Goal: Information Seeking & Learning: Compare options

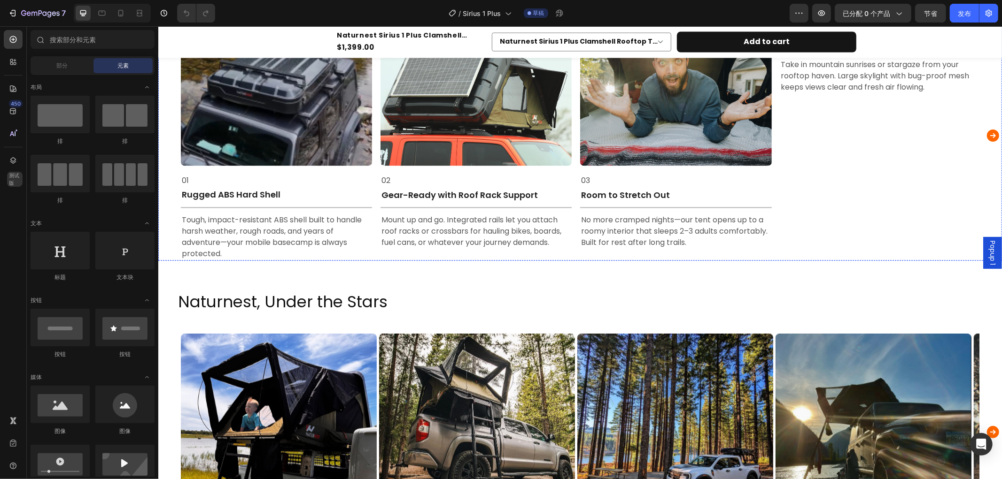
scroll to position [1461, 0]
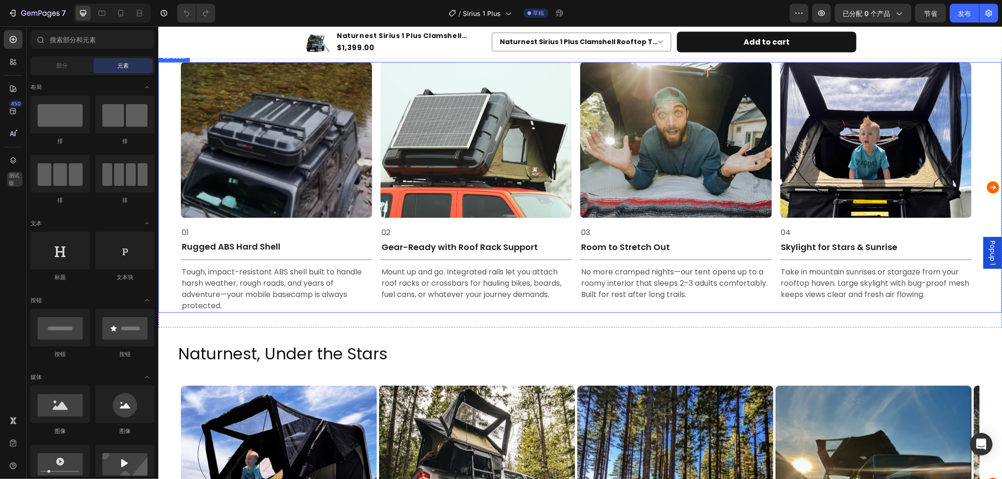
click at [986, 191] on icon "Carousel Next Arrow" at bounding box center [992, 187] width 12 height 12
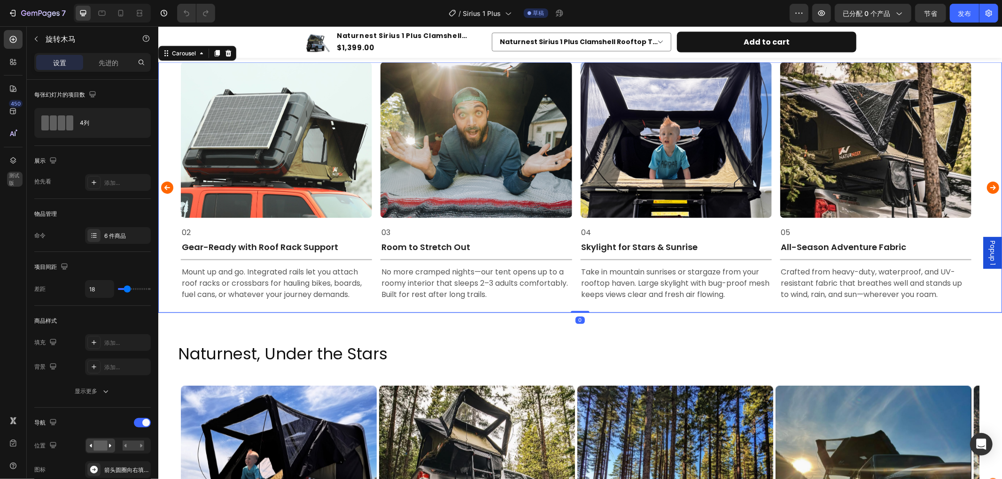
click at [986, 191] on icon "Carousel Next Arrow" at bounding box center [992, 187] width 12 height 12
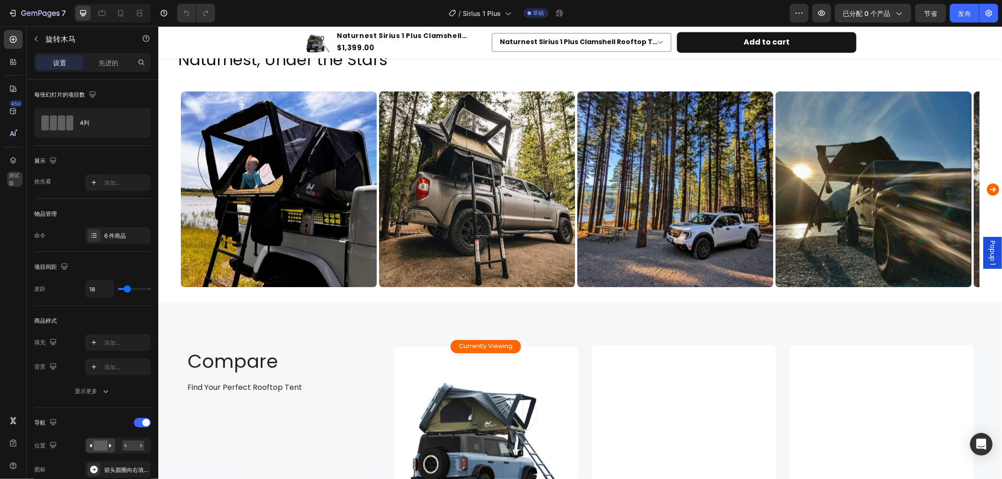
scroll to position [1774, 0]
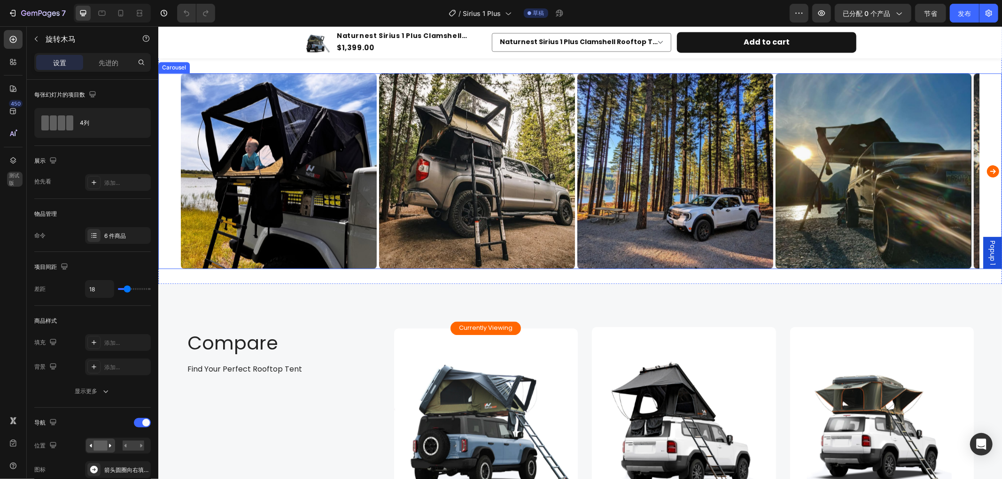
click at [986, 172] on icon "Carousel Next Arrow" at bounding box center [992, 171] width 12 height 12
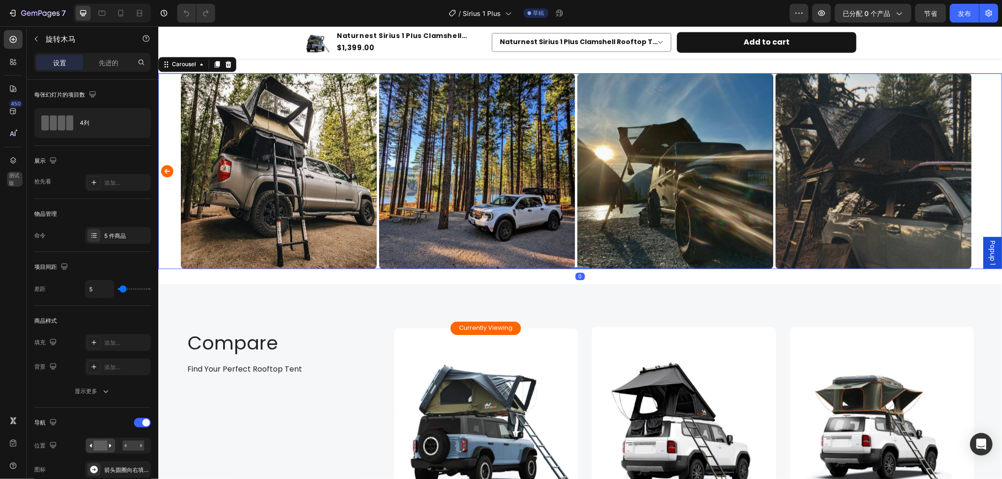
click at [981, 172] on div "Image Image Image Image Image" at bounding box center [579, 171] width 843 height 196
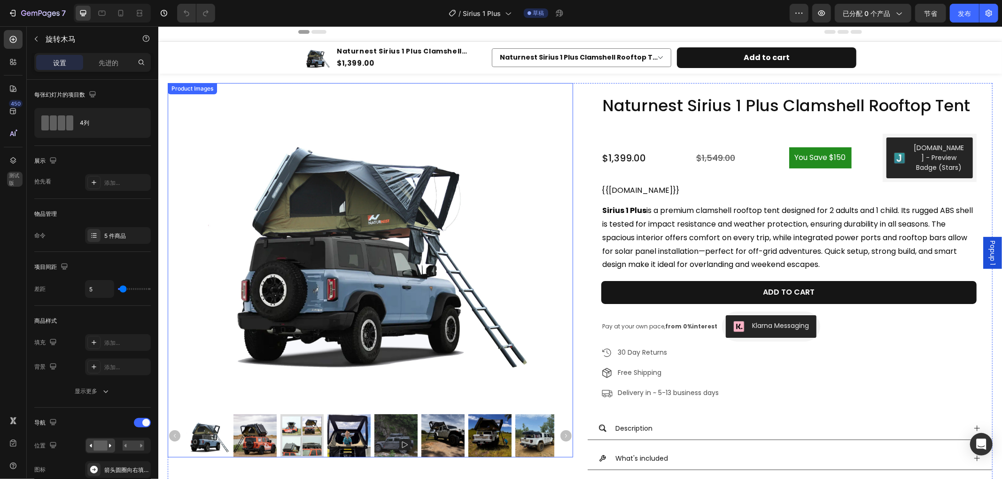
scroll to position [0, 0]
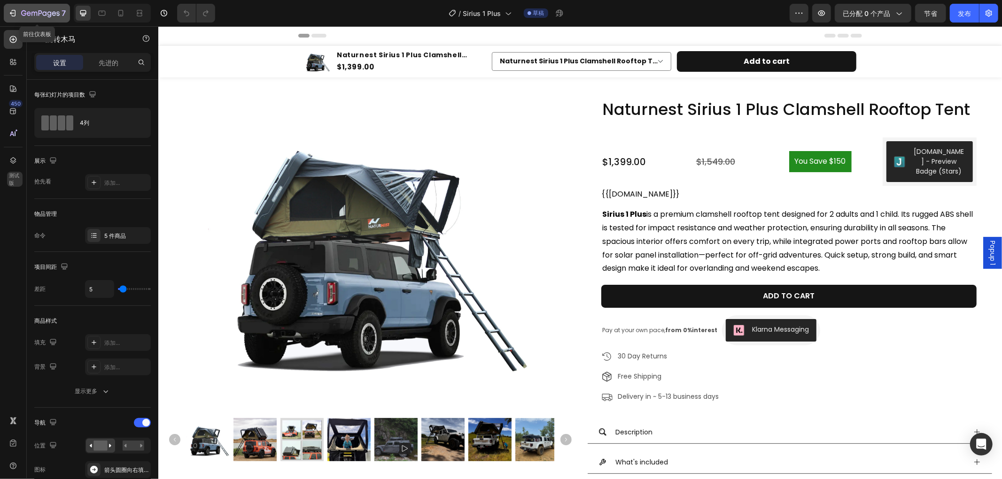
click at [12, 11] on icon "button" at bounding box center [12, 12] width 9 height 9
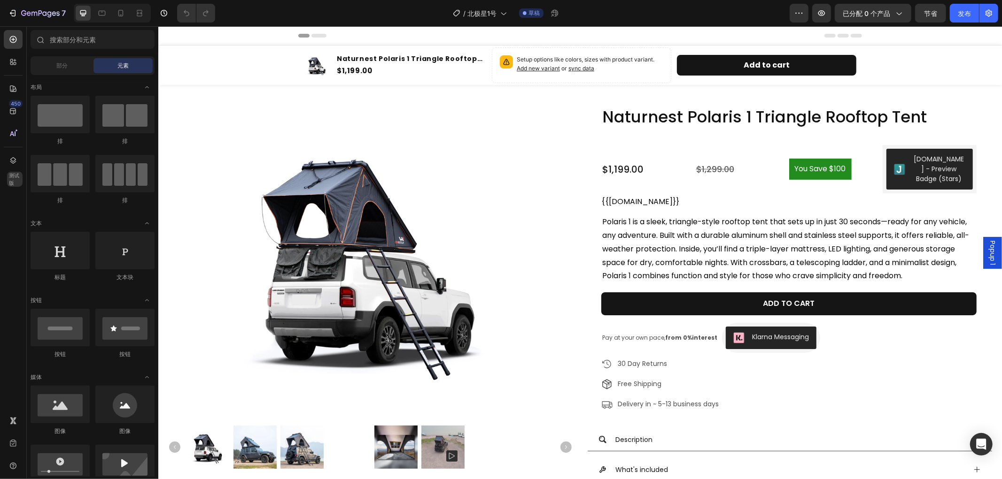
radio input "false"
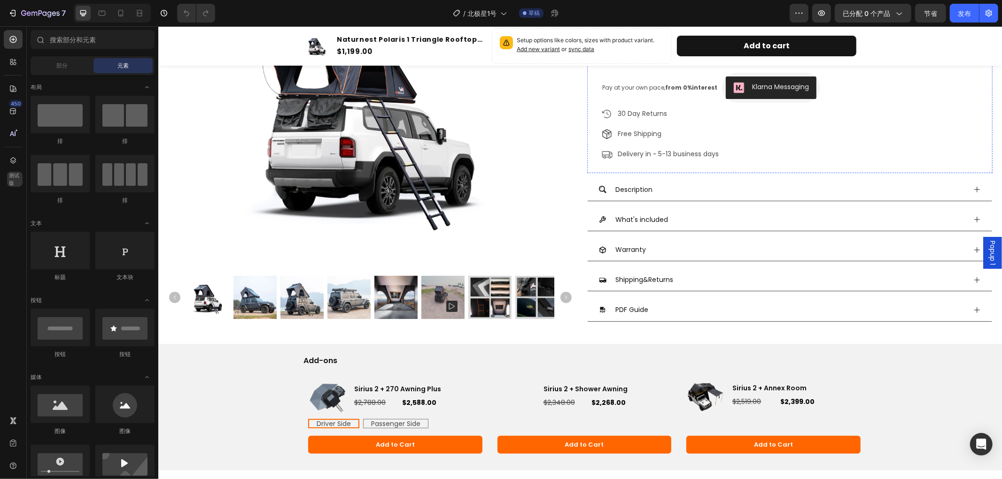
scroll to position [261, 0]
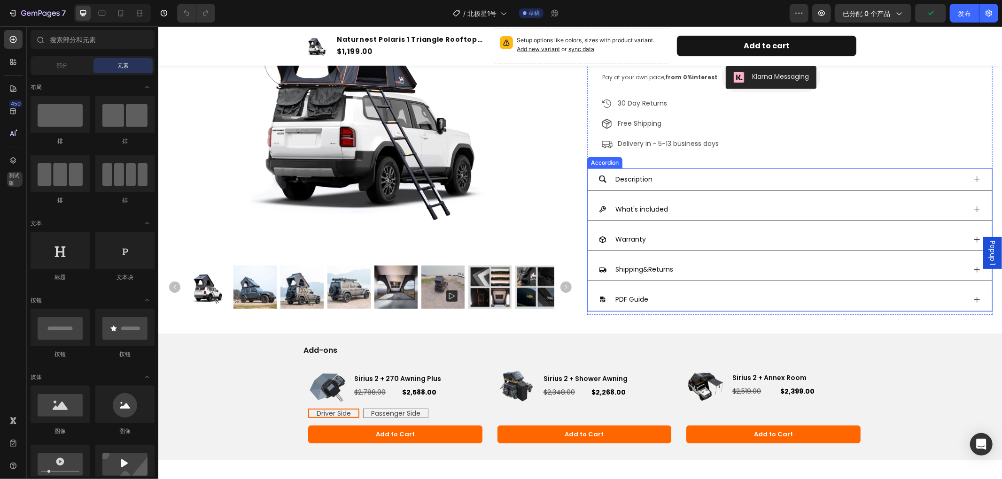
click at [973, 298] on icon at bounding box center [976, 300] width 6 height 6
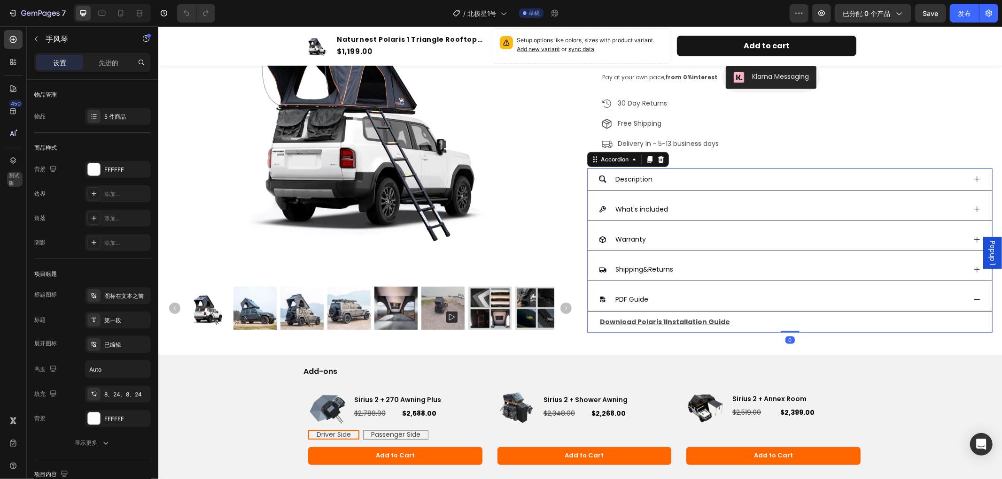
click at [973, 298] on icon at bounding box center [977, 300] width 8 height 8
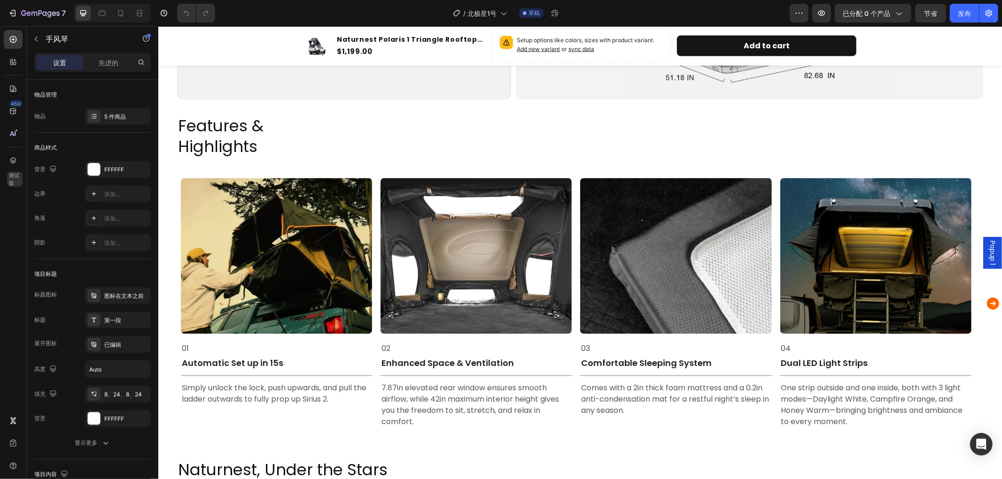
scroll to position [1461, 0]
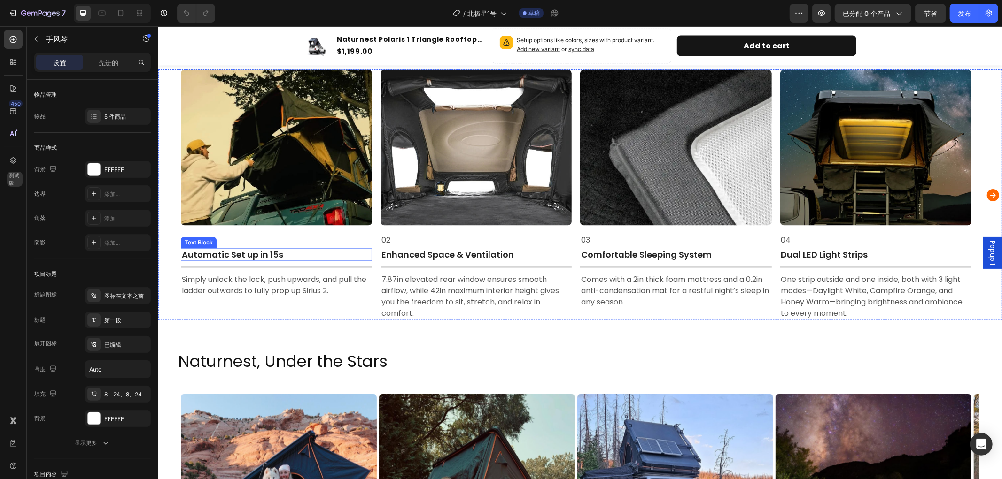
click at [268, 250] on p "Automatic Set up in 15s" at bounding box center [275, 254] width 189 height 11
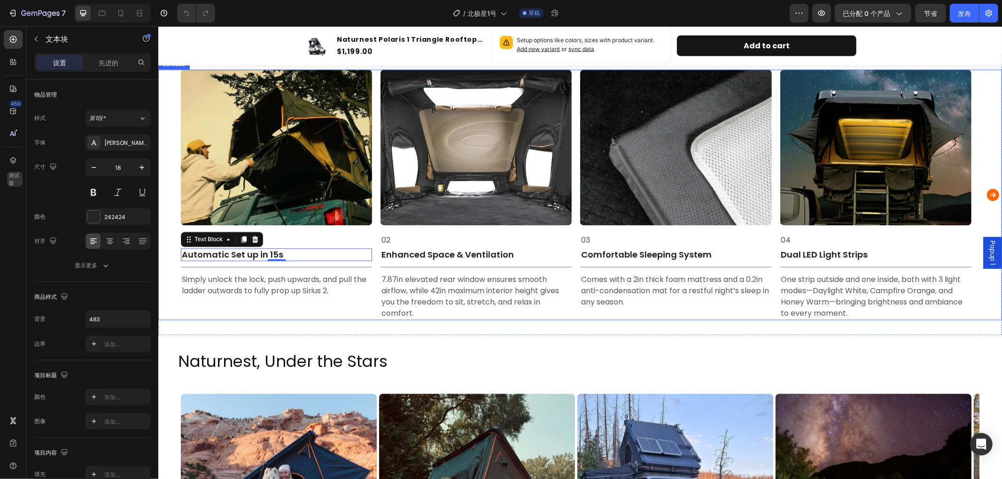
click at [986, 197] on icon "Carousel Next Arrow" at bounding box center [992, 195] width 12 height 12
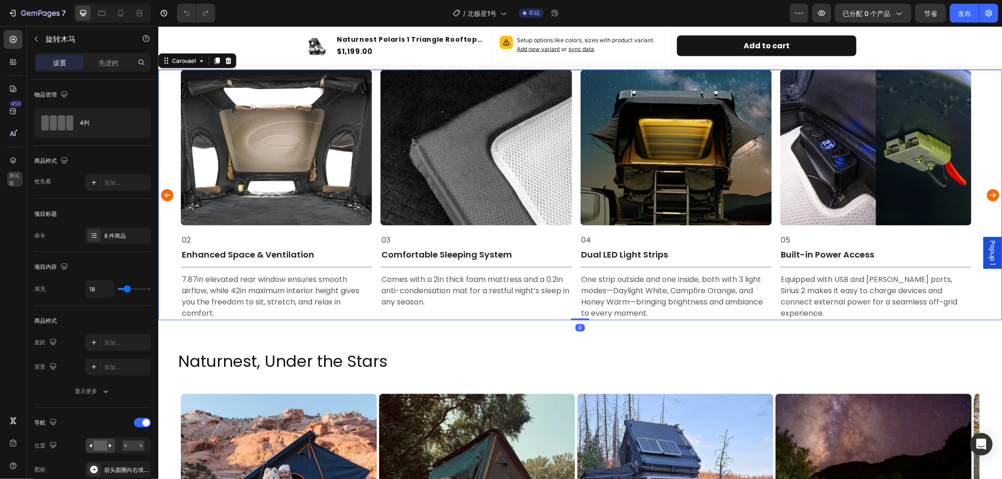
click at [986, 197] on icon "Carousel Next Arrow" at bounding box center [992, 195] width 12 height 12
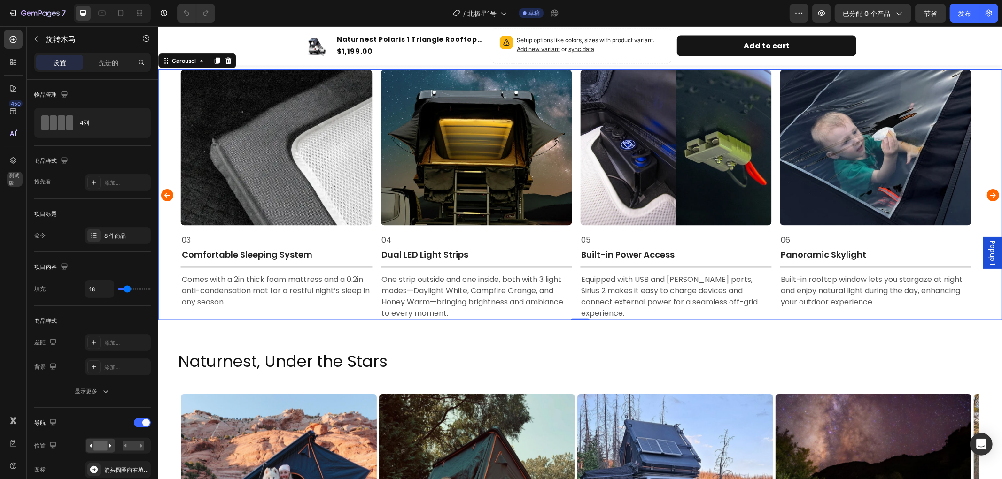
click at [986, 193] on icon "Carousel Next Arrow" at bounding box center [992, 195] width 12 height 12
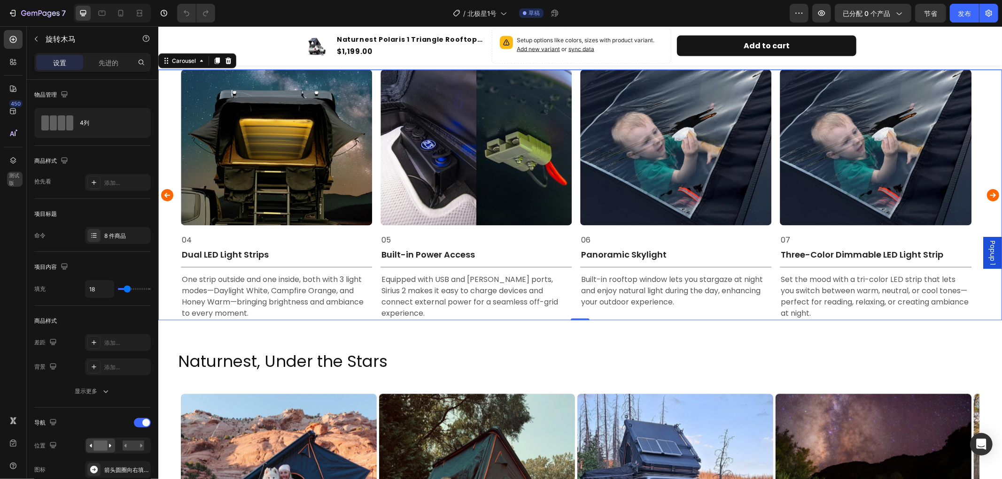
click at [170, 198] on icon "Carousel Back Arrow" at bounding box center [167, 195] width 12 height 12
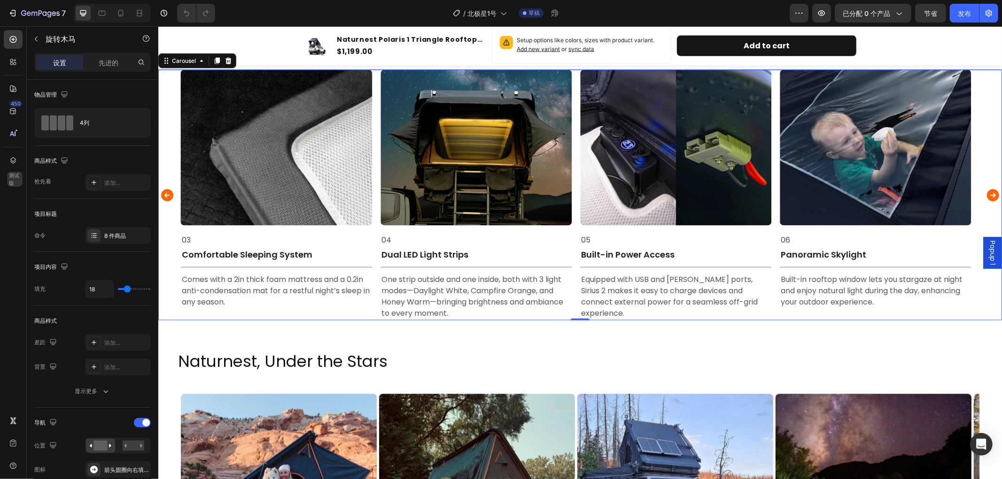
click at [170, 198] on icon "Carousel Back Arrow" at bounding box center [167, 195] width 12 height 12
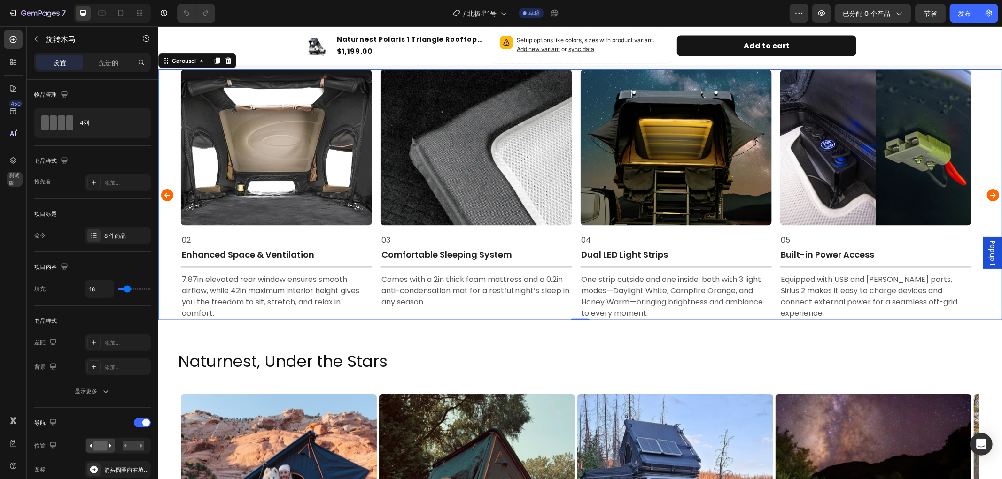
click at [170, 198] on icon "Carousel Back Arrow" at bounding box center [167, 195] width 12 height 12
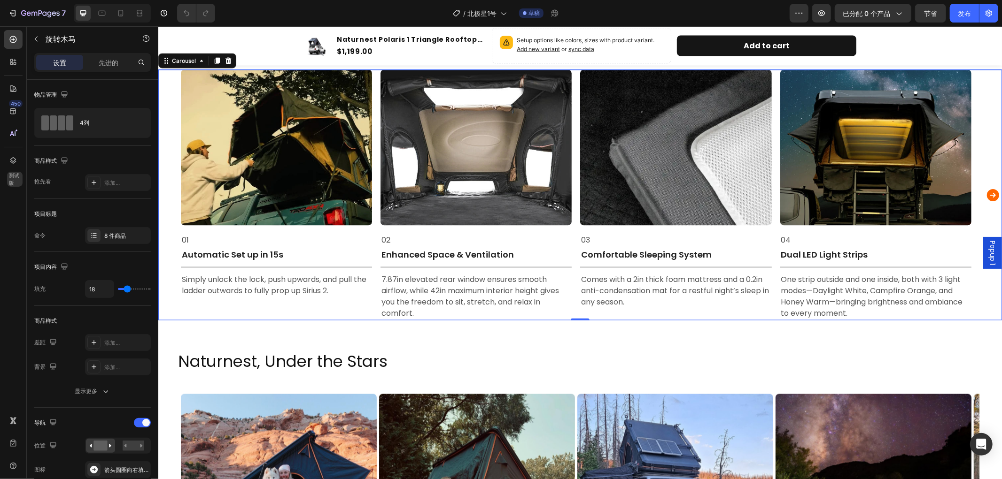
click at [986, 197] on icon "Carousel Next Arrow" at bounding box center [992, 195] width 12 height 12
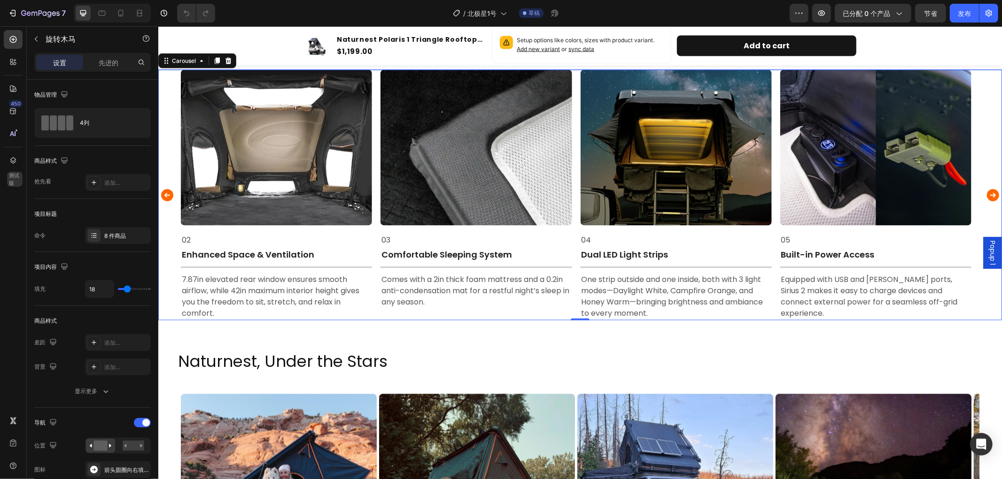
click at [986, 197] on icon "Carousel Next Arrow" at bounding box center [992, 195] width 12 height 12
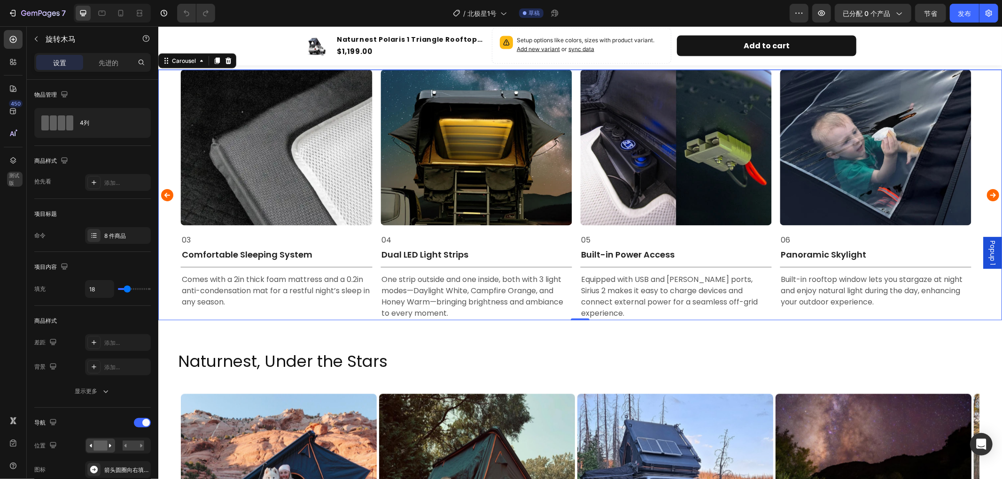
click at [986, 197] on icon "Carousel Next Arrow" at bounding box center [992, 195] width 12 height 12
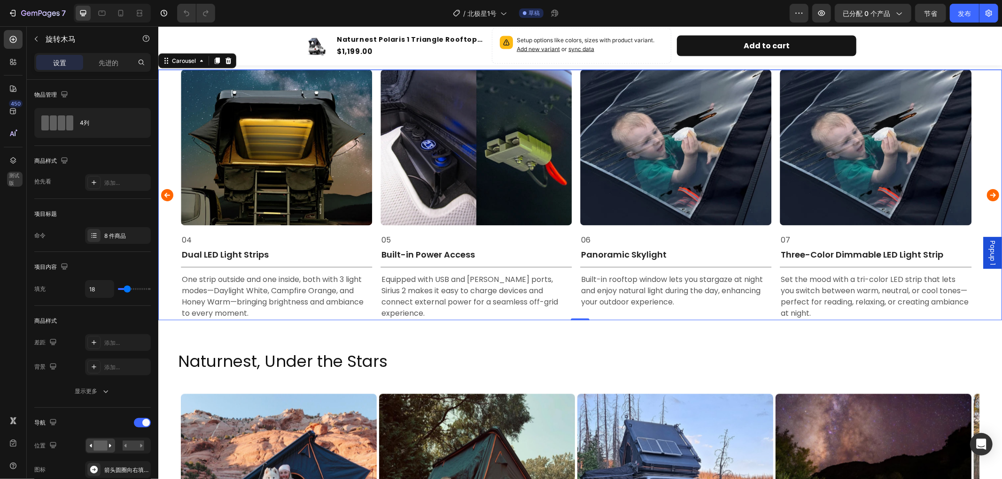
click at [986, 197] on icon "Carousel Next Arrow" at bounding box center [992, 195] width 12 height 12
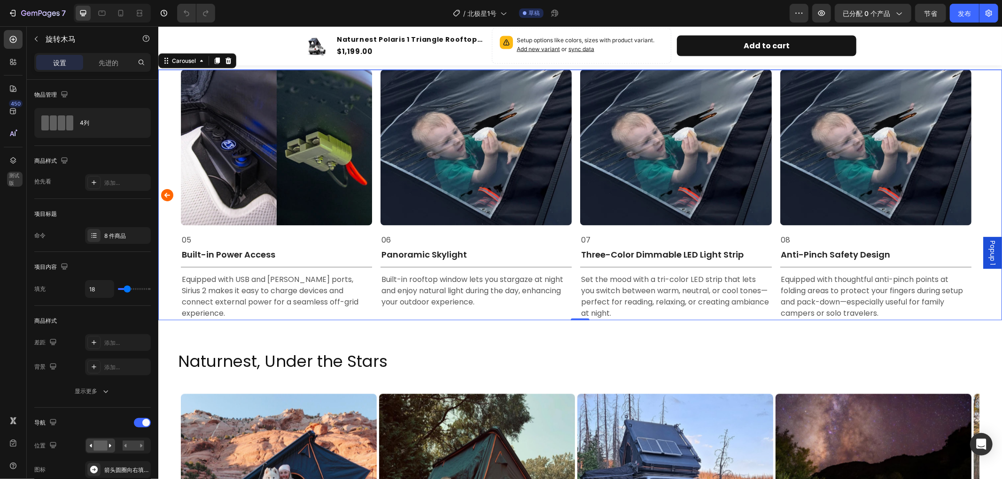
click at [983, 197] on div "Image 01 Text Block Automatic Set up in 15s Text Block Title Line Simply unlock…" at bounding box center [579, 194] width 843 height 251
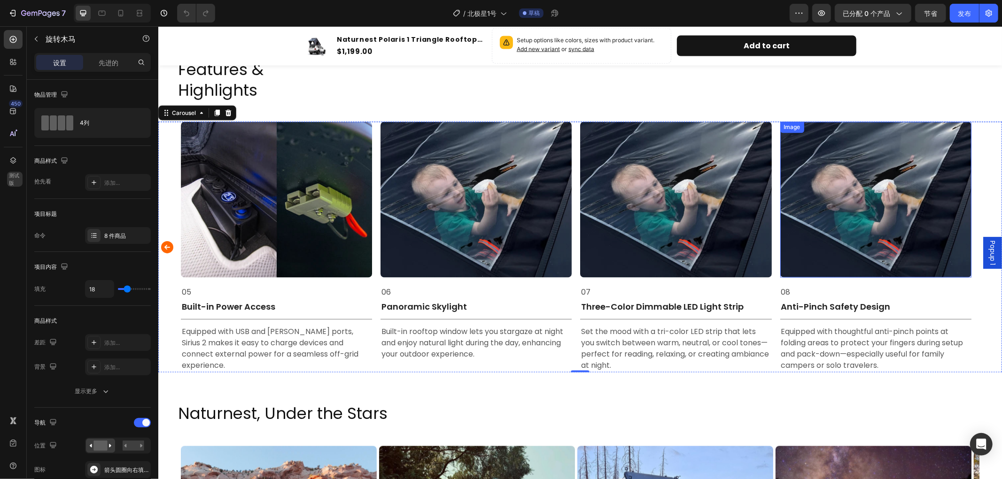
scroll to position [1356, 0]
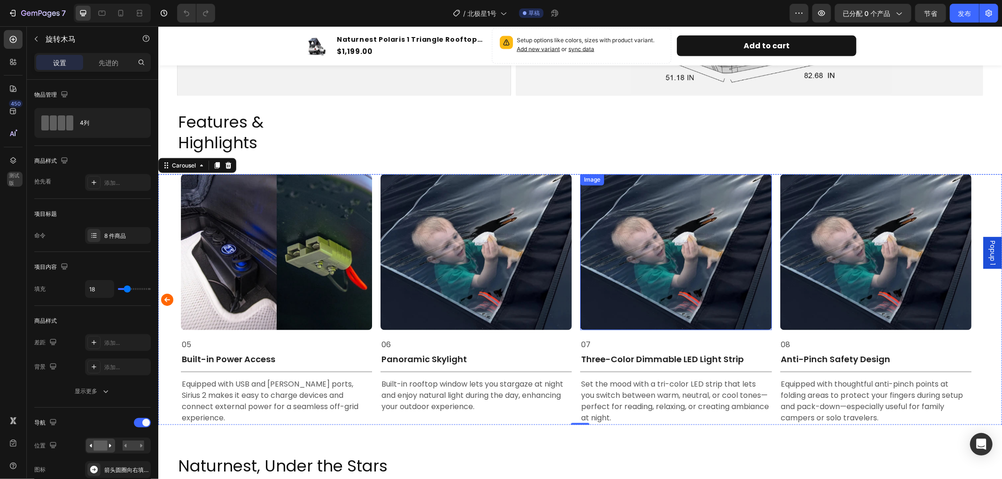
click at [678, 256] on img at bounding box center [674, 252] width 191 height 156
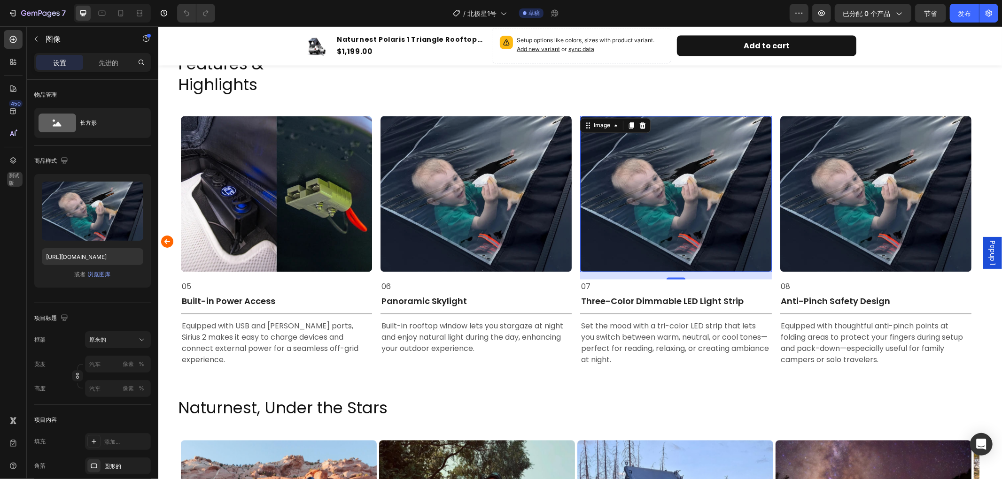
scroll to position [1461, 0]
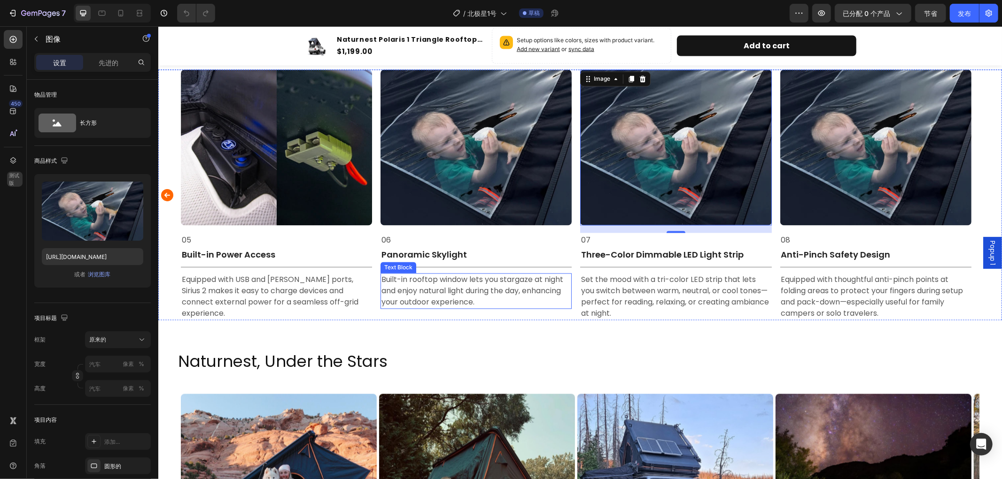
click at [502, 308] on div "Built-in rooftop window lets you stargaze at night and enjoy natural light duri…" at bounding box center [475, 291] width 191 height 36
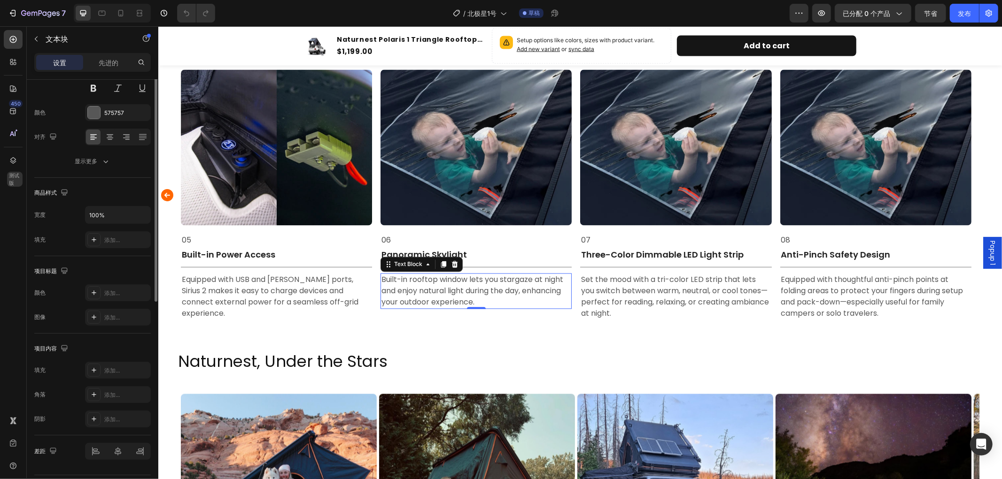
scroll to position [0, 0]
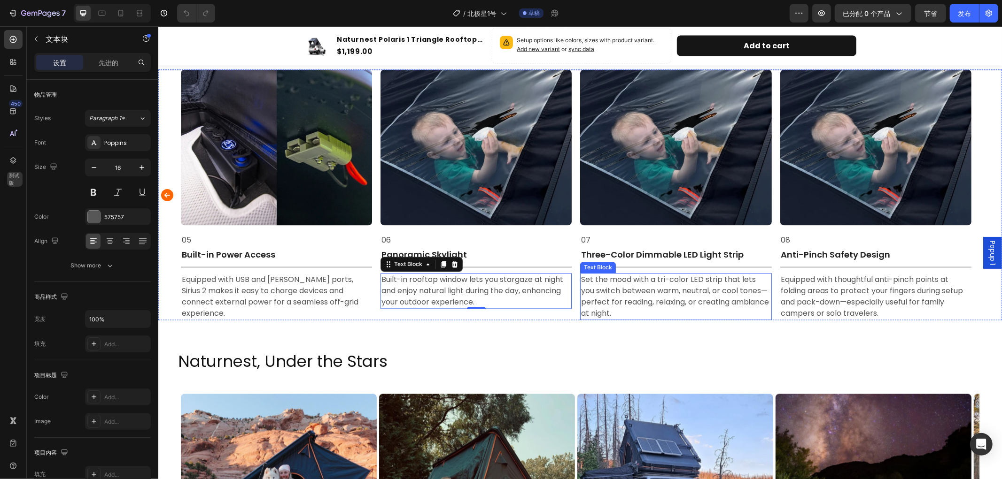
click at [740, 309] on p "Set the mood with a tri-color LED strip that lets you switch between warm, neut…" at bounding box center [674, 296] width 189 height 45
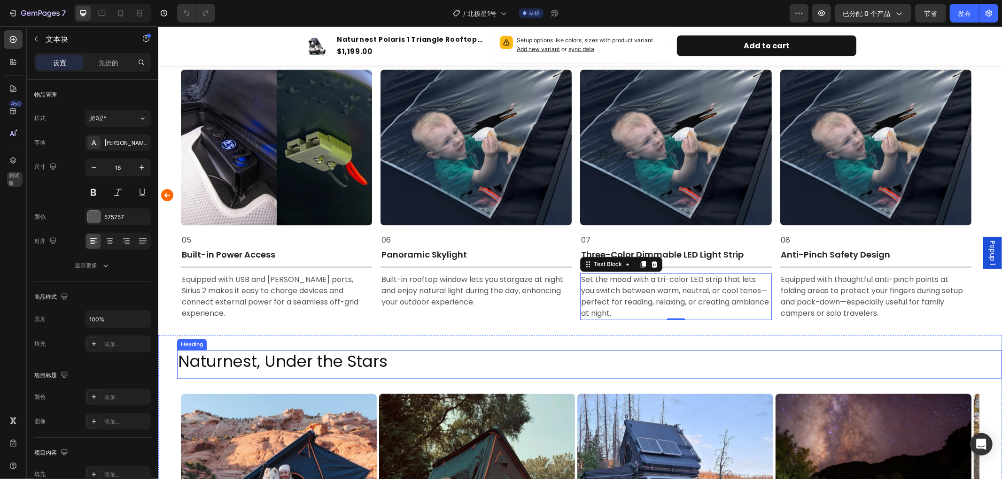
click at [719, 363] on h2 "Naturnest, Under the Stars" at bounding box center [589, 361] width 825 height 23
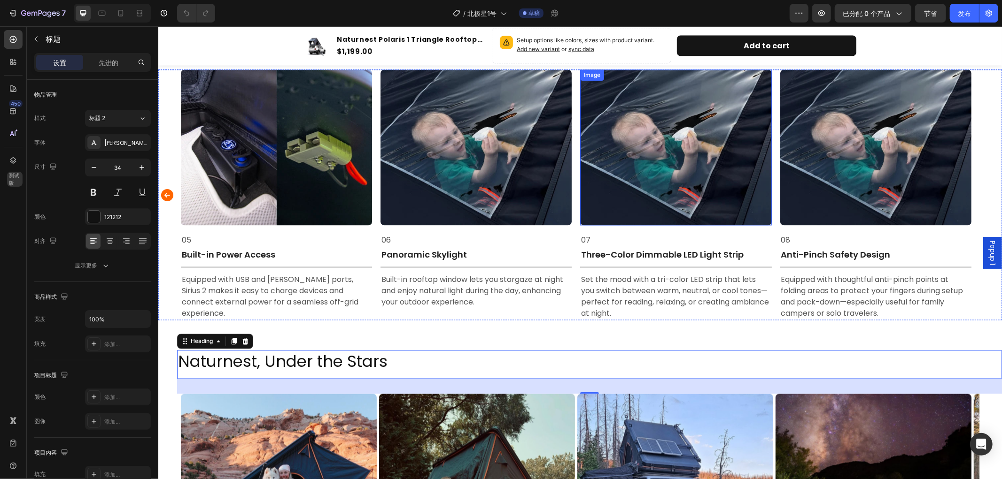
scroll to position [1356, 0]
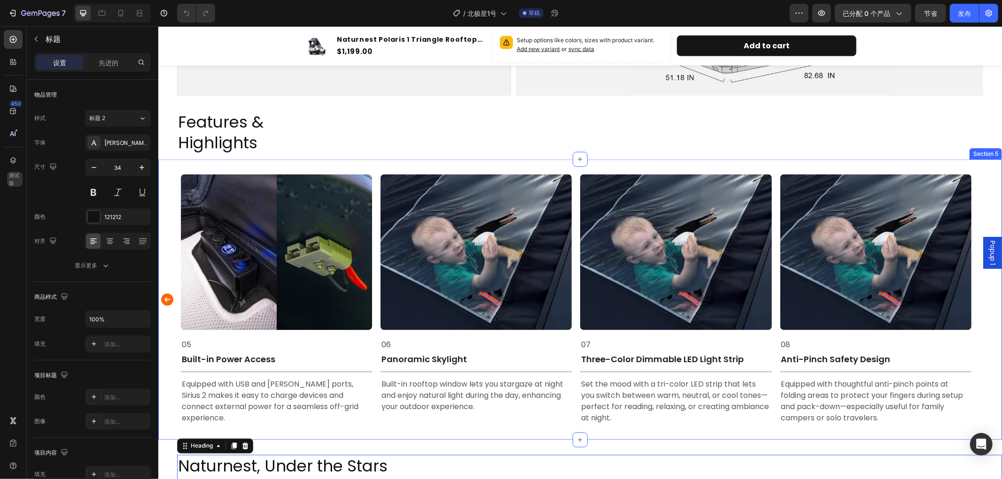
click at [688, 164] on div "Image 01 Text Block Automatic Set up in 15s Text Block Title Line Simply unlock…" at bounding box center [579, 299] width 843 height 281
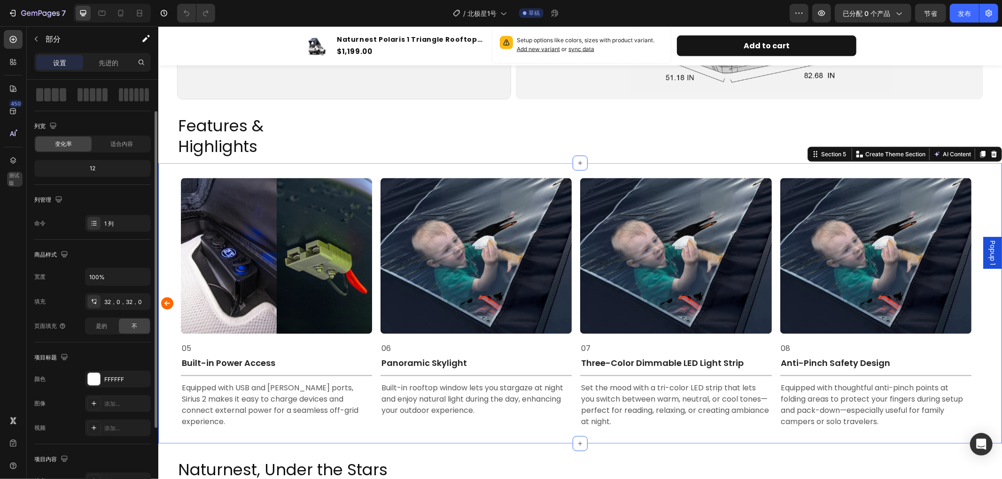
scroll to position [0, 0]
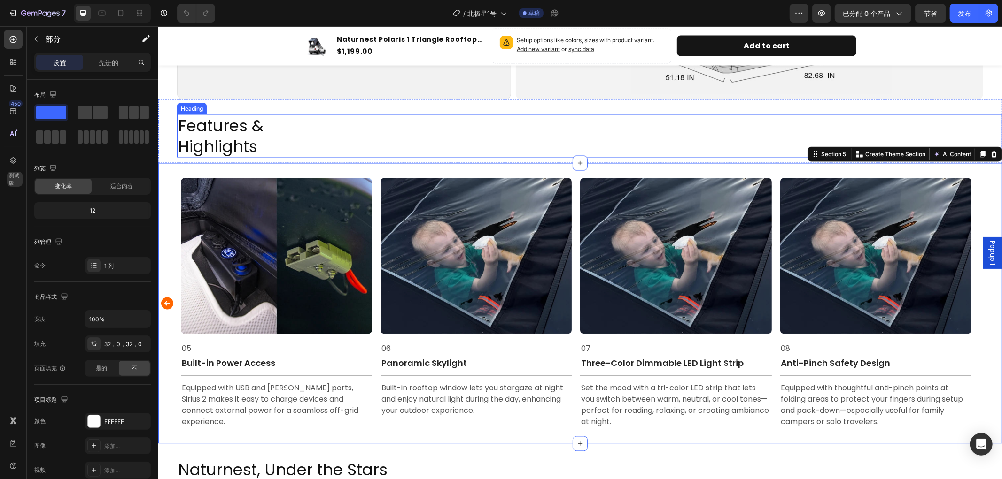
click at [493, 119] on h2 "Features & Highlights" at bounding box center [589, 135] width 825 height 43
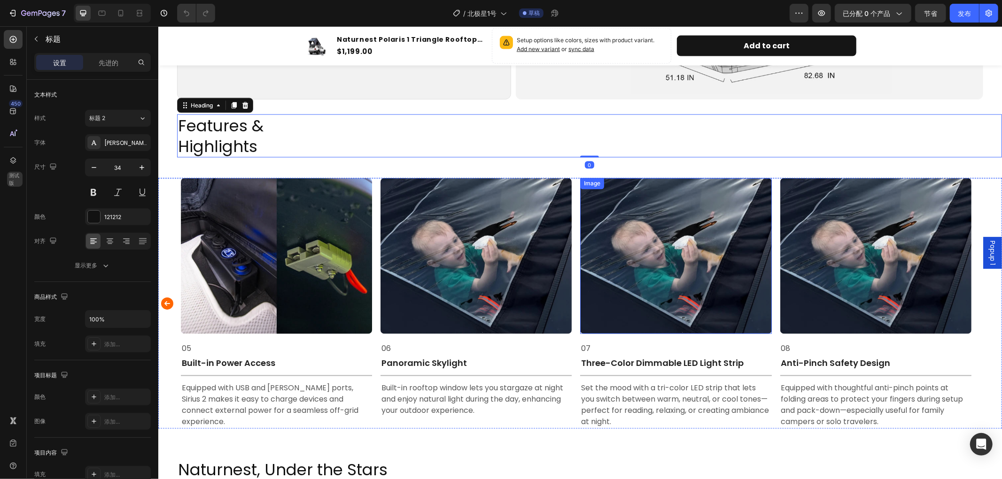
click at [664, 272] on img at bounding box center [674, 256] width 191 height 156
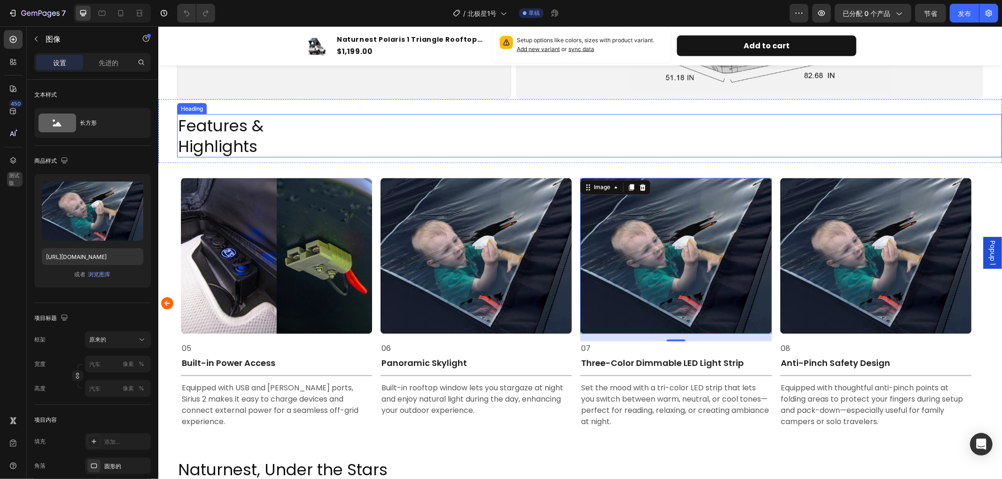
click at [631, 127] on h2 "Features & Highlights" at bounding box center [589, 135] width 825 height 43
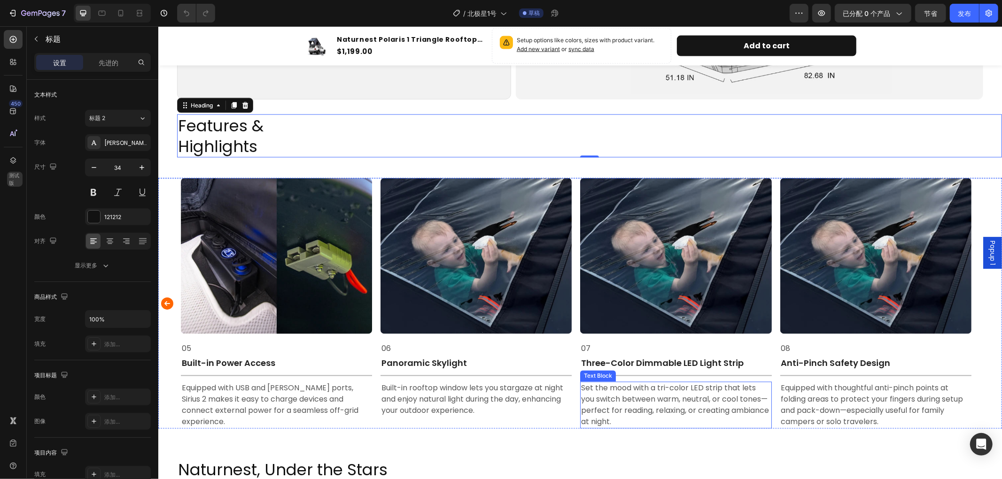
click at [644, 389] on p "Set the mood with a tri-color LED strip that lets you switch between warm, neut…" at bounding box center [674, 405] width 189 height 45
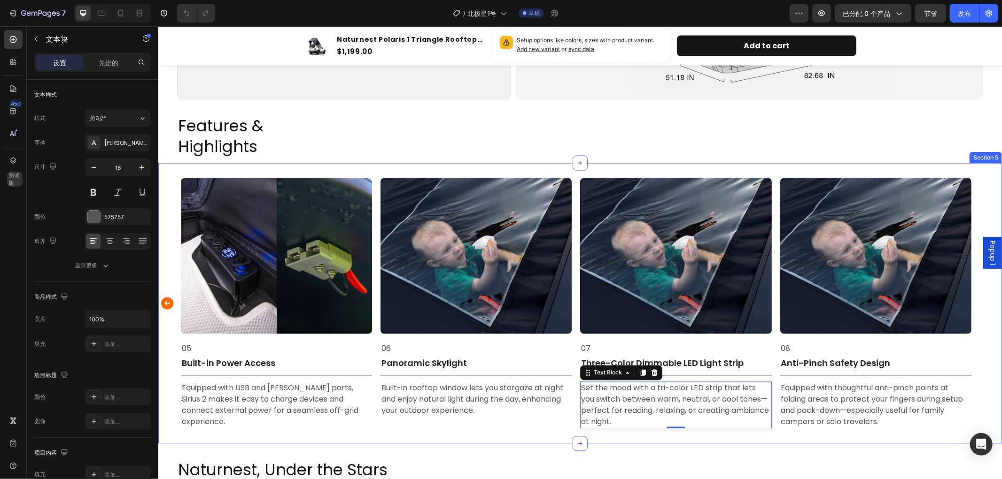
click at [451, 163] on div "Image 01 Text Block Automatic Set up in 15s Text Block Title Line Simply unlock…" at bounding box center [579, 303] width 843 height 281
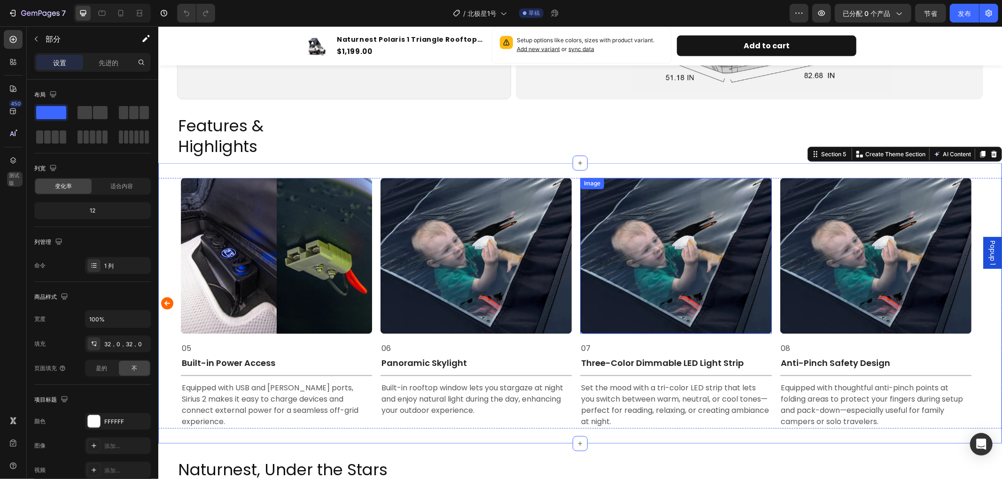
click at [664, 238] on img at bounding box center [674, 256] width 191 height 156
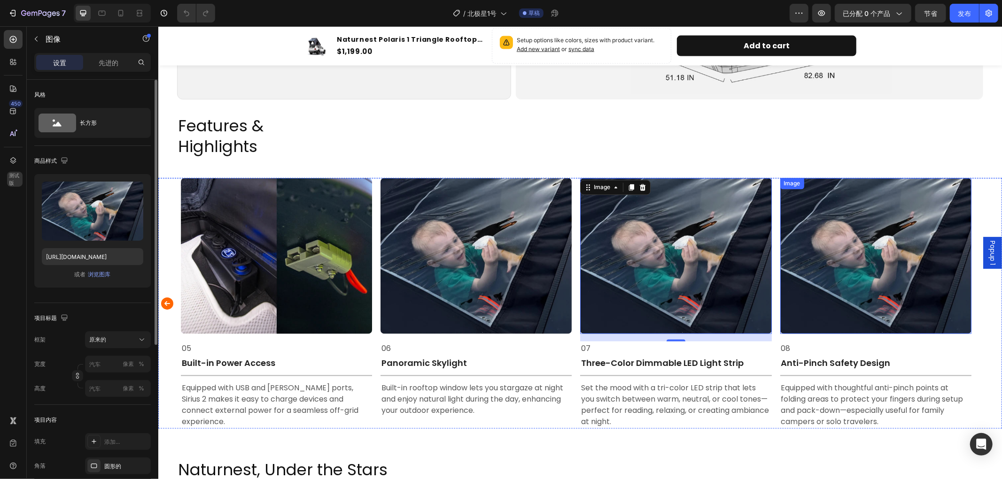
click at [850, 209] on img at bounding box center [875, 256] width 191 height 156
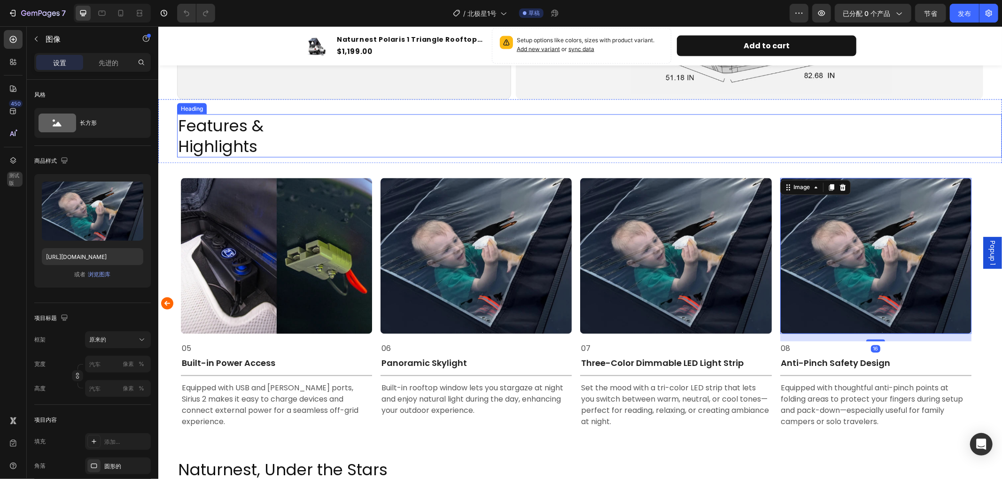
click at [851, 130] on h2 "Features & Highlights" at bounding box center [589, 135] width 825 height 43
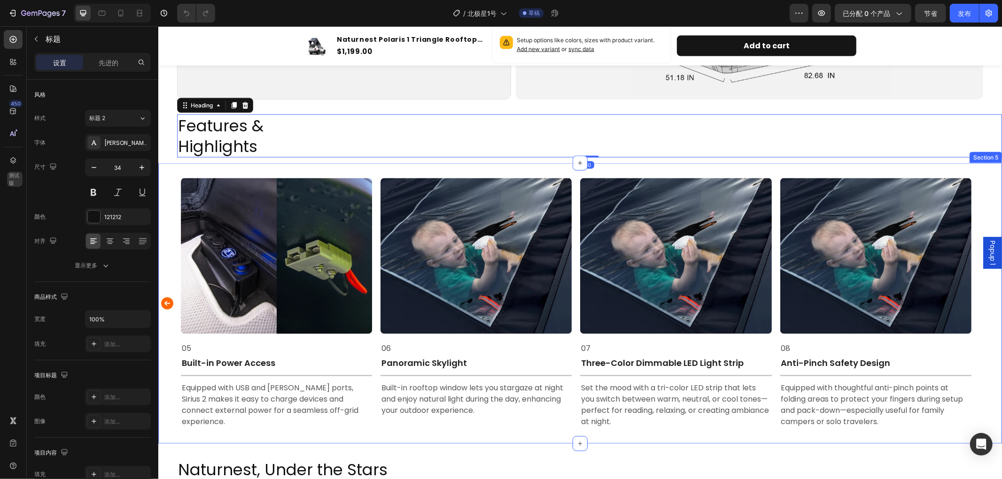
click at [847, 163] on div "Image 01 Text Block Automatic Set up in 15s Text Block Title Line Simply unlock…" at bounding box center [579, 303] width 843 height 281
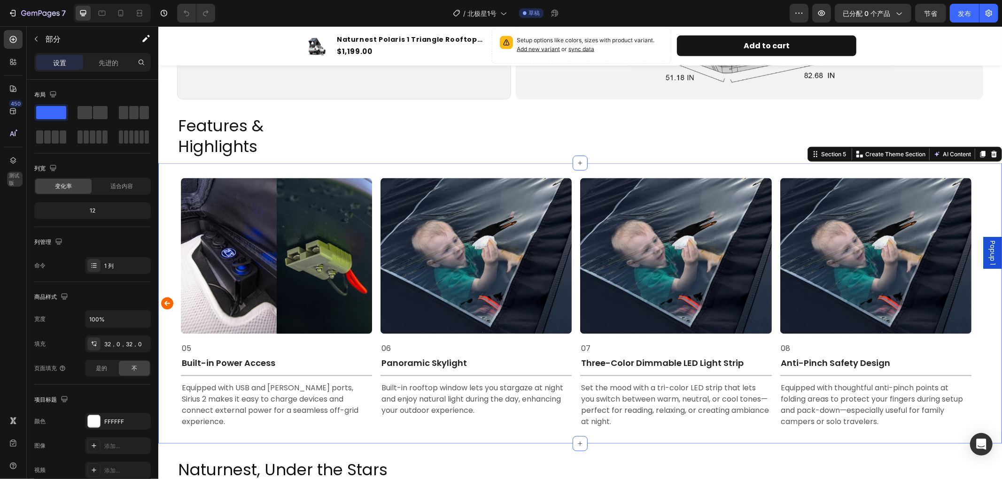
click at [667, 164] on div "Image 01 Text Block Automatic Set up in 15s Text Block Title Line Simply unlock…" at bounding box center [579, 303] width 843 height 281
click at [479, 341] on div "06" at bounding box center [475, 348] width 191 height 15
click at [462, 163] on div "Image 01 Text Block Automatic Set up in 15s Text Block Title Line Simply unlock…" at bounding box center [579, 303] width 843 height 281
click at [91, 263] on icon at bounding box center [94, 266] width 8 height 8
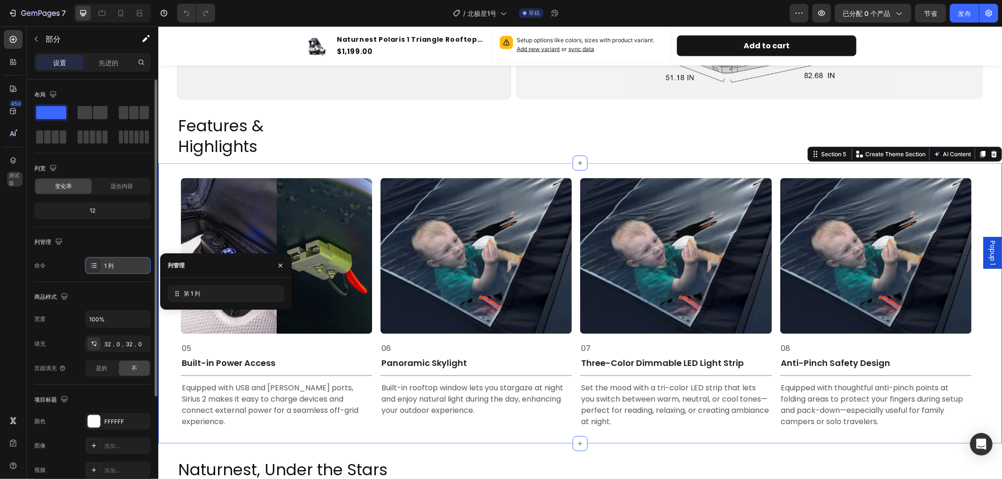
click at [91, 263] on icon at bounding box center [94, 266] width 8 height 8
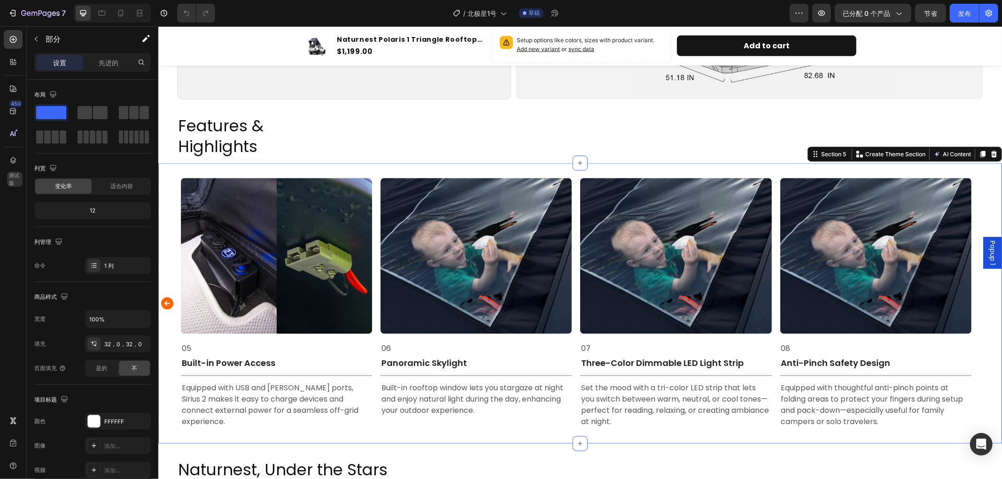
click at [664, 165] on div "Image 01 Text Block Automatic Set up in 15s Text Block Title Line Simply unlock…" at bounding box center [579, 303] width 843 height 281
click at [697, 253] on img at bounding box center [674, 256] width 191 height 156
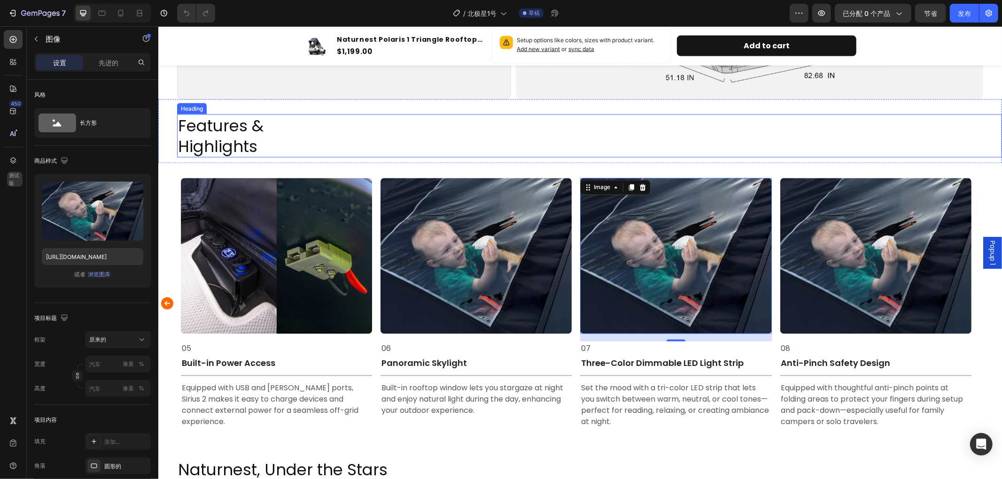
click at [664, 130] on h2 "Features & Highlights" at bounding box center [589, 135] width 825 height 43
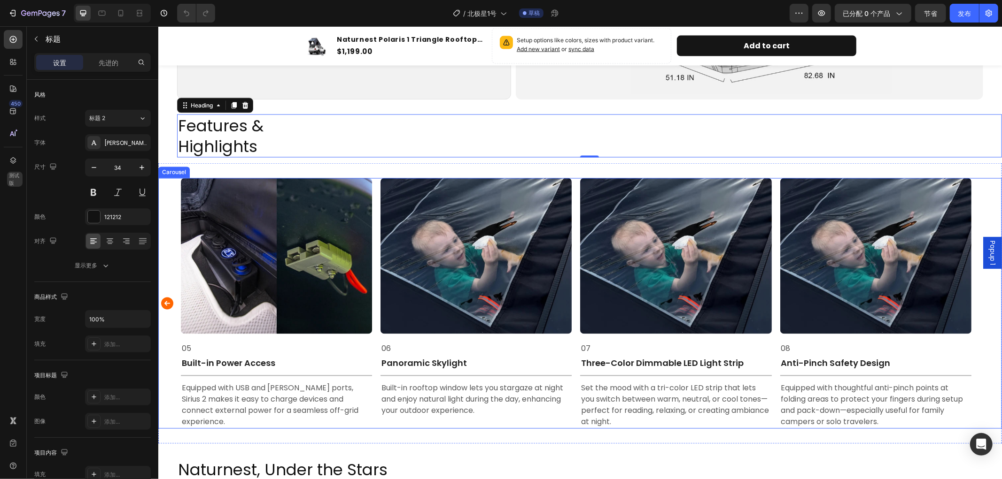
click at [446, 418] on div "Image 06 Text Block Panoramic Skylight Text Block Title Line Built-in rooftop w…" at bounding box center [475, 303] width 191 height 251
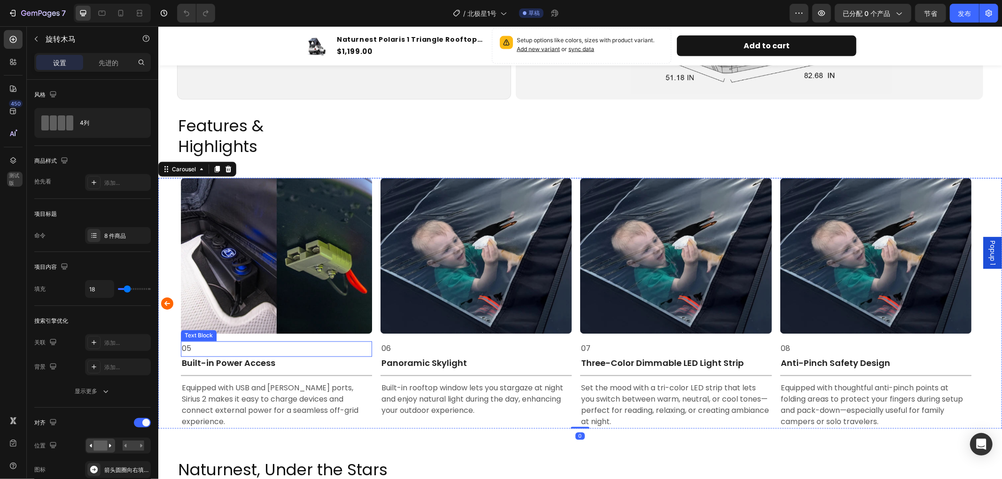
click at [343, 345] on p "05" at bounding box center [275, 349] width 189 height 14
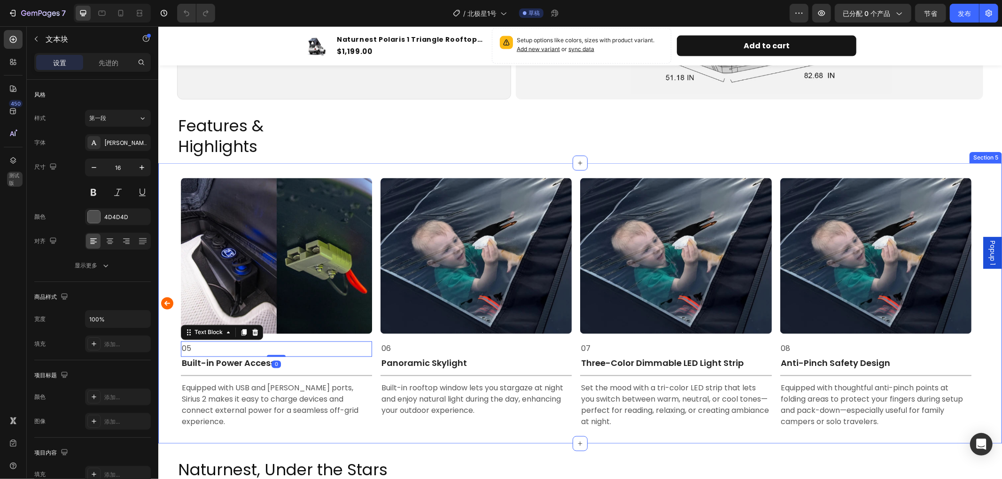
click at [326, 163] on div "Image 01 Text Block Automatic Set up in 15s Text Block Title Line Simply unlock…" at bounding box center [579, 303] width 843 height 281
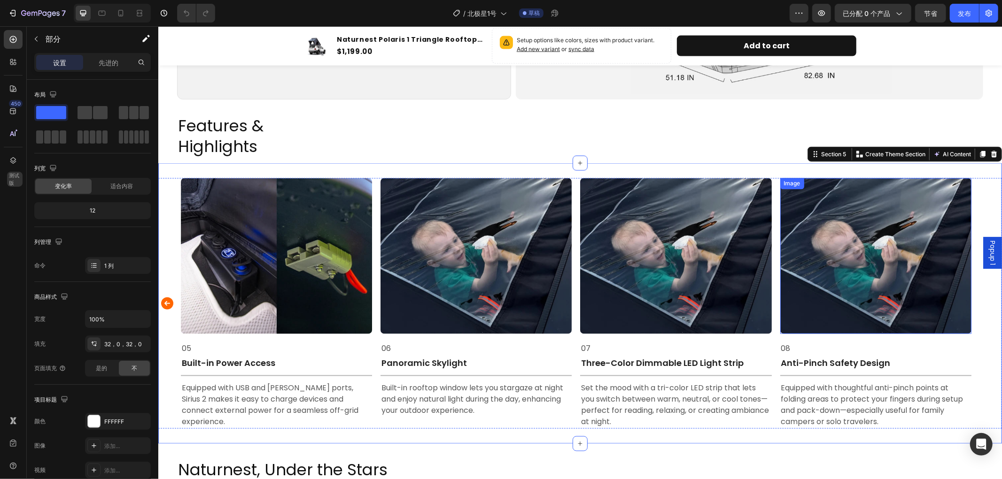
click at [891, 213] on img at bounding box center [875, 256] width 191 height 156
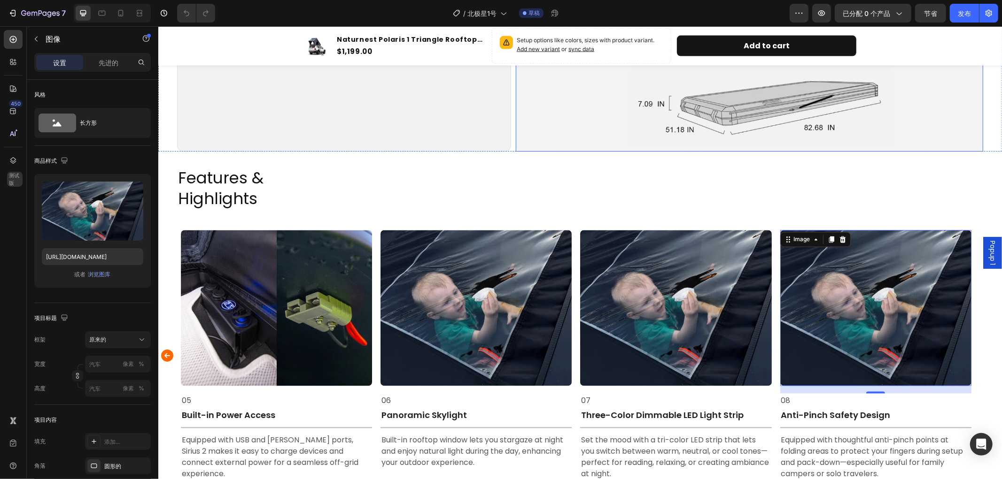
scroll to position [1409, 0]
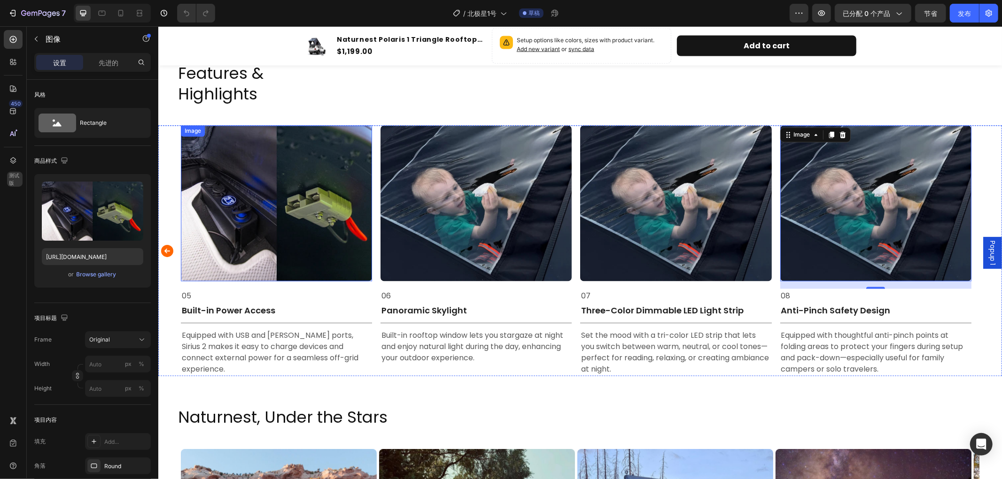
click at [247, 175] on img at bounding box center [275, 203] width 191 height 156
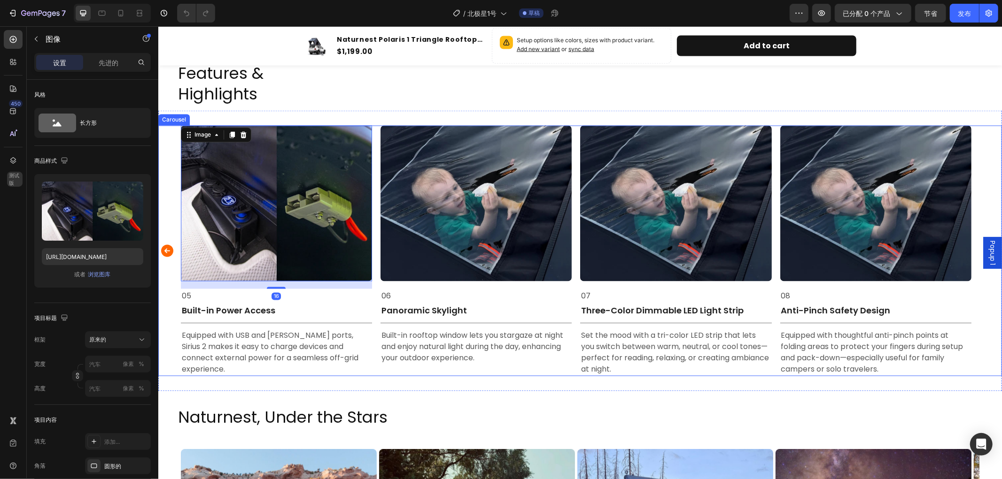
click at [165, 245] on icon "Carousel Back Arrow" at bounding box center [167, 251] width 12 height 12
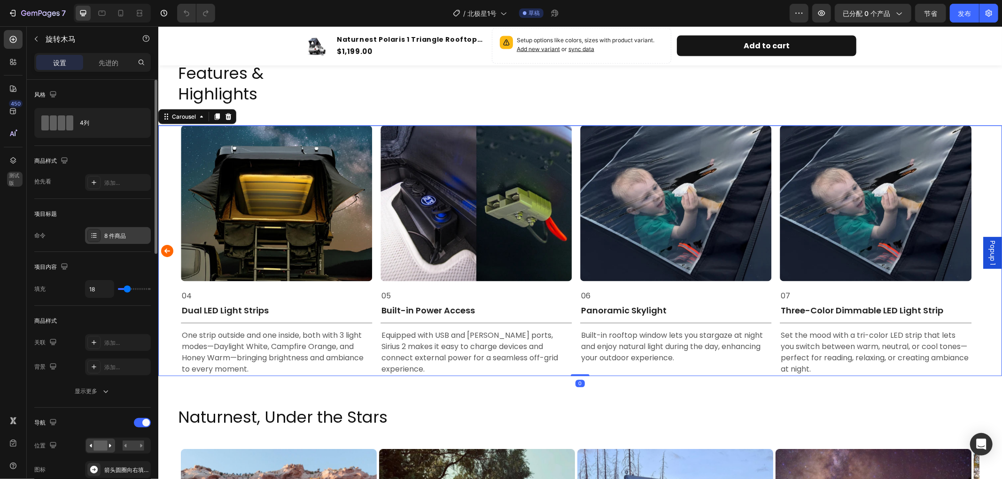
click at [128, 236] on div "8 件商品" at bounding box center [126, 236] width 44 height 8
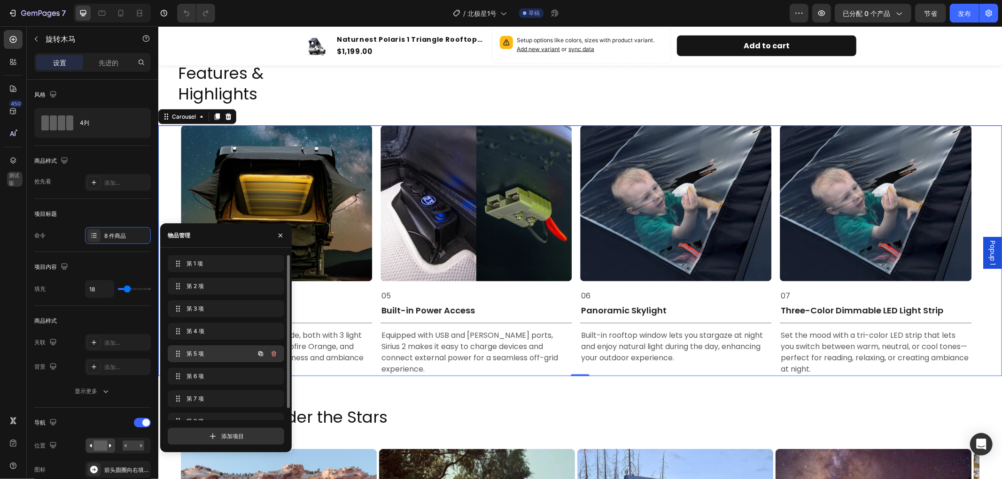
scroll to position [13, 0]
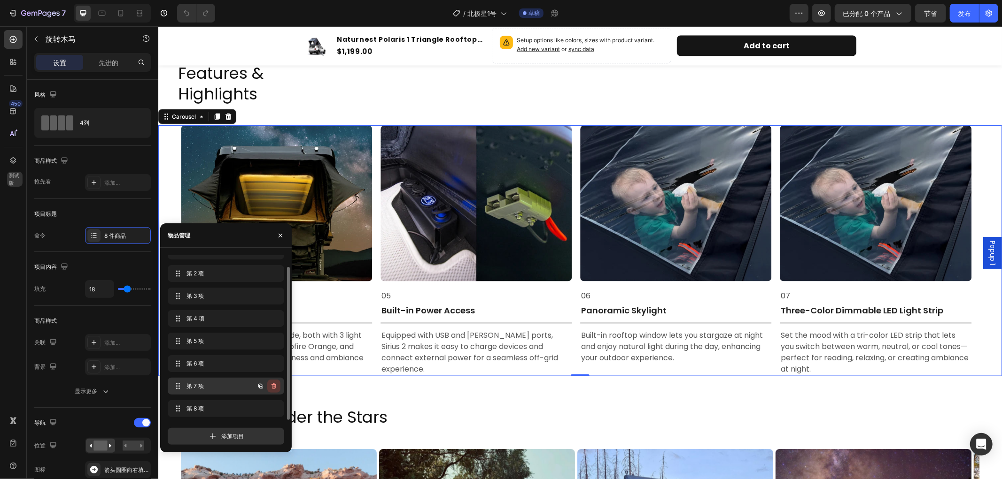
click at [271, 386] on icon "button" at bounding box center [274, 387] width 8 height 8
click at [271, 386] on font "删除" at bounding box center [270, 386] width 11 height 7
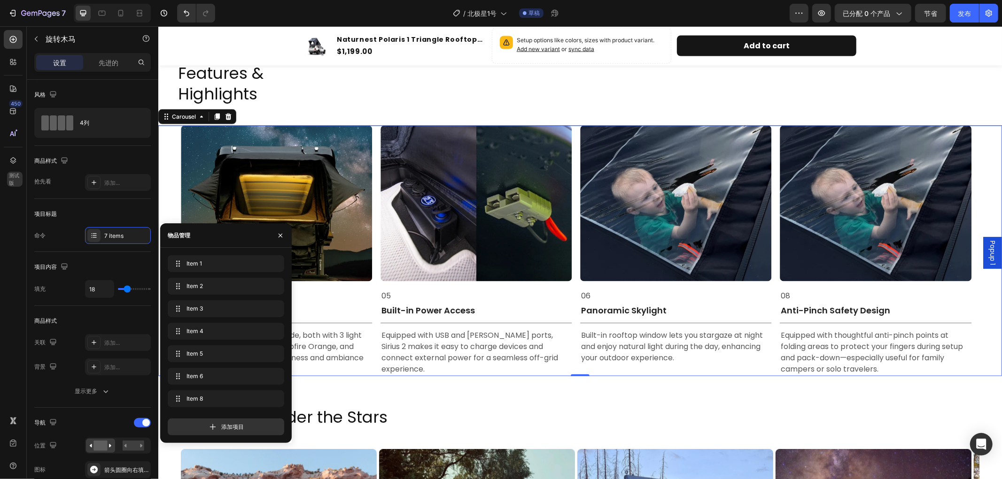
scroll to position [0, 0]
click at [274, 399] on icon "button" at bounding box center [274, 400] width 0 height 2
click at [274, 399] on font "删除" at bounding box center [270, 398] width 11 height 7
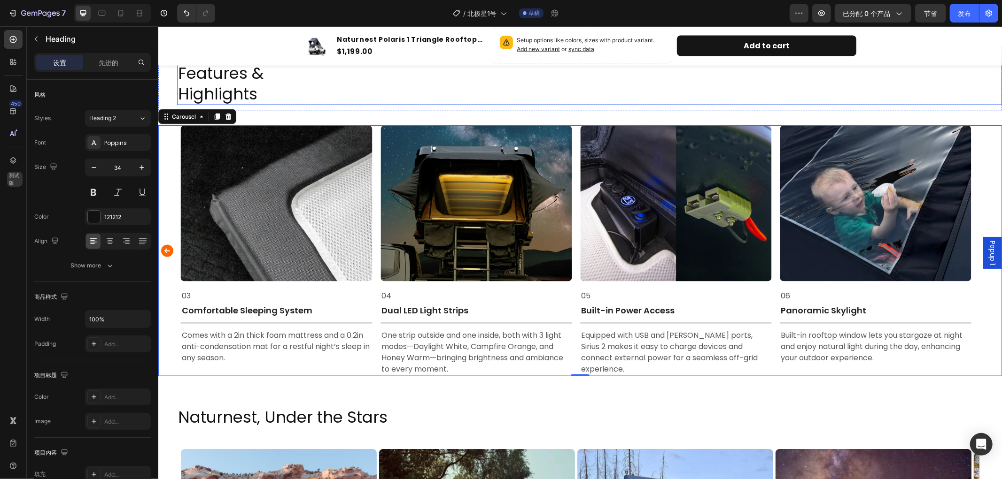
click at [460, 82] on h2 "Features & Highlights" at bounding box center [589, 83] width 825 height 43
click at [166, 249] on icon "Carousel Back Arrow" at bounding box center [166, 250] width 15 height 19
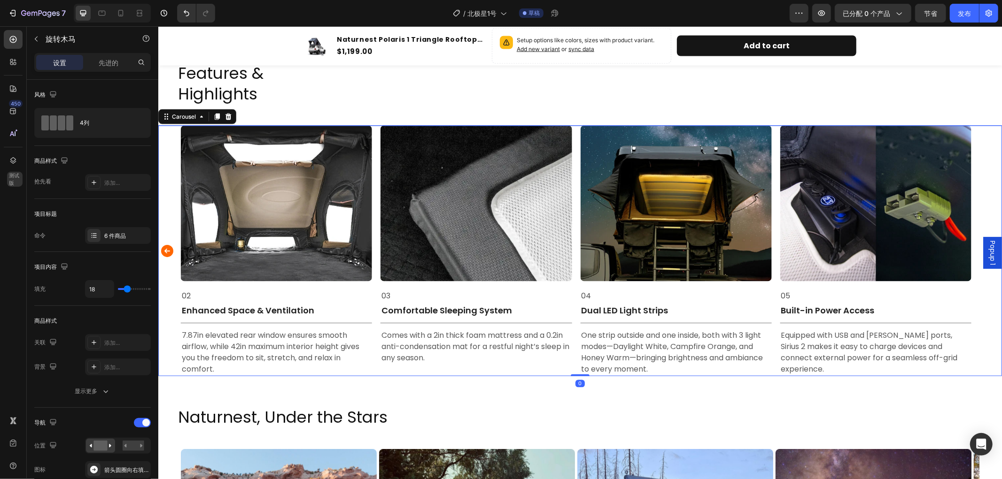
click at [166, 249] on icon "Carousel Back Arrow" at bounding box center [166, 250] width 15 height 19
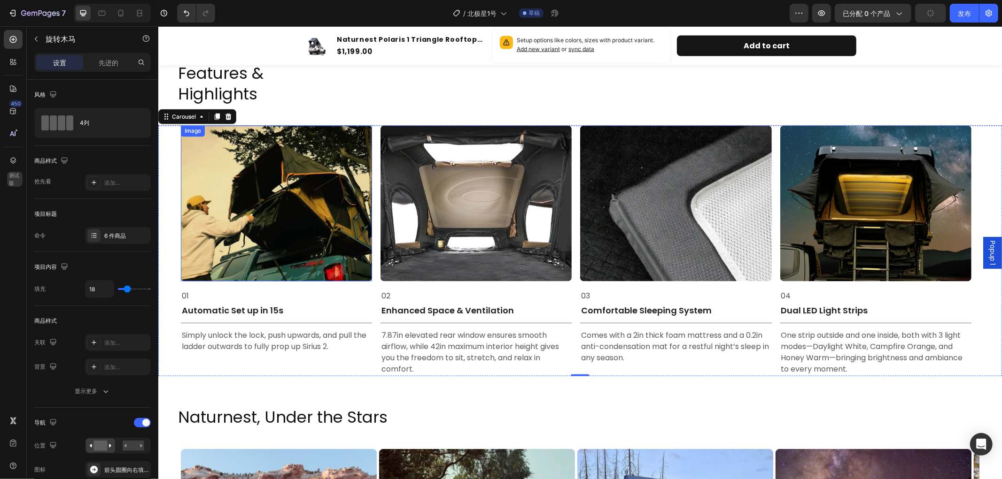
click at [276, 218] on img at bounding box center [275, 203] width 191 height 156
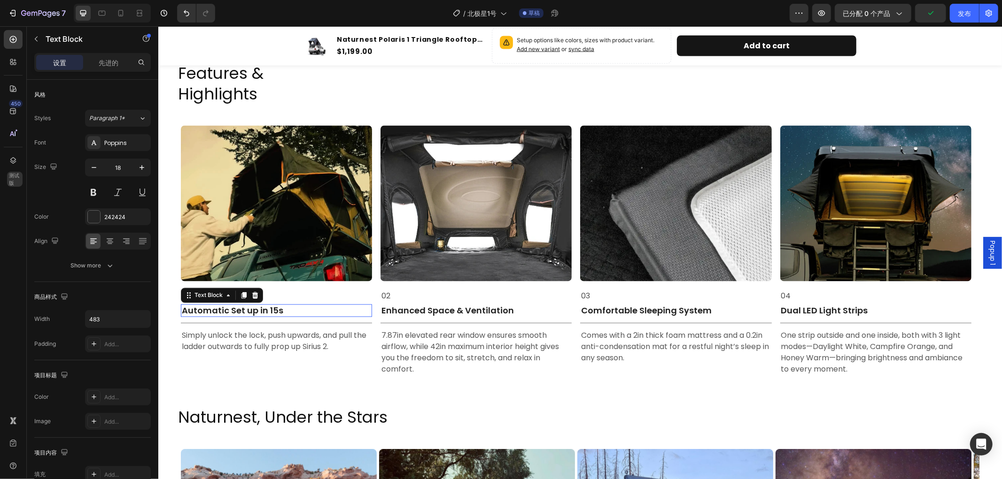
click at [293, 309] on p "Automatic Set up in 15s" at bounding box center [275, 310] width 189 height 11
click at [296, 307] on p "Automatic Set up in 15s" at bounding box center [275, 310] width 189 height 11
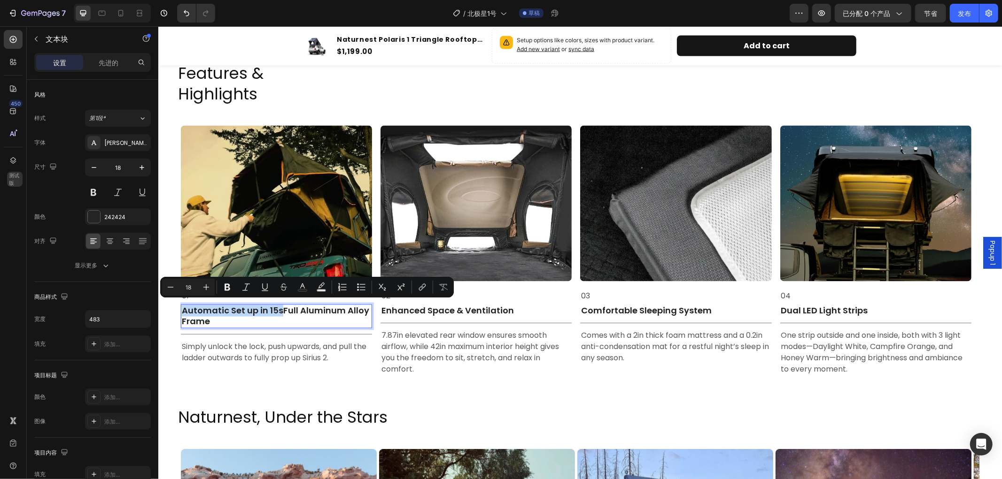
drag, startPoint x: 280, startPoint y: 307, endPoint x: 184, endPoint y: 309, distance: 96.8
click at [184, 309] on p "Automatic Set up in 15sFull Aluminum Alloy Frame" at bounding box center [275, 316] width 189 height 22
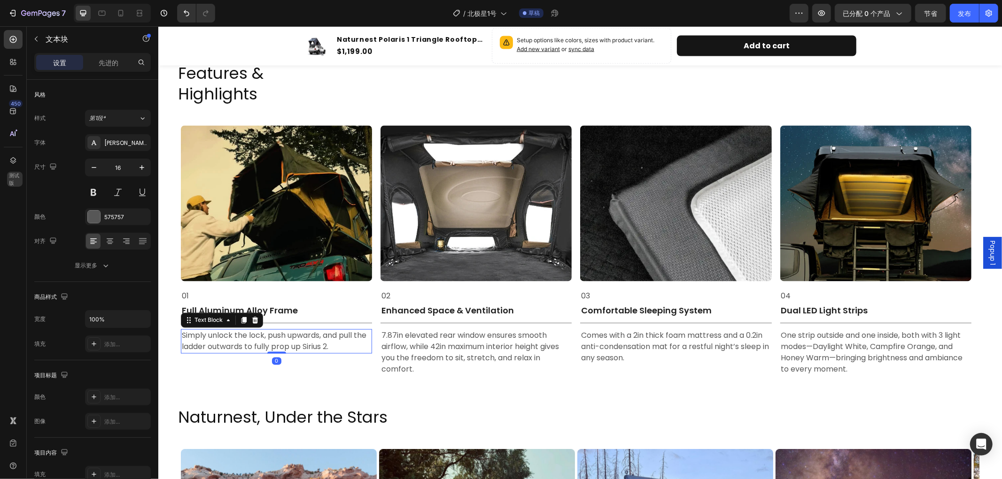
click at [334, 344] on p "Simply unlock the lock, push upwards, and pull the ladder outwards to fully pro…" at bounding box center [275, 341] width 189 height 23
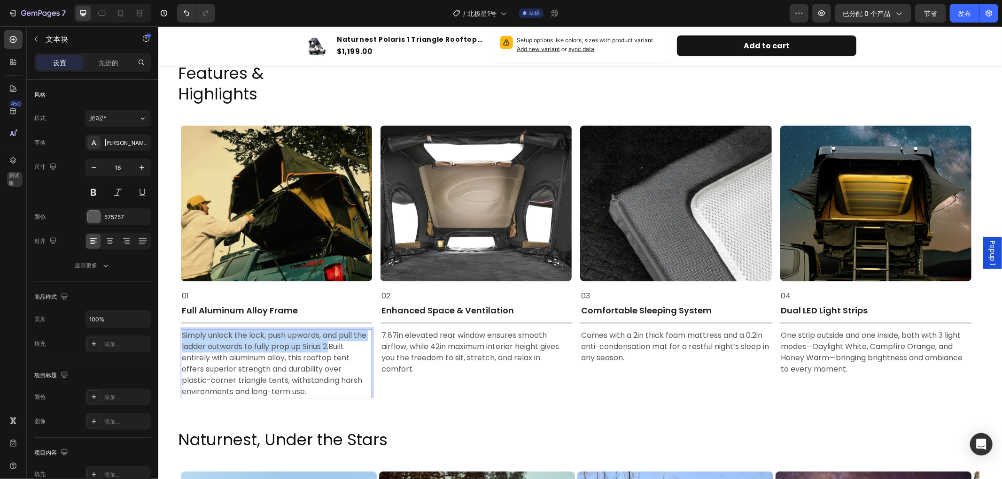
drag, startPoint x: 331, startPoint y: 343, endPoint x: 179, endPoint y: 333, distance: 152.0
click at [180, 333] on div "Simply unlock the lock, push upwards, and pull the ladder outwards to fully pro…" at bounding box center [275, 363] width 191 height 69
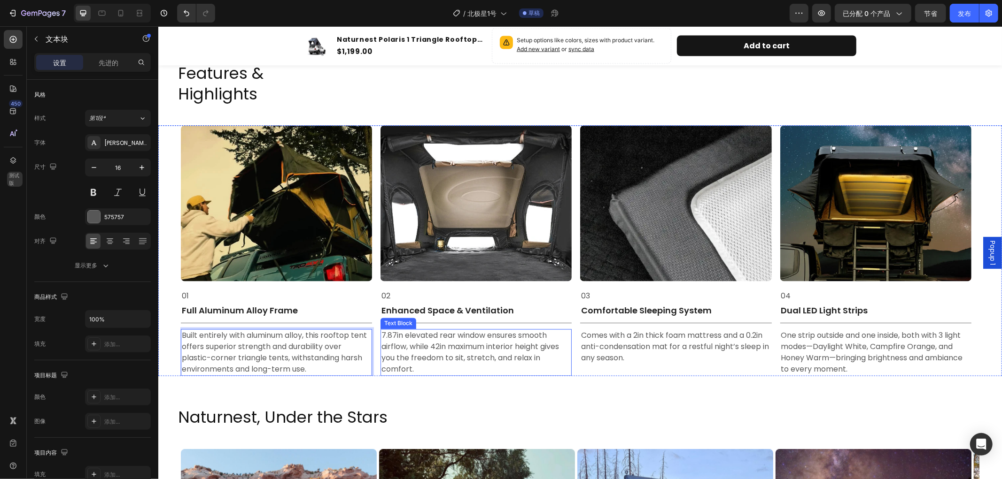
click at [489, 341] on p "7.87in elevated rear window ensures smooth airflow, while 42in maximum interior…" at bounding box center [475, 352] width 189 height 45
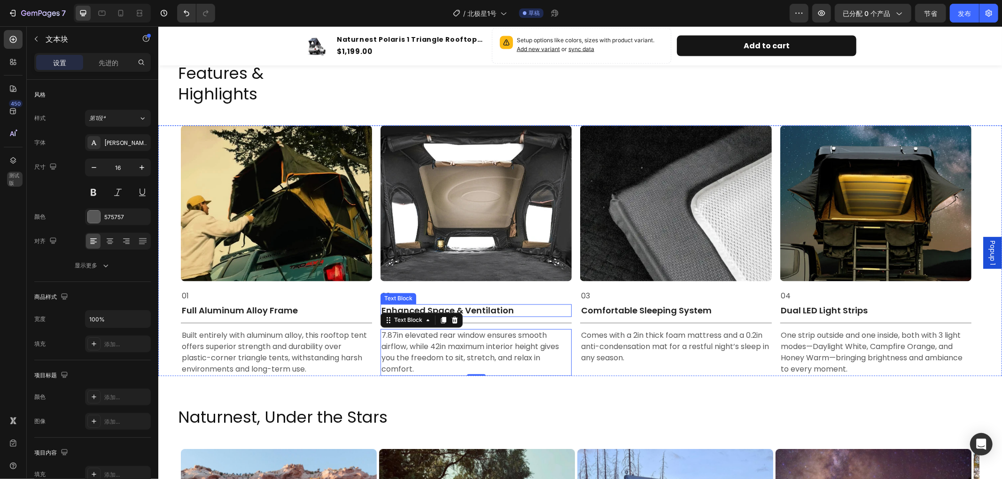
click at [517, 305] on p "Enhanced Space & Ventilation" at bounding box center [475, 310] width 189 height 11
click at [527, 309] on p "Enhanced Space & Ventilation" at bounding box center [475, 310] width 189 height 11
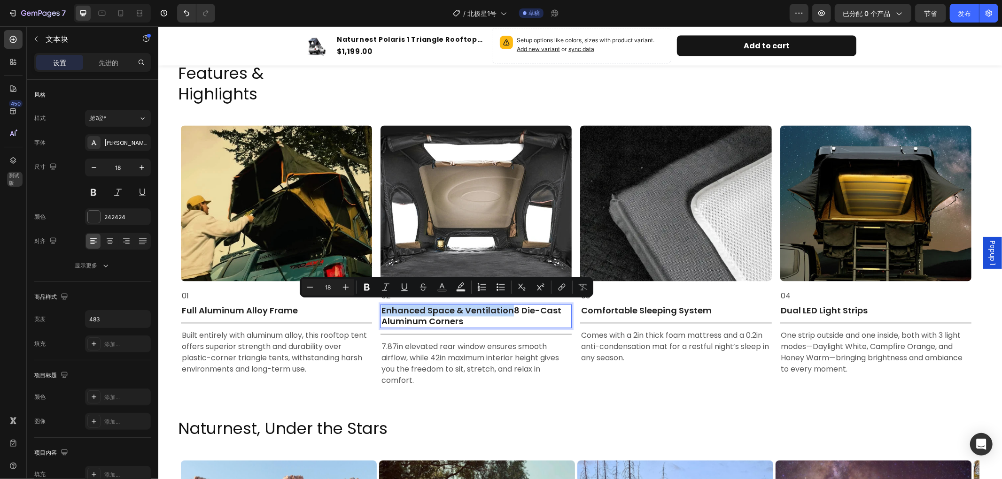
drag, startPoint x: 509, startPoint y: 308, endPoint x: 382, endPoint y: 305, distance: 127.7
click at [382, 305] on p "Enhanced Space & Ventilation8 Die-Cast Aluminum Corners" at bounding box center [475, 316] width 189 height 22
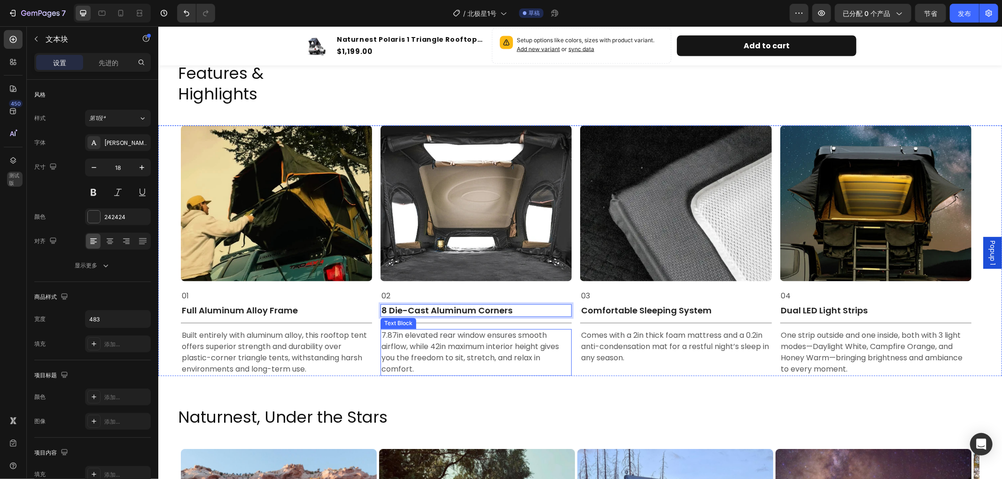
click at [533, 334] on p "7.87in elevated rear window ensures smooth airflow, while 42in maximum interior…" at bounding box center [475, 352] width 189 height 45
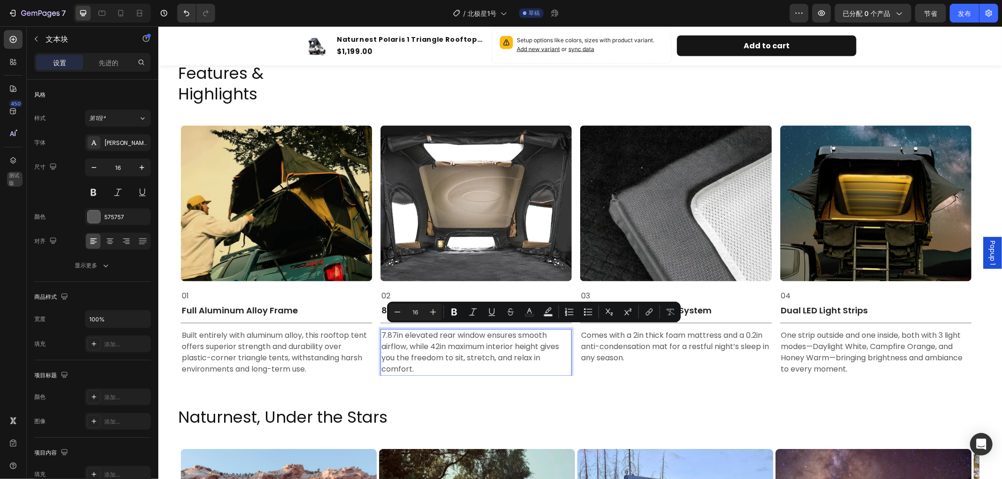
click at [434, 364] on p "7.87in elevated rear window ensures smooth airflow, while 42in maximum interior…" at bounding box center [475, 352] width 189 height 45
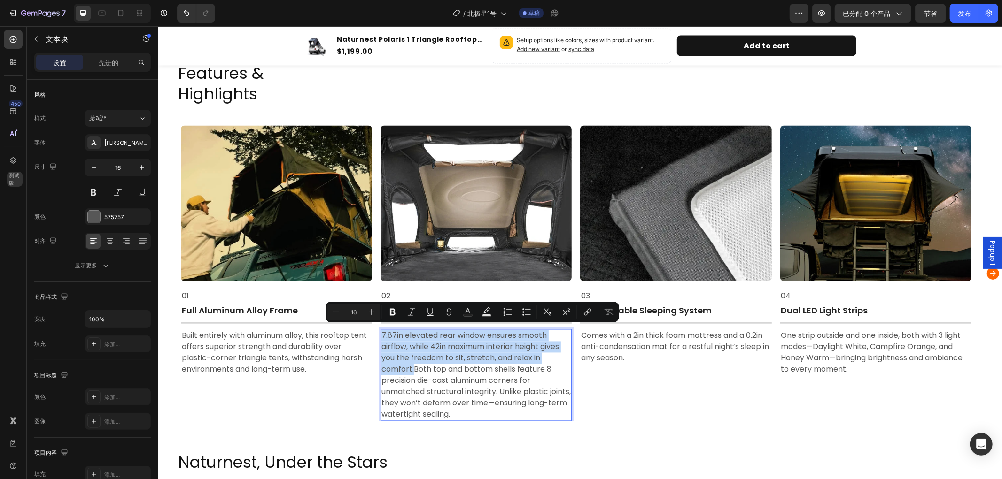
drag, startPoint x: 412, startPoint y: 366, endPoint x: 381, endPoint y: 330, distance: 47.9
click at [381, 330] on p "7.87in elevated rear window ensures smooth airflow, while 42in maximum interior…" at bounding box center [475, 375] width 189 height 90
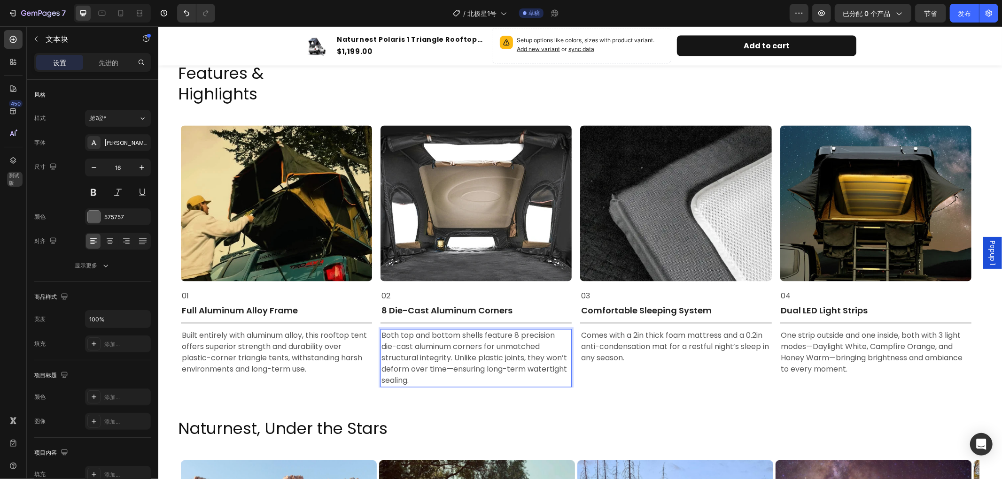
click at [463, 378] on p "Both top and bottom shells feature 8 precision die-cast aluminum corners for un…" at bounding box center [475, 358] width 189 height 56
click at [638, 335] on p "Comes with a 2in thick foam mattress and a 0.2in anti-condensation mat for a re…" at bounding box center [674, 347] width 189 height 34
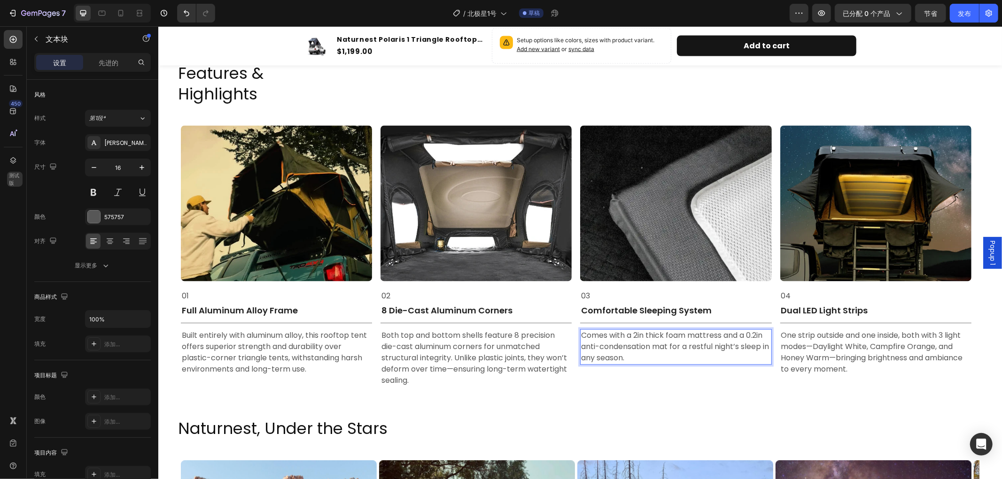
click at [645, 352] on p "Comes with a 2in thick foam mattress and a 0.2in anti-condensation mat for a re…" at bounding box center [674, 347] width 189 height 34
click at [710, 305] on p "Comfortable Sleeping System" at bounding box center [674, 310] width 189 height 11
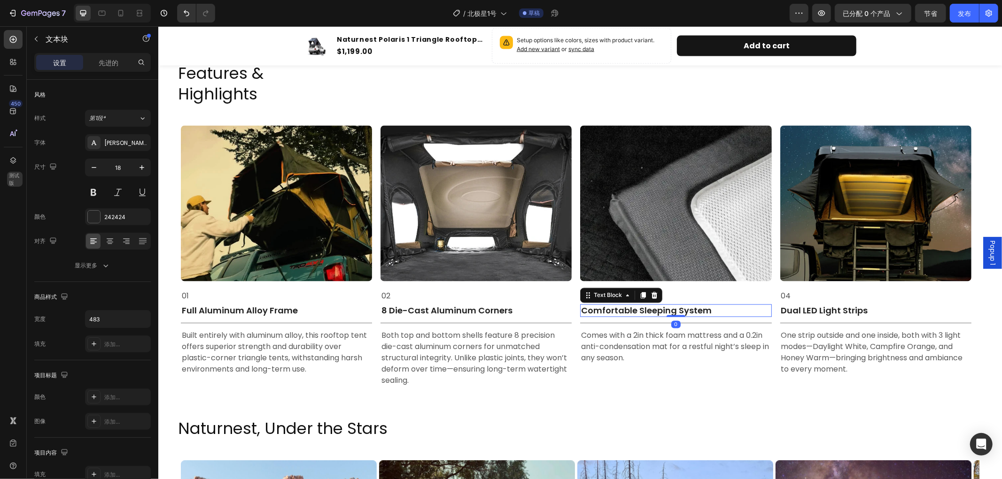
click at [719, 305] on p "Comfortable Sleeping System" at bounding box center [674, 310] width 189 height 11
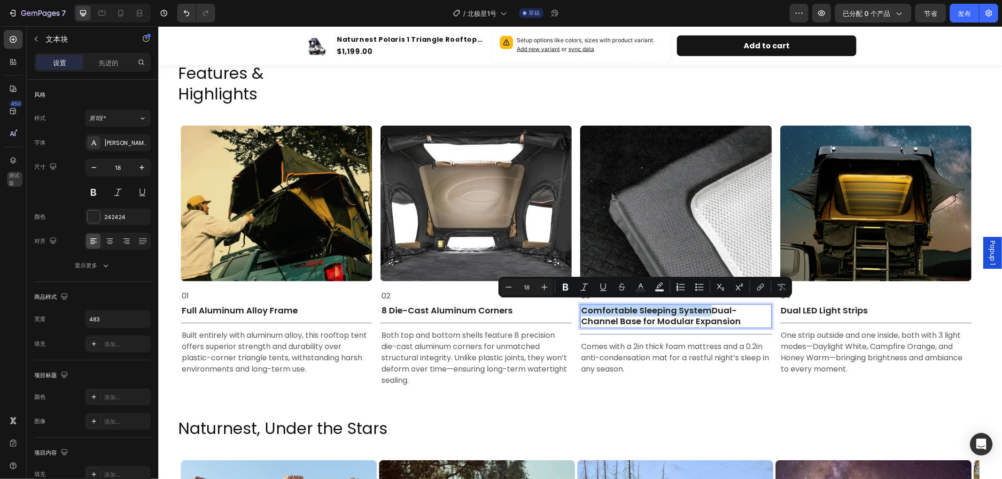
drag, startPoint x: 709, startPoint y: 305, endPoint x: 580, endPoint y: 307, distance: 128.2
click at [580, 307] on p "Comfortable Sleeping SystemDual-Channel Base for Modular Expansion" at bounding box center [674, 316] width 189 height 22
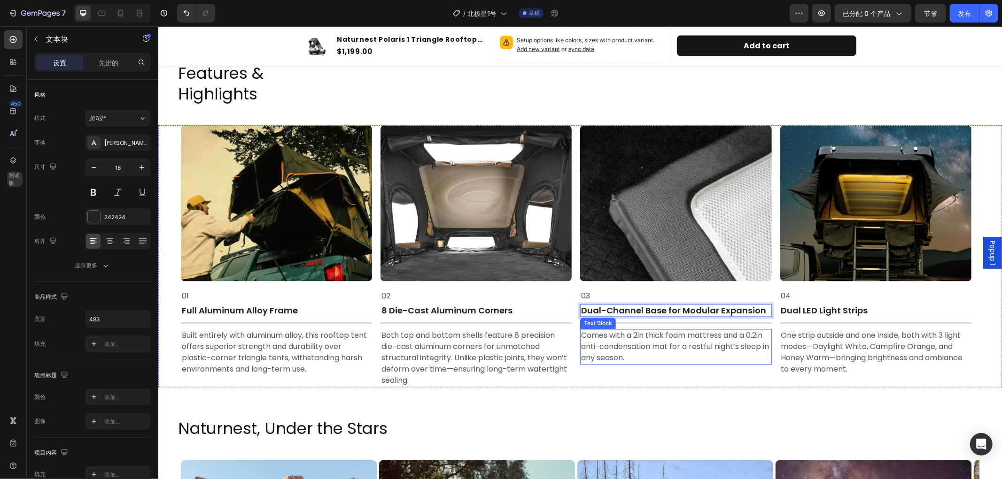
click at [646, 353] on p "Comes with a 2in thick foam mattress and a 0.2in anti-condensation mat for a re…" at bounding box center [674, 347] width 189 height 34
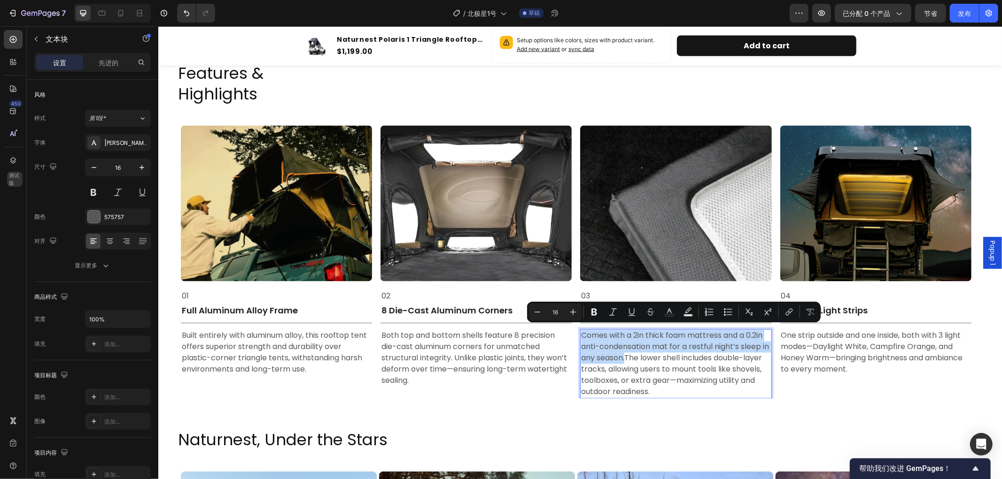
drag, startPoint x: 635, startPoint y: 353, endPoint x: 579, endPoint y: 327, distance: 61.3
click at [579, 329] on div "Comes with a 2in thick foam mattress and a 0.2in anti-condensation mat for a re…" at bounding box center [674, 363] width 191 height 69
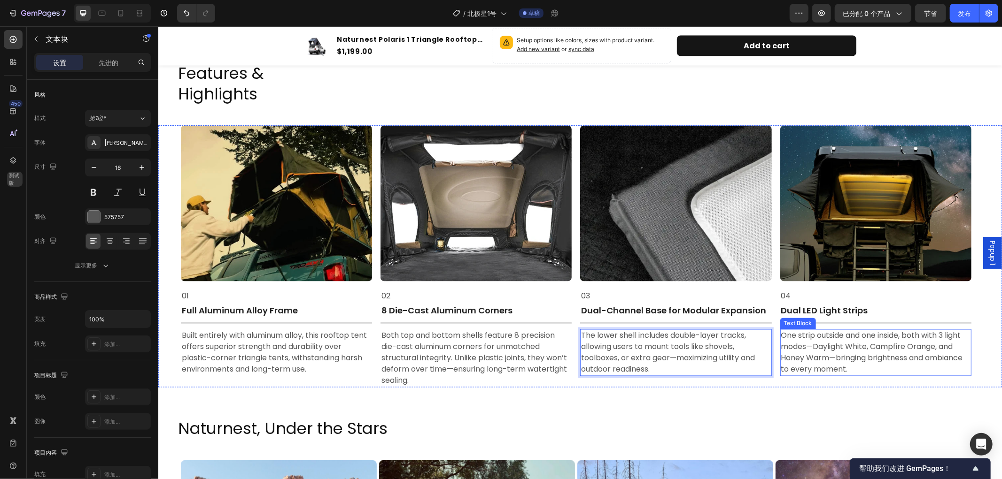
click at [862, 342] on p "One strip outside and one inside, both with 3 light modes—Daylight White, Campf…" at bounding box center [874, 352] width 189 height 45
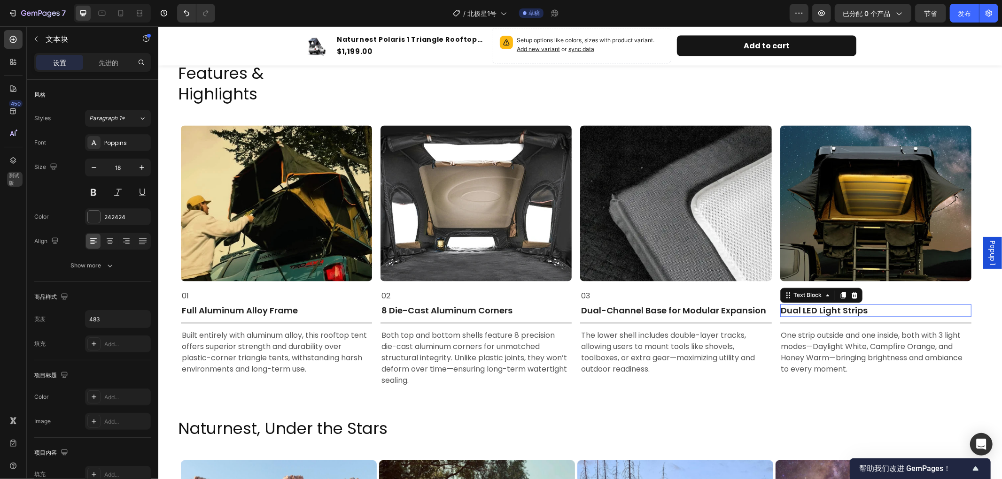
click at [889, 306] on p "Dual LED Light Strips" at bounding box center [874, 310] width 189 height 11
drag, startPoint x: 865, startPoint y: 307, endPoint x: 781, endPoint y: 306, distance: 83.6
click at [781, 306] on p "Dual LED Light StripsExternal luggage bar" at bounding box center [874, 310] width 189 height 11
click at [821, 306] on p "External luggage bar" at bounding box center [874, 310] width 189 height 11
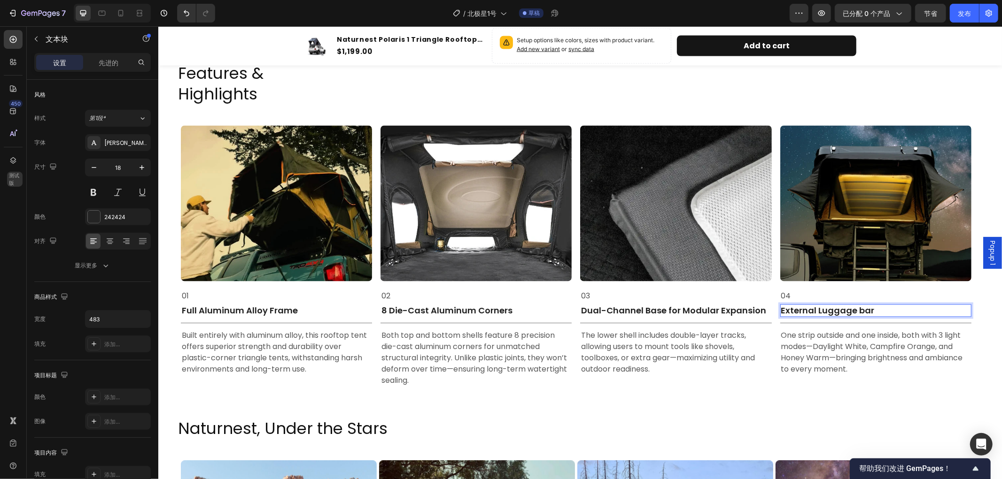
click at [864, 308] on p "External Luggage bar" at bounding box center [874, 310] width 189 height 11
click at [860, 340] on p "One strip outside and one inside, both with 3 light modes—Daylight White, Campf…" at bounding box center [874, 352] width 189 height 45
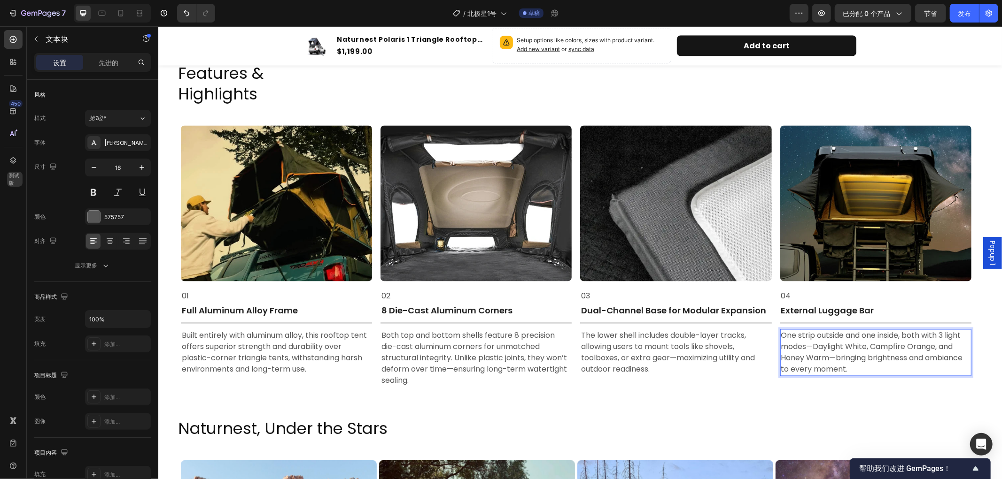
click at [851, 367] on p "One strip outside and one inside, both with 3 light modes—Daylight White, Campf…" at bounding box center [874, 352] width 189 height 45
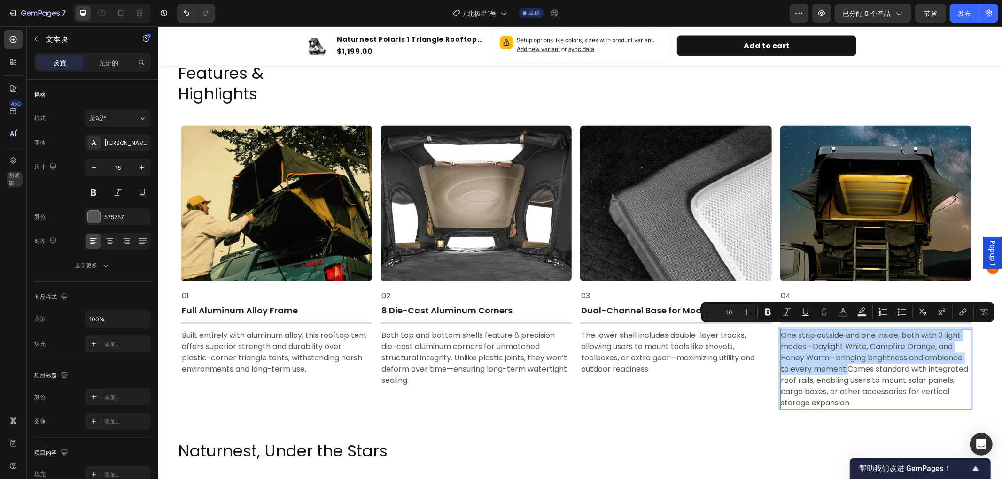
drag, startPoint x: 847, startPoint y: 366, endPoint x: 782, endPoint y: 335, distance: 71.8
click at [782, 335] on p "One strip outside and one inside, both with 3 light modes—Daylight White, Campf…" at bounding box center [874, 369] width 189 height 79
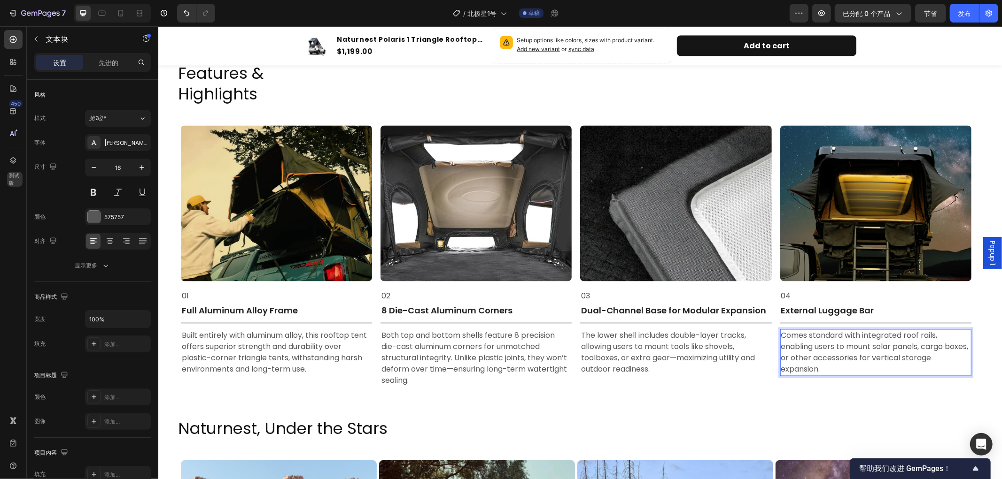
click at [830, 363] on p "Comes standard with integrated roof rails, enabling users to mount solar panels…" at bounding box center [874, 352] width 189 height 45
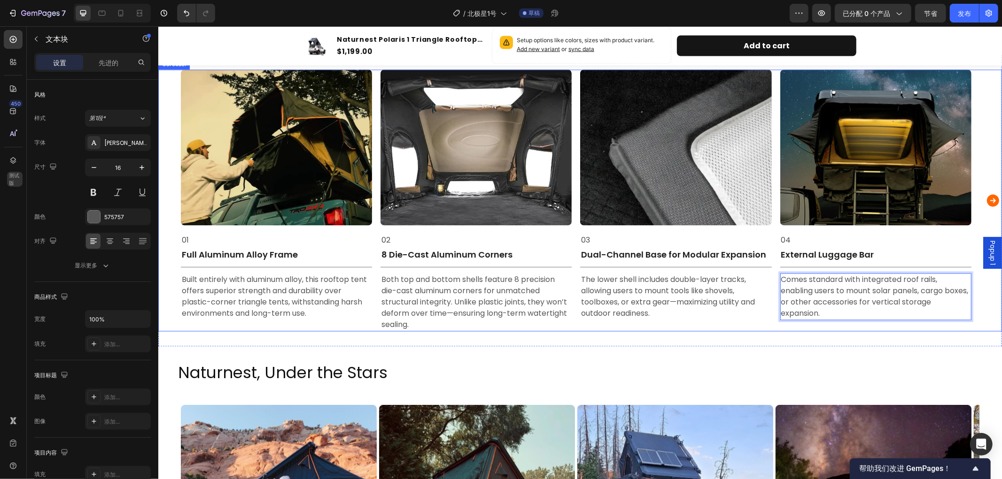
click at [985, 201] on icon "Carousel Next Arrow" at bounding box center [992, 200] width 15 height 19
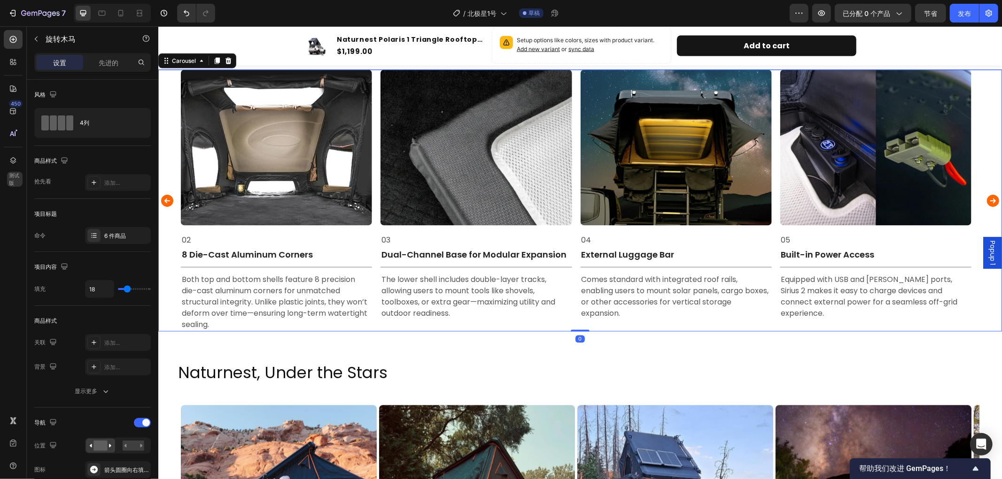
click at [985, 201] on icon "Carousel Next Arrow" at bounding box center [992, 200] width 15 height 19
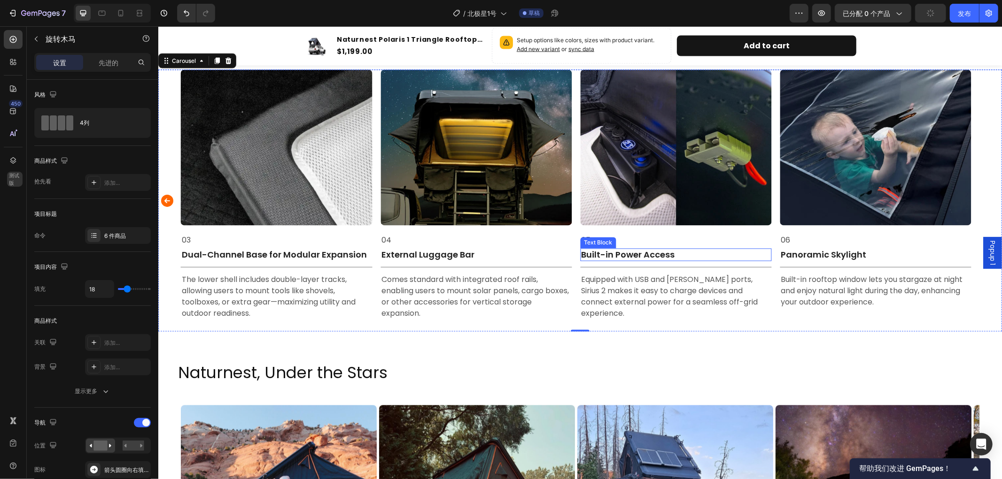
click at [674, 254] on p "Built-in Power Access" at bounding box center [674, 254] width 189 height 11
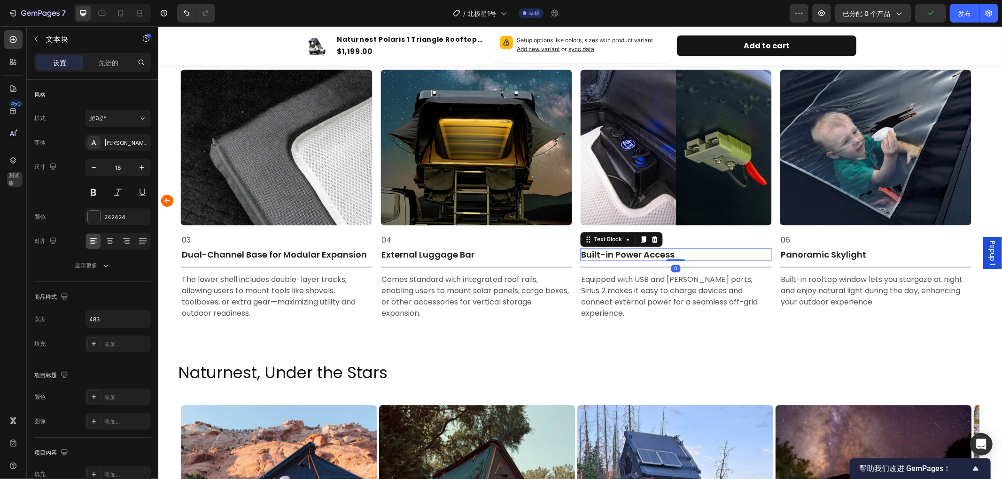
click at [680, 254] on p "Built-in Power Access" at bounding box center [674, 254] width 189 height 11
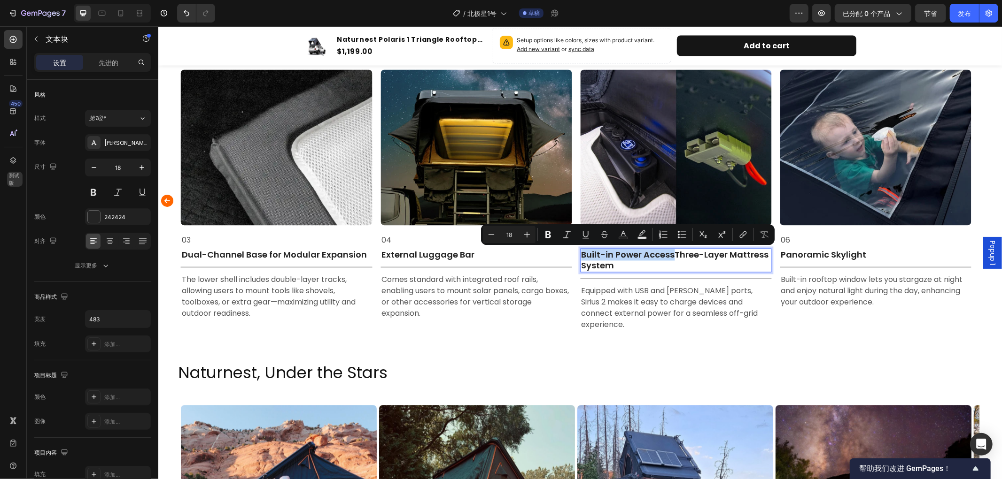
drag, startPoint x: 674, startPoint y: 255, endPoint x: 581, endPoint y: 254, distance: 93.5
click at [581, 254] on p "Built-in Power AccessThree-Layer Mattress System" at bounding box center [674, 260] width 189 height 22
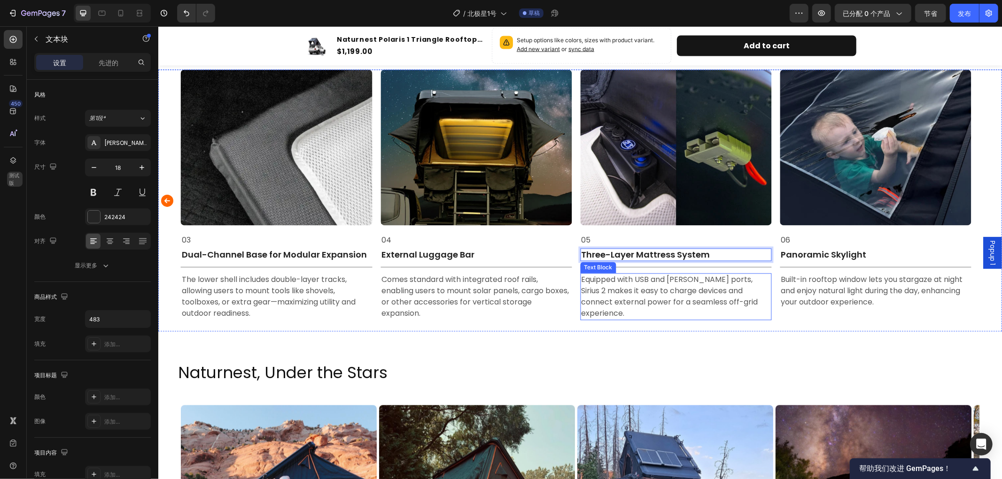
click at [687, 286] on p "Equipped with USB and Anderson ports, Sirius 2 makes it easy to charge devices …" at bounding box center [674, 296] width 189 height 45
click at [769, 302] on p "Equipped with USB and Anderson ports, Sirius 2 makes it easy to charge devices …" at bounding box center [674, 296] width 189 height 45
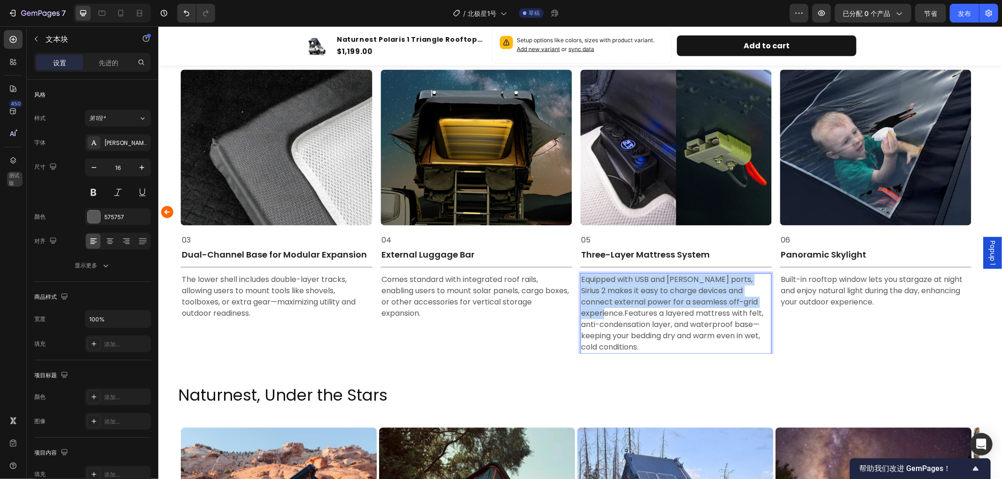
drag, startPoint x: 623, startPoint y: 315, endPoint x: 582, endPoint y: 283, distance: 52.2
click at [582, 283] on p "Equipped with USB and Anderson ports, Sirius 2 makes it easy to charge devices …" at bounding box center [674, 313] width 189 height 79
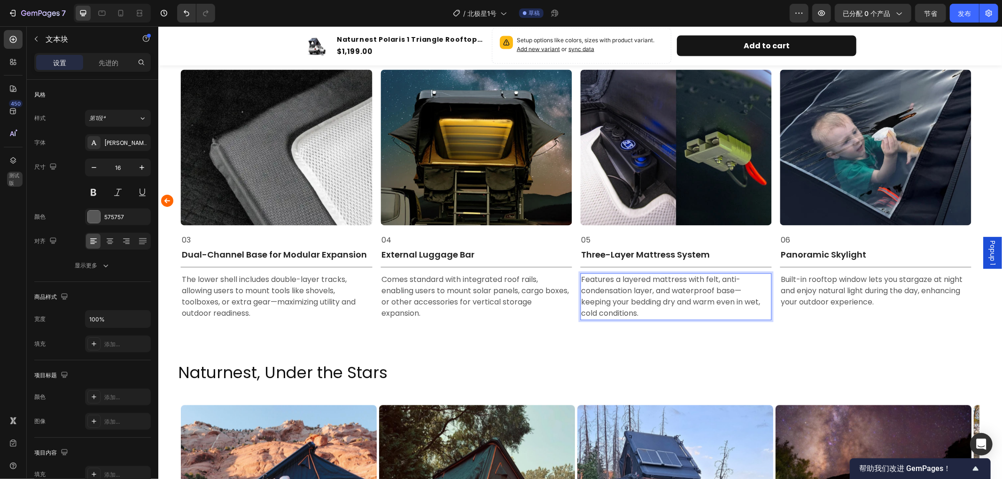
click at [664, 310] on p "Features a layered mattress with felt, anti-condensation layer, and waterproof …" at bounding box center [674, 296] width 189 height 45
click at [867, 248] on div "Panoramic Skylight" at bounding box center [875, 254] width 191 height 13
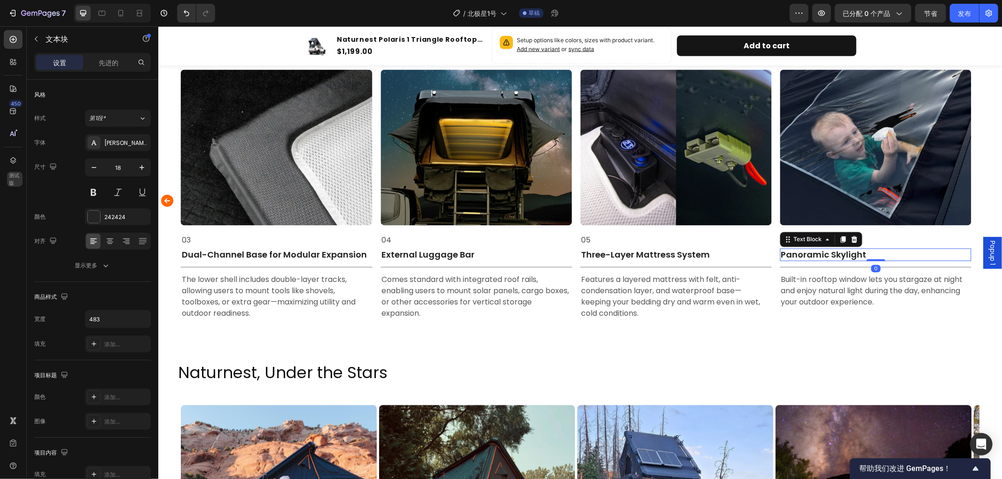
click at [872, 259] on p "Panoramic Skylight" at bounding box center [874, 254] width 189 height 11
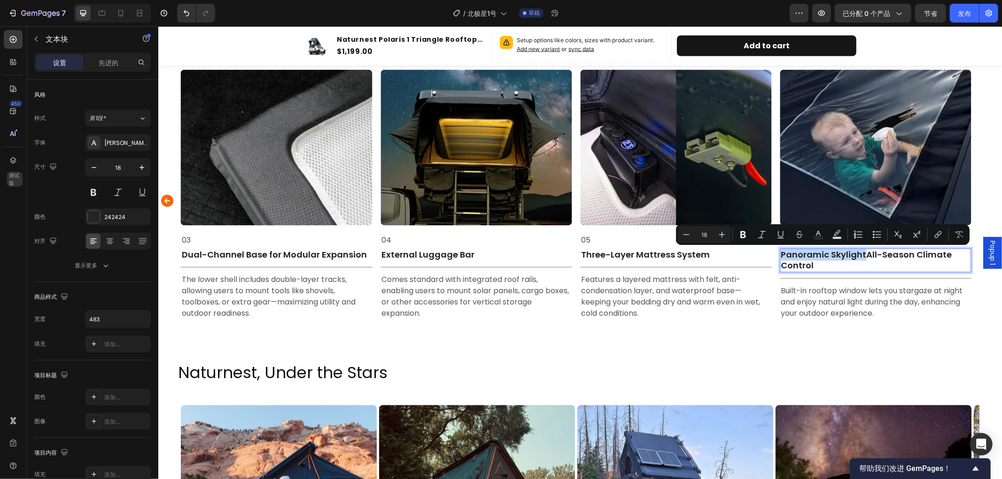
drag, startPoint x: 865, startPoint y: 252, endPoint x: 780, endPoint y: 258, distance: 84.3
click at [780, 258] on p "Panoramic SkylightAll-Season Climate Control" at bounding box center [874, 260] width 189 height 22
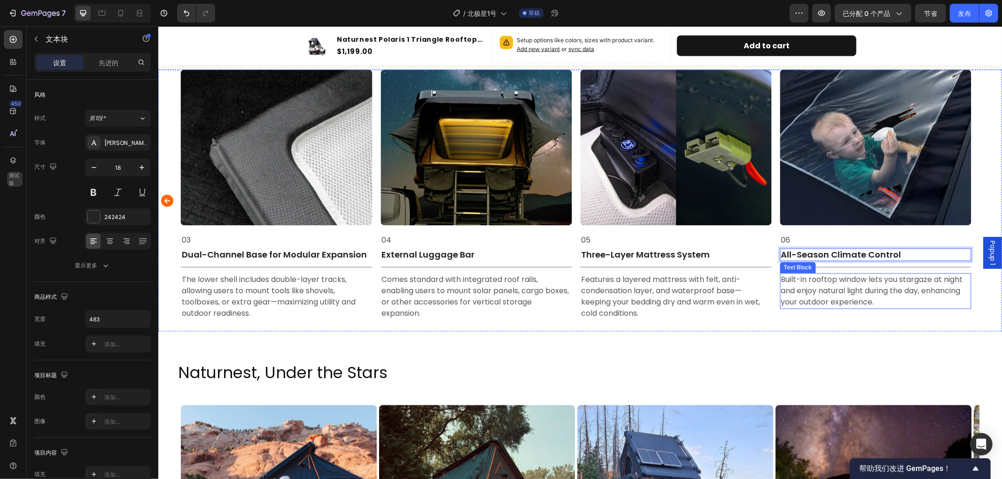
click at [887, 294] on p "Built-in rooftop window lets you stargaze at night and enjoy natural light duri…" at bounding box center [874, 291] width 189 height 34
click at [885, 299] on p "Built-in rooftop window lets you stargaze at night and enjoy natural light duri…" at bounding box center [874, 291] width 189 height 34
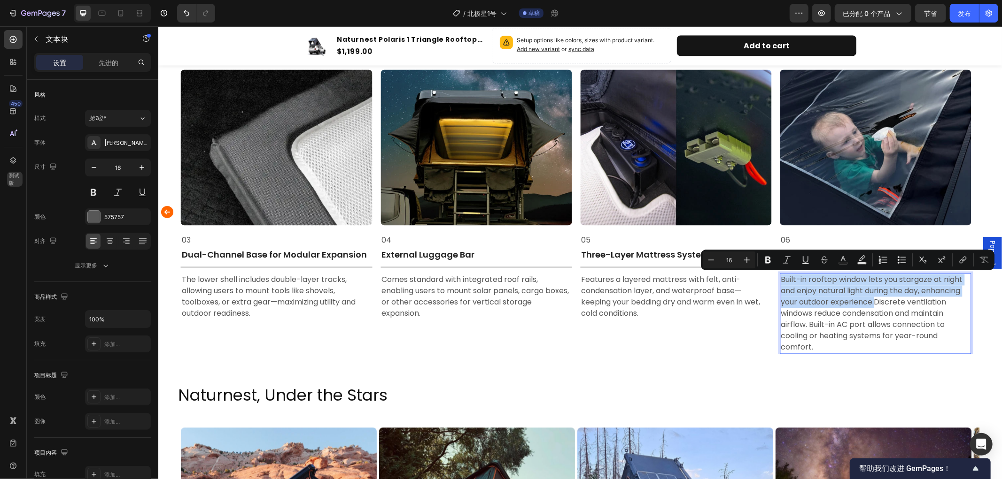
drag, startPoint x: 874, startPoint y: 303, endPoint x: 780, endPoint y: 278, distance: 97.3
click at [780, 278] on p "Built-in rooftop window lets you stargaze at night and enjoy natural light duri…" at bounding box center [874, 313] width 189 height 79
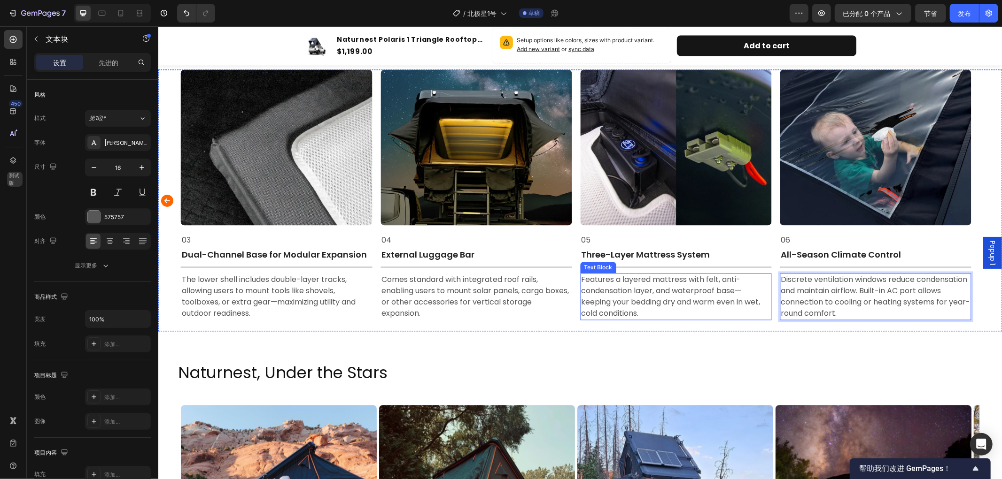
click at [720, 316] on p "Features a layered mattress with felt, anti-condensation layer, and waterproof …" at bounding box center [674, 296] width 189 height 45
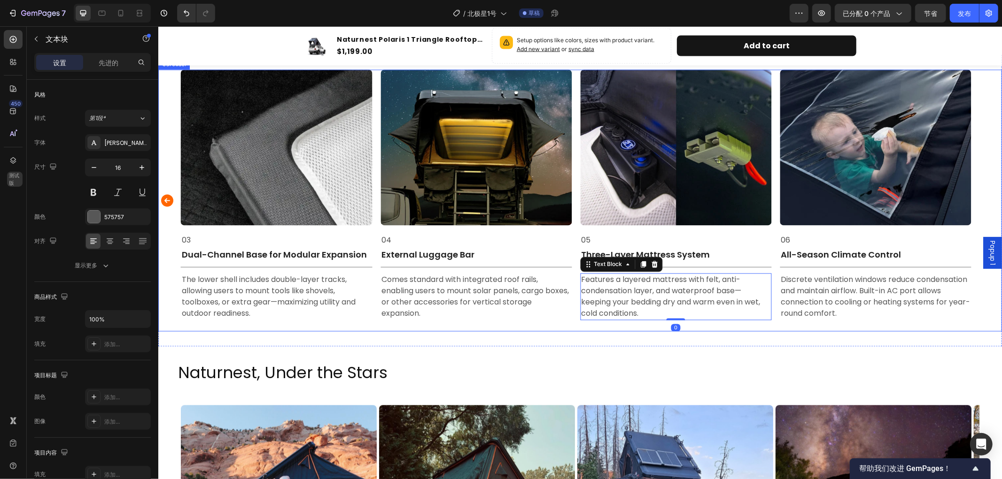
click at [163, 195] on icon "Carousel Back Arrow" at bounding box center [166, 200] width 15 height 19
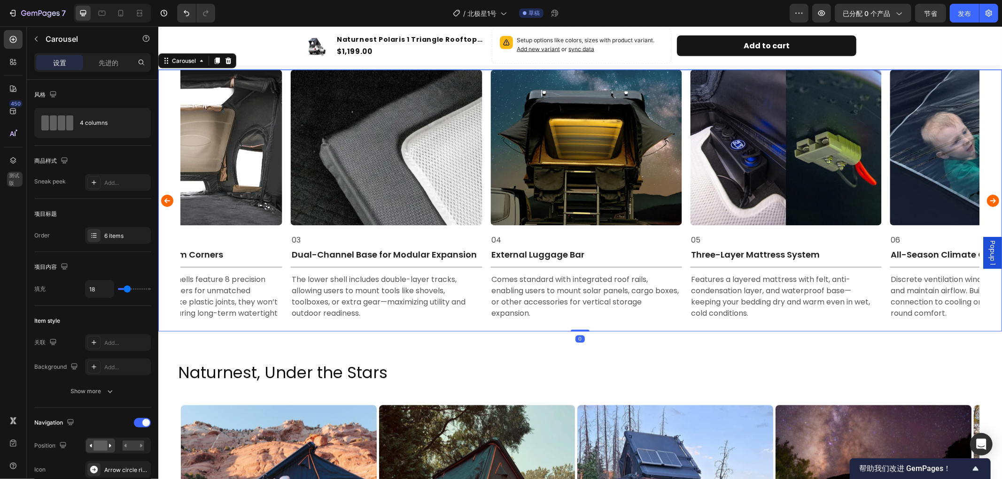
click at [163, 195] on icon "Carousel Back Arrow" at bounding box center [166, 200] width 15 height 19
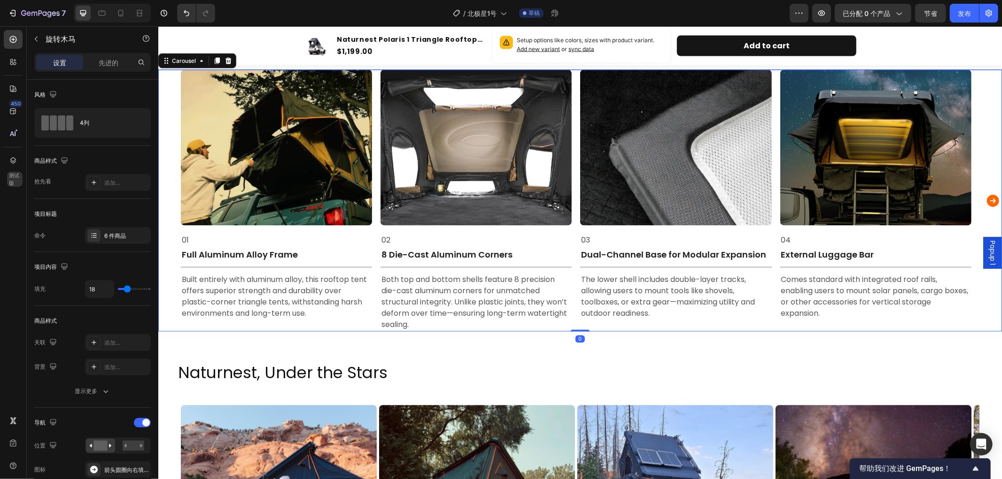
click at [163, 195] on div "Image 01 Text Block Full Aluminum Alloy Frame Text Block Title Line Built entir…" at bounding box center [579, 200] width 843 height 262
click at [988, 202] on icon "Carousel Next Arrow" at bounding box center [992, 200] width 12 height 12
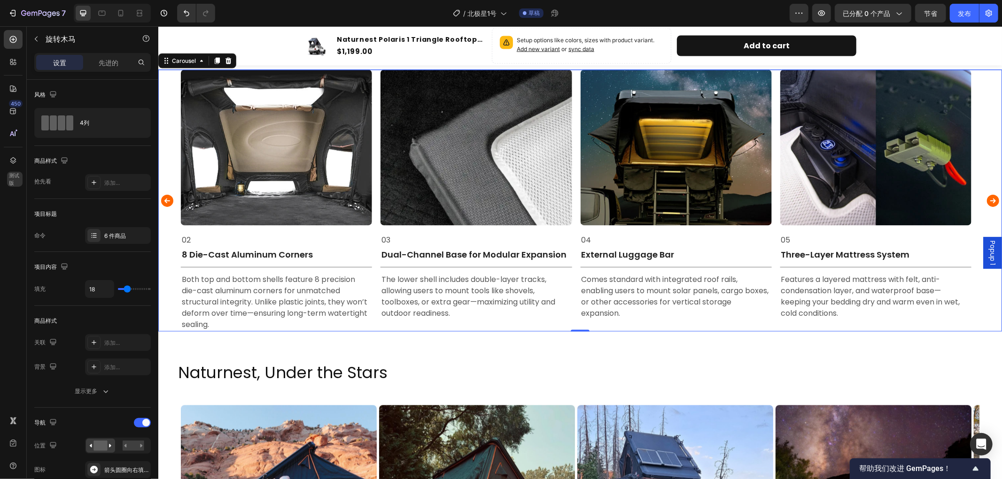
click at [169, 202] on icon "Carousel Back Arrow" at bounding box center [167, 200] width 12 height 12
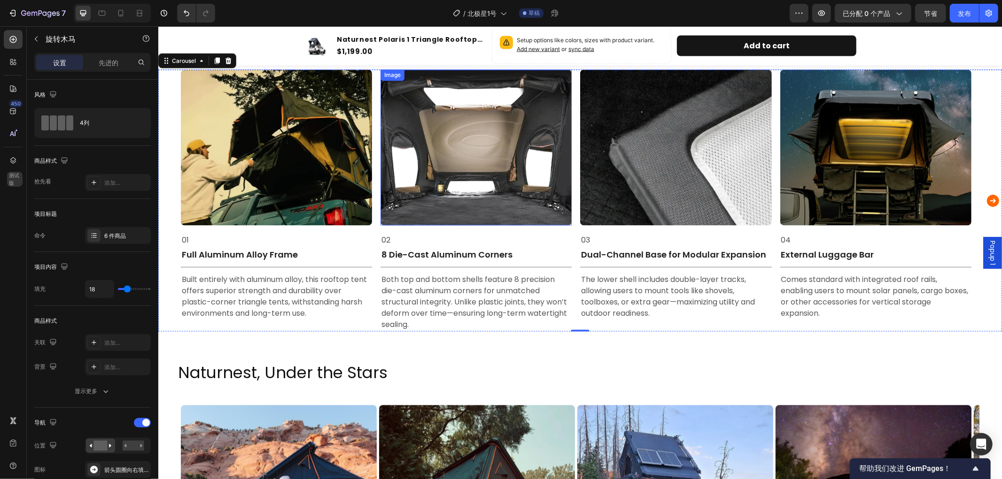
click at [465, 178] on img at bounding box center [475, 147] width 191 height 156
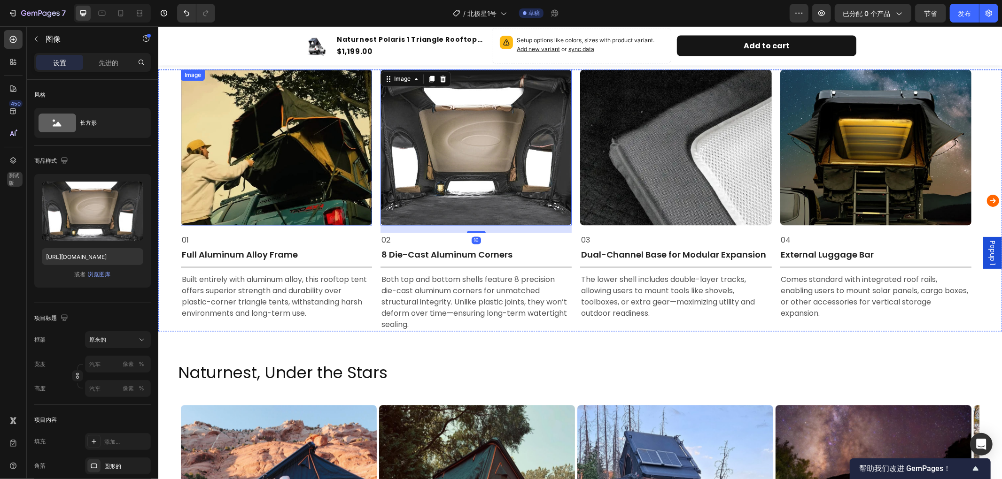
click at [350, 167] on img at bounding box center [275, 147] width 191 height 156
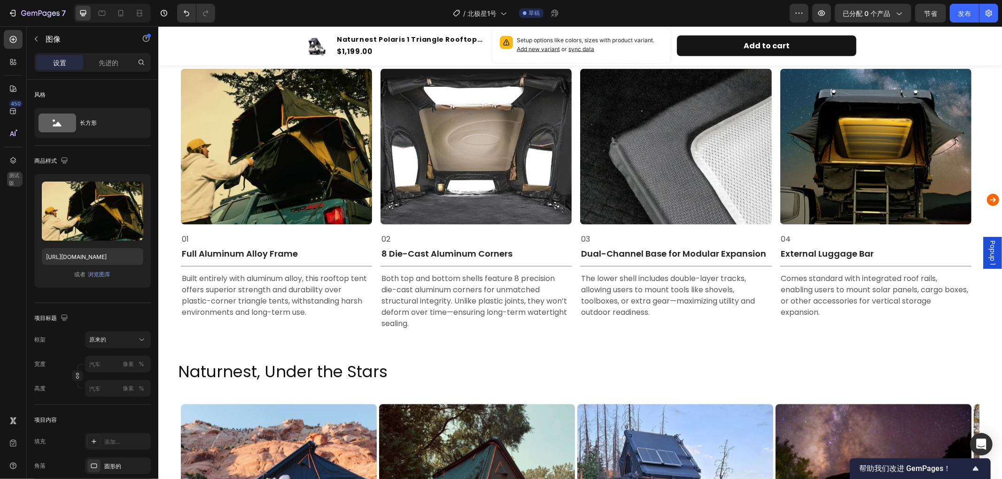
scroll to position [1514, 0]
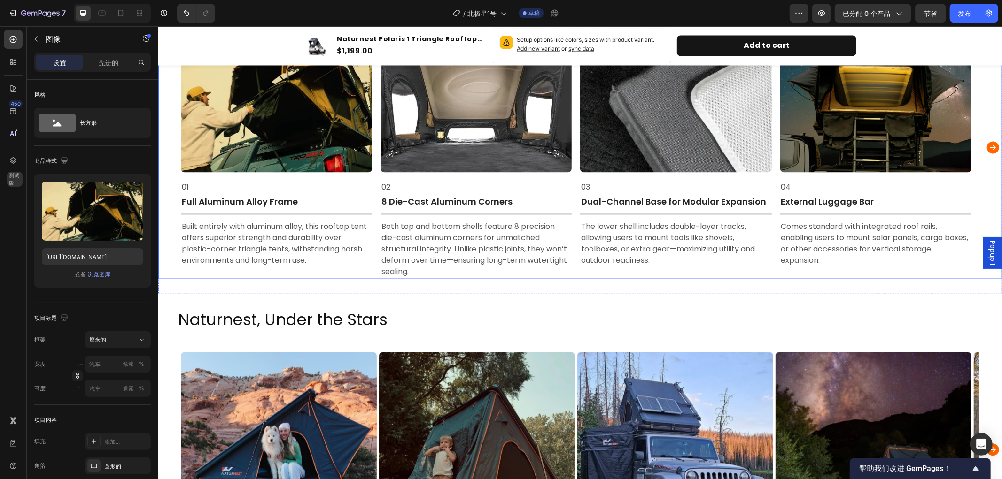
click at [986, 146] on icon "Carousel Next Arrow" at bounding box center [992, 147] width 12 height 12
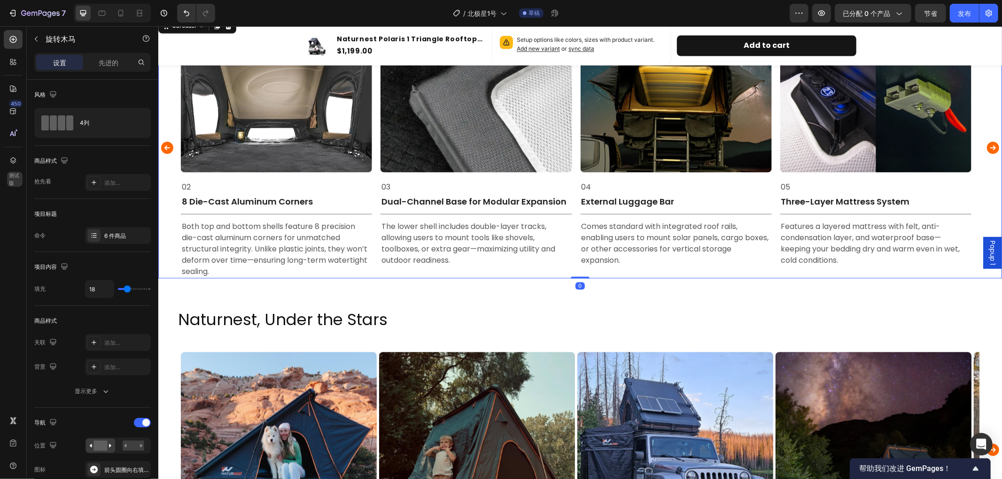
click at [986, 146] on icon "Carousel Next Arrow" at bounding box center [992, 147] width 12 height 12
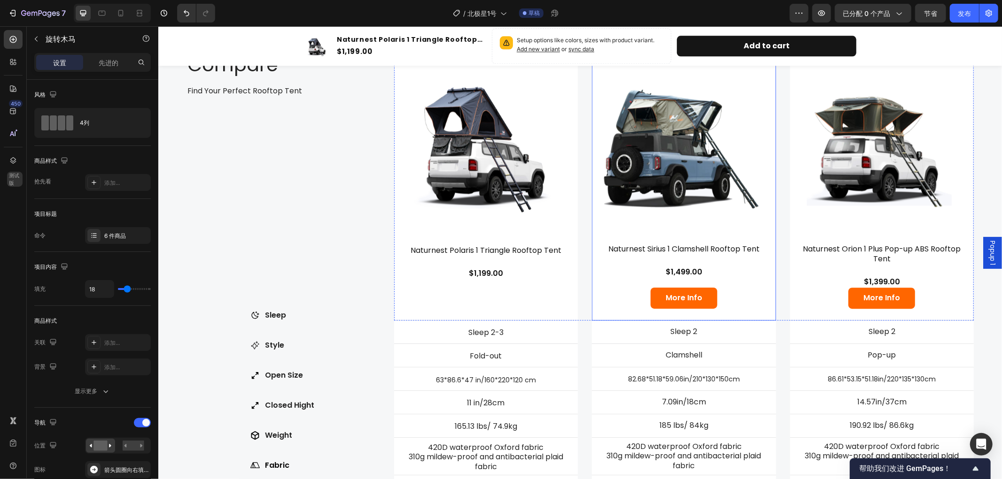
scroll to position [2088, 0]
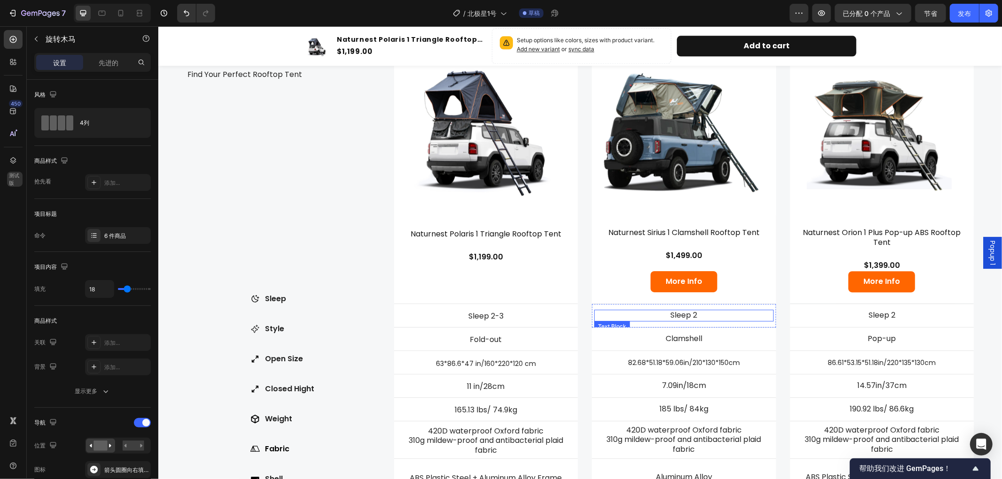
click at [708, 313] on p "Sleep 2" at bounding box center [683, 315] width 178 height 10
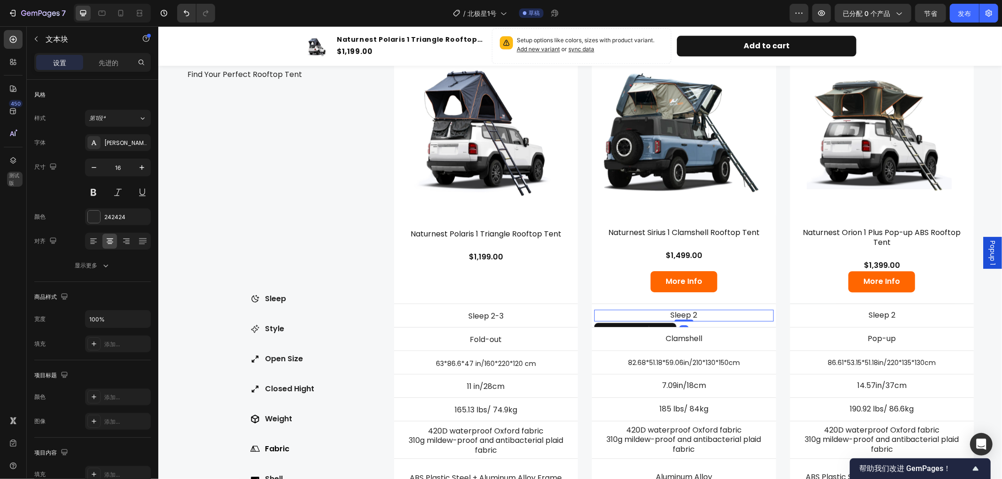
click at [707, 313] on p "Sleep 2" at bounding box center [683, 315] width 178 height 10
click at [507, 317] on p "Sleep 2-3" at bounding box center [486, 316] width 178 height 10
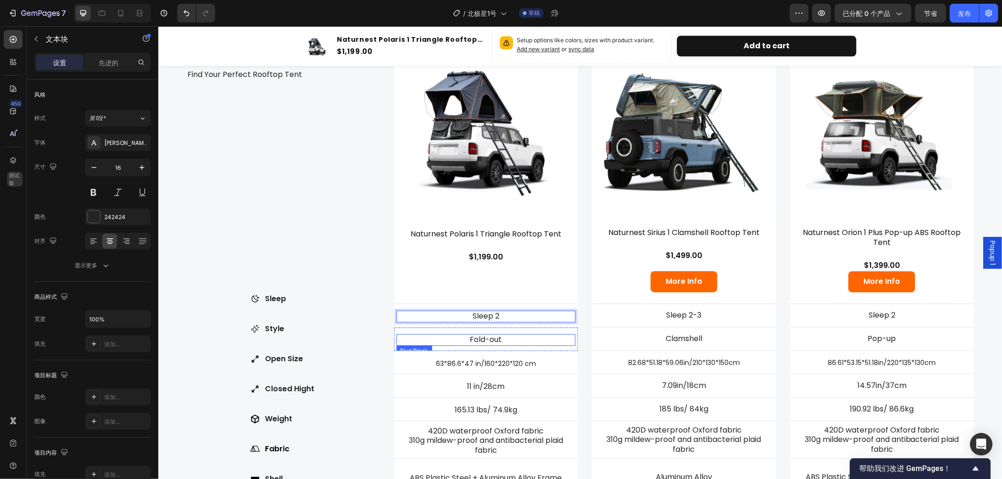
click at [511, 335] on p "Fold-out" at bounding box center [486, 340] width 178 height 10
click at [508, 336] on div "Style Item List Fold-out Text Block 0" at bounding box center [485, 339] width 179 height 14
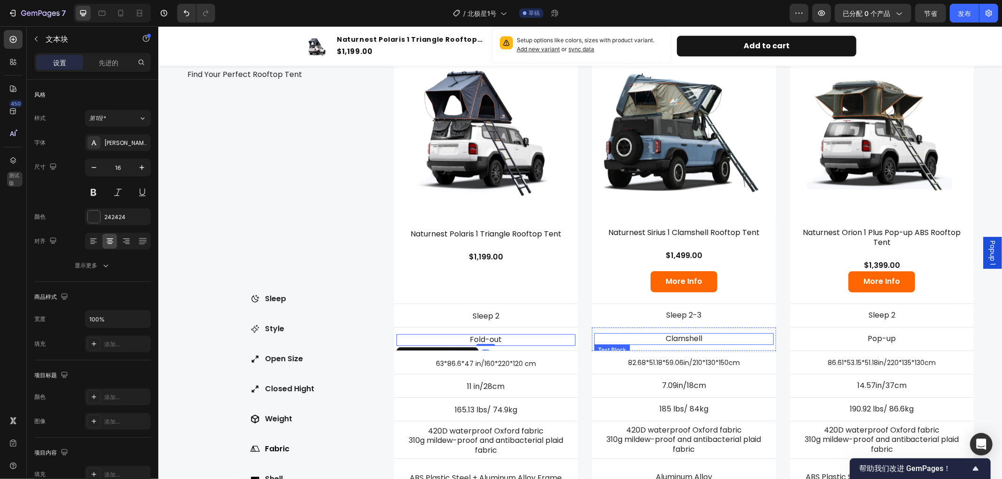
scroll to position [2082, 0]
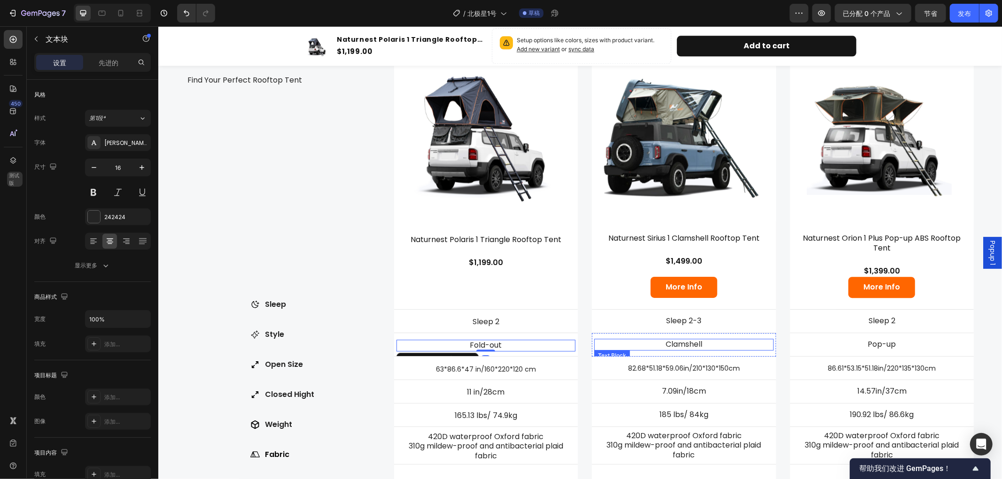
click at [669, 340] on p "Clamshell" at bounding box center [683, 345] width 178 height 10
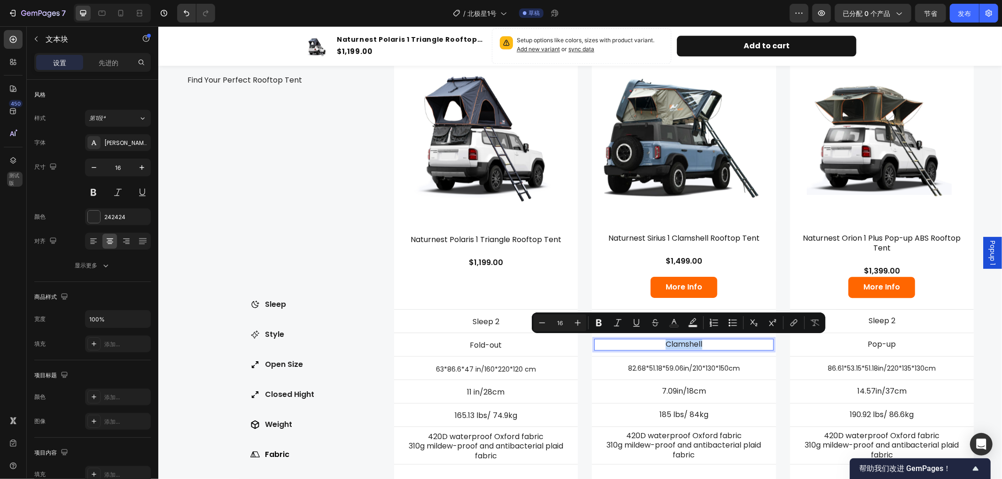
click at [698, 340] on p "Clamshell" at bounding box center [683, 345] width 178 height 10
drag, startPoint x: 652, startPoint y: 342, endPoint x: 703, endPoint y: 344, distance: 51.2
click at [703, 344] on p "Clamshell" at bounding box center [683, 345] width 178 height 10
copy p "Clamshell"
click at [497, 341] on p "Fold-out" at bounding box center [486, 345] width 178 height 10
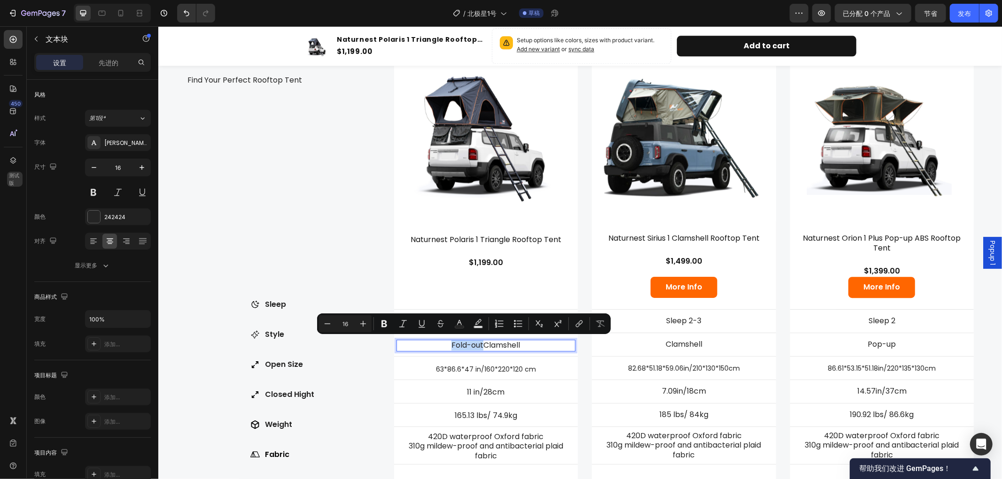
drag, startPoint x: 479, startPoint y: 343, endPoint x: 437, endPoint y: 341, distance: 42.3
click at [437, 341] on p "Fold-outClamshell" at bounding box center [486, 345] width 178 height 10
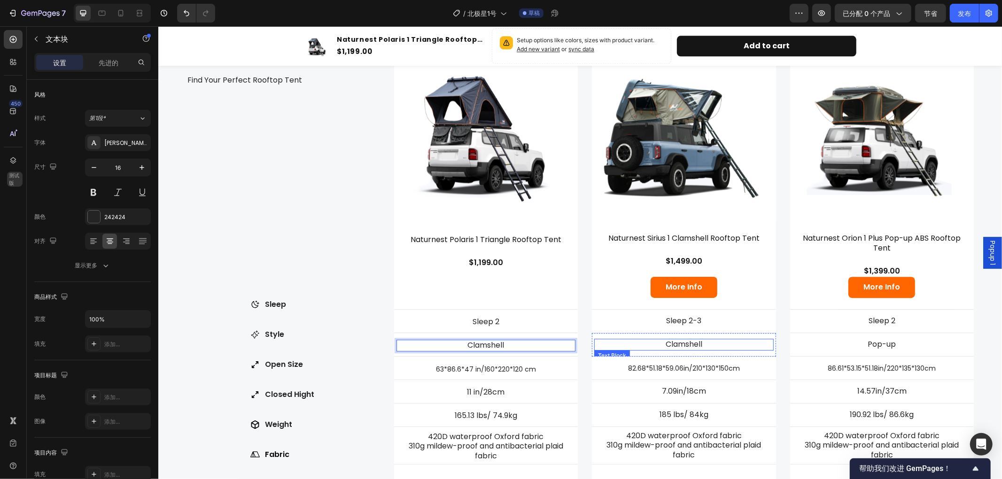
click at [702, 341] on p "Clamshell" at bounding box center [683, 345] width 178 height 10
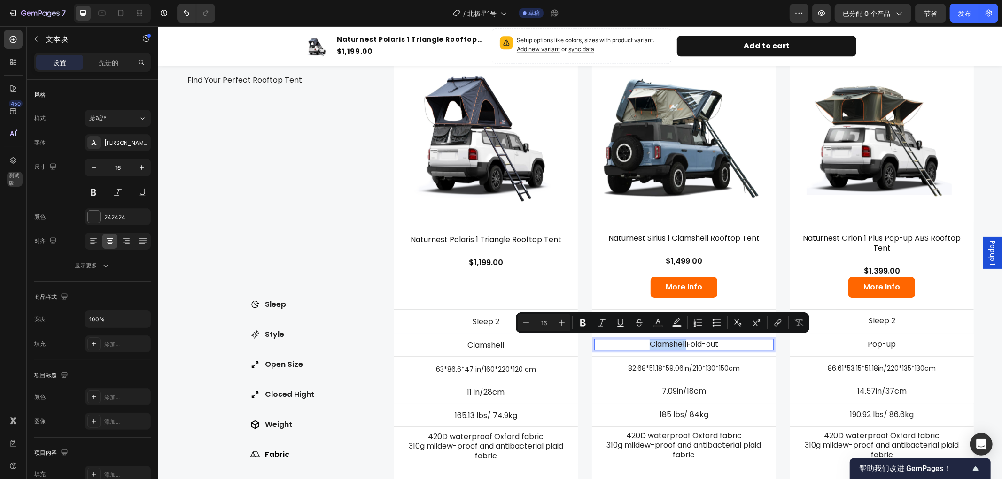
drag, startPoint x: 680, startPoint y: 341, endPoint x: 639, endPoint y: 341, distance: 40.9
click at [639, 341] on p "ClamshellFold-out" at bounding box center [683, 345] width 178 height 10
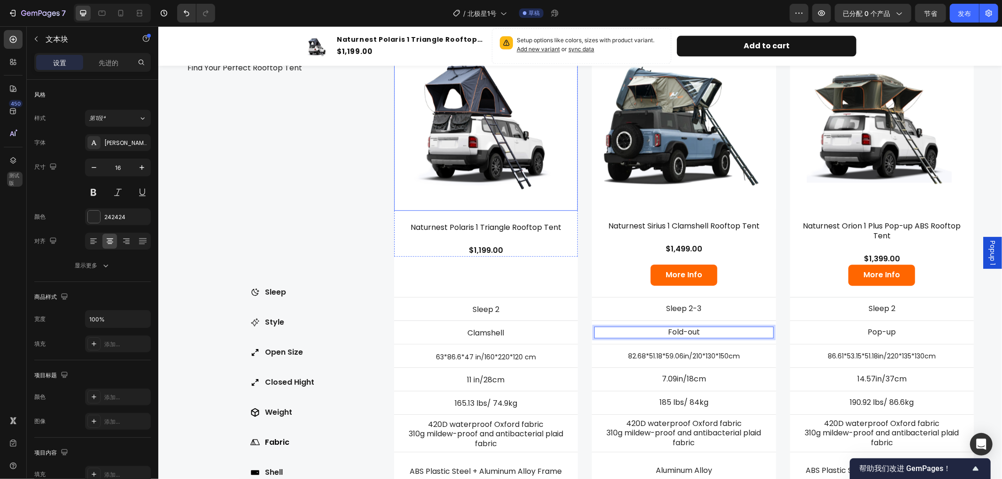
scroll to position [2134, 0]
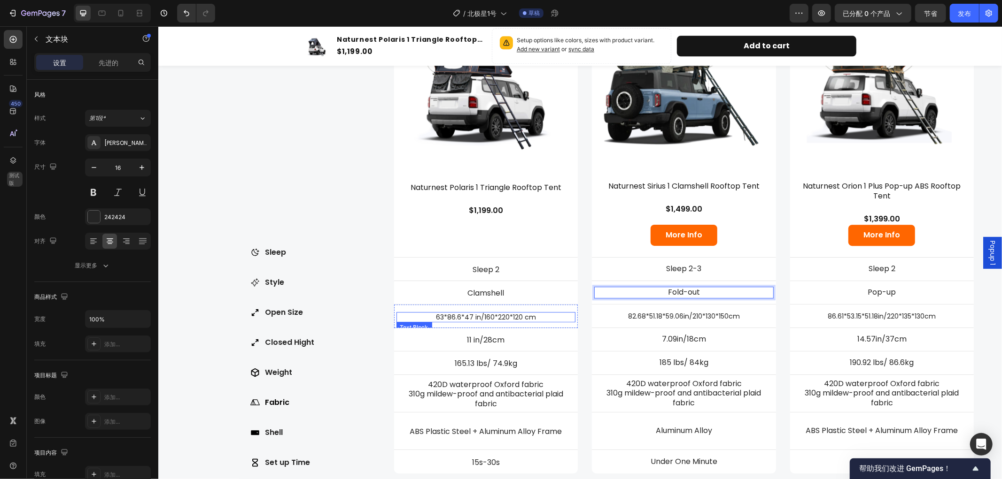
click at [494, 313] on p "63*86.6*47 in/160*220*120 cm" at bounding box center [486, 317] width 178 height 8
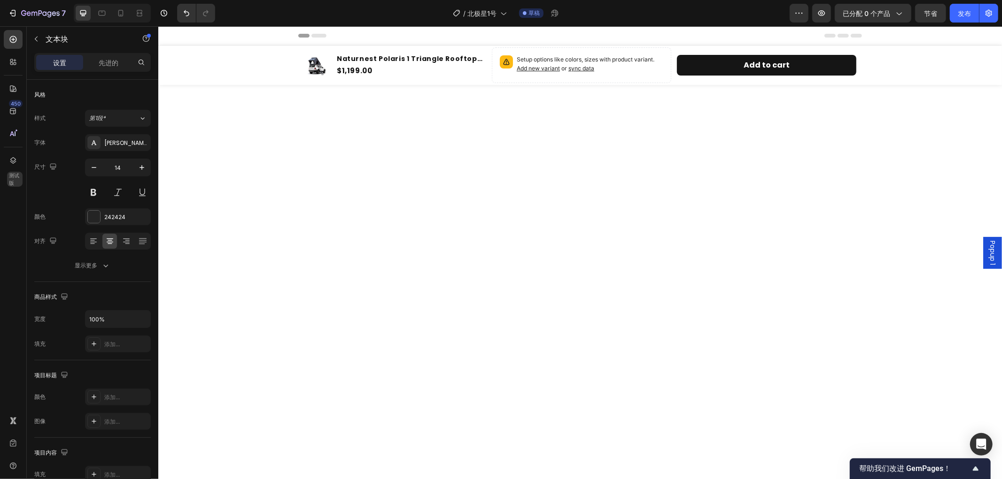
scroll to position [2134, 0]
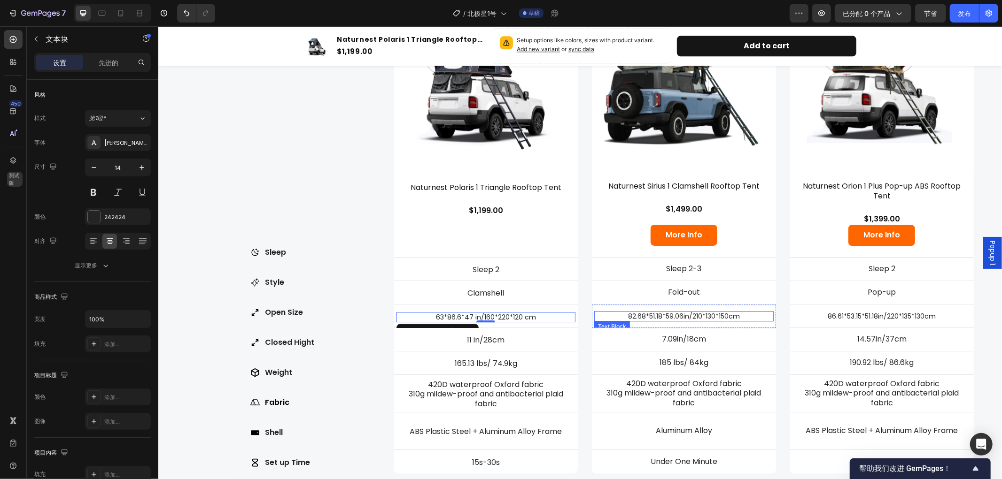
click at [703, 312] on p "82.68*51.18*59.06in/210*130*150cm" at bounding box center [683, 316] width 178 height 8
click at [662, 312] on p "82.68*51.18*59.06in/210*130*150cm" at bounding box center [683, 316] width 178 height 8
click at [622, 312] on p "82.68*51.18*59.06in/210*130*150cm" at bounding box center [683, 316] width 178 height 8
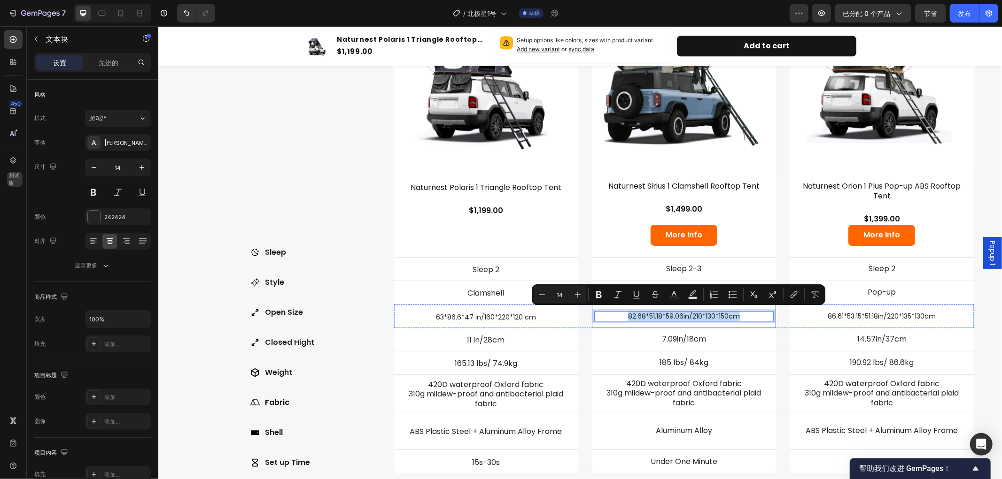
drag, startPoint x: 622, startPoint y: 312, endPoint x: 738, endPoint y: 307, distance: 116.6
click at [738, 307] on div "82.68*51.18*59.06in/210*130*150cm Text Block 0" at bounding box center [683, 316] width 184 height 33
copy p "82.68*51.18*59.06in/210*130*150cm"
click at [517, 316] on p "63*86.6*47 in/160*220*120 cm" at bounding box center [486, 317] width 178 height 8
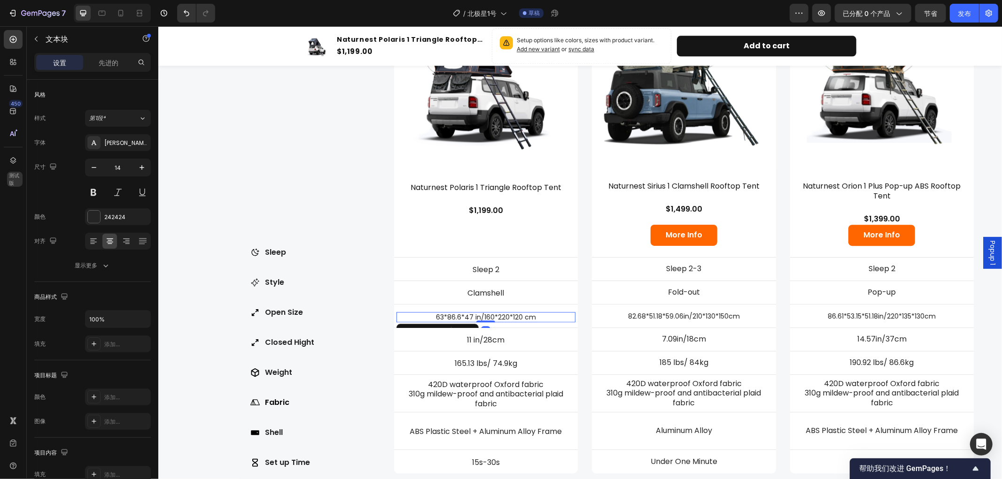
click at [538, 315] on p "63*86.6*47 in/160*220*120 cm" at bounding box center [486, 317] width 178 height 8
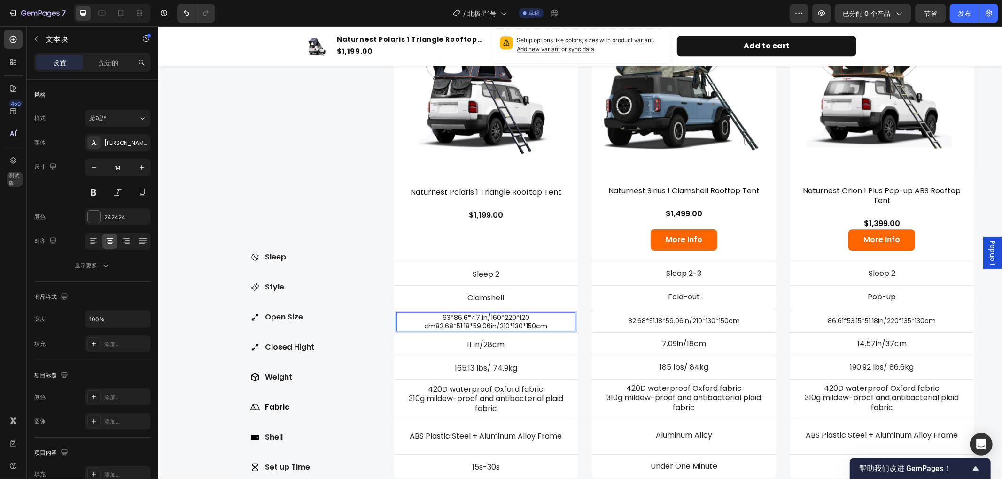
click at [432, 322] on p "63*86.6*47 in/160*220*120 cm82.68*51.18*59.06in/210*130*150cm" at bounding box center [486, 321] width 178 height 17
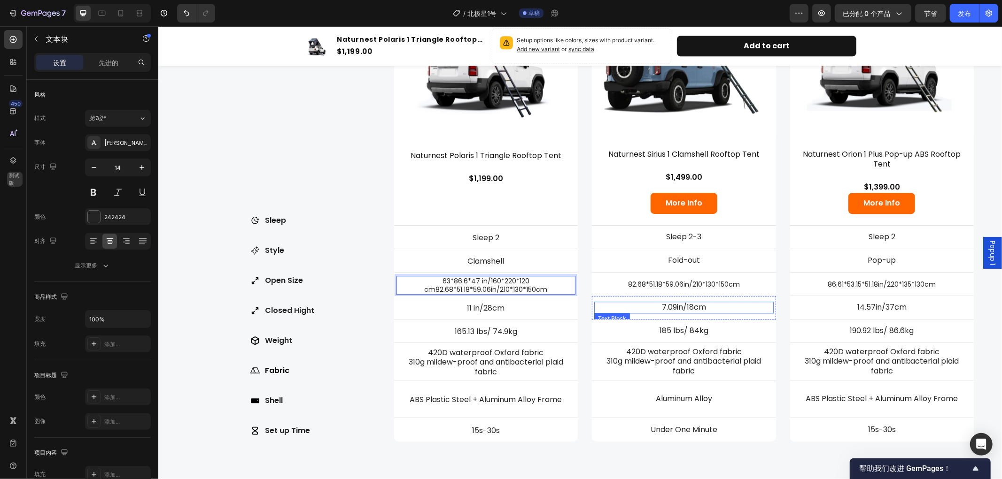
scroll to position [2176, 0]
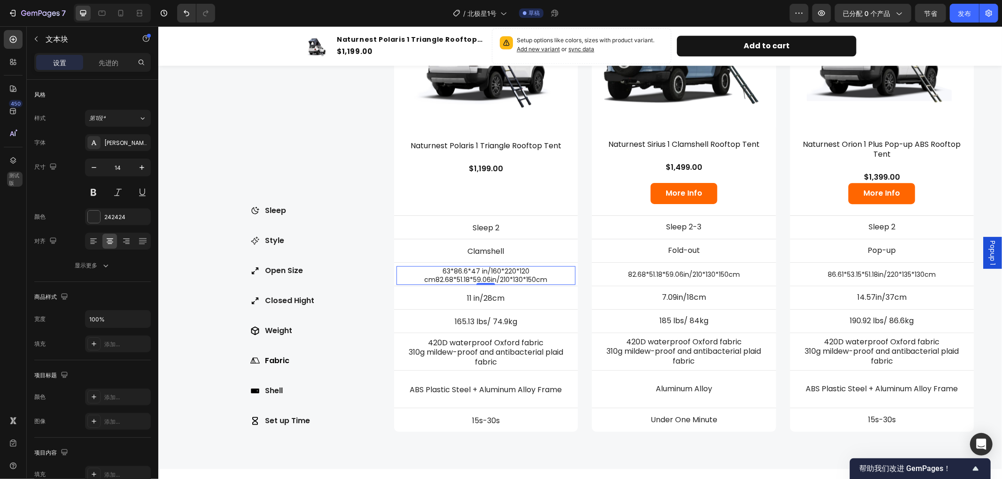
click at [432, 278] on p "63*86.6*47 in/160*220*120 cm82.68*51.18*59.06in/210*130*150cm" at bounding box center [486, 275] width 178 height 17
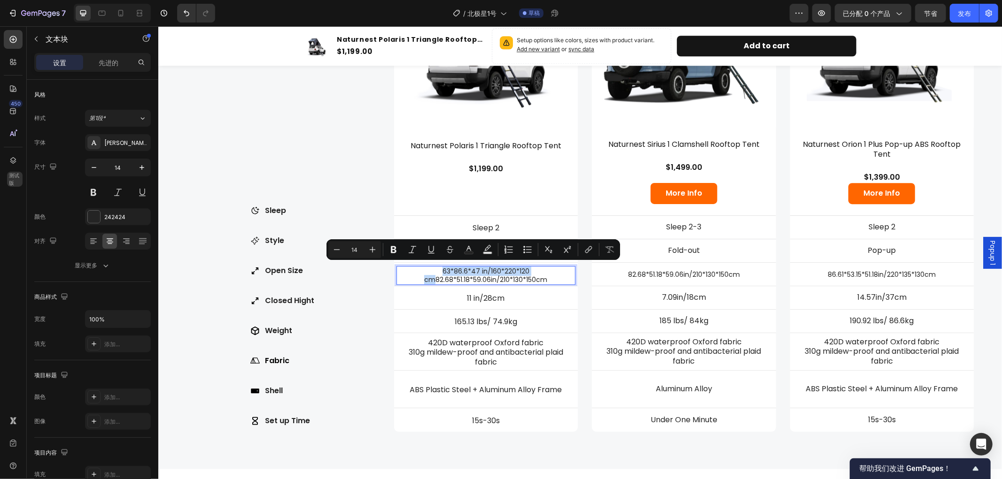
drag, startPoint x: 432, startPoint y: 278, endPoint x: 432, endPoint y: 263, distance: 14.6
click at [432, 266] on div "63*86.6*47 in/160*220*120 cm82.68*51.18*59.06in/210*130*150cm" at bounding box center [485, 275] width 179 height 19
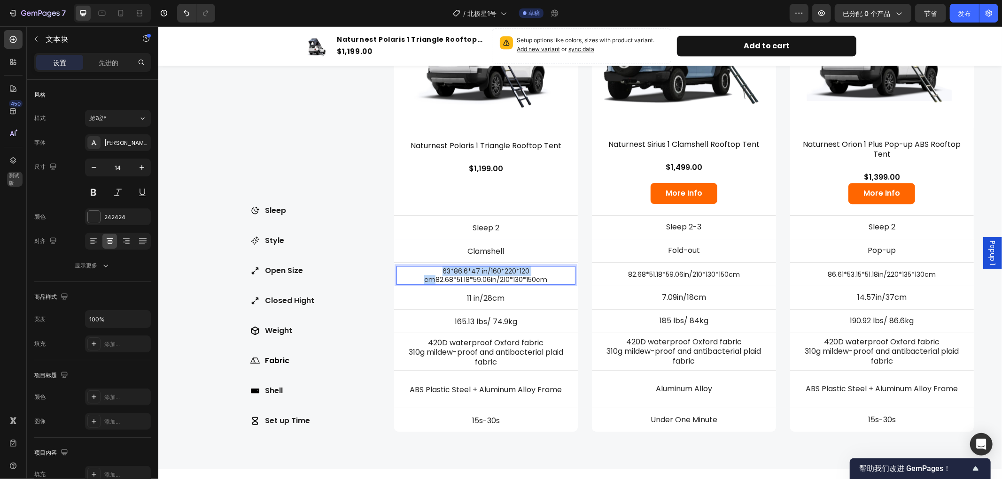
scroll to position [2181, 0]
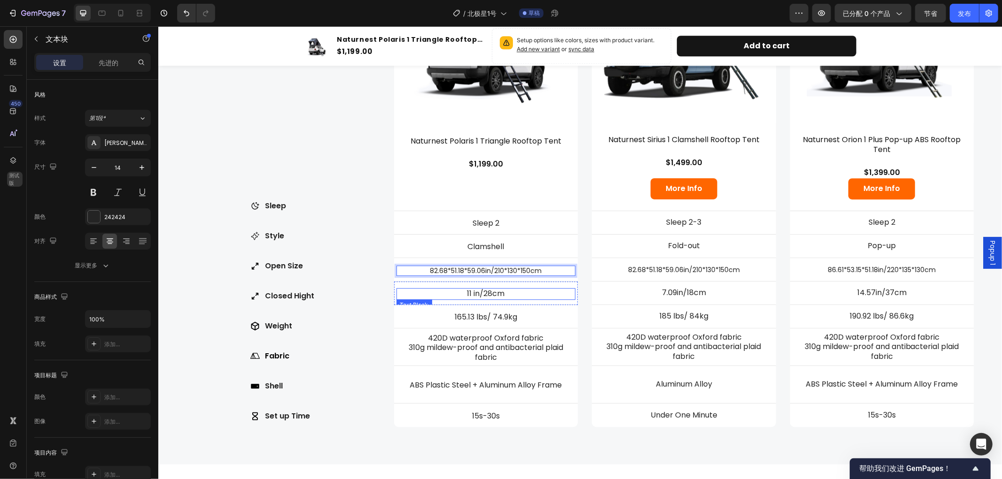
click at [505, 291] on p "11 in/28cm" at bounding box center [486, 294] width 178 height 10
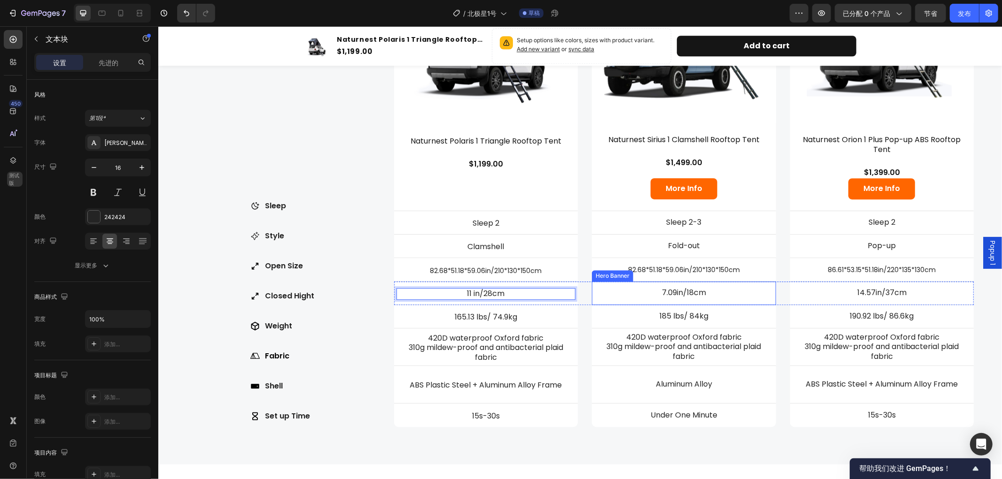
click at [680, 288] on p "7.09in/18cm" at bounding box center [683, 293] width 178 height 10
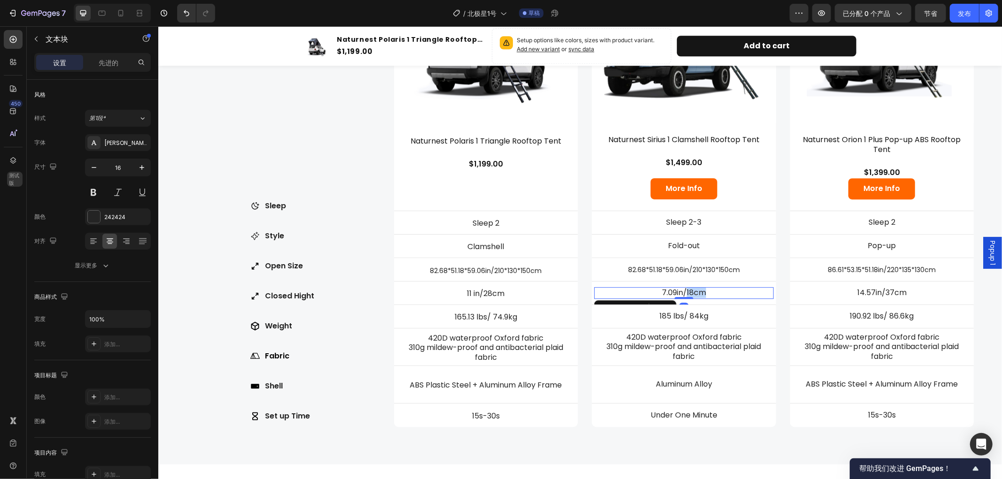
click at [680, 288] on p "7.09in/18cm" at bounding box center [683, 293] width 178 height 10
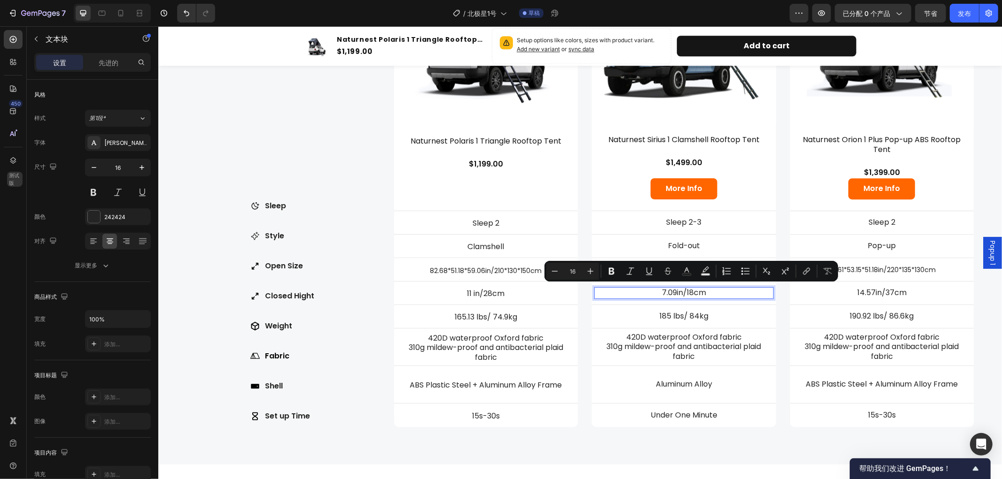
click at [658, 290] on p "7.09in/18cm" at bounding box center [683, 293] width 178 height 10
drag, startPoint x: 648, startPoint y: 288, endPoint x: 710, endPoint y: 289, distance: 61.1
click at [710, 289] on p "7.09in/18cm" at bounding box center [683, 293] width 178 height 10
copy p "7.09in/18cm"
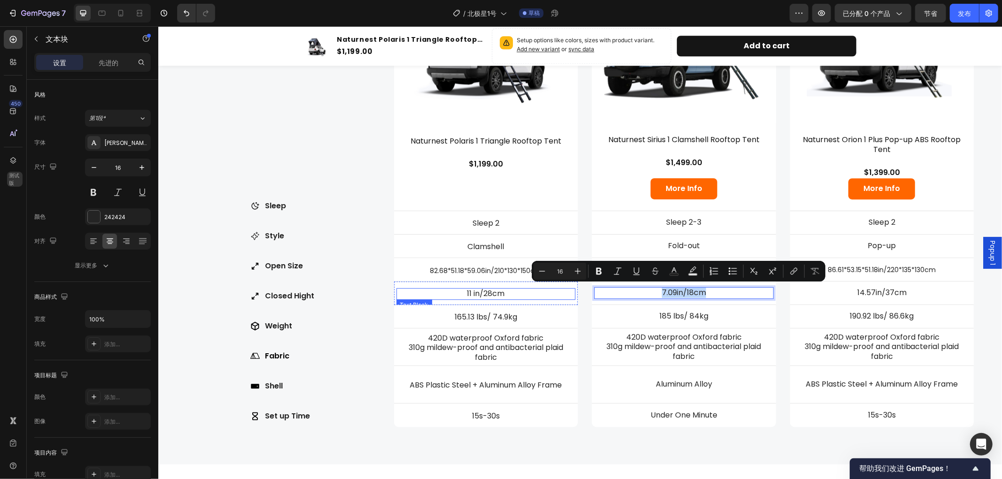
click at [505, 289] on p "11 in/28cm" at bounding box center [486, 294] width 178 height 10
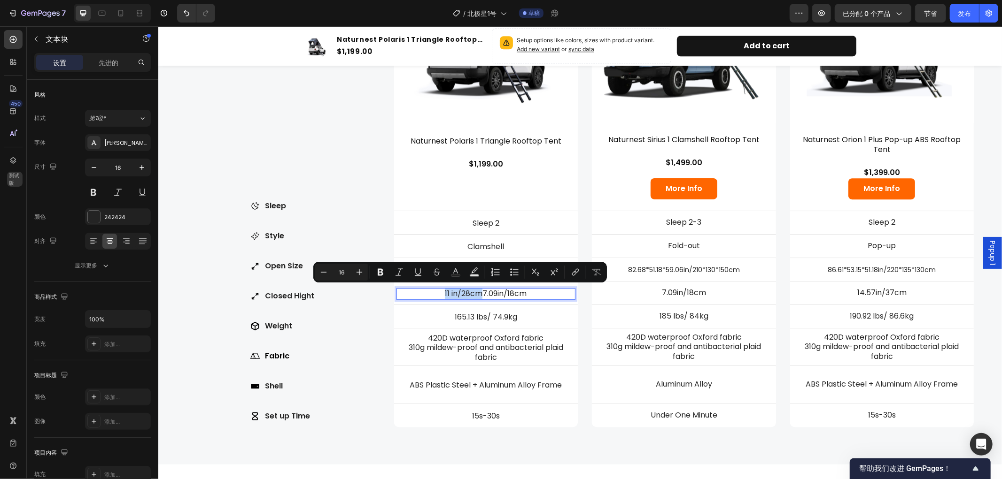
drag, startPoint x: 477, startPoint y: 291, endPoint x: 436, endPoint y: 289, distance: 41.4
click at [436, 289] on p "11 in/28cm7.09in/18cm" at bounding box center [486, 294] width 178 height 10
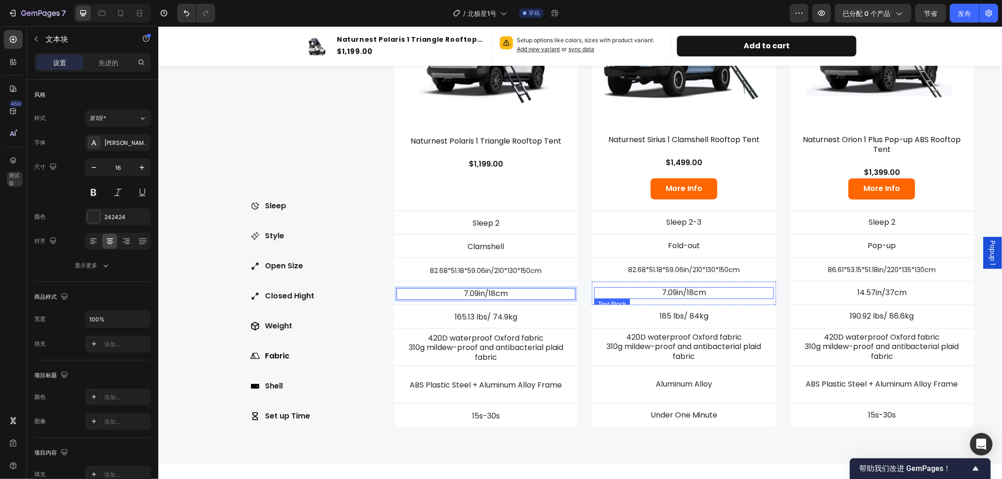
click at [675, 290] on p "7.09in/18cm" at bounding box center [683, 293] width 178 height 10
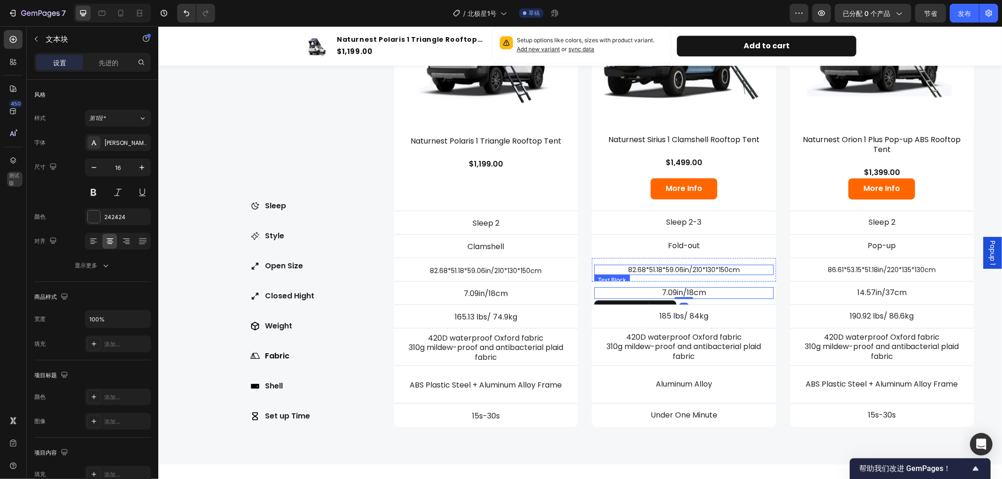
click at [630, 265] on p "82.68*51.18*59.06in/210*130*150cm" at bounding box center [683, 269] width 178 height 8
click at [738, 268] on p "82.68*51.18*59.06in/210*130*150cm" at bounding box center [683, 269] width 178 height 8
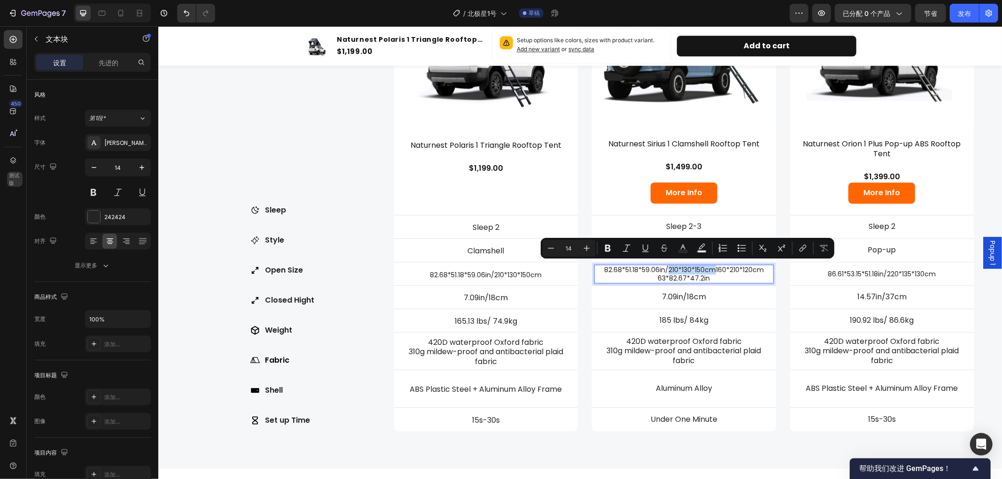
drag, startPoint x: 711, startPoint y: 266, endPoint x: 664, endPoint y: 266, distance: 47.4
click at [664, 266] on p "82.68*51.18*59.06in/210*130*150cm160*210*120cm" at bounding box center [683, 269] width 178 height 8
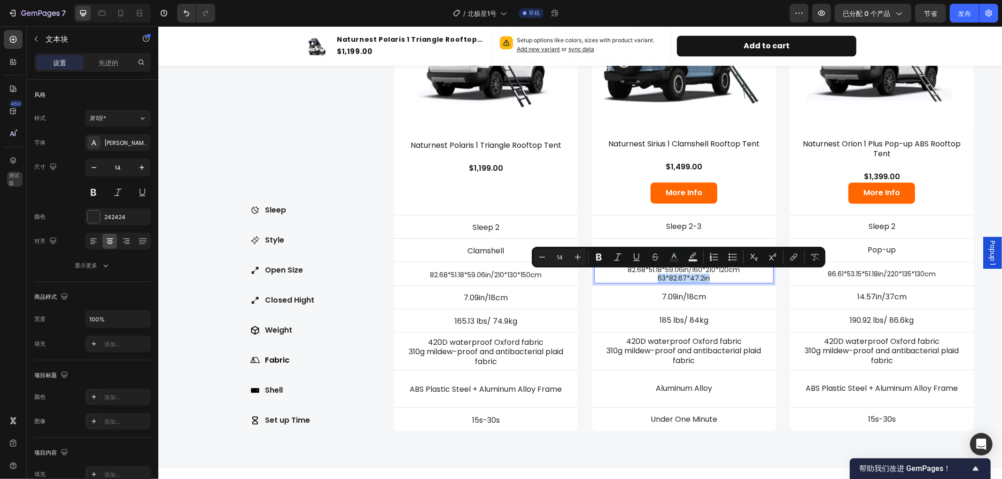
drag, startPoint x: 651, startPoint y: 274, endPoint x: 713, endPoint y: 274, distance: 61.5
click at [713, 274] on p "63*82.67*47.2in" at bounding box center [683, 278] width 178 height 8
copy p "63*82.67*47.2in"
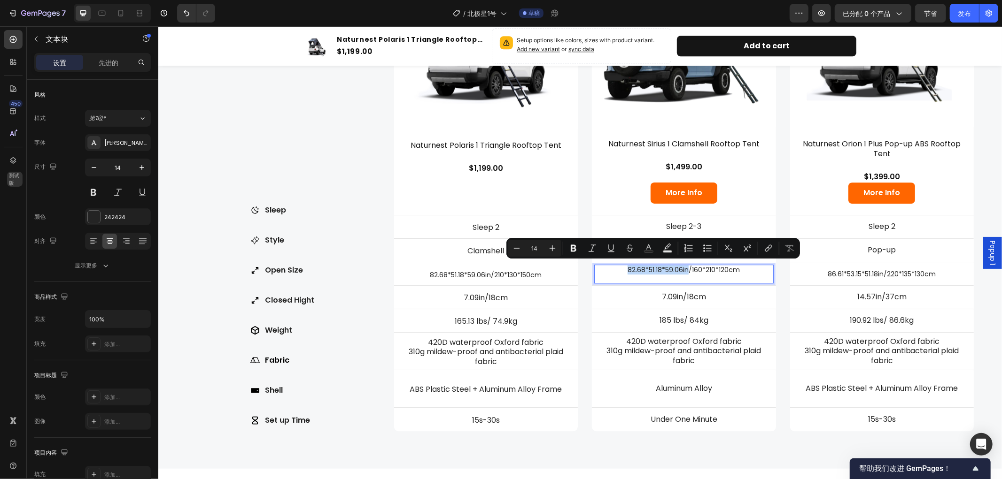
drag, startPoint x: 683, startPoint y: 265, endPoint x: 620, endPoint y: 266, distance: 62.9
click at [620, 266] on p "82.68*51.18*59.06in/160*210*120cm" at bounding box center [683, 269] width 178 height 8
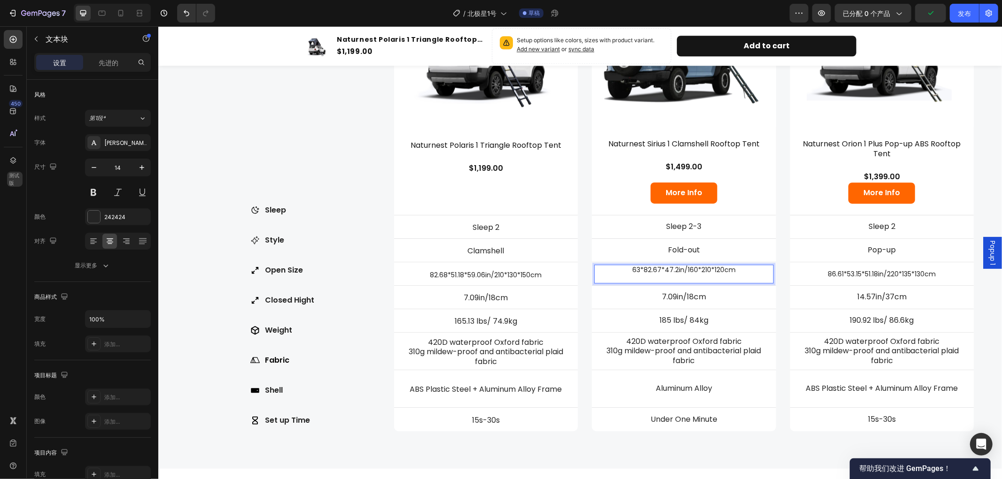
click at [666, 274] on p "Rich Text Editor. Editing area: main" at bounding box center [683, 278] width 178 height 8
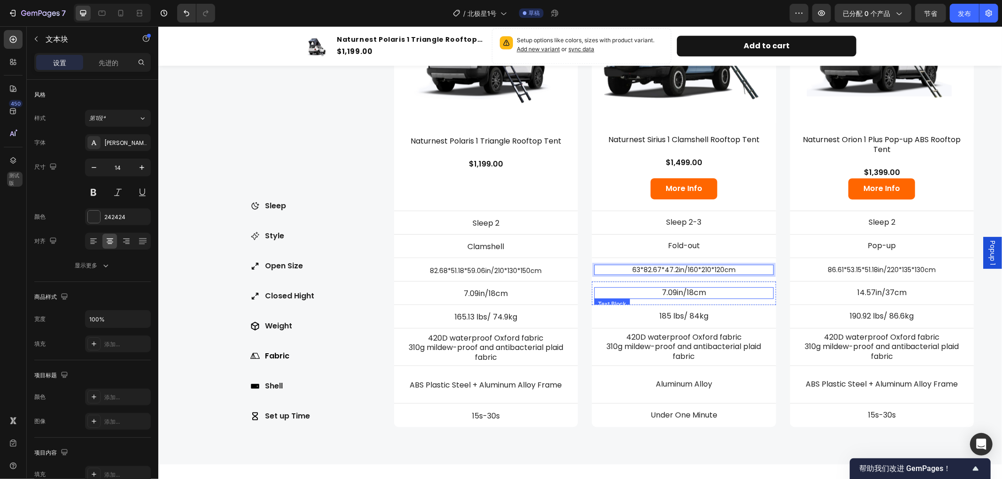
click at [707, 288] on p "7.09in/18cm" at bounding box center [683, 293] width 178 height 10
click at [720, 292] on p "7.09in/18cm" at bounding box center [683, 293] width 178 height 10
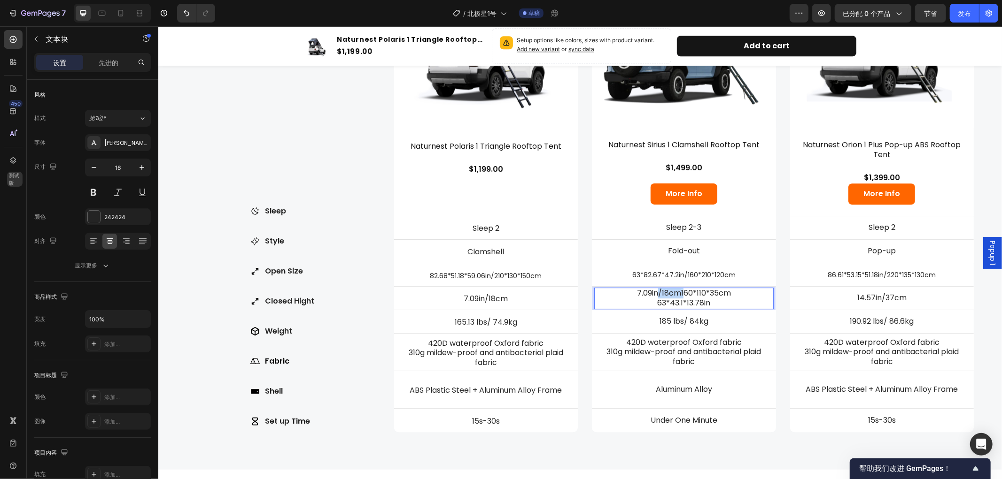
drag, startPoint x: 654, startPoint y: 291, endPoint x: 677, endPoint y: 293, distance: 23.2
click at [677, 293] on p "7.09in/18cm160*110*35cm 63*43.1*13.78in" at bounding box center [683, 298] width 178 height 20
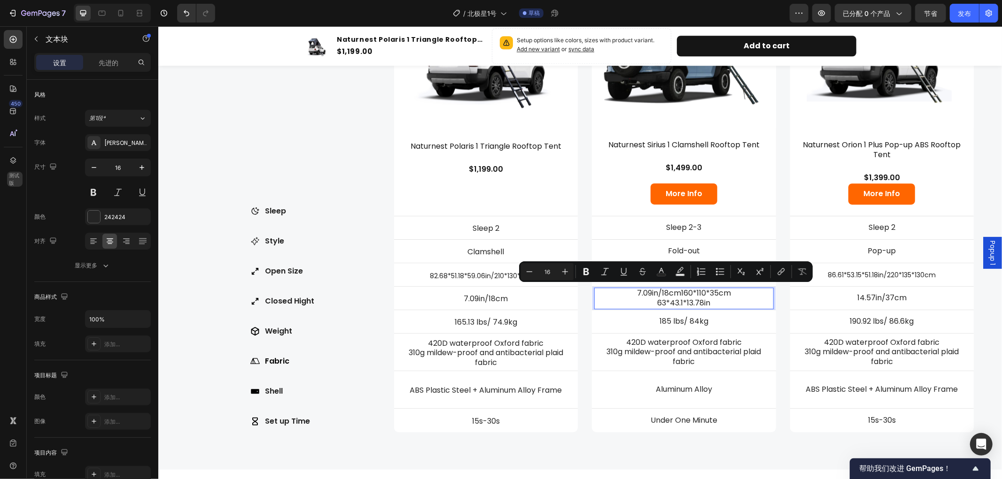
click at [726, 301] on p "7.09in/18cm160*110*35cm 63*43.1*13.78in" at bounding box center [683, 298] width 178 height 20
drag, startPoint x: 655, startPoint y: 289, endPoint x: 702, endPoint y: 292, distance: 48.0
click at [702, 292] on p "7.09in/18cm160*110*35cm 63*43.1*13.78in" at bounding box center [683, 298] width 178 height 20
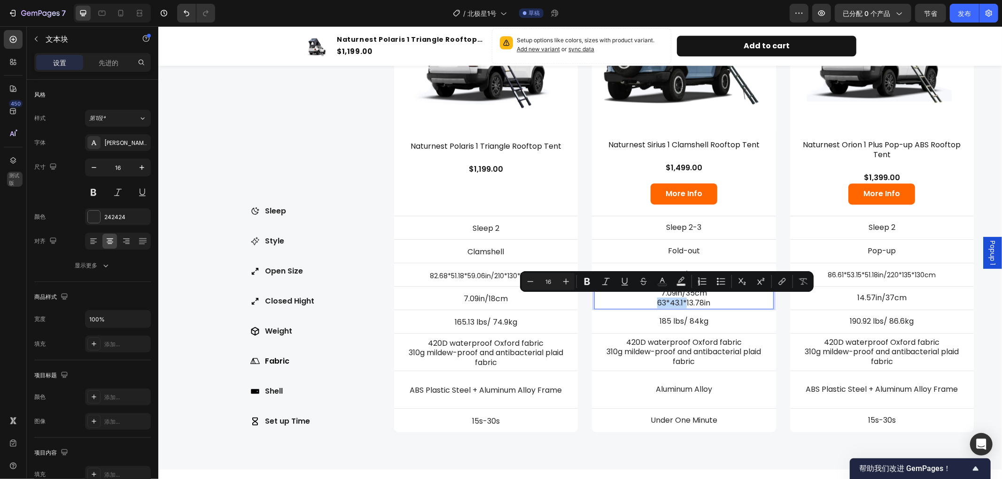
drag, startPoint x: 647, startPoint y: 296, endPoint x: 679, endPoint y: 301, distance: 32.7
click at [679, 301] on p "7.09in/35cm 63*43.1*13.78in" at bounding box center [683, 298] width 178 height 20
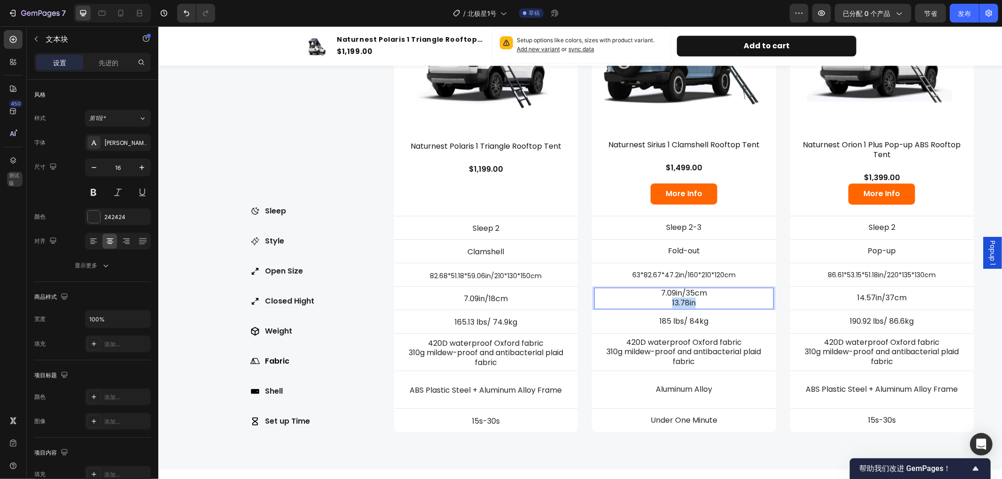
drag, startPoint x: 657, startPoint y: 298, endPoint x: 695, endPoint y: 299, distance: 37.6
click at [695, 299] on p "7.09in/35cm 13.78in" at bounding box center [683, 298] width 178 height 20
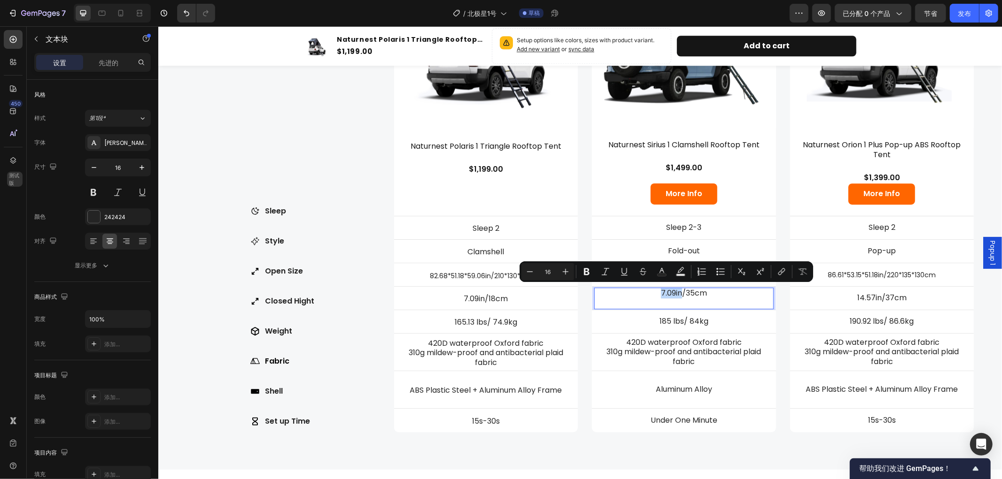
drag, startPoint x: 651, startPoint y: 288, endPoint x: 674, endPoint y: 291, distance: 22.7
click at [674, 291] on p "7.09in/35cm" at bounding box center [683, 298] width 178 height 20
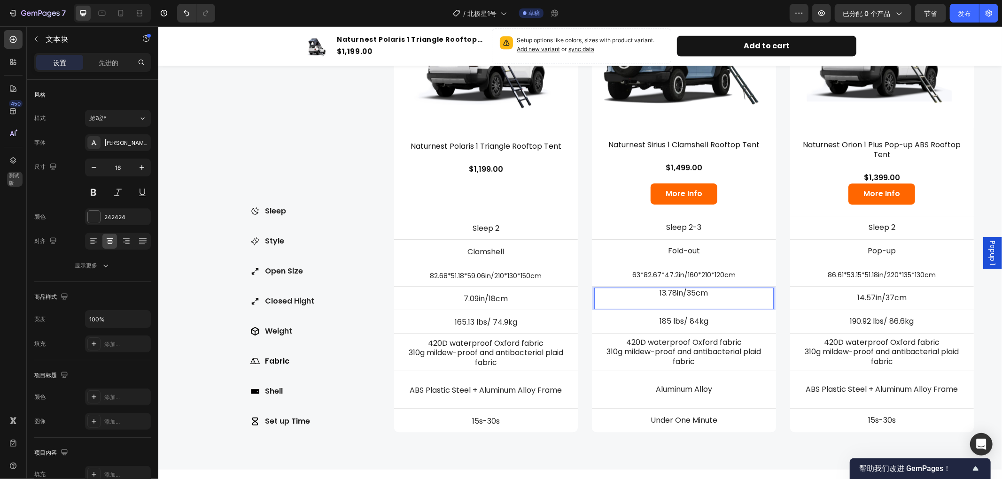
click at [677, 299] on p "13.78in/35cm" at bounding box center [683, 298] width 178 height 20
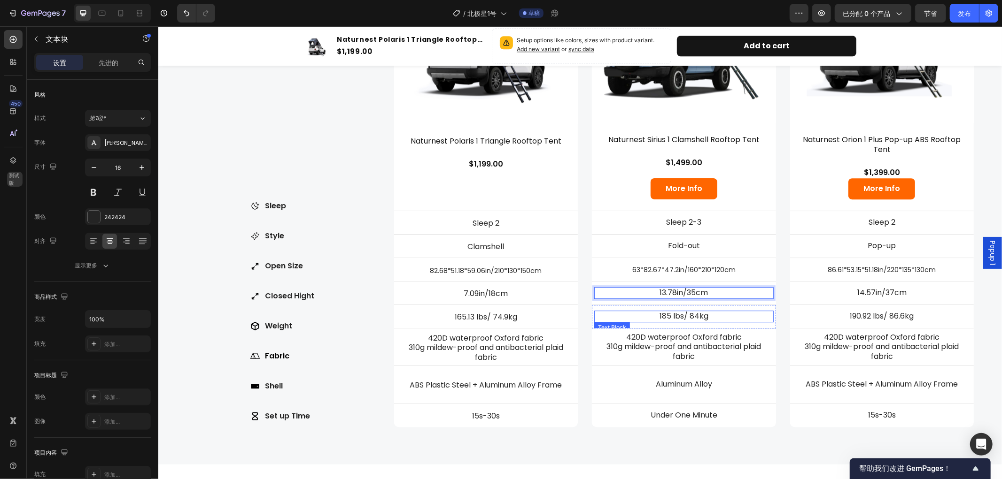
click at [686, 314] on p "185 lbs/ 84kg" at bounding box center [683, 316] width 178 height 10
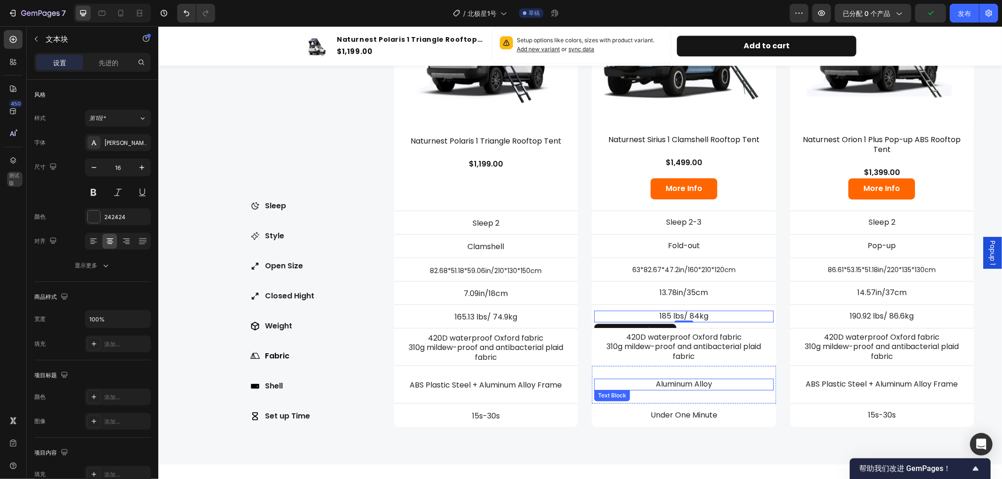
click at [650, 383] on p "Aluminum Alloy" at bounding box center [683, 384] width 178 height 10
click at [717, 380] on p "Aluminum Alloy" at bounding box center [683, 384] width 178 height 10
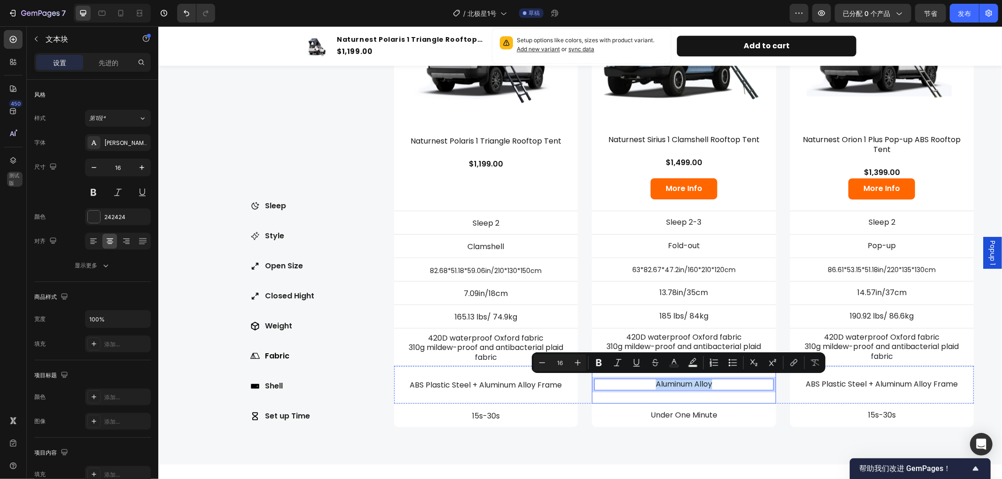
drag, startPoint x: 644, startPoint y: 378, endPoint x: 725, endPoint y: 388, distance: 80.9
click at [725, 388] on div "Aluminum Alloy Text Block 0" at bounding box center [683, 384] width 184 height 34
copy p "Aluminum Alloy"
click at [540, 381] on p "ABS Plastic Steel + Aluminum Alloy Frame" at bounding box center [486, 385] width 178 height 10
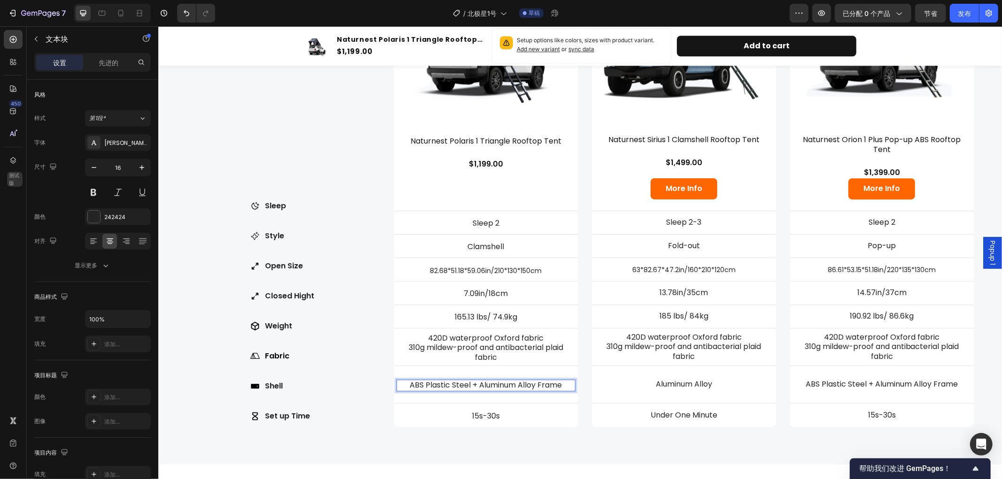
click at [561, 383] on p "ABS Plastic Steel + Aluminum Alloy Frame" at bounding box center [486, 385] width 178 height 10
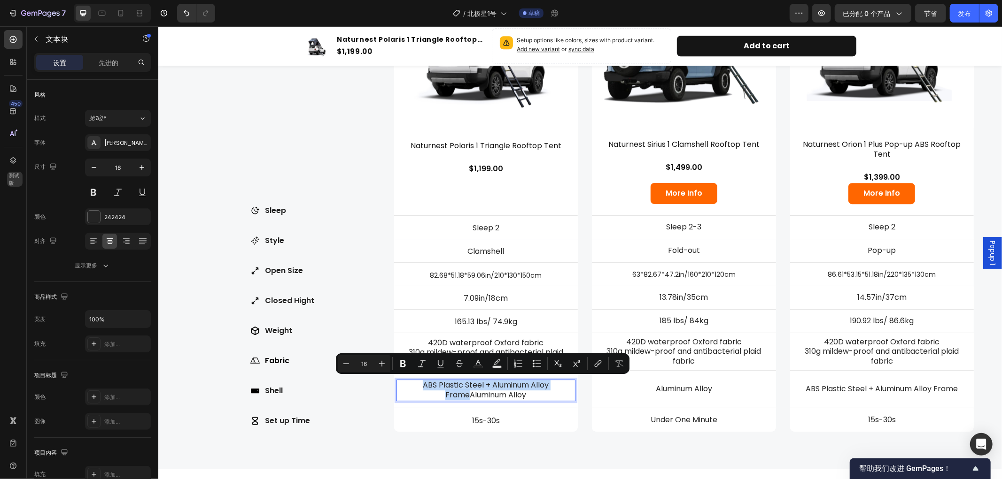
drag, startPoint x: 464, startPoint y: 392, endPoint x: 419, endPoint y: 384, distance: 46.2
click at [419, 384] on p "ABS Plastic Steel + Aluminum Alloy FrameAluminum Alloy" at bounding box center [486, 390] width 178 height 20
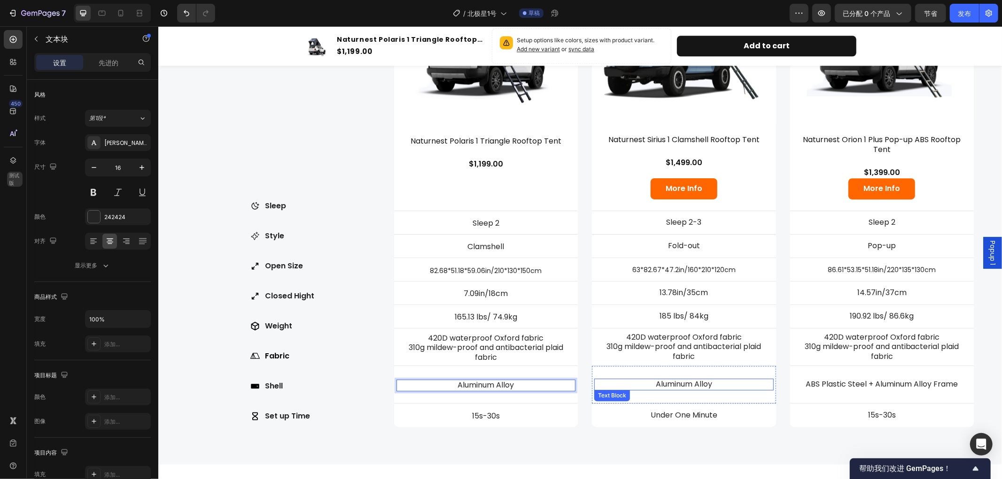
click at [712, 383] on p "Aluminum Alloy" at bounding box center [683, 384] width 178 height 10
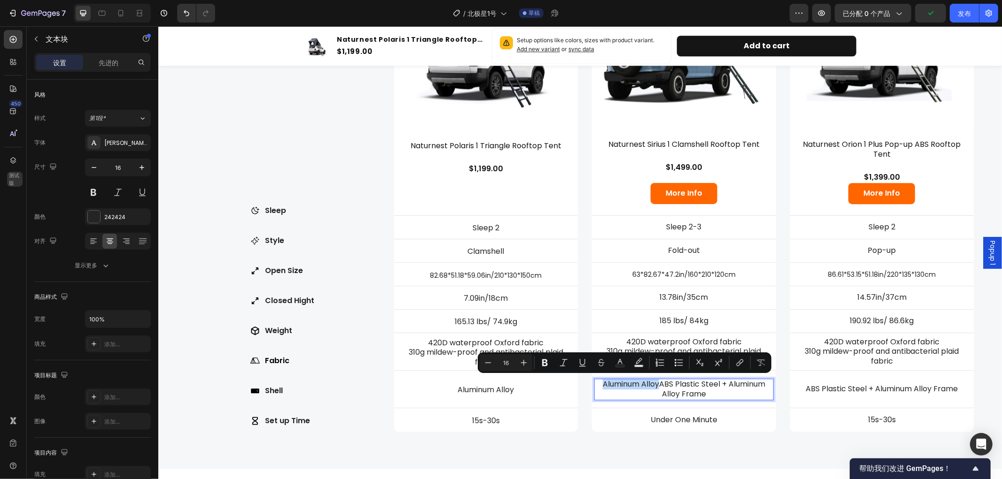
drag, startPoint x: 652, startPoint y: 382, endPoint x: 596, endPoint y: 383, distance: 55.9
click at [596, 383] on p "Aluminum AlloyABS Plastic Steel + Aluminum Alloy Frame" at bounding box center [683, 389] width 178 height 20
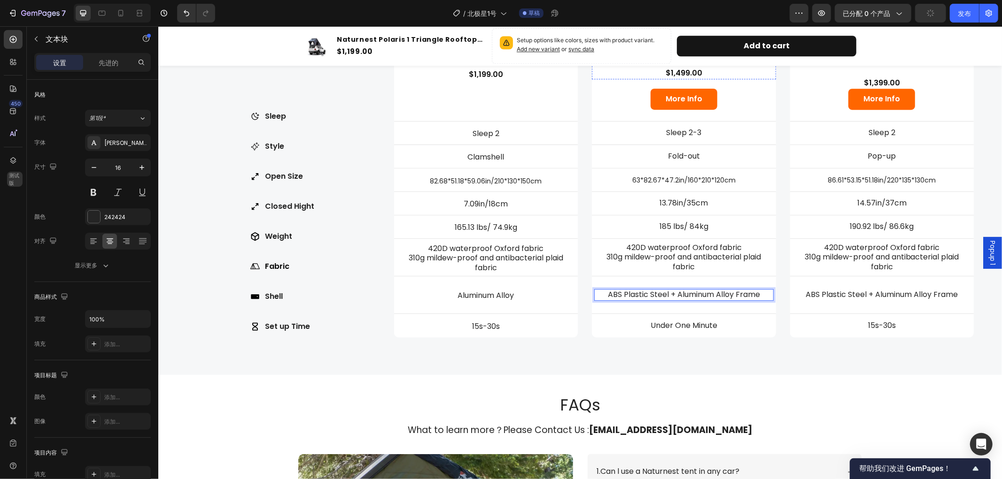
scroll to position [2285, 0]
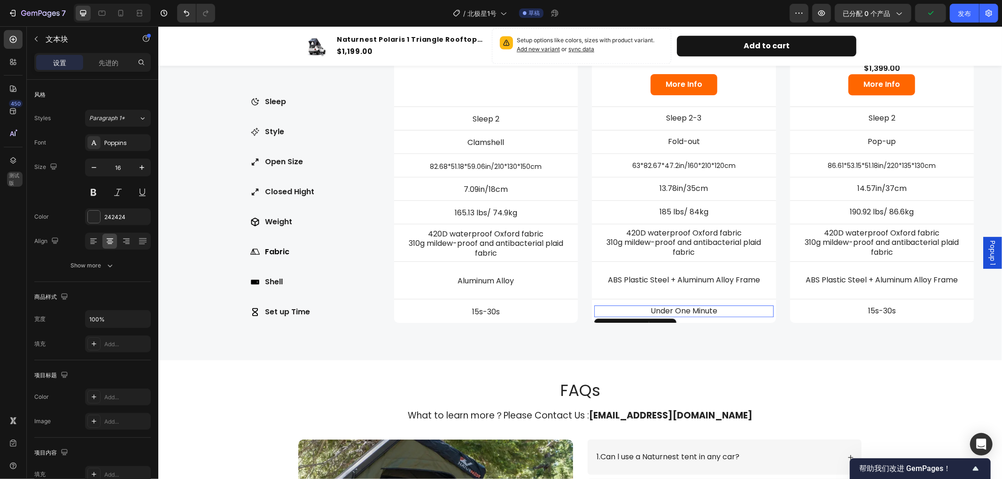
click at [683, 308] on p "Under One Minute" at bounding box center [683, 311] width 178 height 10
click at [509, 307] on p "15s-30s" at bounding box center [486, 312] width 178 height 10
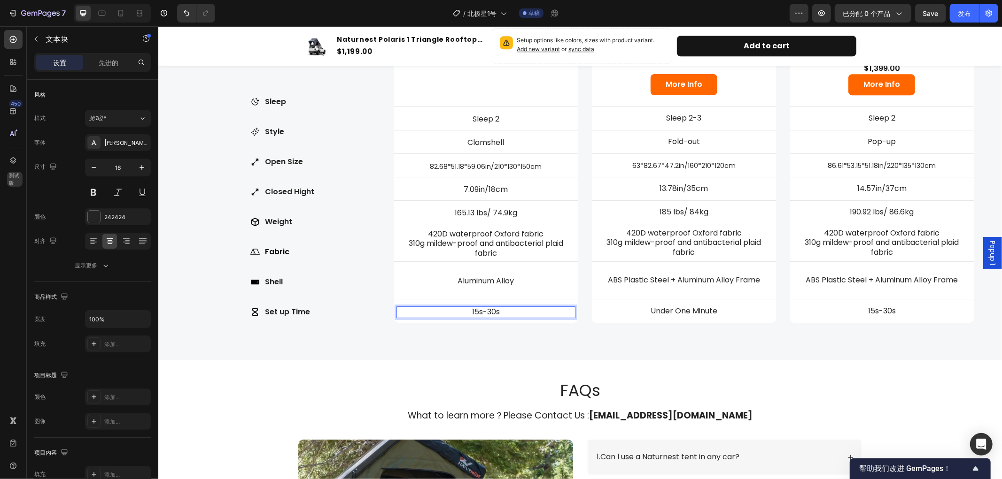
click at [505, 307] on p "15s-30s" at bounding box center [486, 312] width 178 height 10
click at [712, 310] on p "Under One Minute" at bounding box center [683, 311] width 178 height 10
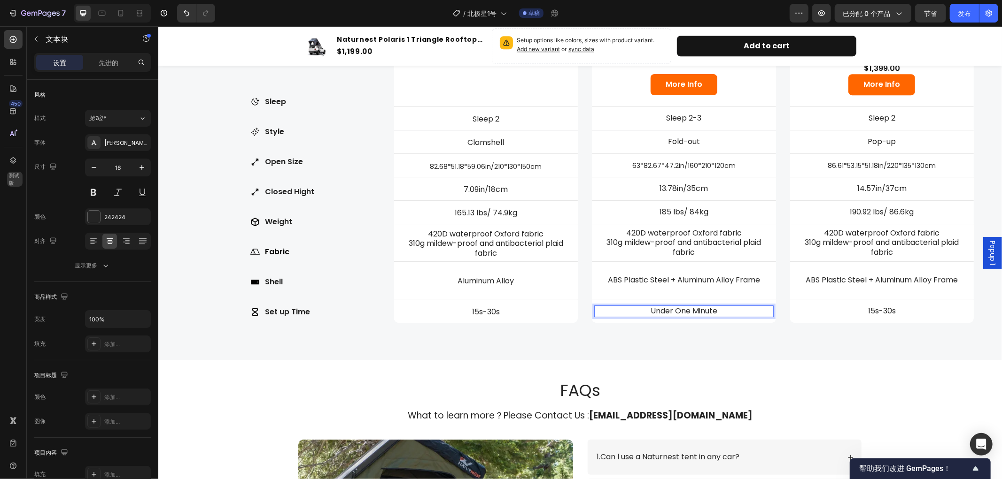
scroll to position [2279, 0]
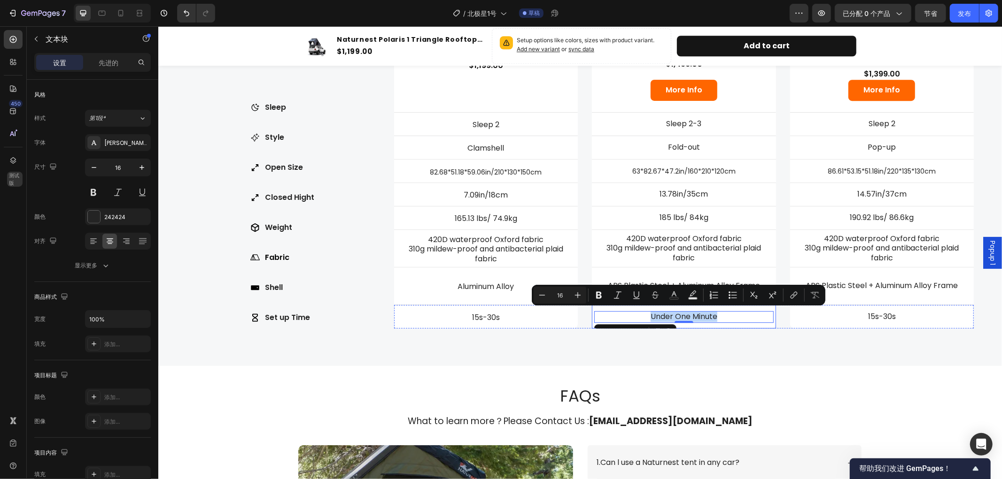
drag, startPoint x: 719, startPoint y: 309, endPoint x: 633, endPoint y: 307, distance: 86.4
click at [633, 307] on div "Under One Minute Text Block 0" at bounding box center [683, 317] width 184 height 34
copy p "Under One Minute"
click at [509, 316] on p "15s-30s" at bounding box center [486, 318] width 178 height 10
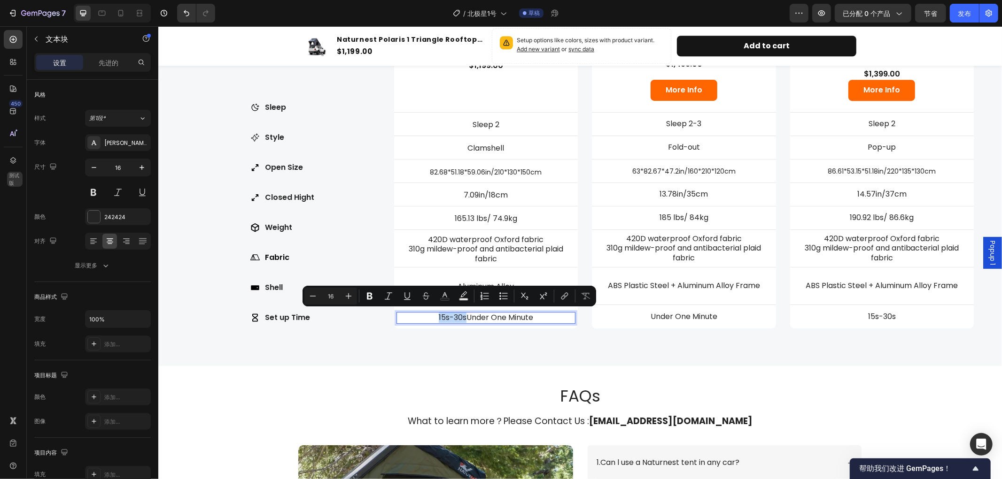
drag, startPoint x: 462, startPoint y: 316, endPoint x: 431, endPoint y: 312, distance: 31.7
click at [431, 313] on p "15s-30sUnder One Minute" at bounding box center [486, 318] width 178 height 10
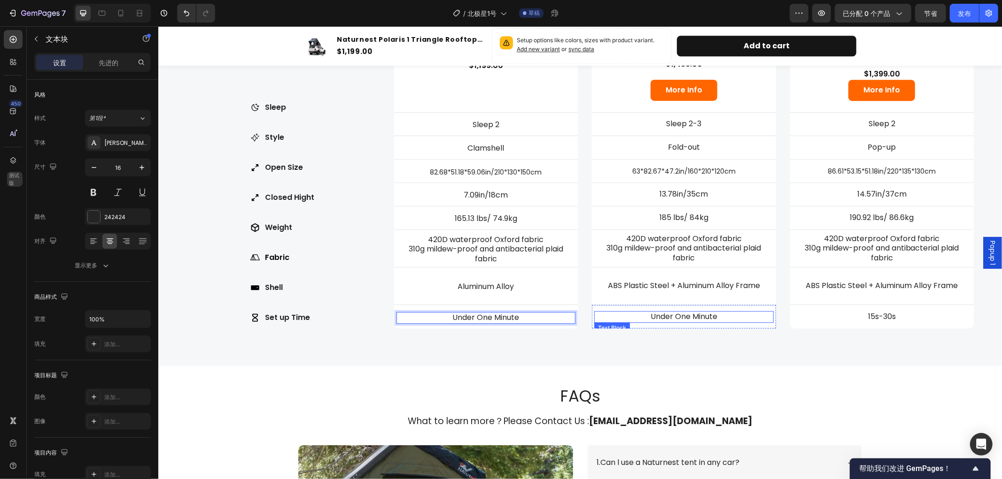
click at [722, 312] on p "Under One Minute" at bounding box center [683, 317] width 178 height 10
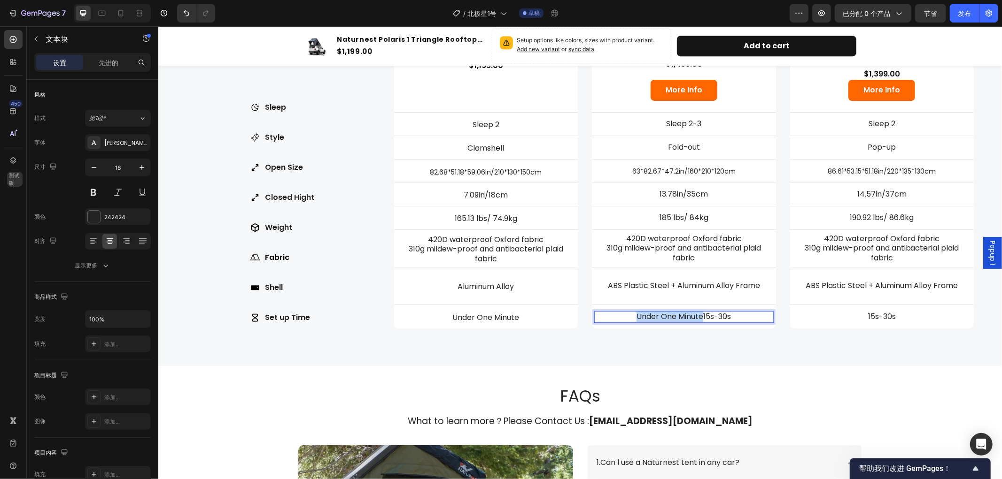
drag, startPoint x: 697, startPoint y: 315, endPoint x: 627, endPoint y: 310, distance: 70.1
click at [627, 312] on p "Under One Minute15s-30s" at bounding box center [683, 317] width 178 height 10
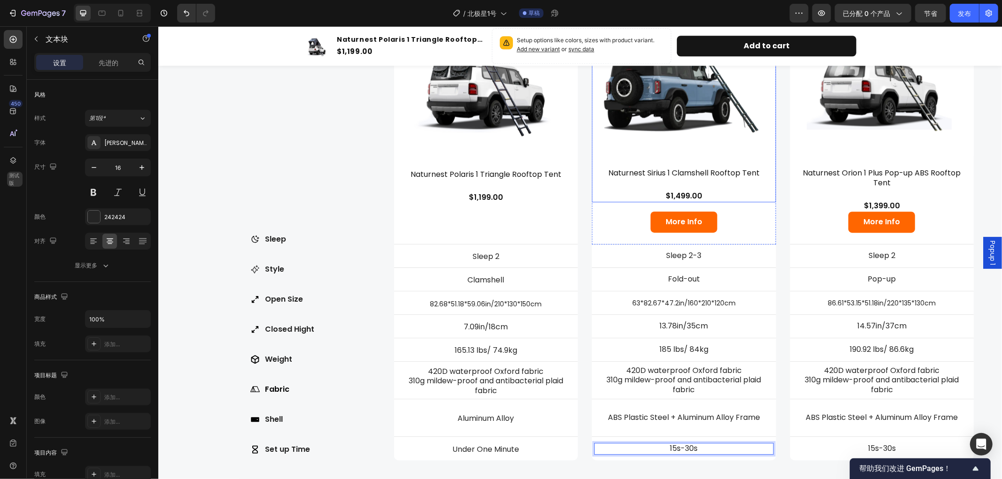
scroll to position [2175, 0]
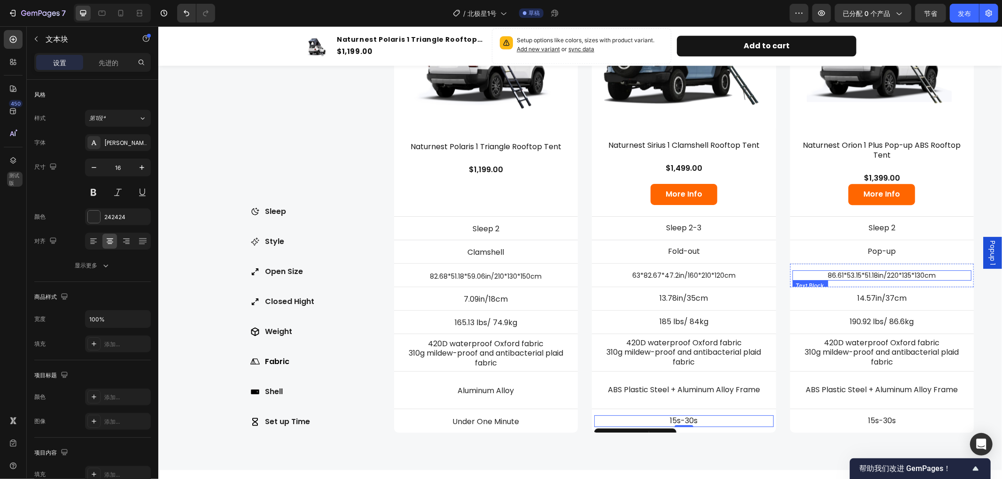
click at [913, 271] on p "86.61*53.15*51.18in/220*135*130cm" at bounding box center [882, 275] width 178 height 8
click at [936, 272] on p "86.61*53.15*51.18in/220*135*130cm" at bounding box center [882, 275] width 178 height 8
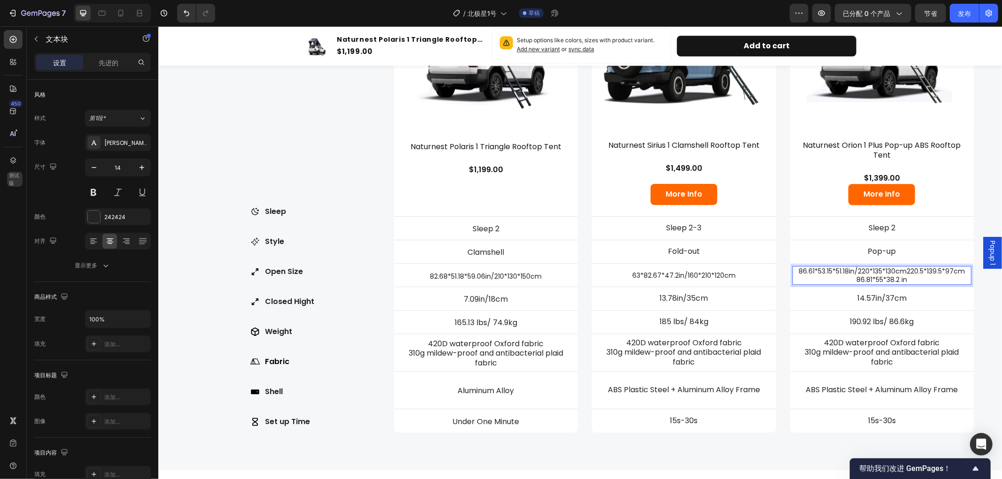
scroll to position [2171, 0]
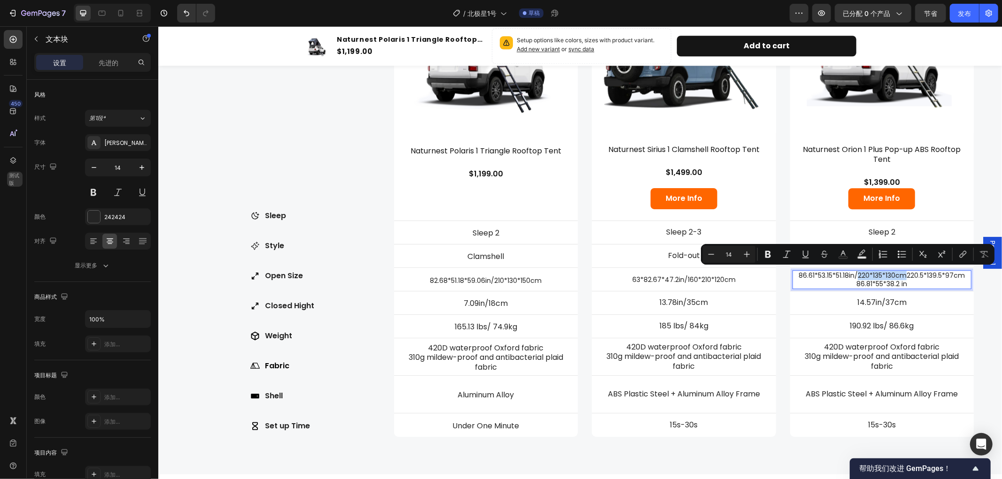
drag, startPoint x: 898, startPoint y: 273, endPoint x: 849, endPoint y: 273, distance: 48.8
click at [849, 273] on p "86.61*53.15*51.18in/220*135*130cm220.5*139.5*97cm 86.81*55*38.2 in" at bounding box center [882, 279] width 178 height 17
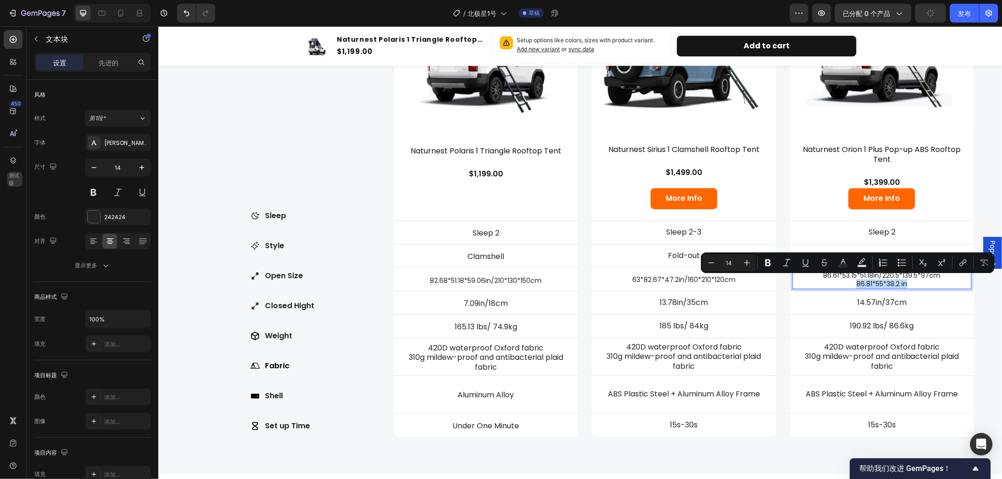
drag, startPoint x: 844, startPoint y: 279, endPoint x: 899, endPoint y: 284, distance: 55.1
click at [899, 284] on p "86.61*53.15*51.18in/220.5*139.5*97cm 86.81*55*38.2 in" at bounding box center [882, 279] width 178 height 17
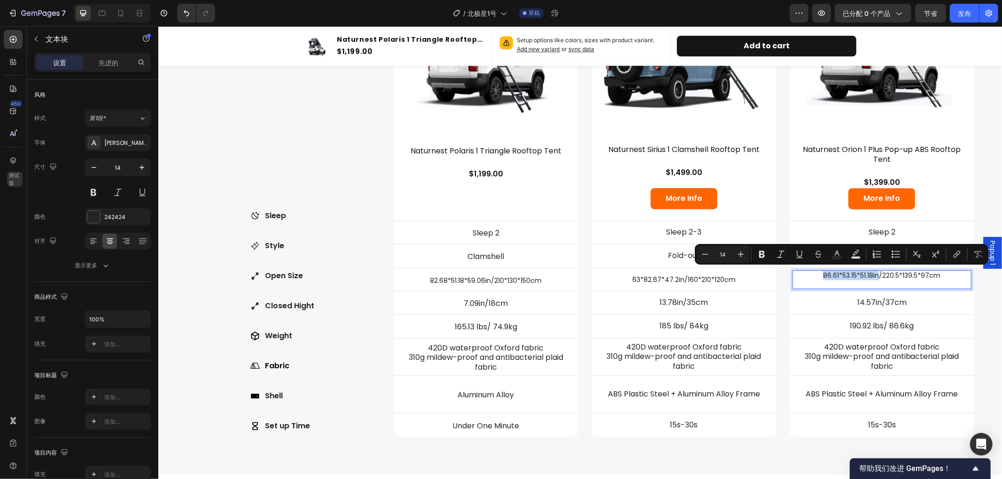
drag, startPoint x: 810, startPoint y: 269, endPoint x: 868, endPoint y: 275, distance: 58.1
click at [868, 275] on p "86.61*53.15*51.18in/220.5*139.5*97cm" at bounding box center [882, 279] width 178 height 17
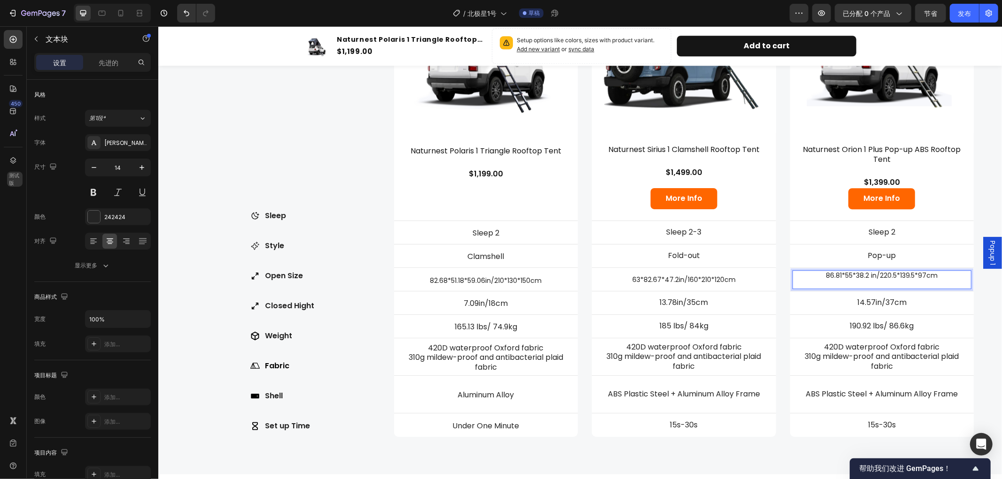
click at [869, 284] on p "86.81*55*38.2 in/220.5*139.5*97cm" at bounding box center [882, 279] width 178 height 17
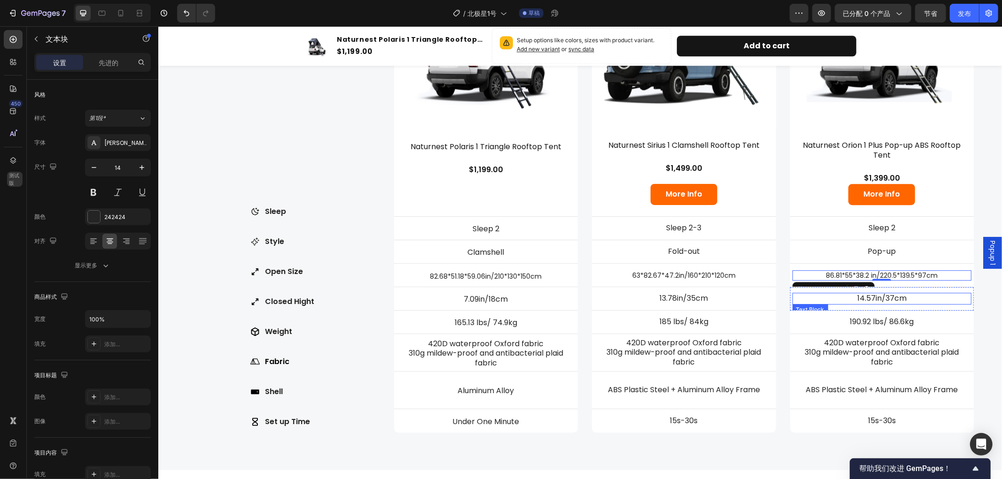
click at [923, 295] on p "14.57in/37cm" at bounding box center [882, 298] width 178 height 10
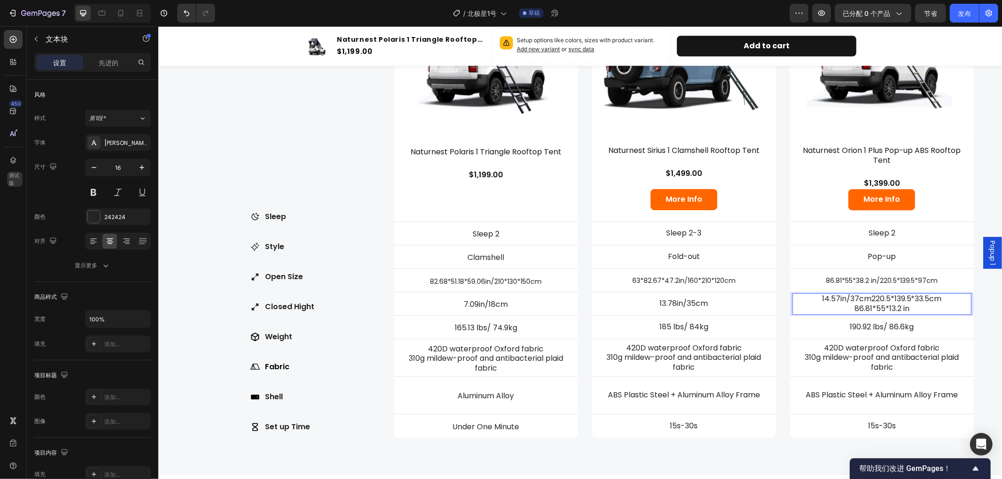
click at [860, 294] on p "14.57in/37cm220.5*139.5*33.5cm 86.81*55*13.2 in" at bounding box center [882, 304] width 178 height 20
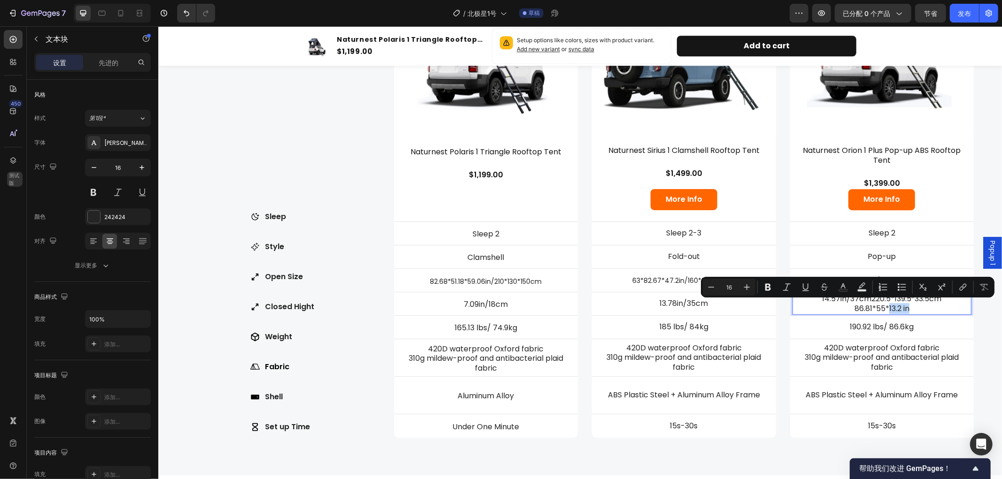
drag, startPoint x: 881, startPoint y: 306, endPoint x: 908, endPoint y: 309, distance: 26.6
click at [908, 309] on p "14.57in/37cm220.5*139.5*33.5cm 86.81*55*13.2 in" at bounding box center [882, 304] width 178 height 20
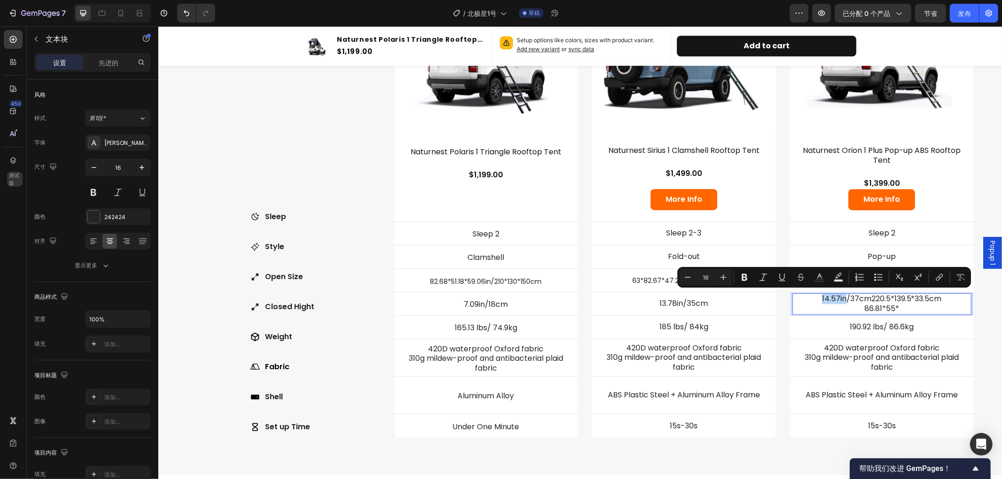
drag, startPoint x: 809, startPoint y: 293, endPoint x: 837, endPoint y: 297, distance: 28.0
click at [837, 297] on p "14.57in/37cm220.5*139.5*33.5cm 86.81*55*" at bounding box center [882, 304] width 178 height 20
drag, startPoint x: 838, startPoint y: 295, endPoint x: 905, endPoint y: 299, distance: 67.3
click at [905, 299] on p "13.2 in/37cm220.5*139.5*33.5cm 86.81*55*" at bounding box center [882, 304] width 178 height 20
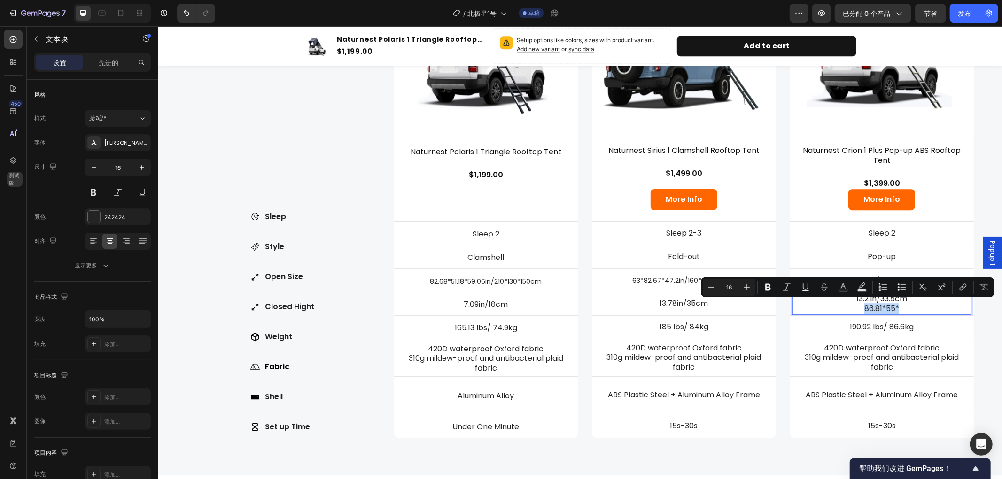
drag, startPoint x: 855, startPoint y: 306, endPoint x: 895, endPoint y: 306, distance: 40.4
click at [895, 306] on p "13.2 in/33.5cm 86.81*55*" at bounding box center [882, 304] width 178 height 20
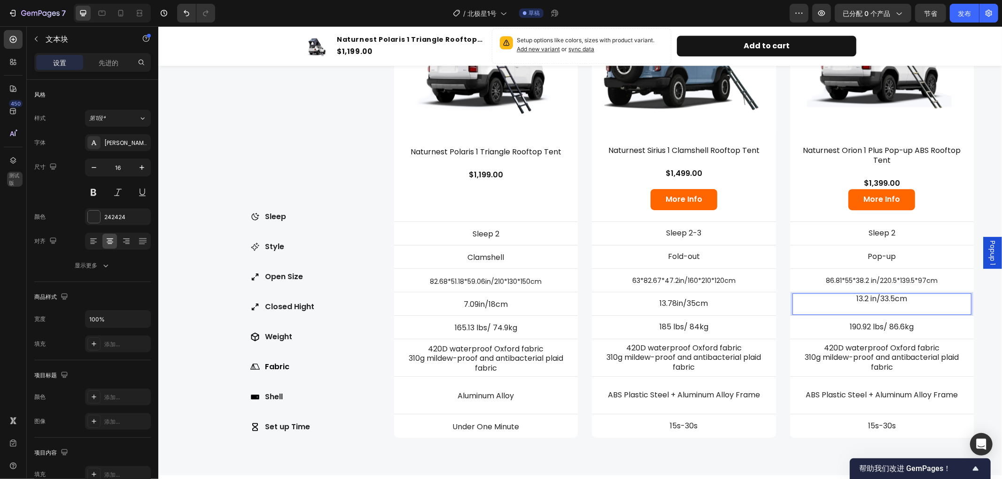
scroll to position [2175, 0]
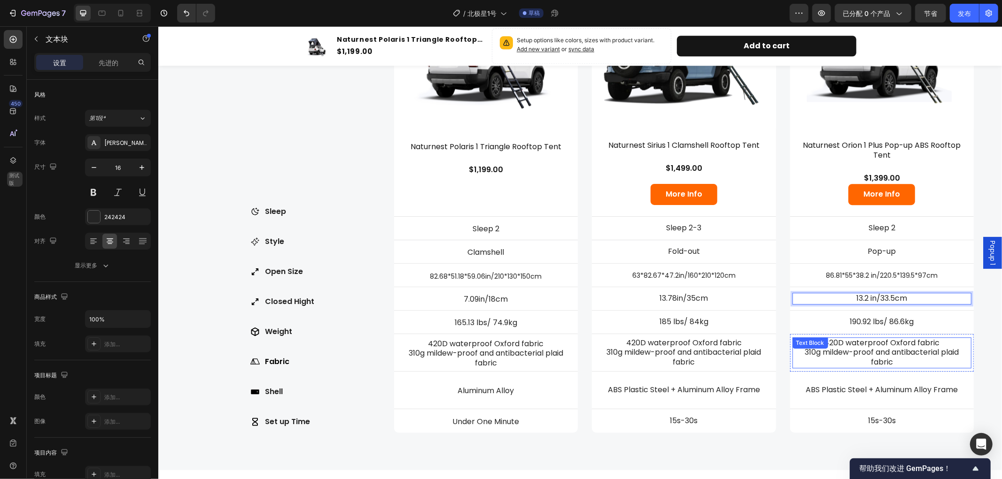
click at [883, 347] on p "310g mildew-proof and antibacterial plaid fabric" at bounding box center [882, 357] width 178 height 20
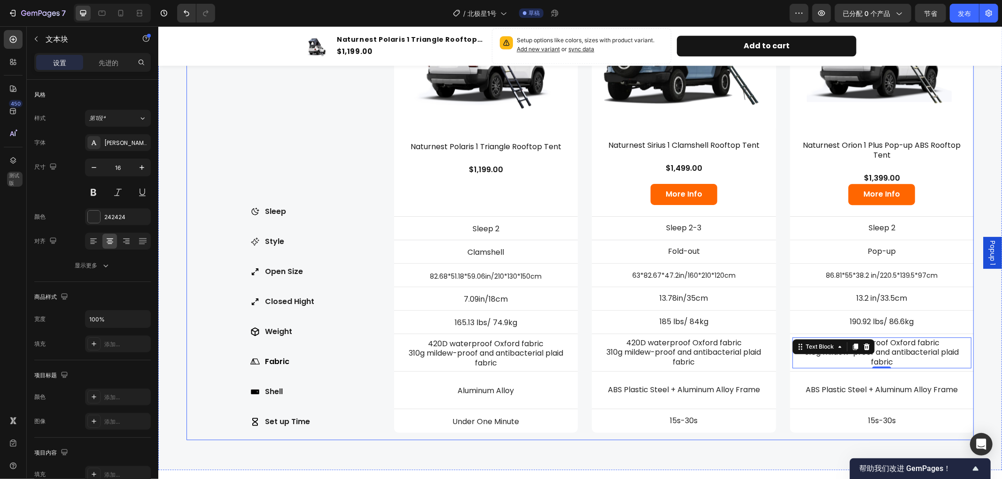
click at [300, 123] on div "Compare Heading Find Your Perfect Rooftop Tent Text Block Row Sleep Style Open …" at bounding box center [282, 186] width 193 height 508
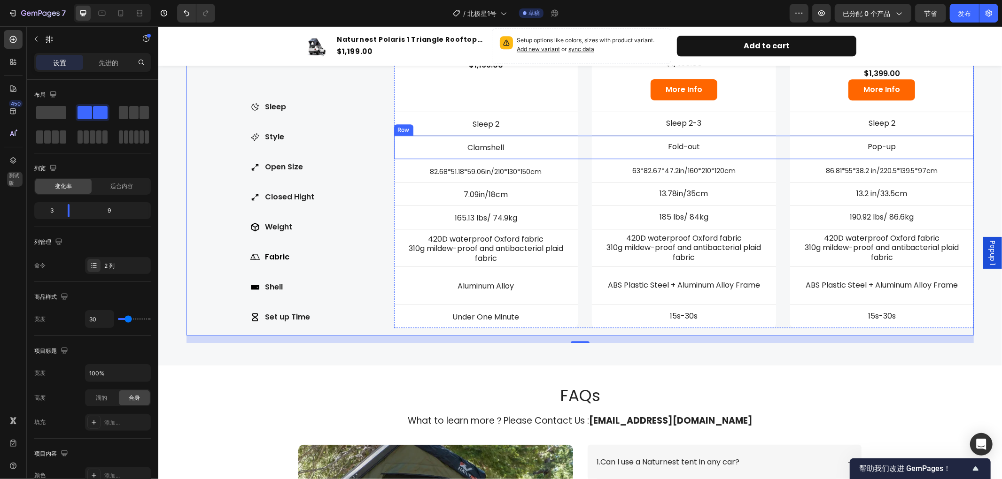
scroll to position [2436, 0]
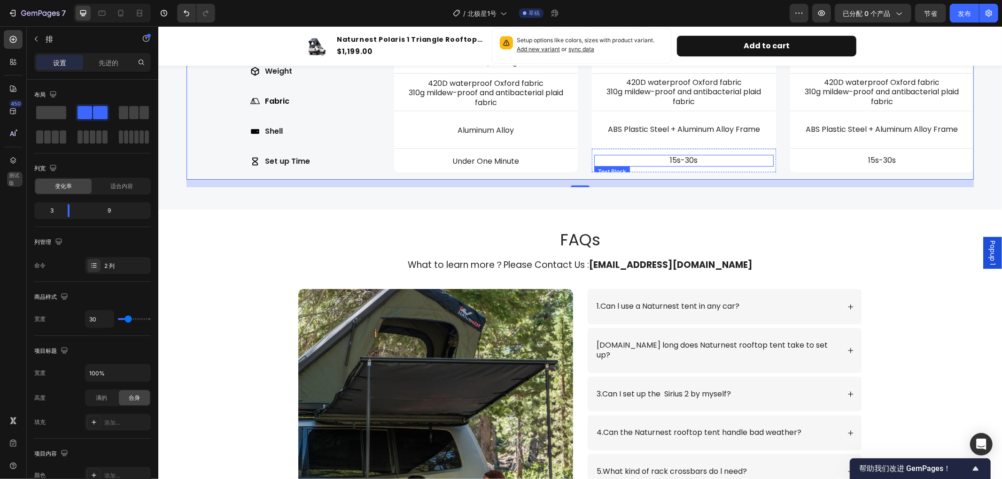
click at [696, 161] on p "15s-30s" at bounding box center [683, 160] width 178 height 10
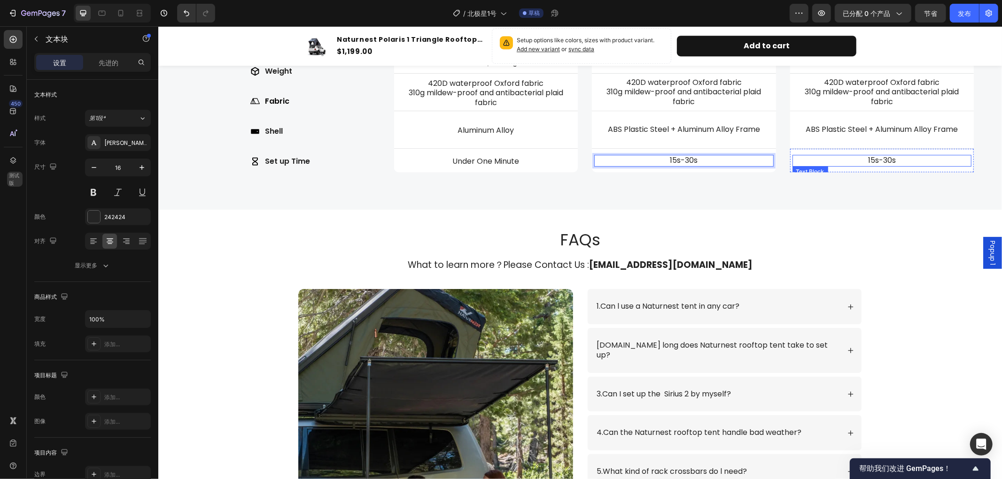
click at [891, 160] on p "15s-30s" at bounding box center [882, 160] width 178 height 10
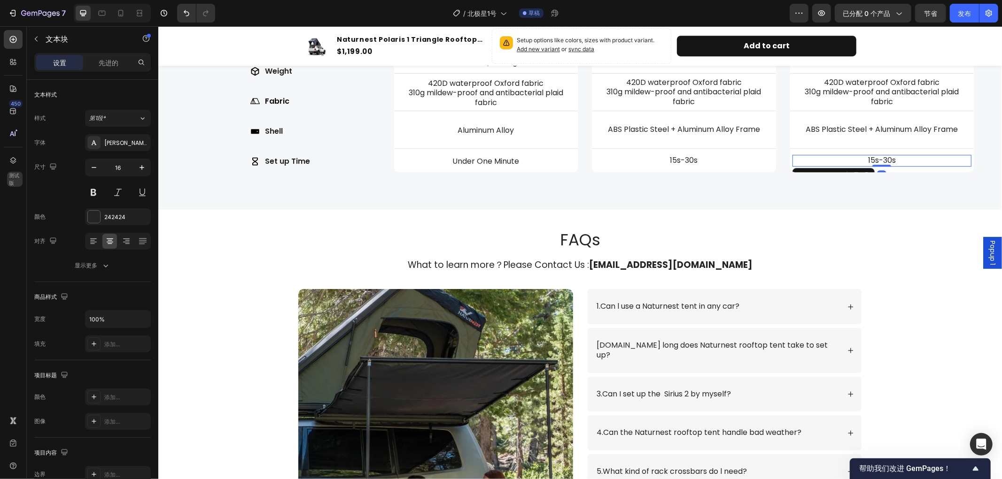
click at [893, 157] on p "15s-30s" at bounding box center [882, 160] width 178 height 10
click at [519, 158] on p "Under One Minute" at bounding box center [486, 161] width 178 height 10
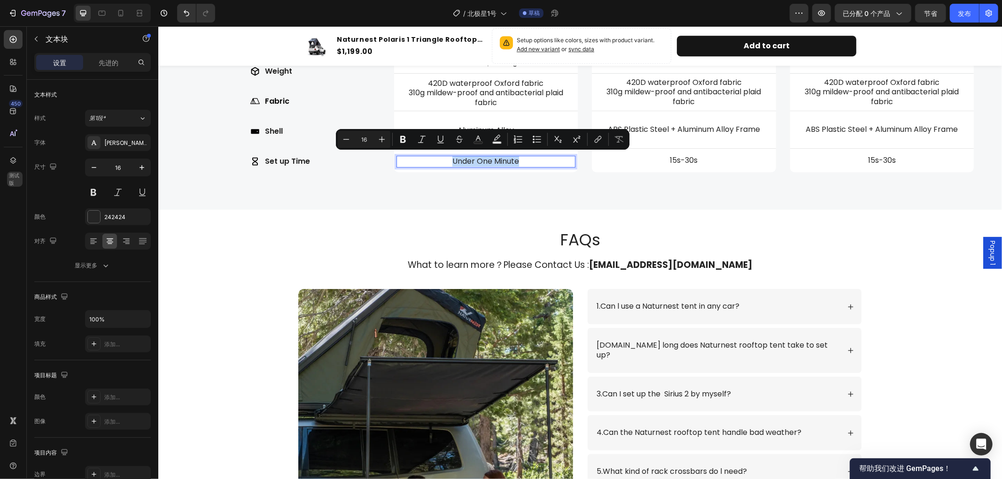
drag, startPoint x: 449, startPoint y: 155, endPoint x: 527, endPoint y: 162, distance: 78.7
click at [527, 162] on p "Under One Minute" at bounding box center [486, 161] width 178 height 10
copy p "Under One Minute"
click at [888, 161] on p "15s-30s" at bounding box center [882, 160] width 178 height 10
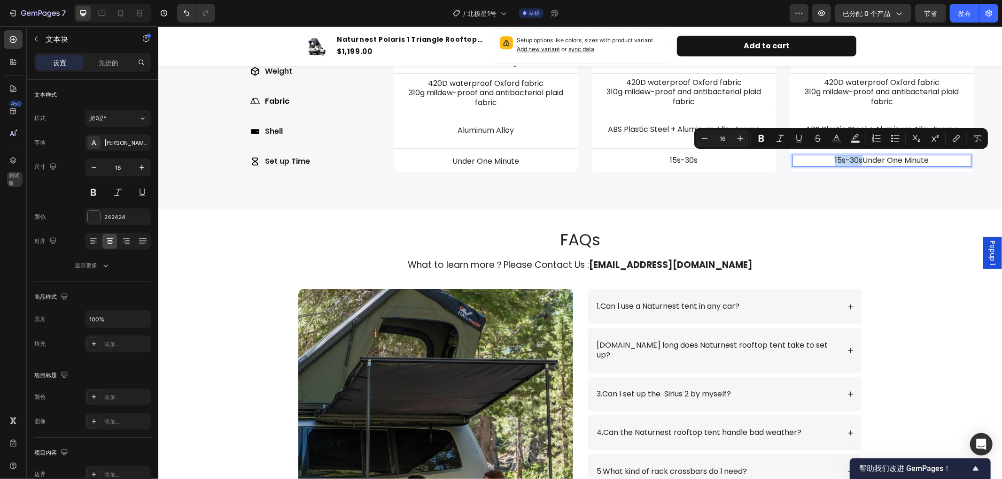
drag, startPoint x: 854, startPoint y: 159, endPoint x: 827, endPoint y: 159, distance: 26.8
click at [827, 159] on p "15s-30sUnder One Minute" at bounding box center [882, 160] width 178 height 10
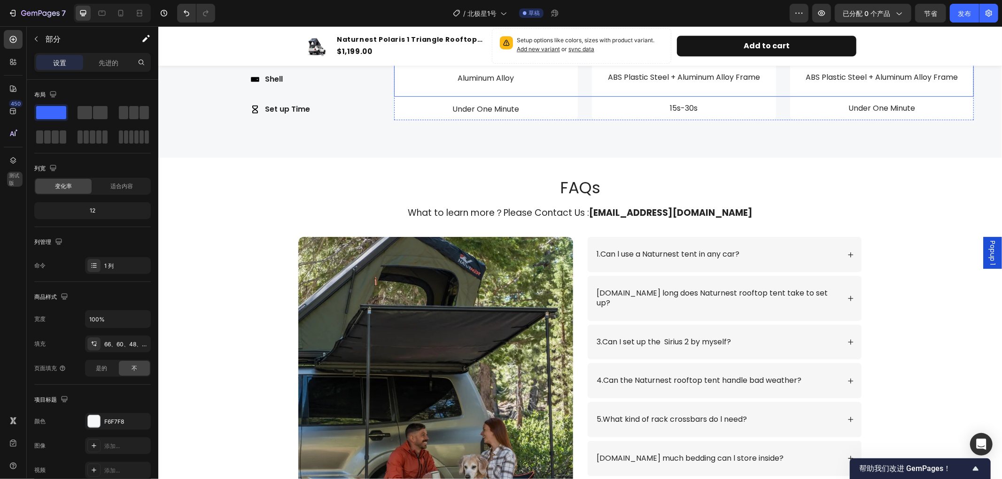
scroll to position [2540, 0]
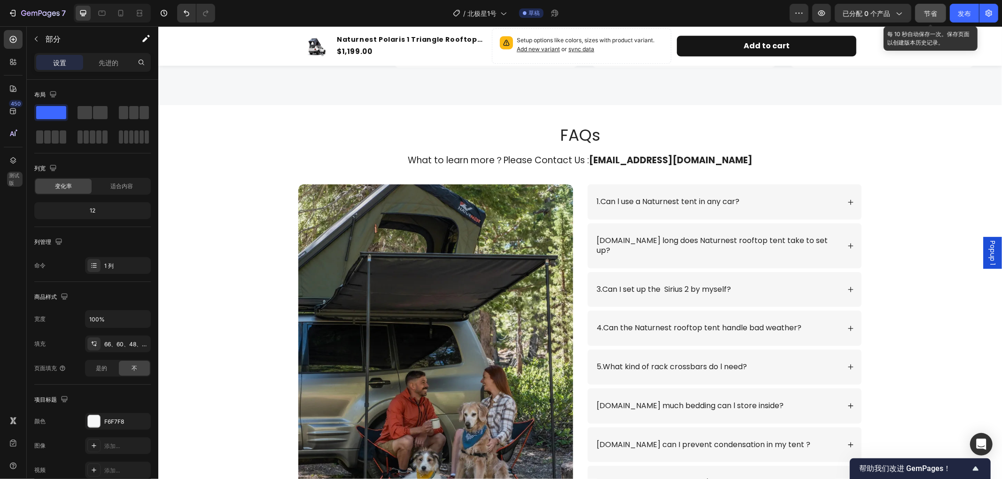
click at [931, 14] on font "节省" at bounding box center [930, 13] width 13 height 8
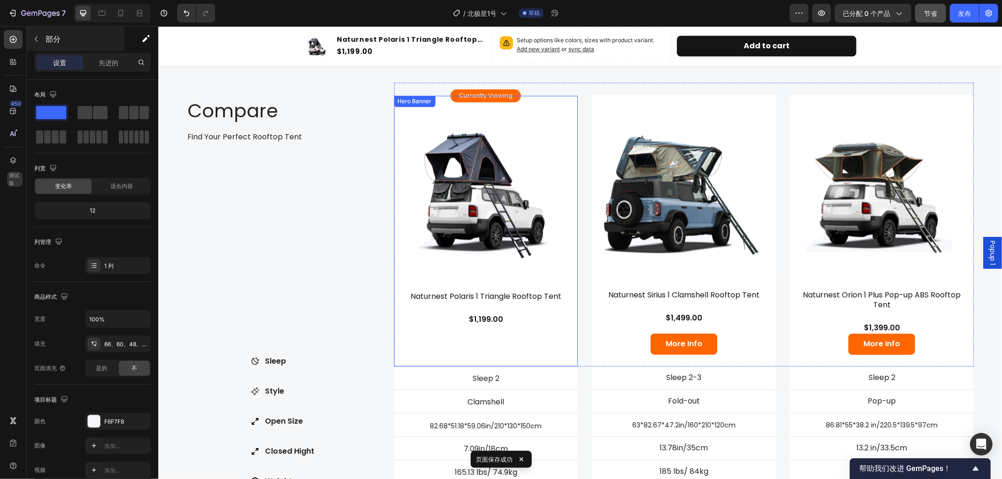
scroll to position [2018, 0]
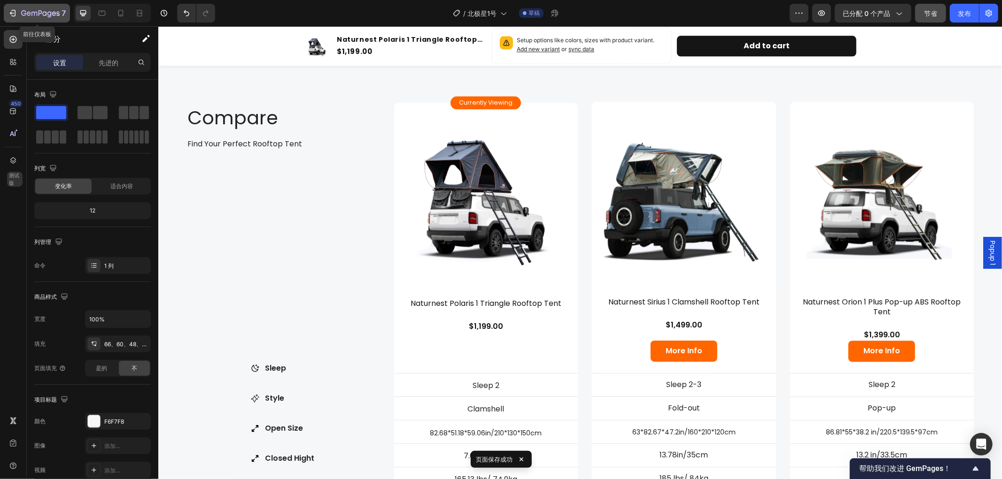
click at [46, 17] on icon "button" at bounding box center [40, 14] width 39 height 8
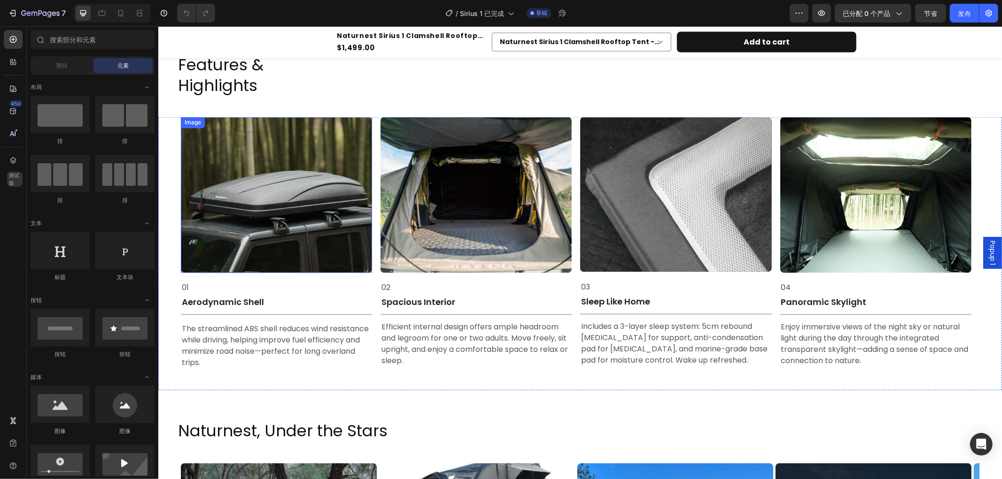
scroll to position [1323, 0]
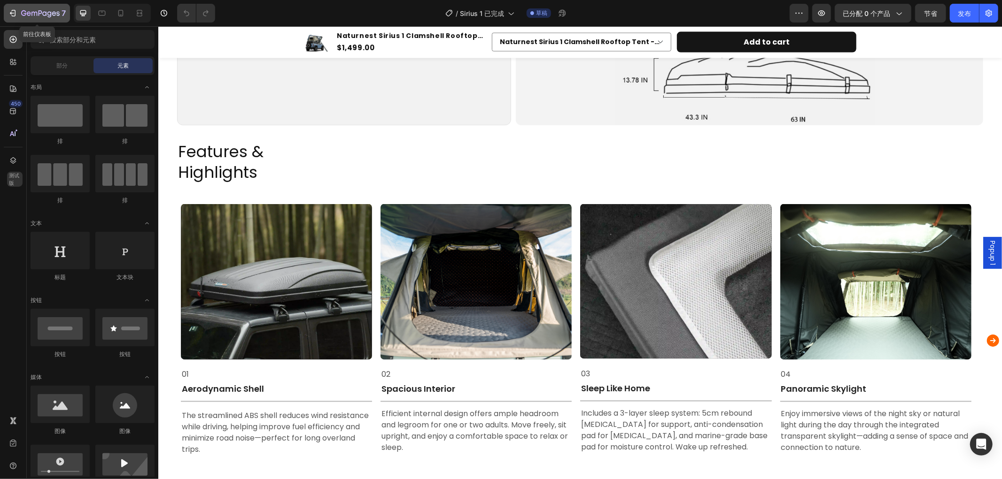
click at [23, 13] on icon "button" at bounding box center [40, 14] width 39 height 8
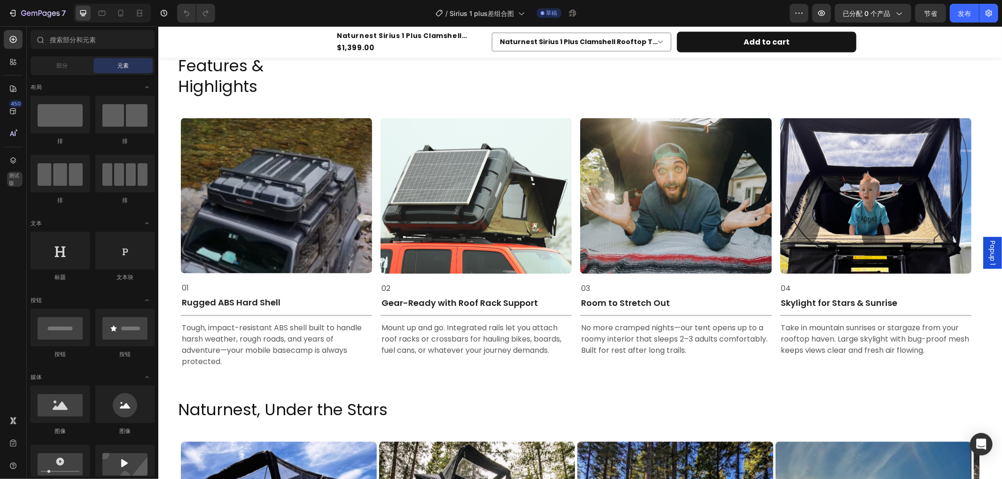
scroll to position [1461, 0]
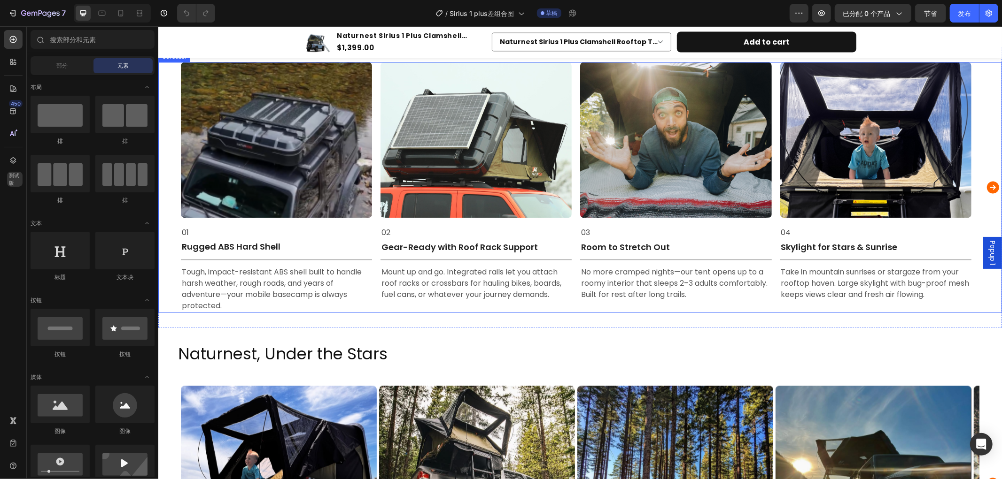
click at [988, 186] on icon "Carousel Next Arrow" at bounding box center [992, 187] width 12 height 12
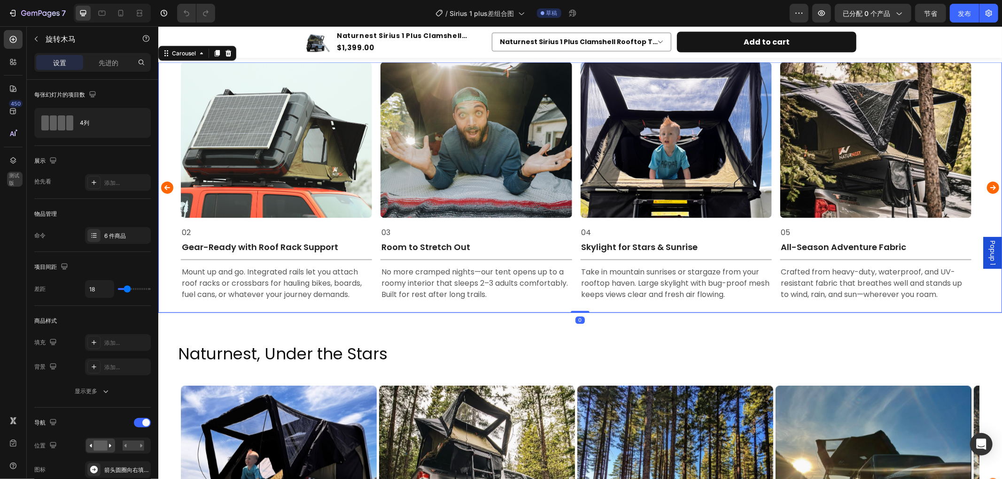
click at [988, 186] on icon "Carousel Next Arrow" at bounding box center [992, 187] width 12 height 12
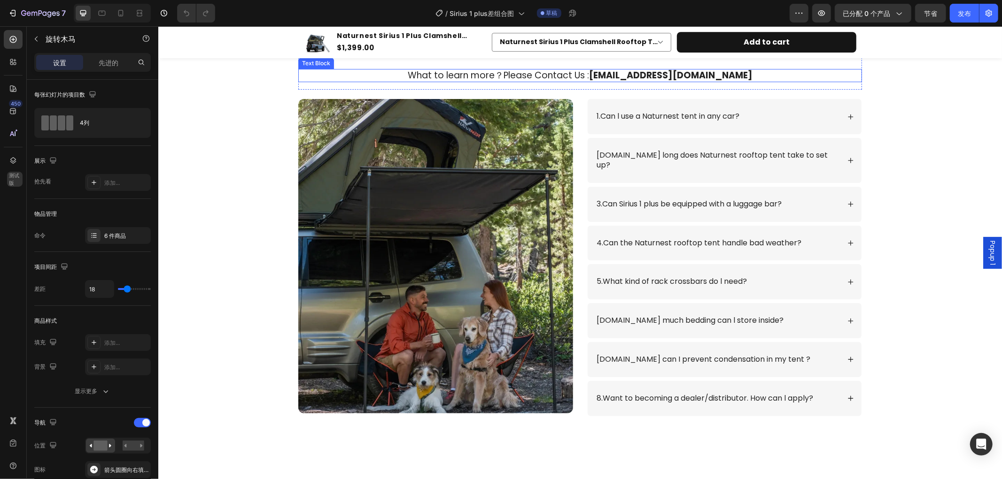
scroll to position [2299, 0]
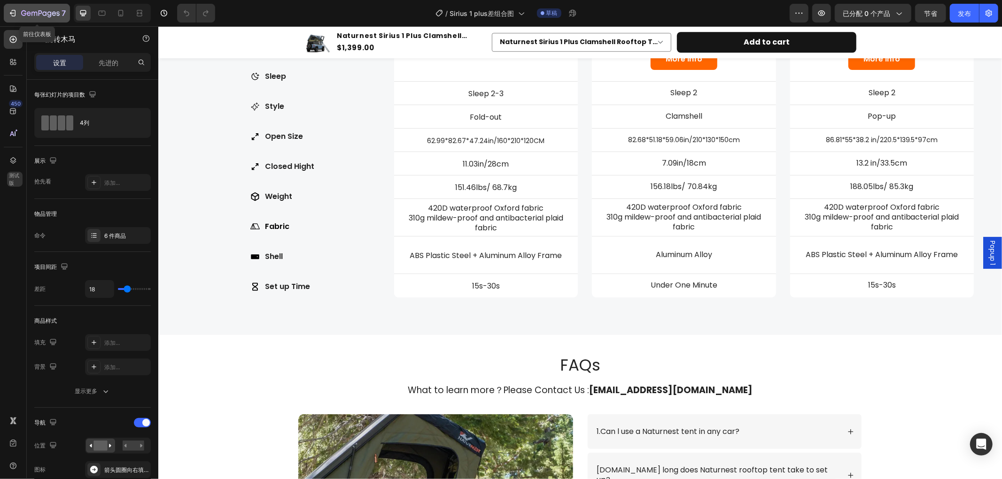
click at [27, 17] on icon "button" at bounding box center [40, 14] width 39 height 8
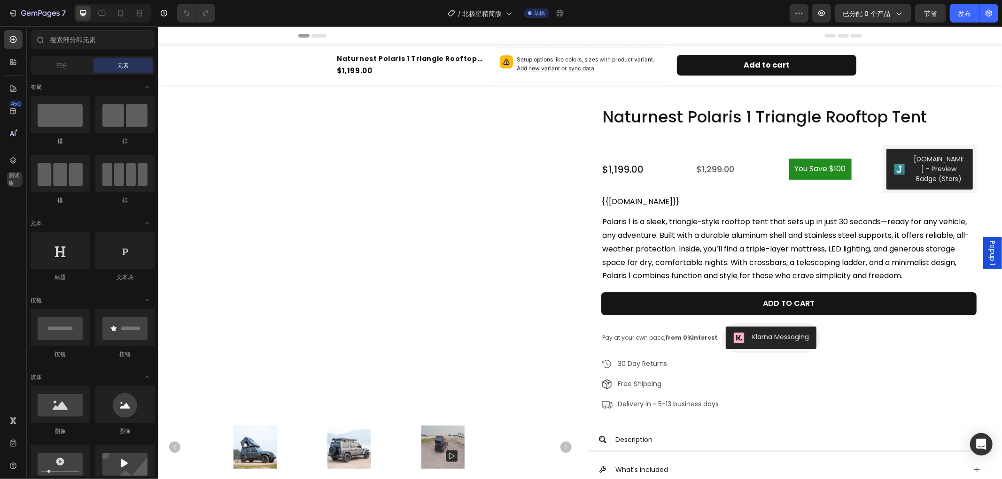
radio input "false"
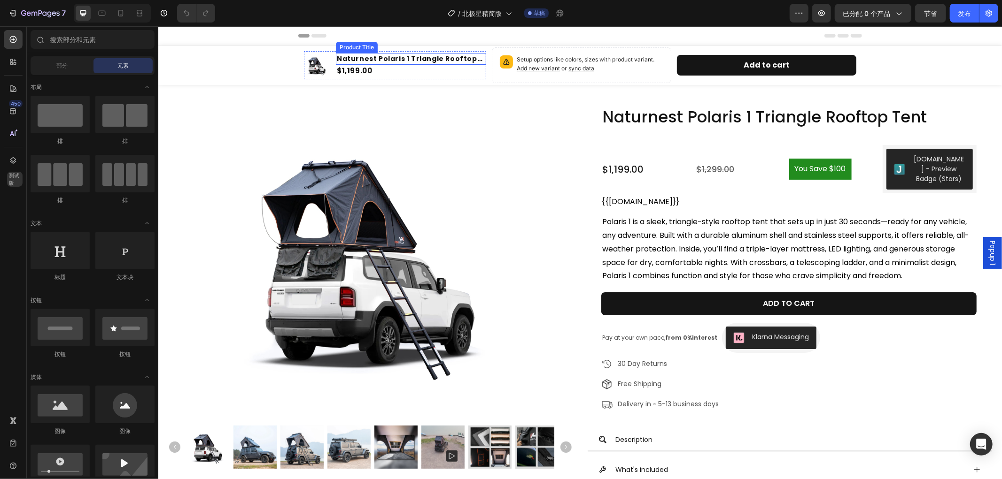
click at [412, 58] on h1 "Naturnest Polaris 1 Triangle Rooftop Tent" at bounding box center [410, 59] width 150 height 12
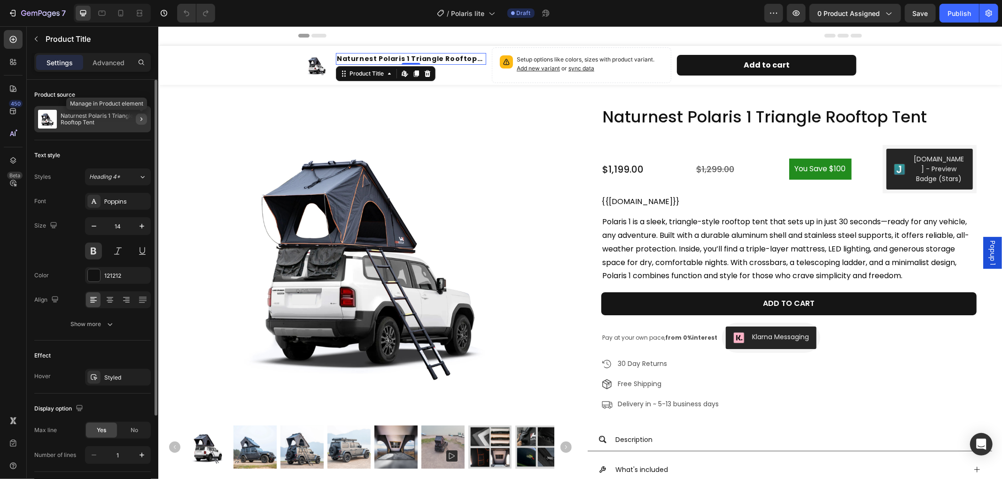
click at [142, 118] on icon "button" at bounding box center [142, 120] width 8 height 8
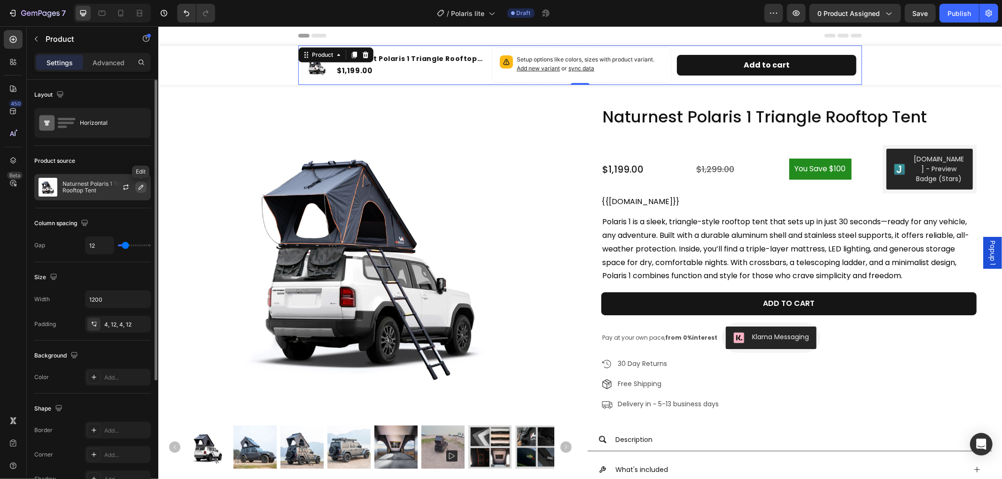
click at [141, 185] on icon "button" at bounding box center [141, 188] width 8 height 8
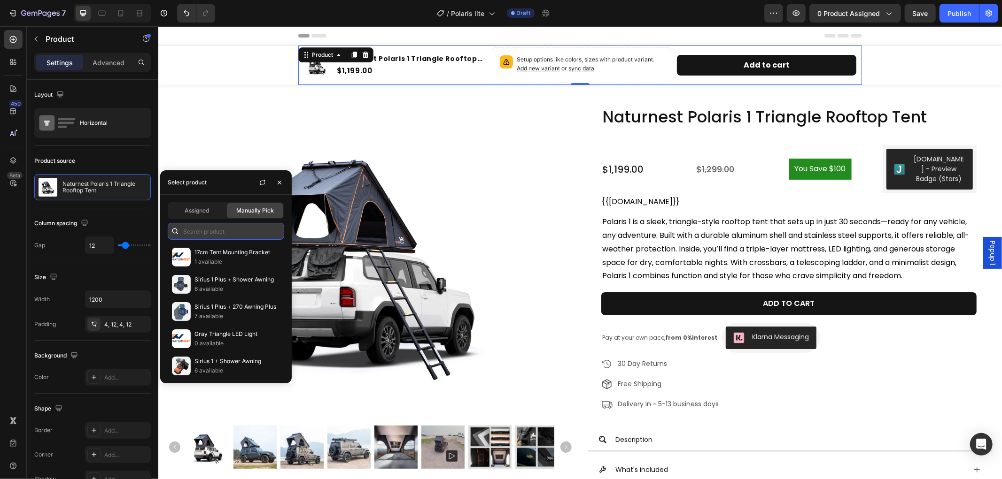
click at [223, 228] on input "text" at bounding box center [226, 231] width 116 height 17
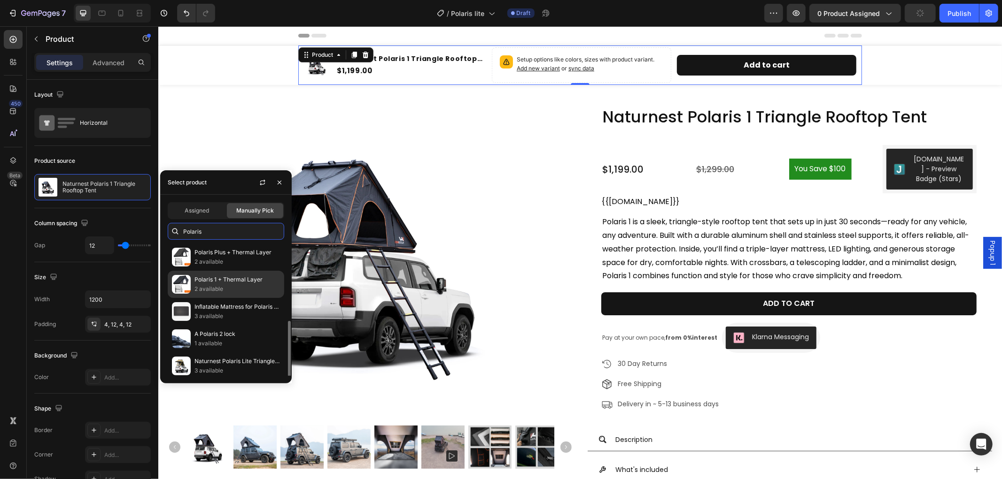
scroll to position [52, 0]
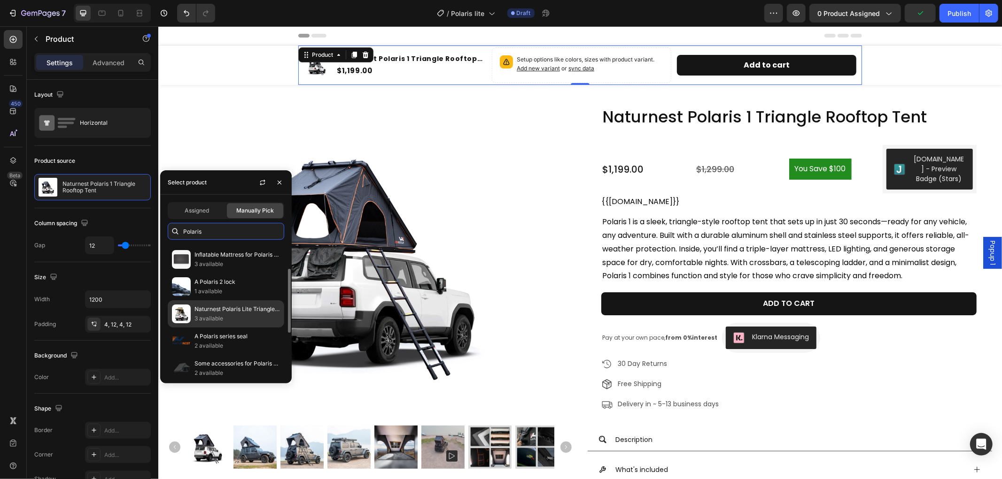
type input "Polaris"
click at [230, 313] on p "Naturnest Polaris Lite Triangle Rooftop Tent" at bounding box center [236, 309] width 85 height 9
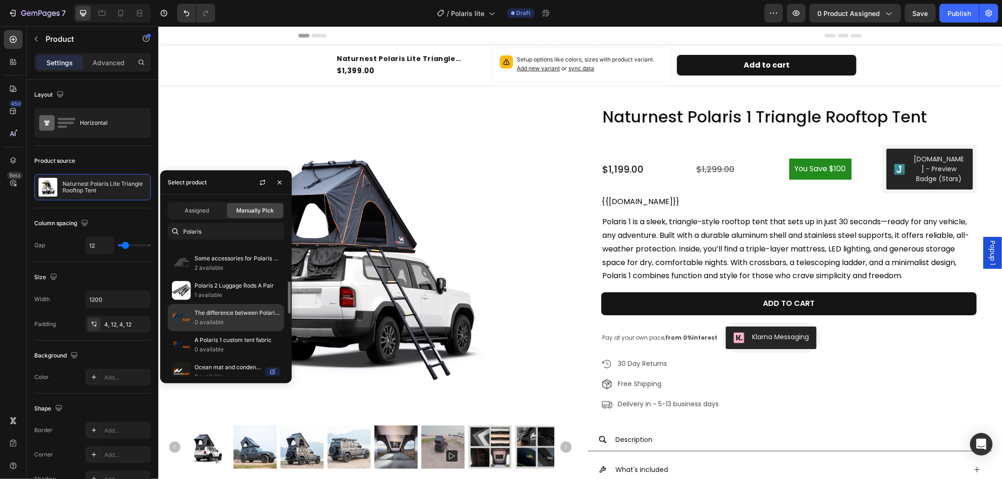
scroll to position [1, 0]
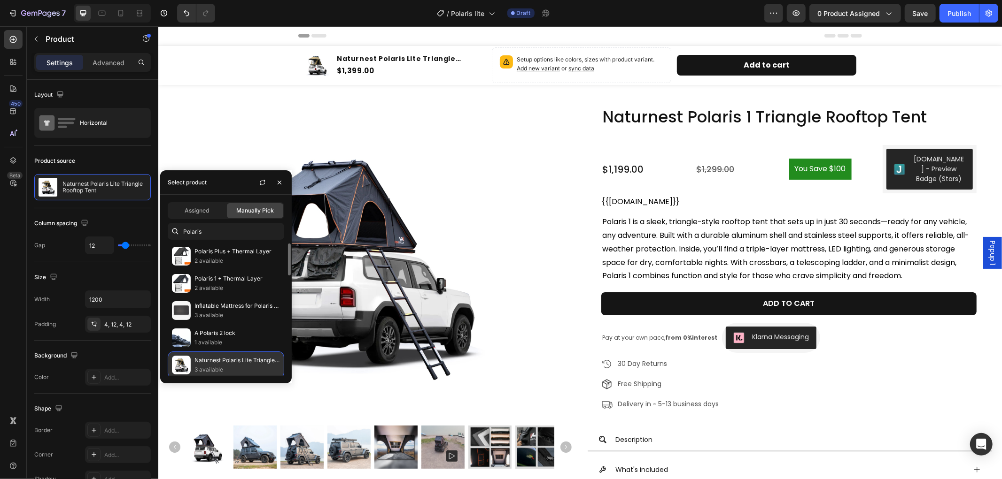
click at [251, 361] on p "Naturnest Polaris Lite Triangle Rooftop Tent" at bounding box center [236, 360] width 85 height 9
click at [234, 166] on img at bounding box center [370, 256] width 324 height 324
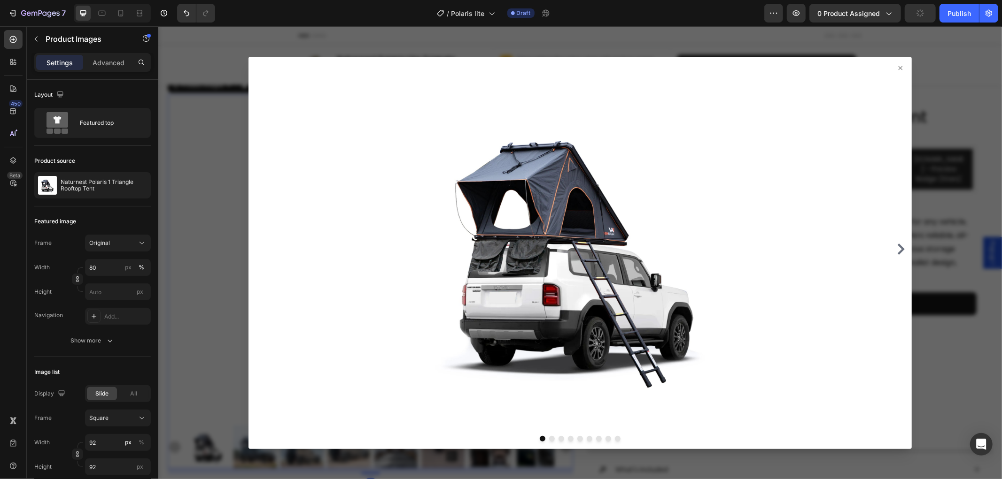
click at [896, 70] on div at bounding box center [579, 249] width 655 height 363
click at [896, 66] on icon at bounding box center [900, 68] width 8 height 8
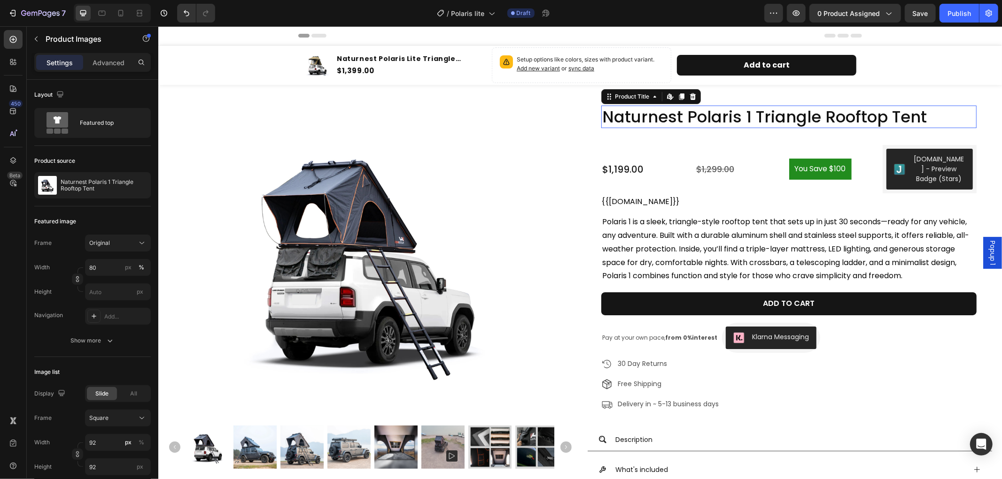
click at [744, 111] on h1 "Naturnest Polaris 1 Triangle Rooftop Tent" at bounding box center [788, 116] width 375 height 23
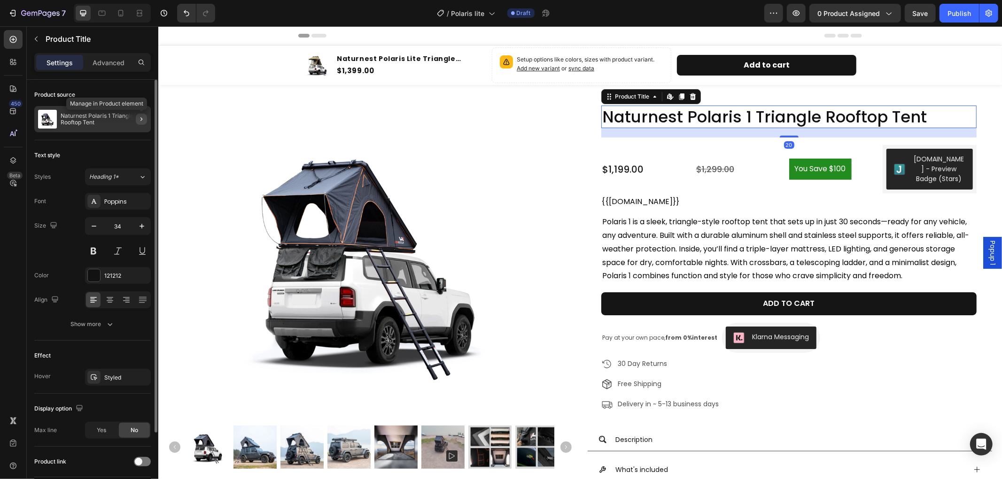
click at [139, 117] on icon "button" at bounding box center [142, 120] width 8 height 8
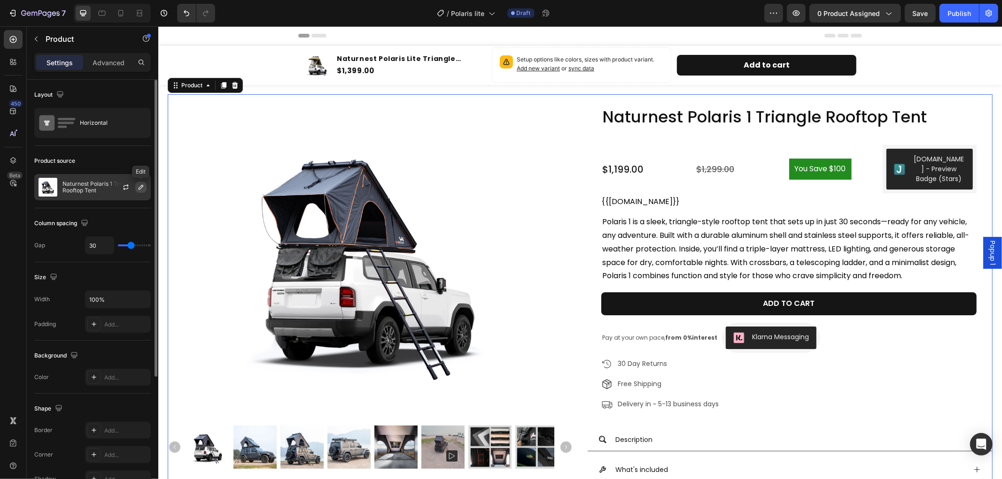
click at [138, 185] on icon "button" at bounding box center [141, 188] width 8 height 8
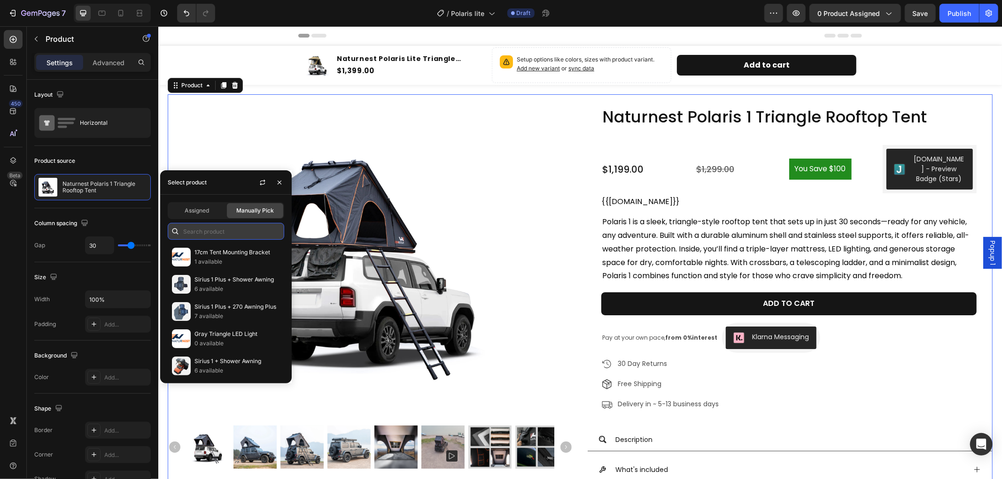
click at [224, 233] on input "text" at bounding box center [226, 231] width 116 height 17
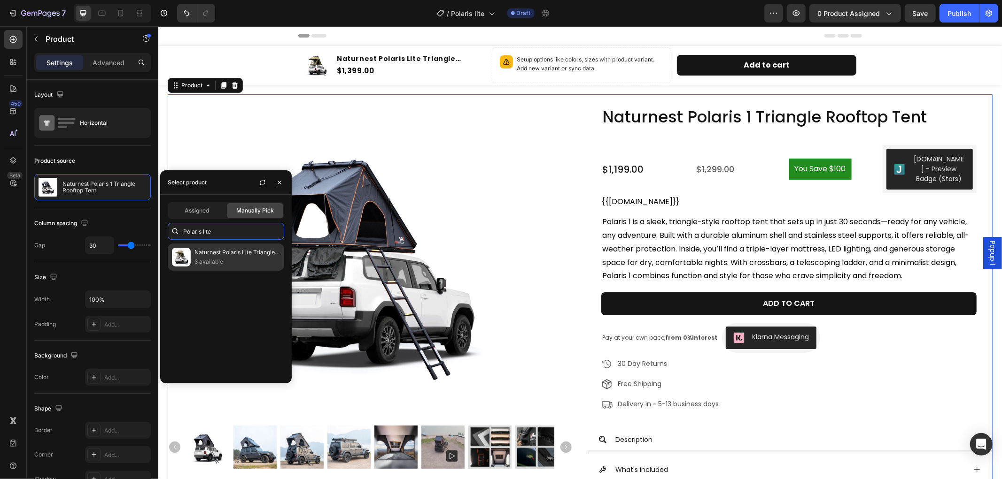
type input "Polaris lite"
click at [233, 252] on p "Naturnest Polaris Lite Triangle Rooftop Tent" at bounding box center [236, 252] width 85 height 9
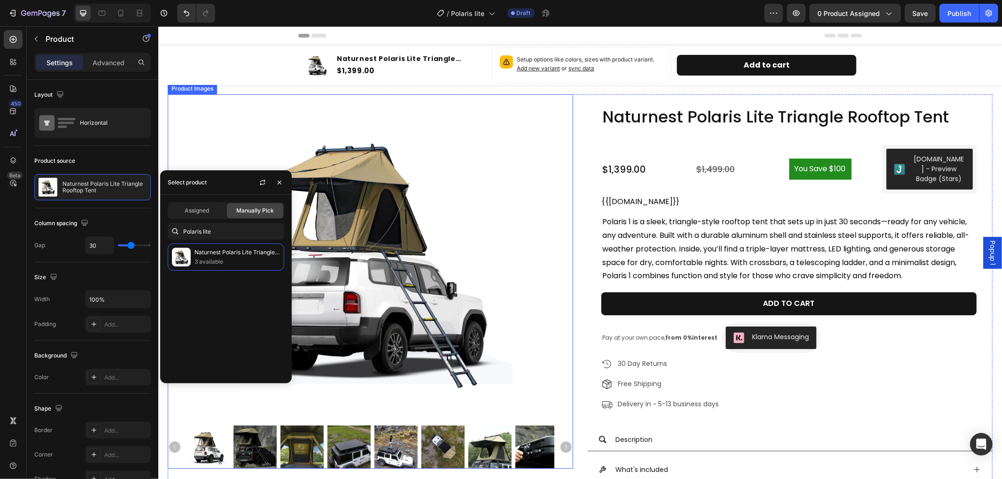
click at [527, 219] on img at bounding box center [370, 256] width 324 height 324
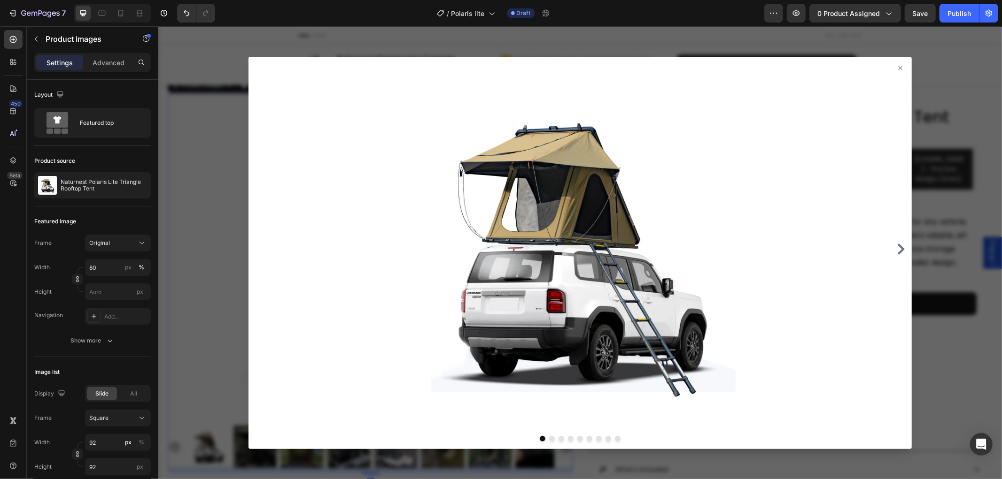
click at [896, 64] on icon at bounding box center [900, 68] width 8 height 8
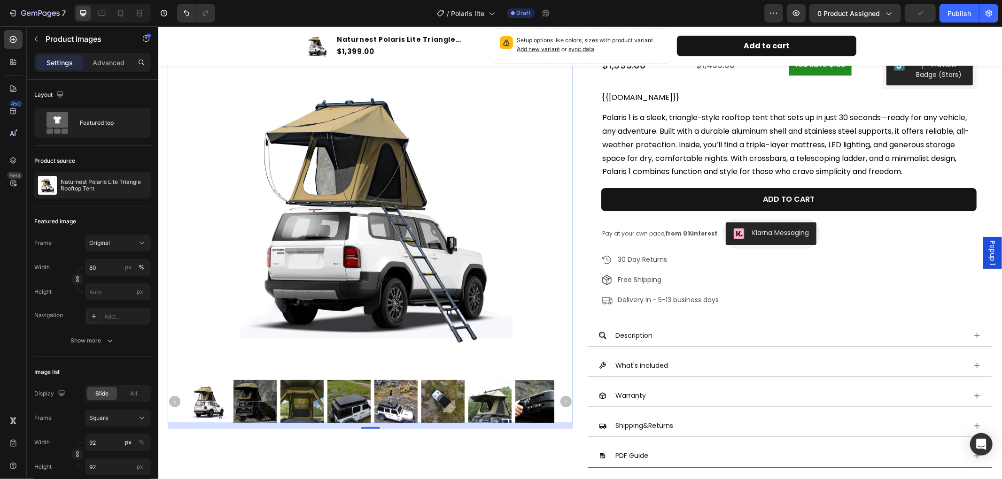
scroll to position [0, 0]
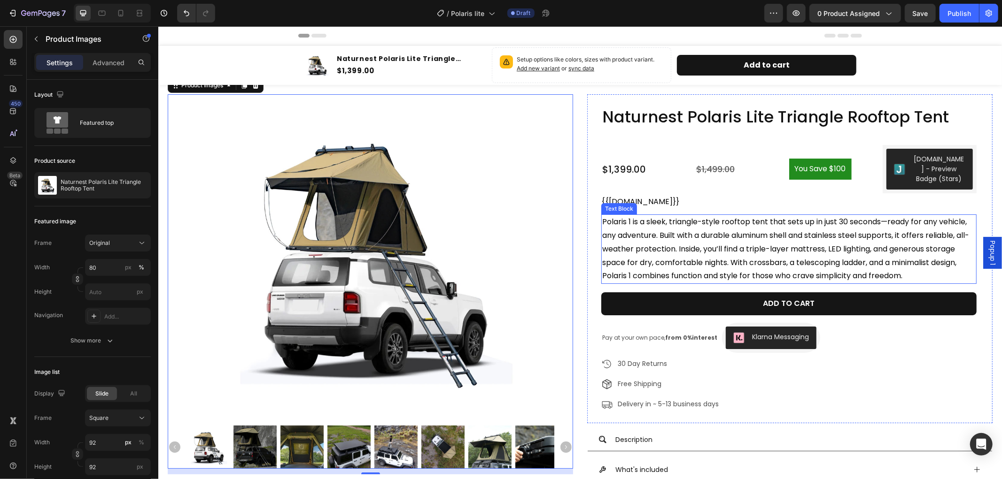
click at [909, 273] on p "Polaris 1 is a sleek, triangle-style rooftop tent that sets up in just 30 secon…" at bounding box center [788, 249] width 373 height 68
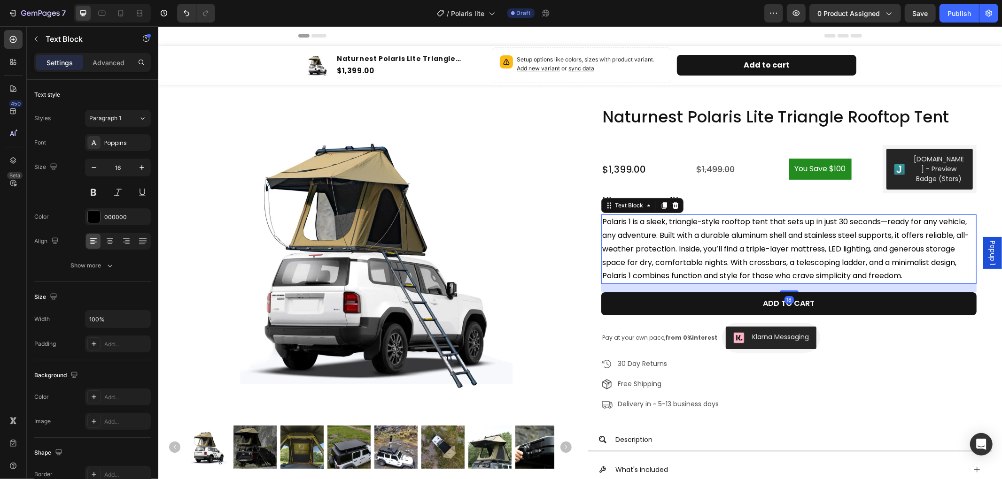
click at [909, 274] on p "Polaris 1 is a sleek, triangle-style rooftop tent that sets up in just 30 secon…" at bounding box center [788, 249] width 373 height 68
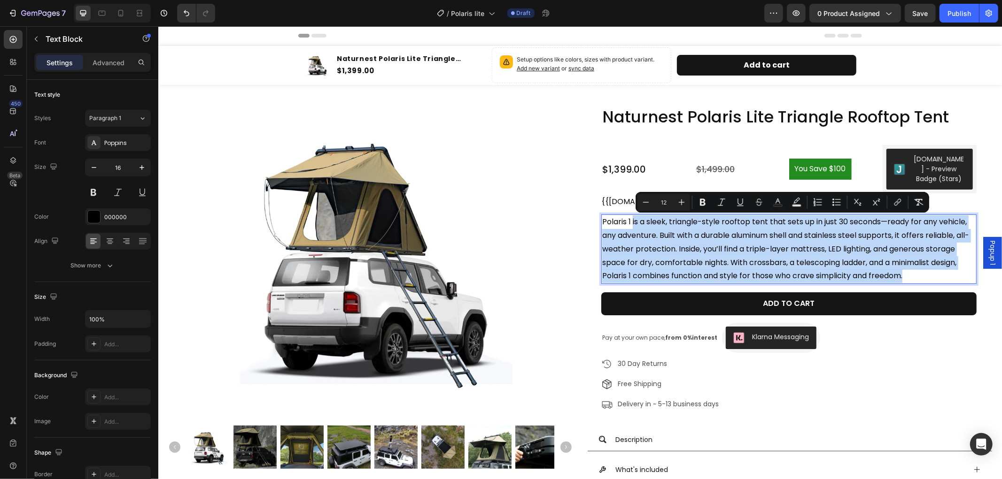
drag, startPoint x: 909, startPoint y: 279, endPoint x: 628, endPoint y: 219, distance: 287.6
click at [628, 219] on p "Polaris 1 is a sleek, triangle-style rooftop tent that sets up in just 30 secon…" at bounding box center [788, 249] width 373 height 68
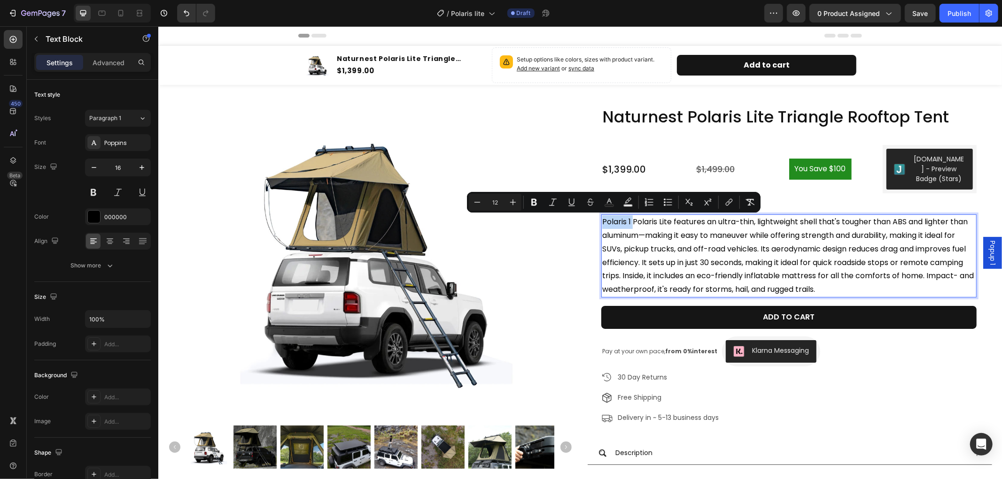
drag, startPoint x: 628, startPoint y: 223, endPoint x: 597, endPoint y: 222, distance: 31.5
click at [601, 222] on div "Polaris 1 Polaris Lite features an ultra-thin, lightweight shell that's tougher…" at bounding box center [788, 255] width 375 height 83
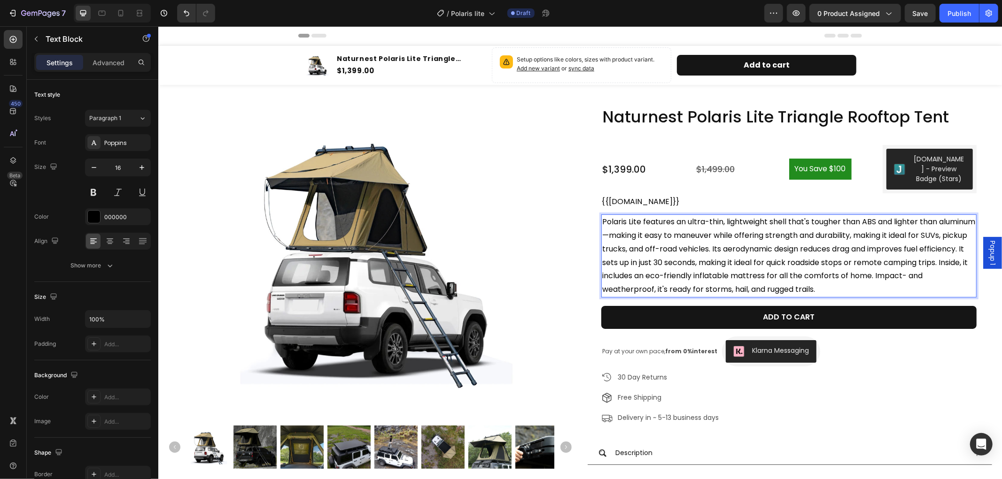
drag, startPoint x: 637, startPoint y: 222, endPoint x: 599, endPoint y: 219, distance: 38.6
click at [602, 219] on span "Polaris Lite features an ultra-thin, lightweight shell that's tougher than ABS …" at bounding box center [788, 255] width 373 height 78
click at [633, 217] on span "Polaris Lite features an ultra-thin, lightweight shell that's tougher than ABS …" at bounding box center [788, 255] width 373 height 78
click at [635, 217] on span "Polaris Lite features an ultra-thin, lightweight shell that's tougher than ABS …" at bounding box center [788, 255] width 373 height 78
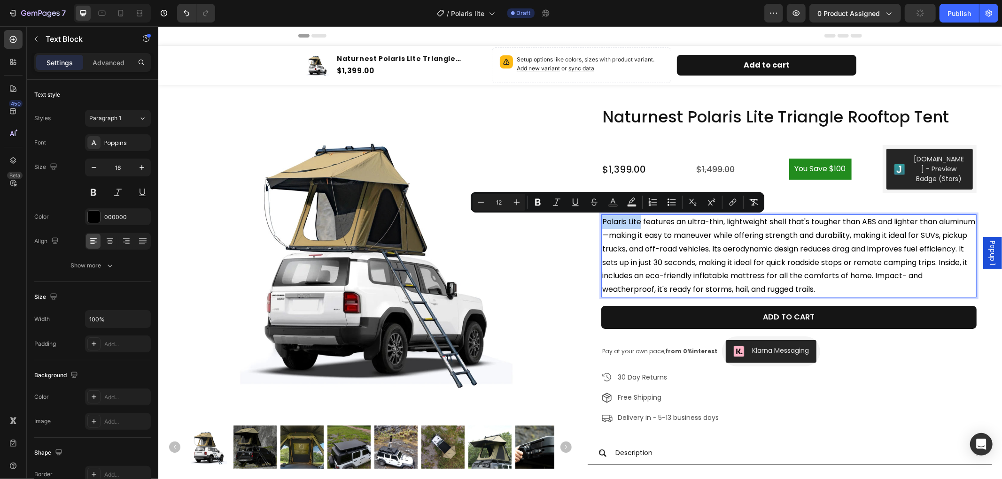
drag, startPoint x: 637, startPoint y: 220, endPoint x: 598, endPoint y: 222, distance: 38.5
click at [602, 222] on span "Polaris Lite features an ultra-thin, lightweight shell that's tougher than ABS …" at bounding box center [788, 255] width 373 height 78
click at [538, 202] on icon "Editor contextual toolbar" at bounding box center [538, 202] width 6 height 7
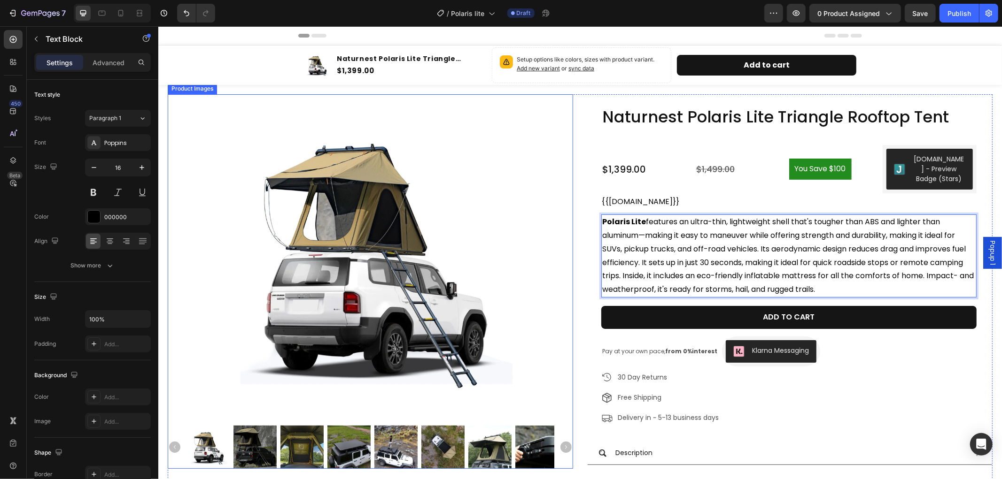
click at [518, 213] on img at bounding box center [370, 256] width 324 height 324
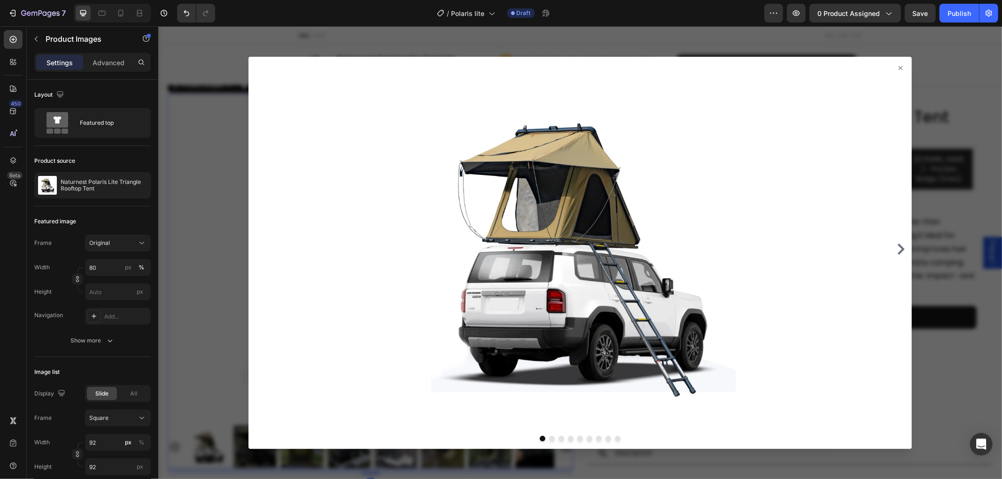
click at [897, 67] on icon at bounding box center [899, 67] width 4 height 4
click at [897, 68] on icon at bounding box center [899, 67] width 4 height 4
click at [896, 66] on icon at bounding box center [900, 68] width 8 height 8
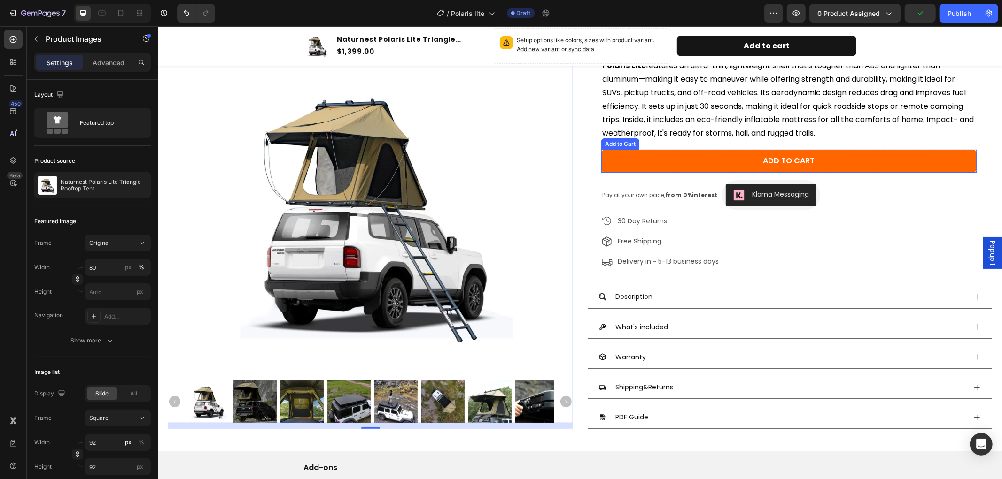
scroll to position [261, 0]
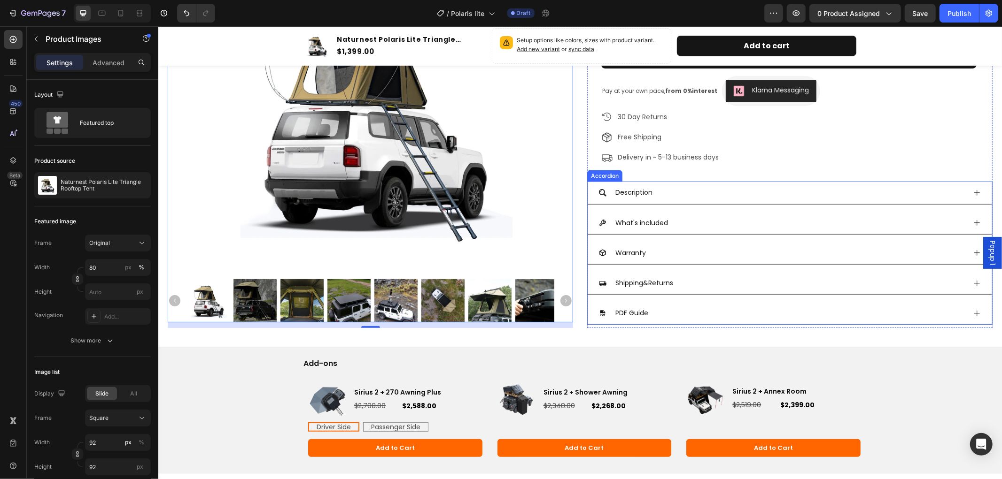
click at [973, 193] on icon at bounding box center [976, 193] width 6 height 6
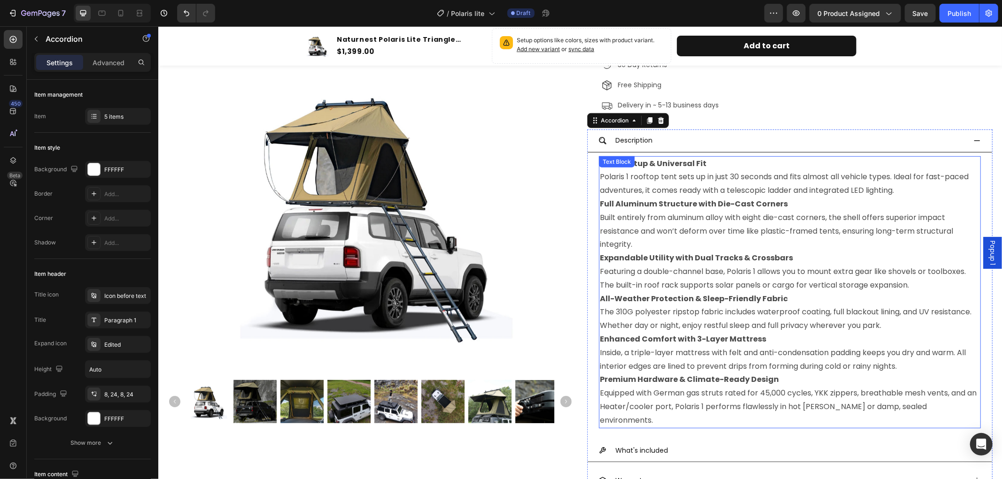
scroll to position [365, 0]
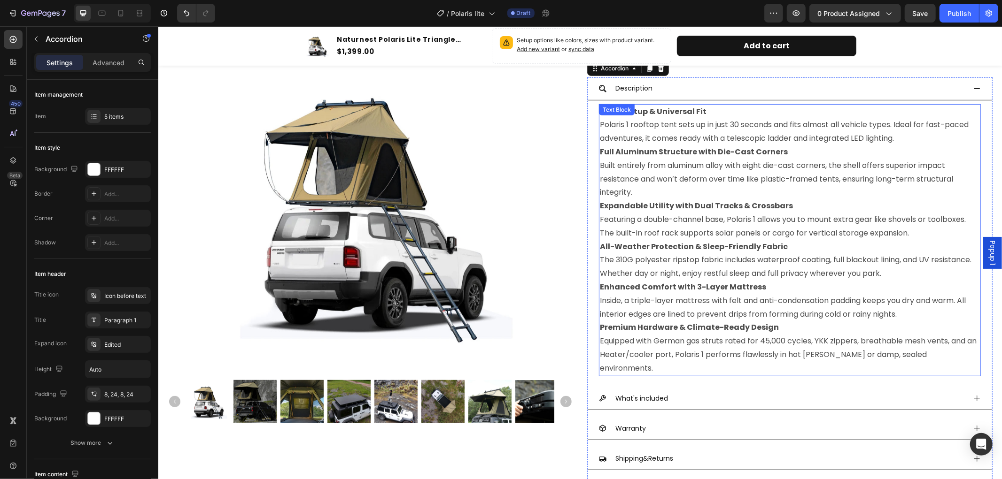
click at [965, 354] on p "Premium Hardware & Climate-Ready Design Equipped with German gas struts rated f…" at bounding box center [789, 348] width 380 height 54
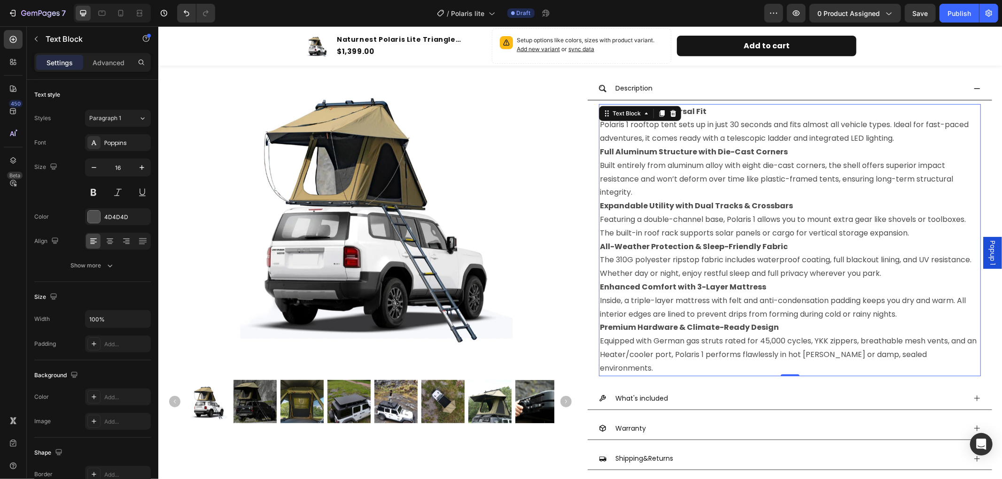
click at [961, 355] on p "Premium Hardware & Climate-Ready Design Equipped with German gas struts rated f…" at bounding box center [789, 348] width 380 height 54
click at [963, 355] on p "Premium Hardware & Climate-Ready Design Equipped with German gas struts rated f…" at bounding box center [789, 348] width 380 height 54
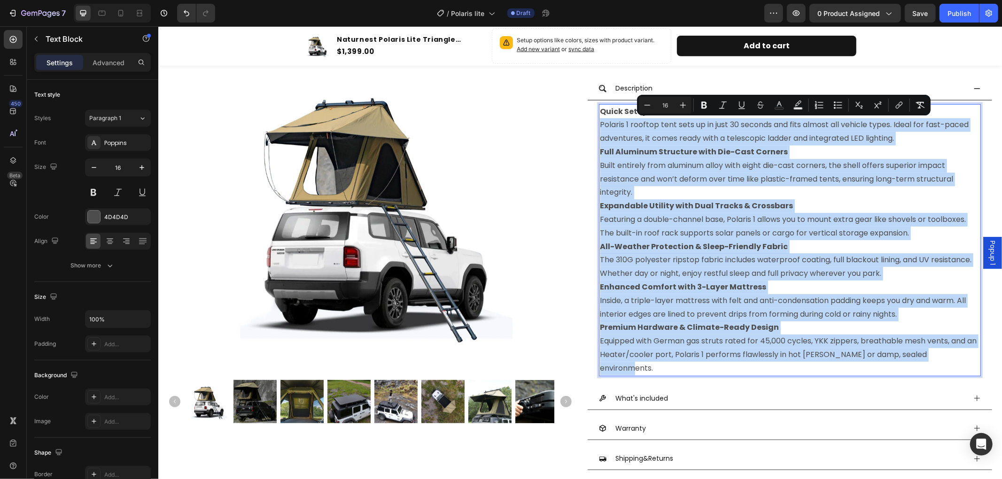
drag, startPoint x: 963, startPoint y: 355, endPoint x: 603, endPoint y: 128, distance: 425.7
click at [603, 128] on div "Quick Setup & Universal Fit Polaris 1 rooftop tent sets up in just 30 seconds a…" at bounding box center [789, 240] width 382 height 272
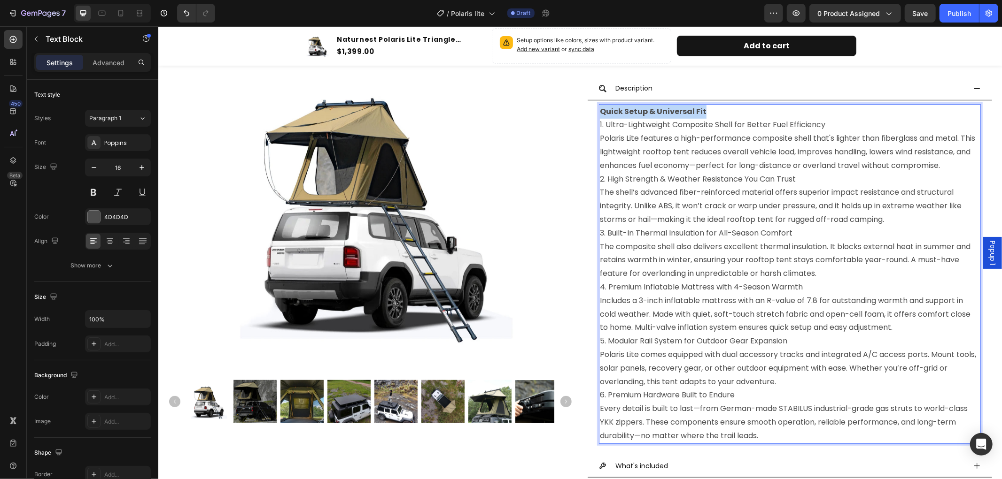
drag, startPoint x: 708, startPoint y: 108, endPoint x: 597, endPoint y: 114, distance: 111.0
click at [599, 114] on p "Quick Setup & Universal Fit 1. Ultra-Lightweight Composite Shell for Better Fue…" at bounding box center [789, 139] width 380 height 68
click at [599, 124] on p "⁠⁠⁠⁠⁠⁠⁠ 1. Ultra-Lightweight Composite Shell for Better Fuel Efficiency Polaris…" at bounding box center [789, 139] width 380 height 68
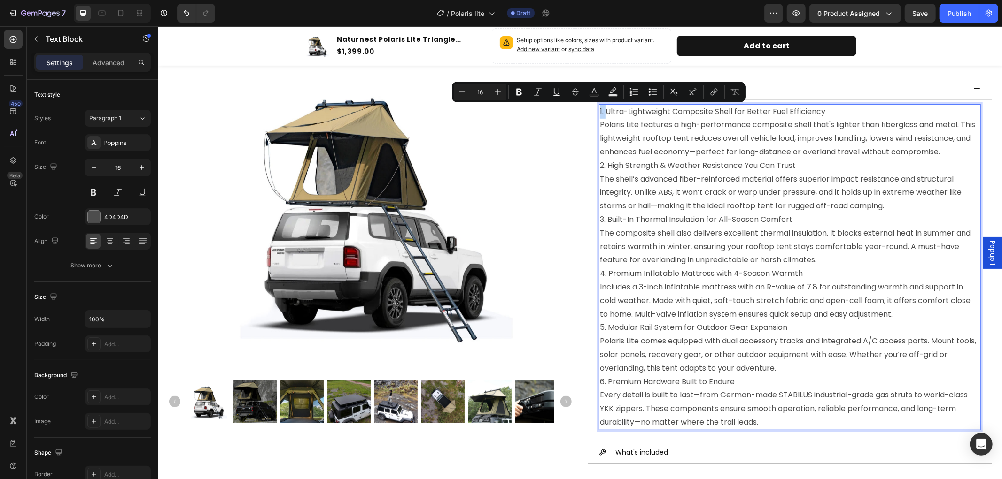
drag, startPoint x: 601, startPoint y: 112, endPoint x: 595, endPoint y: 112, distance: 5.6
click at [599, 112] on p "1. Ultra-Lightweight Composite Shell for Better Fuel Efficiency Polaris Lite fe…" at bounding box center [789, 132] width 380 height 54
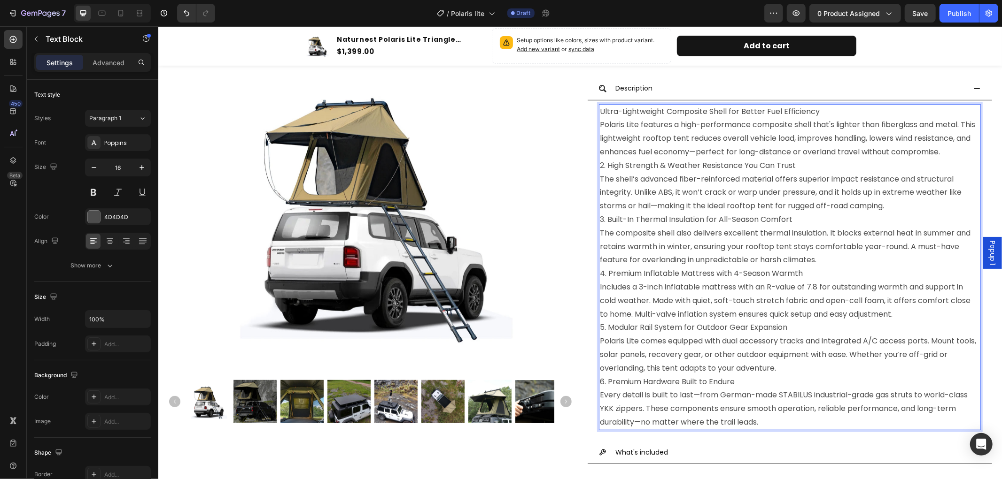
click at [816, 111] on p "Ultra-Lightweight Composite Shell for Better Fuel Efficiency Polaris Lite featu…" at bounding box center [789, 132] width 380 height 54
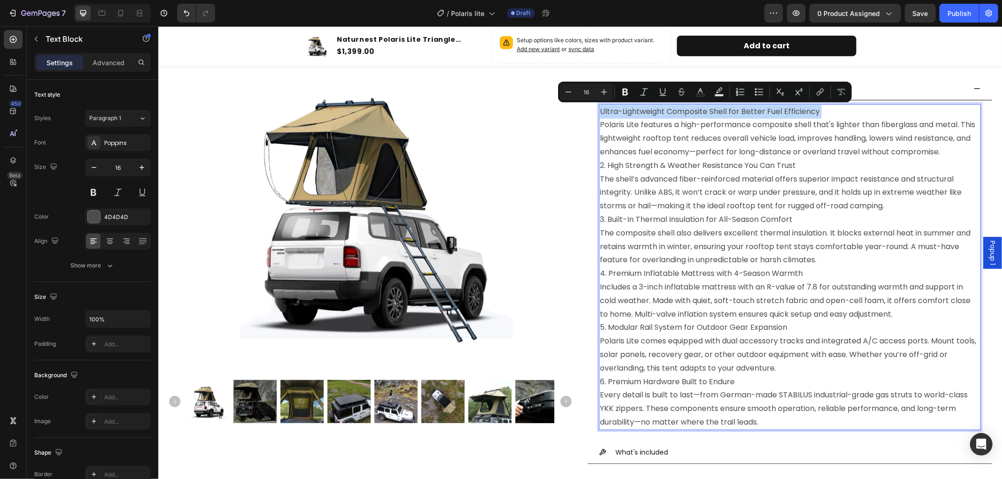
drag, startPoint x: 816, startPoint y: 111, endPoint x: 599, endPoint y: 109, distance: 217.0
click at [599, 109] on p "Ultra-Lightweight Composite Shell for Better Fuel Efficiency Polaris Lite featu…" at bounding box center [789, 132] width 380 height 54
click at [625, 95] on icon "Editor contextual toolbar" at bounding box center [625, 92] width 6 height 7
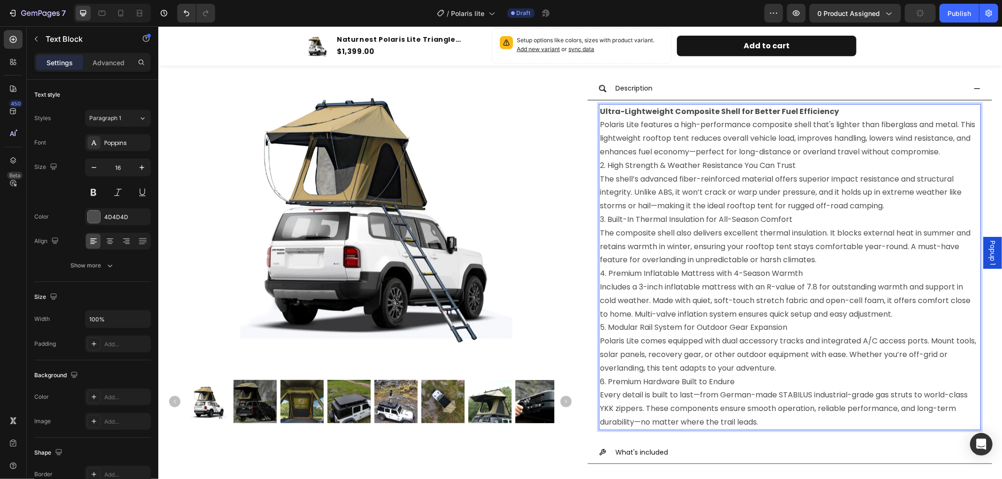
click at [802, 180] on p "2. High Strength & Weather Resistance You Can Trust The shell’s advanced fiber-…" at bounding box center [789, 186] width 380 height 54
drag, startPoint x: 802, startPoint y: 180, endPoint x: 602, endPoint y: 180, distance: 199.6
click at [602, 180] on p "2. High Strength & Weather Resistance You Can Trust The shell’s advanced fiber-…" at bounding box center [789, 186] width 380 height 54
click at [610, 178] on p "2. High Strength & Weather Resistance You Can Trust The shell’s advanced fiber-…" at bounding box center [789, 186] width 380 height 54
click at [604, 179] on p "2. High Strength & Weather Resistance You Can Trust The shell’s advanced fiber-…" at bounding box center [789, 186] width 380 height 54
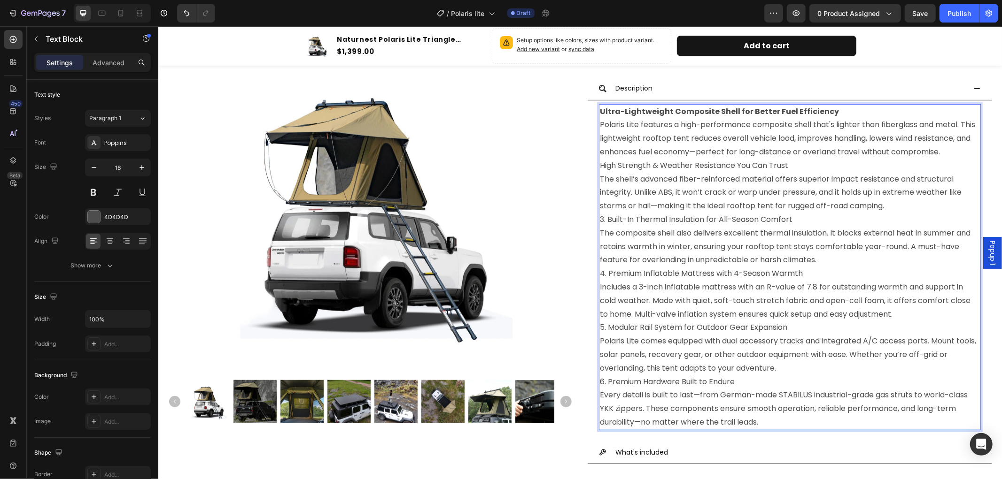
click at [795, 179] on p "High Strength & Weather Resistance You Can Trust The shell’s advanced fiber-rei…" at bounding box center [789, 186] width 380 height 54
drag, startPoint x: 791, startPoint y: 179, endPoint x: 597, endPoint y: 180, distance: 193.9
click at [599, 180] on p "High Strength & Weather Resistance You Can Trust The shell’s advanced fiber-rei…" at bounding box center [789, 186] width 380 height 54
click at [728, 233] on p "3. Built-In Thermal Insulation for All-Season Comfort The composite shell also …" at bounding box center [789, 240] width 380 height 54
click at [649, 178] on p "High Strength & Weather Resistance You Can Trust The shell’s advanced fiber-rei…" at bounding box center [789, 186] width 380 height 54
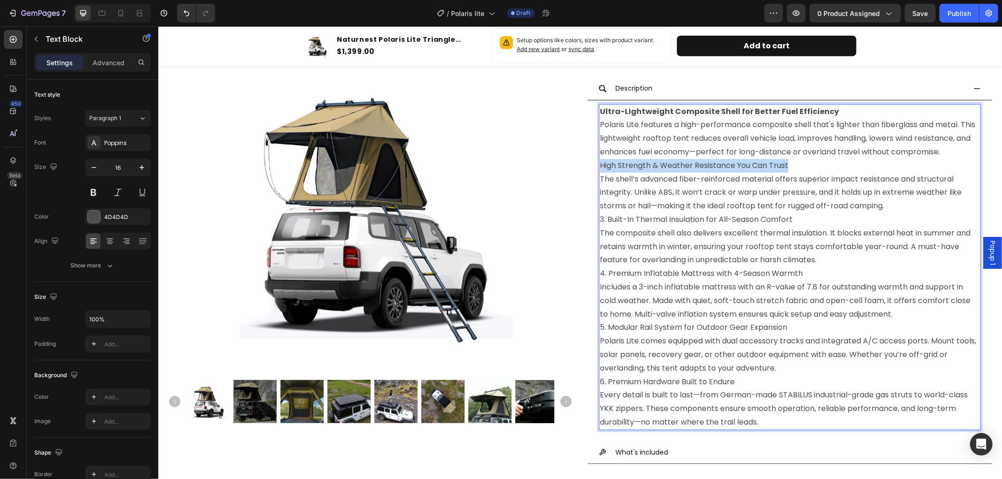
drag, startPoint x: 597, startPoint y: 179, endPoint x: 787, endPoint y: 178, distance: 189.2
click at [787, 178] on p "High Strength & Weather Resistance You Can Trust The shell’s advanced fiber-rei…" at bounding box center [789, 186] width 380 height 54
click at [790, 176] on p "High Strength & Weather Resistance You Can Trust The shell’s advanced fiber-rei…" at bounding box center [789, 186] width 380 height 54
click at [772, 174] on p "High Strength & Weather Resistance You Can Trust The shell’s advanced fiber-rei…" at bounding box center [789, 186] width 380 height 54
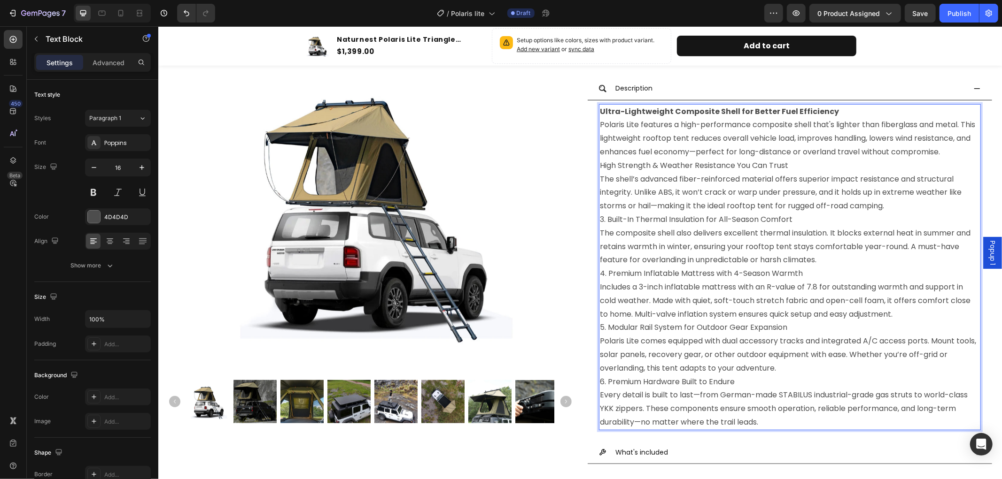
click at [622, 232] on p "3. Built-In Thermal Insulation for All-Season Comfort The composite shell also …" at bounding box center [789, 240] width 380 height 54
drag, startPoint x: 603, startPoint y: 230, endPoint x: 787, endPoint y: 232, distance: 184.1
click at [787, 232] on p "3. Built-In Thermal Insulation for All-Season Comfort The composite shell also …" at bounding box center [789, 240] width 380 height 54
click at [790, 232] on p "3. Built-In Thermal Insulation for All-Season Comfort The composite shell also …" at bounding box center [789, 240] width 380 height 54
drag, startPoint x: 790, startPoint y: 232, endPoint x: 606, endPoint y: 233, distance: 183.6
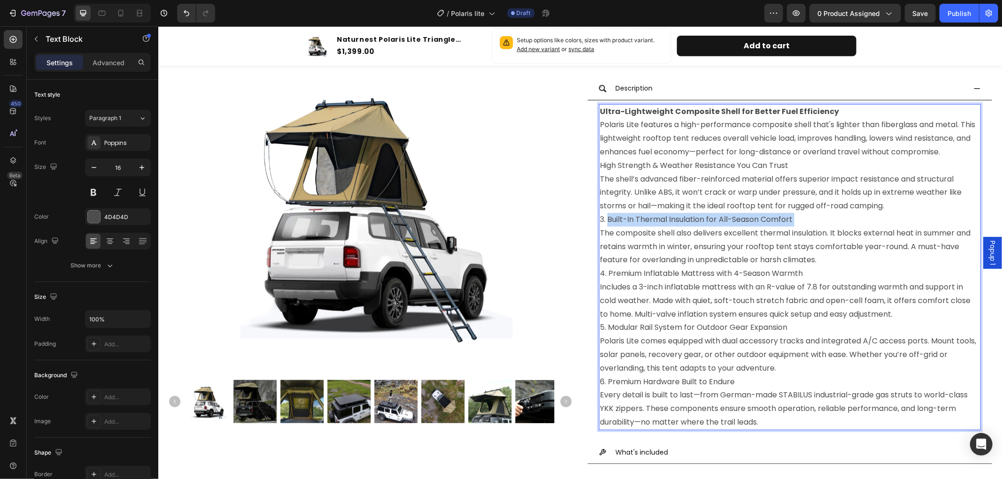
click at [606, 233] on p "3. Built-In Thermal Insulation for All-Season Comfort The composite shell also …" at bounding box center [789, 240] width 380 height 54
click at [722, 240] on p "3. Built-In Thermal Insulation for All-Season Comfort The composite shell also …" at bounding box center [789, 240] width 380 height 54
click at [729, 235] on p "3. Built-In Thermal Insulation for All-Season Comfort The composite shell also …" at bounding box center [789, 240] width 380 height 54
click at [710, 159] on p "Ultra-Lightweight Composite Shell for Better Fuel Efficiency Polaris Lite featu…" at bounding box center [789, 132] width 380 height 54
click at [710, 184] on p "High Strength & Weather Resistance You Can Trust The shell’s advanced fiber-rei…" at bounding box center [789, 186] width 380 height 54
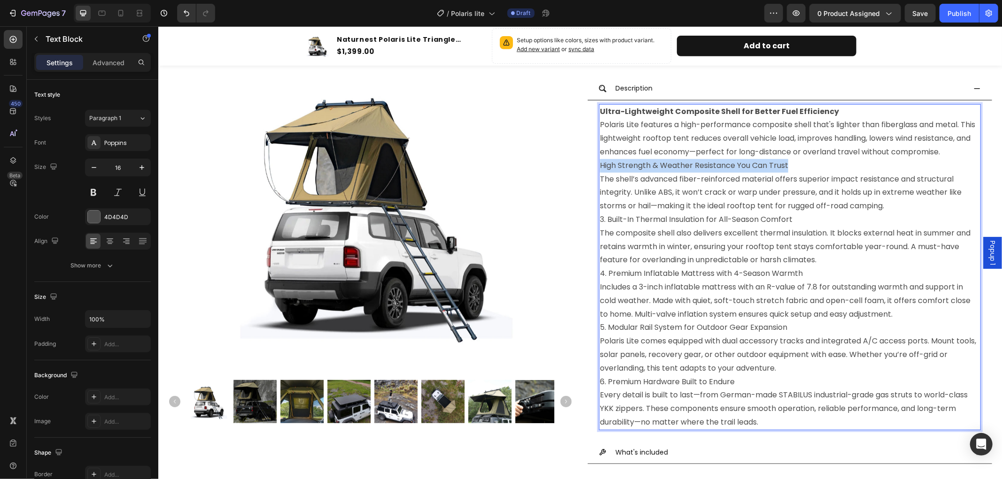
drag, startPoint x: 597, startPoint y: 175, endPoint x: 786, endPoint y: 177, distance: 188.8
click at [786, 177] on p "High Strength & Weather Resistance You Can Trust The shell’s advanced fiber-rei…" at bounding box center [789, 186] width 380 height 54
click at [786, 176] on p "High Strength & Weather Resistance You Can Trust The shell’s advanced fiber-rei…" at bounding box center [789, 186] width 380 height 54
click at [655, 177] on p "High Strength & Weather Resistance You Can Trust The shell’s advanced fiber-rei…" at bounding box center [789, 186] width 380 height 54
click at [664, 177] on p "High Strength & Weather Resistance You Can Trust The shell’s advanced fiber-rei…" at bounding box center [789, 186] width 380 height 54
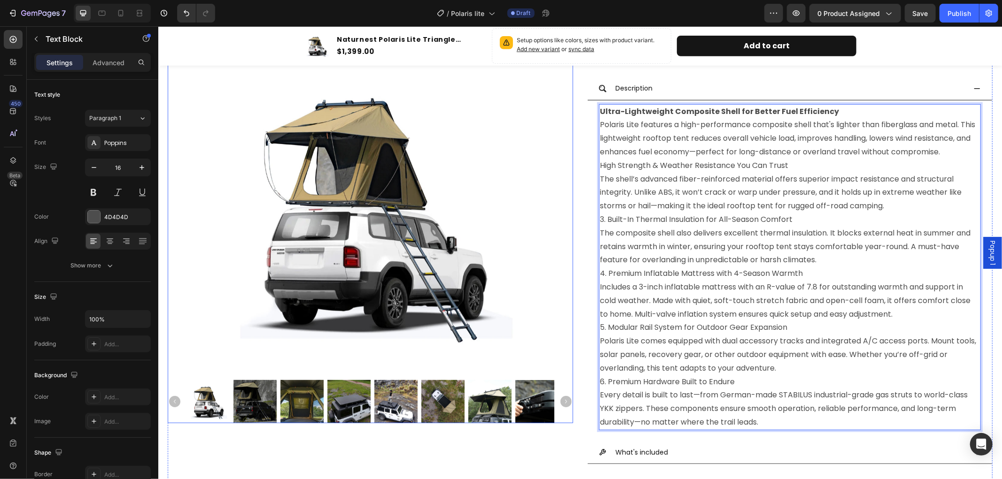
click at [416, 183] on img at bounding box center [370, 210] width 324 height 324
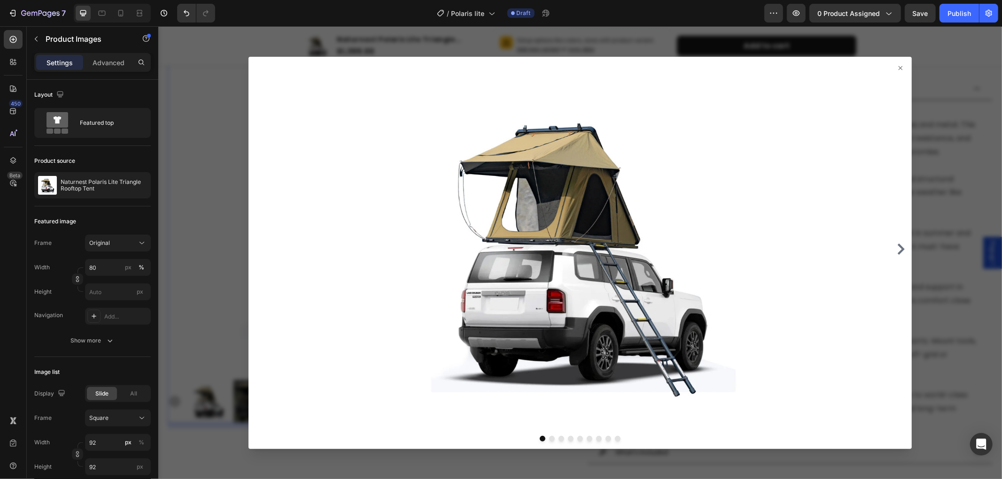
click at [896, 69] on icon at bounding box center [900, 68] width 8 height 8
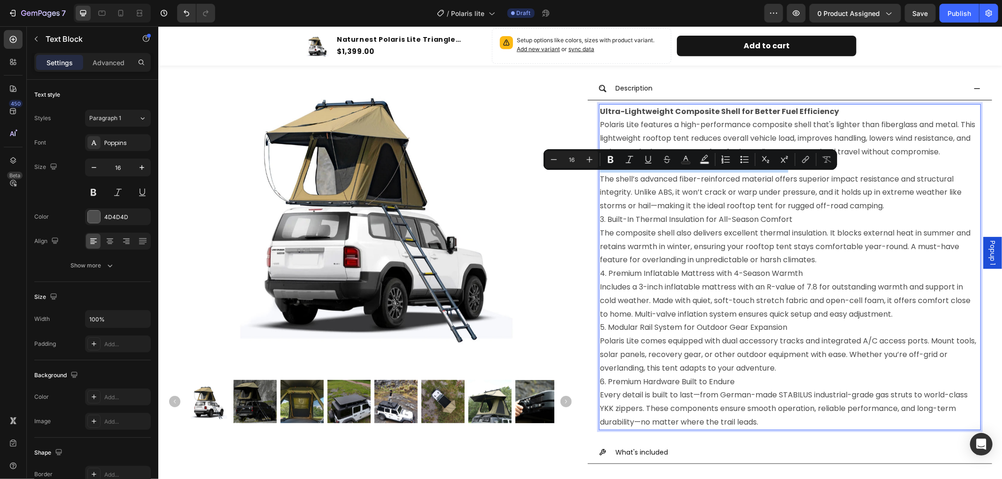
drag, startPoint x: 794, startPoint y: 177, endPoint x: 596, endPoint y: 179, distance: 198.2
click at [599, 179] on p "High Strength & Weather Resistance You Can Trust The shell’s advanced fiber-rei…" at bounding box center [789, 186] width 380 height 54
click at [612, 160] on icon "Editor contextual toolbar" at bounding box center [611, 159] width 6 height 7
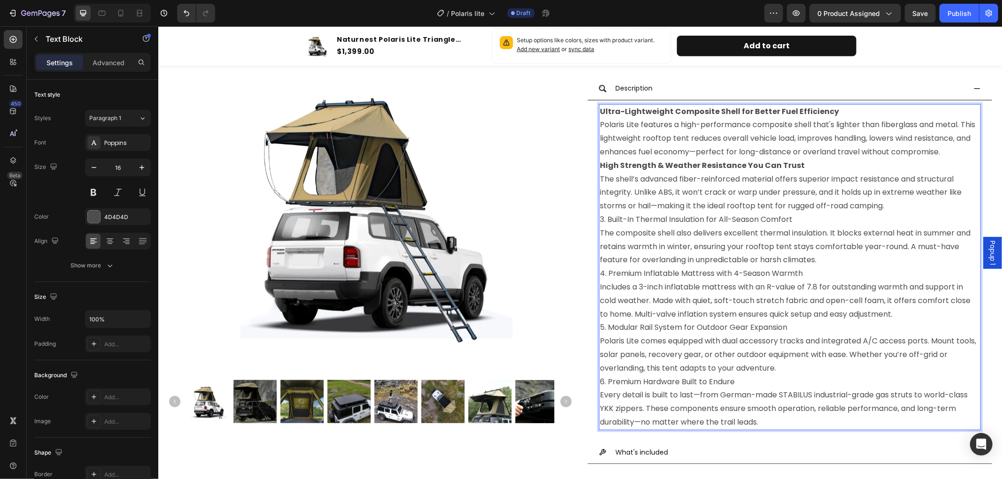
click at [795, 228] on p "3. Built-In Thermal Insulation for All-Season Comfort The composite shell also …" at bounding box center [789, 240] width 380 height 54
drag, startPoint x: 791, startPoint y: 231, endPoint x: 604, endPoint y: 231, distance: 186.9
click at [604, 231] on p "3. Built-In Thermal Insulation for All-Season Comfort The composite shell also …" at bounding box center [789, 240] width 380 height 54
click at [616, 230] on p "3. Built-In Thermal Insulation for All-Season Comfort The composite shell also …" at bounding box center [789, 240] width 380 height 54
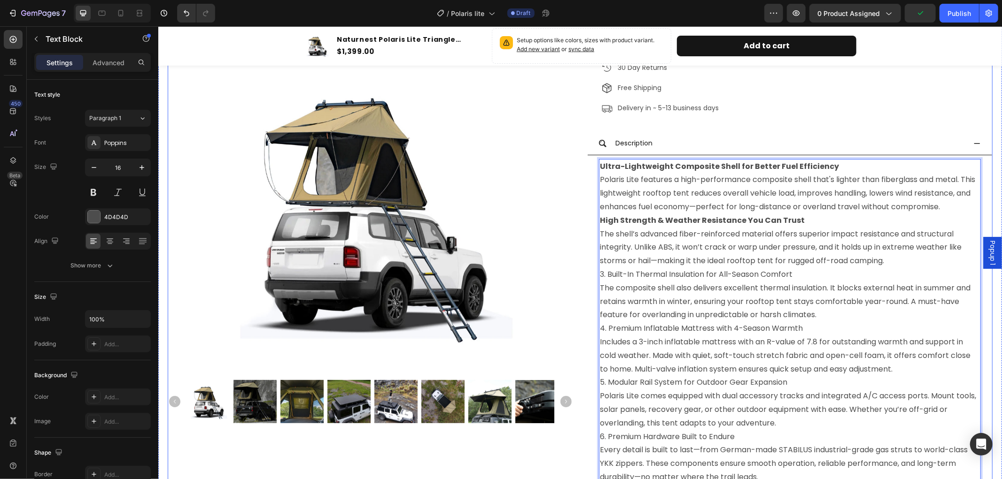
scroll to position [261, 0]
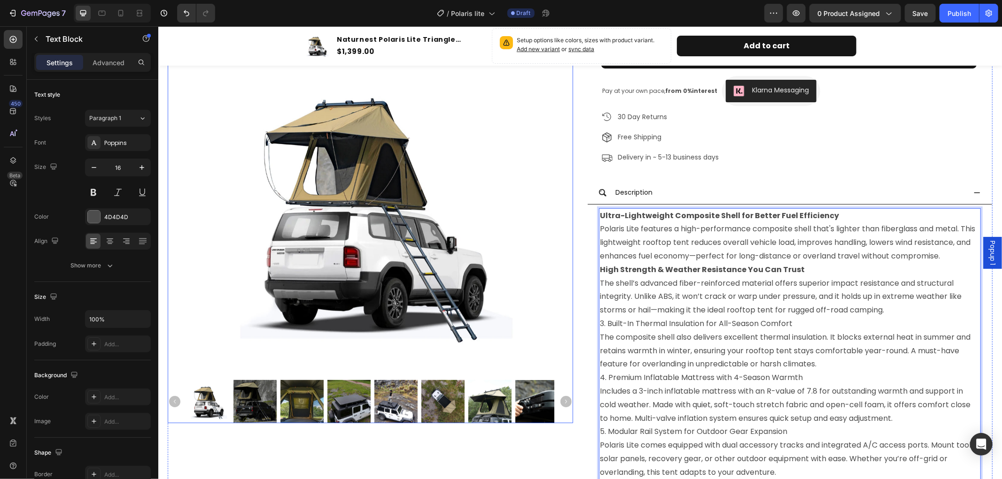
click at [501, 217] on img at bounding box center [370, 210] width 324 height 324
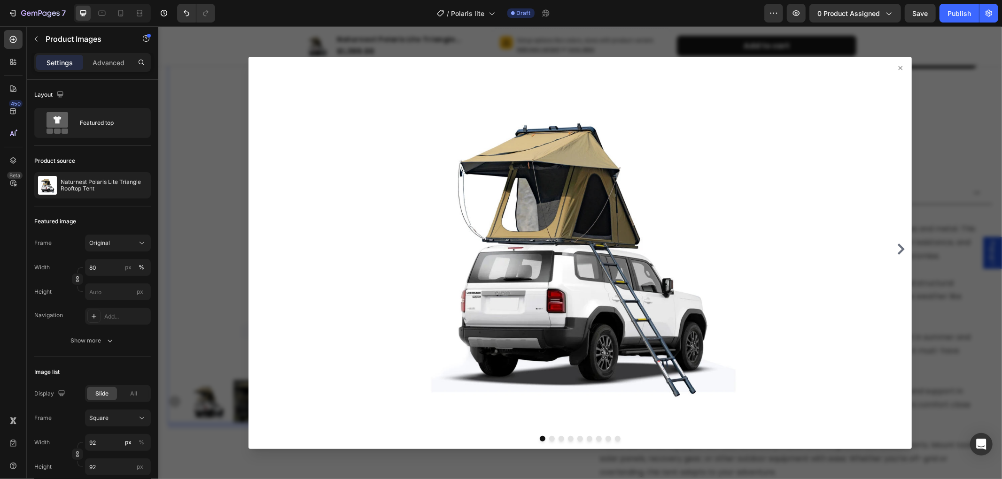
click at [501, 217] on img at bounding box center [576, 249] width 596 height 363
click at [896, 68] on icon at bounding box center [900, 68] width 8 height 8
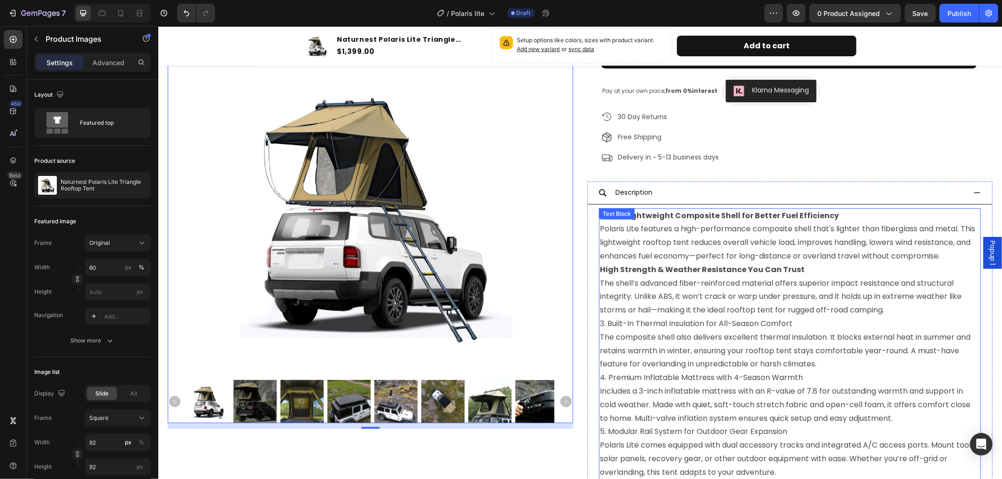
scroll to position [365, 0]
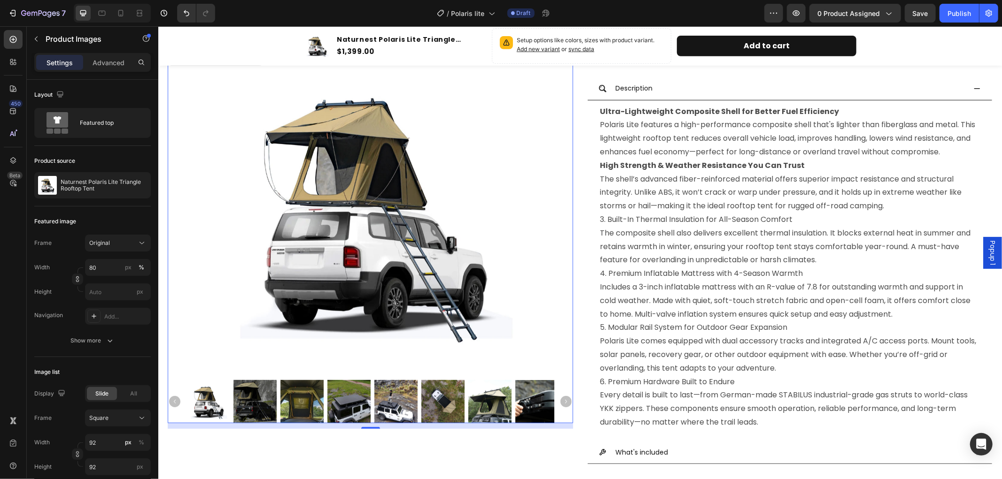
click at [490, 207] on img at bounding box center [370, 210] width 324 height 324
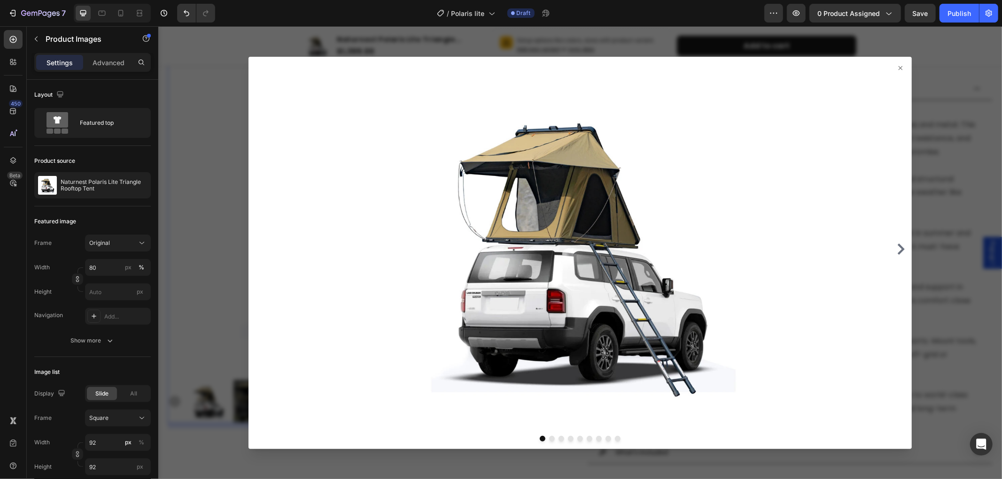
click at [896, 65] on icon at bounding box center [900, 68] width 8 height 8
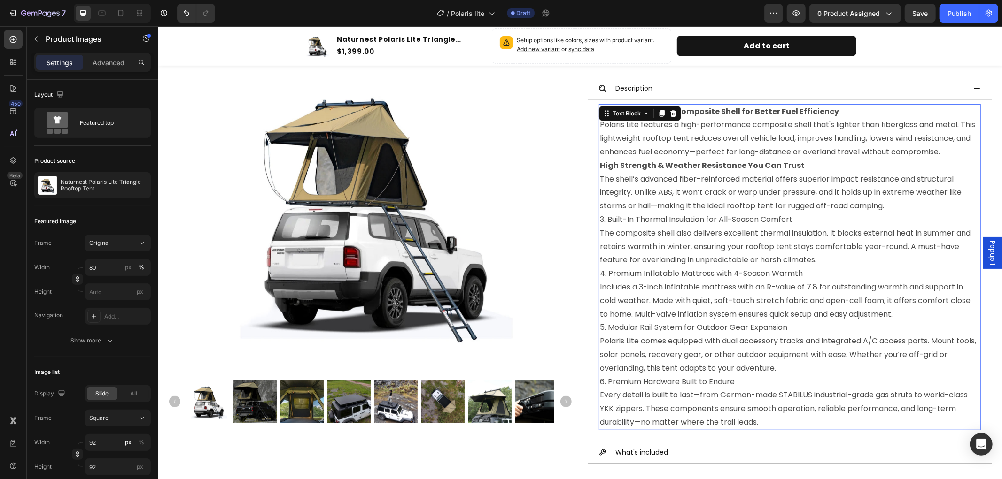
click at [806, 232] on p "3. Built-In Thermal Insulation for All-Season Comfort The composite shell also …" at bounding box center [789, 240] width 380 height 54
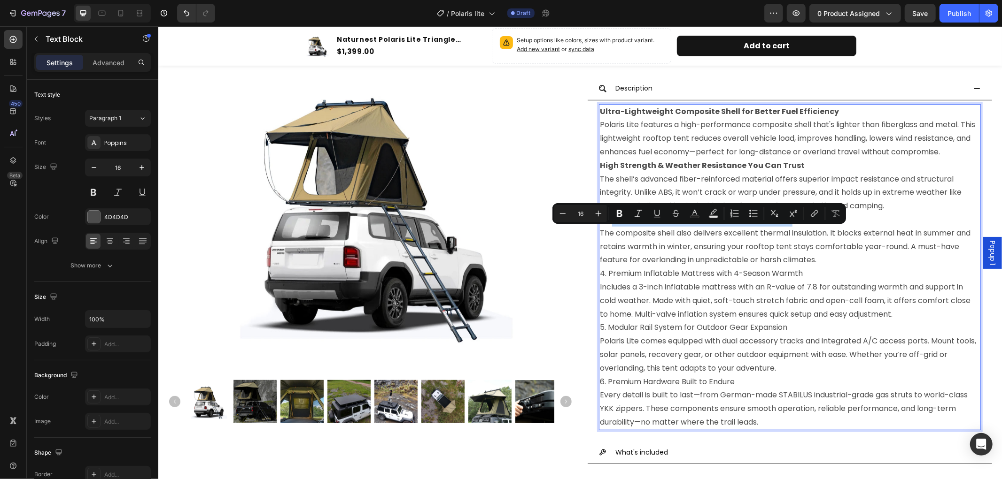
drag, startPoint x: 797, startPoint y: 230, endPoint x: 606, endPoint y: 233, distance: 191.1
click at [606, 233] on p "3. Built-In Thermal Insulation for All-Season Comfort The composite shell also …" at bounding box center [789, 240] width 380 height 54
drag, startPoint x: 798, startPoint y: 231, endPoint x: 603, endPoint y: 236, distance: 194.5
click at [603, 236] on p "3. Built-In Thermal Insulation for All-Season Comfort The composite shell also …" at bounding box center [789, 240] width 380 height 54
click at [614, 211] on icon "Editor contextual toolbar" at bounding box center [616, 213] width 9 height 9
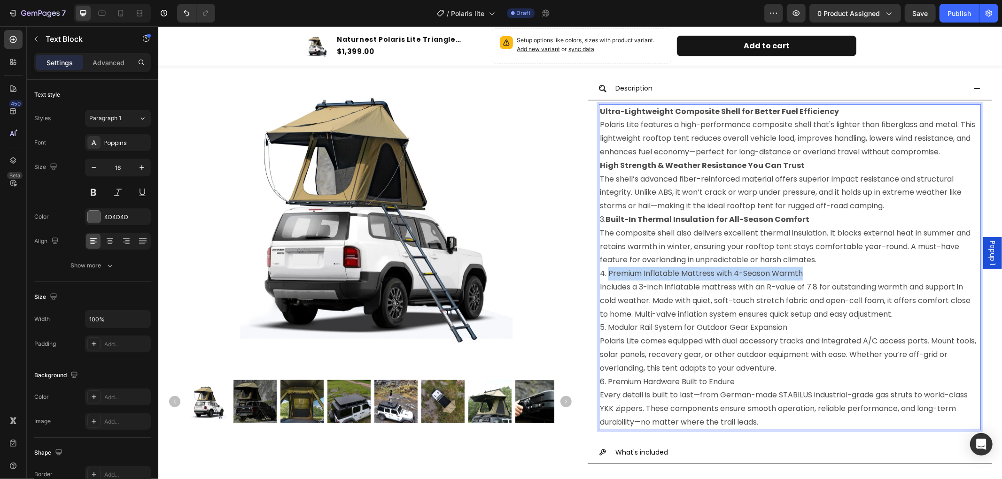
drag, startPoint x: 804, startPoint y: 289, endPoint x: 604, endPoint y: 287, distance: 200.5
click at [604, 287] on p "4. Premium Inflatable Mattress with 4-Season Warmth Includes a 3-inch inflatabl…" at bounding box center [789, 294] width 380 height 54
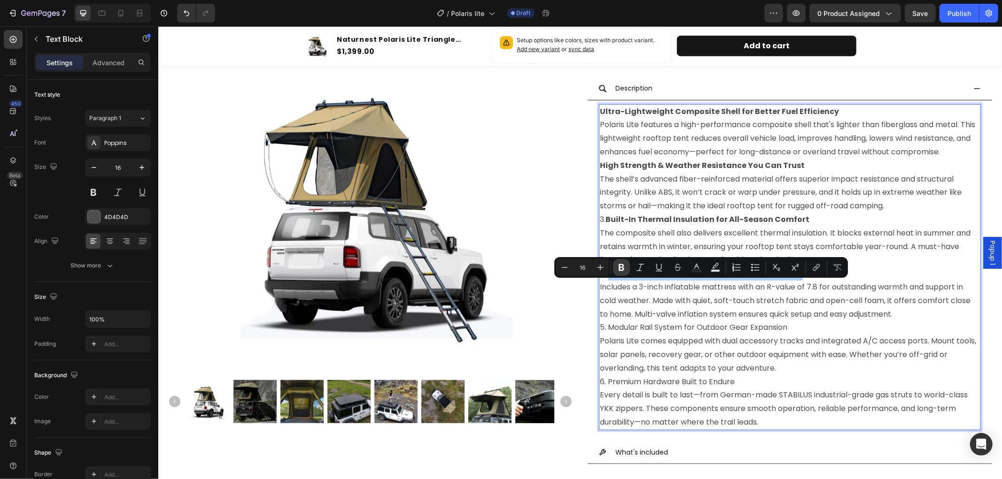
click at [622, 265] on icon "Editor contextual toolbar" at bounding box center [621, 267] width 6 height 7
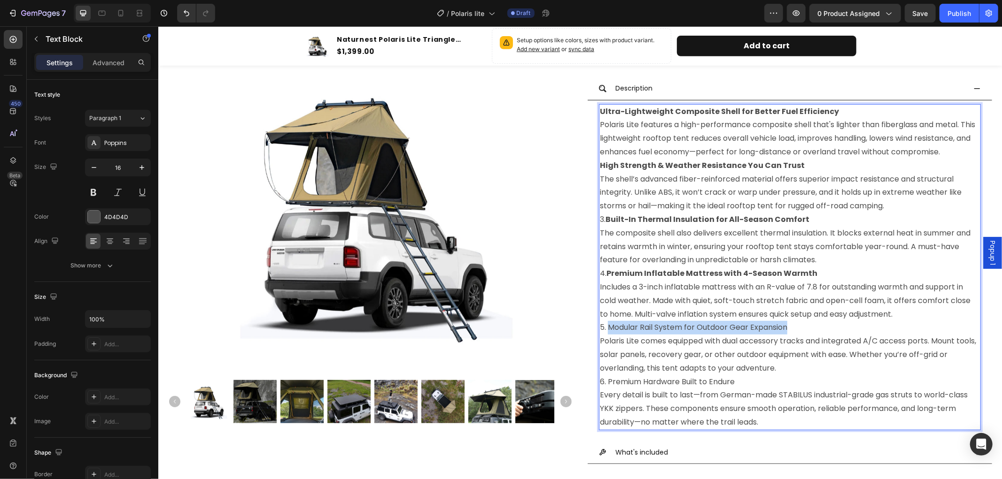
drag, startPoint x: 786, startPoint y: 341, endPoint x: 604, endPoint y: 343, distance: 182.2
click at [604, 343] on p "5. Modular Rail System for Outdoor Gear Expansion Polaris Lite comes equipped w…" at bounding box center [789, 348] width 380 height 54
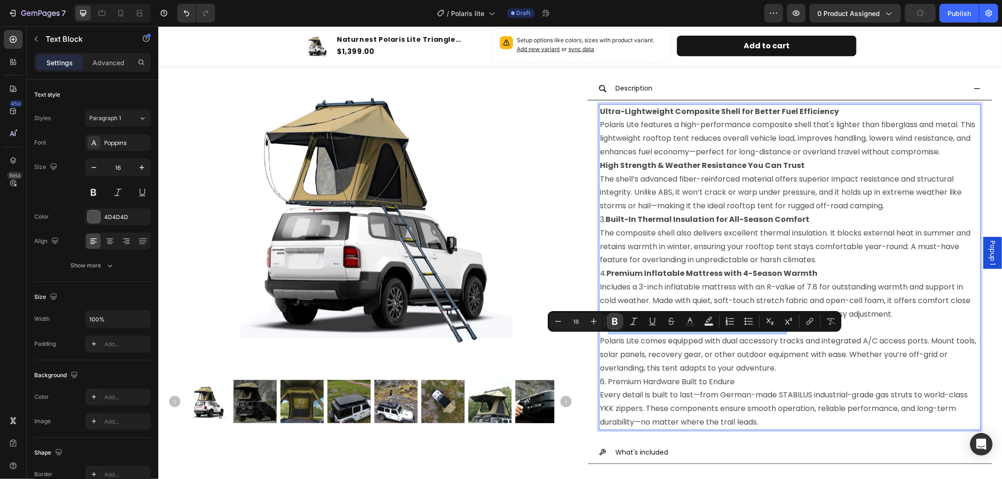
click at [614, 316] on button "Bold" at bounding box center [614, 321] width 17 height 17
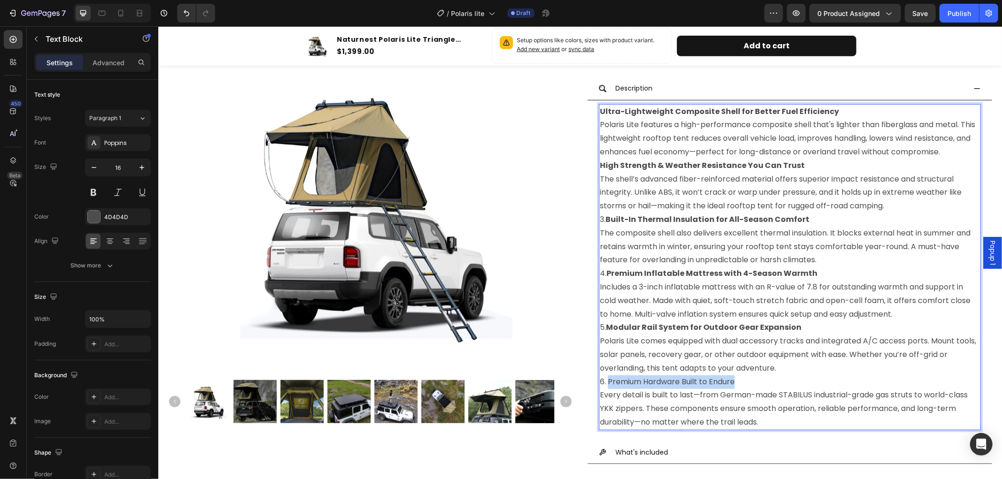
drag, startPoint x: 737, startPoint y: 396, endPoint x: 604, endPoint y: 395, distance: 132.4
click at [604, 395] on p "6. Premium Hardware Built to Endure Every detail is built to last—from German-m…" at bounding box center [789, 402] width 380 height 54
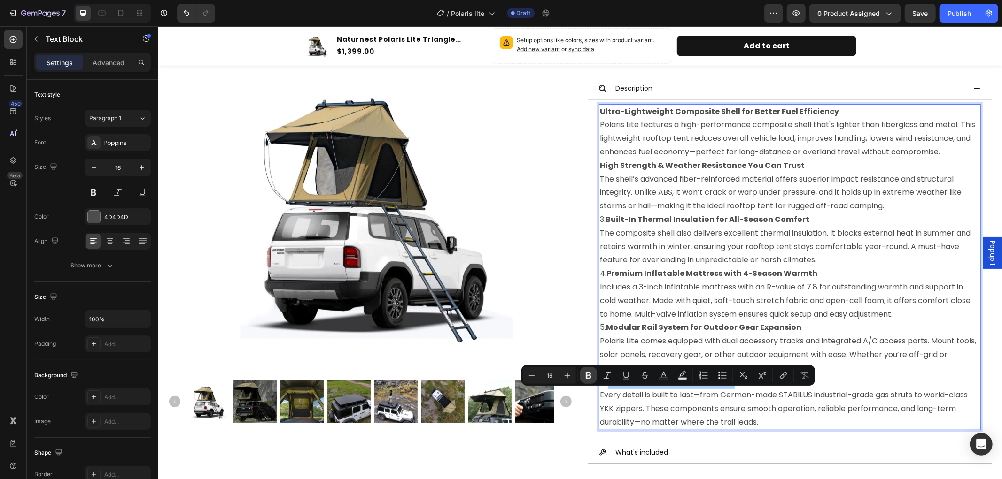
click at [589, 378] on icon "Editor contextual toolbar" at bounding box center [589, 375] width 6 height 7
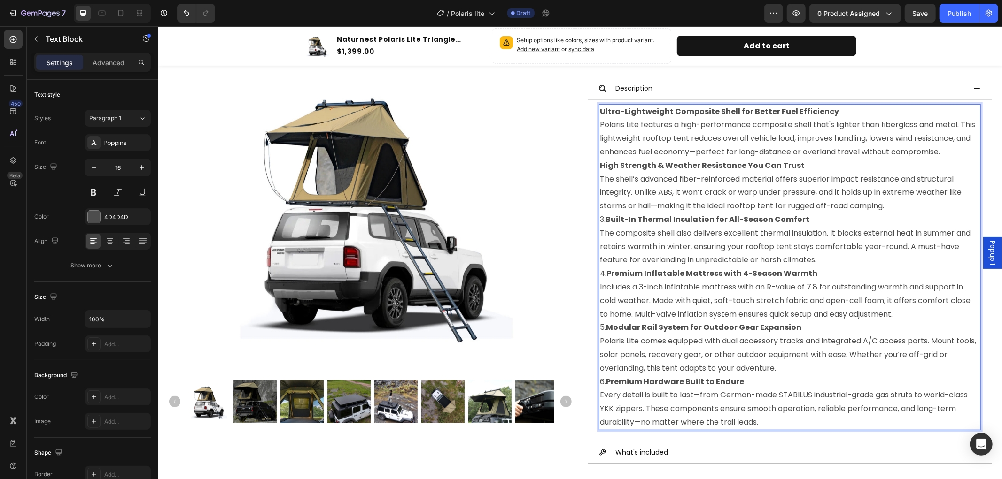
click at [602, 393] on p "6. Premium Hardware Built to Endure Every detail is built to last—from German-m…" at bounding box center [789, 402] width 380 height 54
click at [605, 387] on strong "Premium Hardware Built to Endure" at bounding box center [674, 381] width 138 height 11
click at [604, 387] on strong "Premium Hardware Built to Endure" at bounding box center [673, 381] width 138 height 11
click at [605, 332] on strong "Modular Rail System for Outdoor Gear Expansion" at bounding box center [702, 327] width 195 height 11
click at [600, 340] on p "5. Modular Rail System for Outdoor Gear Expansion Polaris Lite comes equipped w…" at bounding box center [789, 348] width 380 height 54
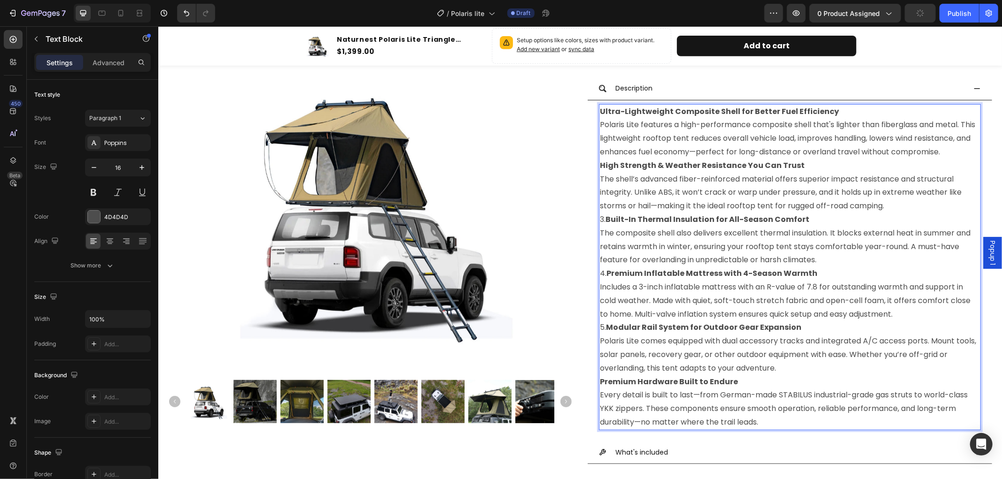
click at [605, 332] on strong "Modular Rail System for Outdoor Gear Expansion" at bounding box center [702, 327] width 195 height 11
click at [606, 278] on strong "Premium Inflatable Mattress with 4-Season Warmth" at bounding box center [711, 273] width 211 height 11
click at [599, 287] on p "4 Premium Inflatable Mattress with 4-Season Warmth Includes a 3-inch inflatable…" at bounding box center [789, 294] width 380 height 54
drag, startPoint x: 602, startPoint y: 231, endPoint x: 596, endPoint y: 235, distance: 7.6
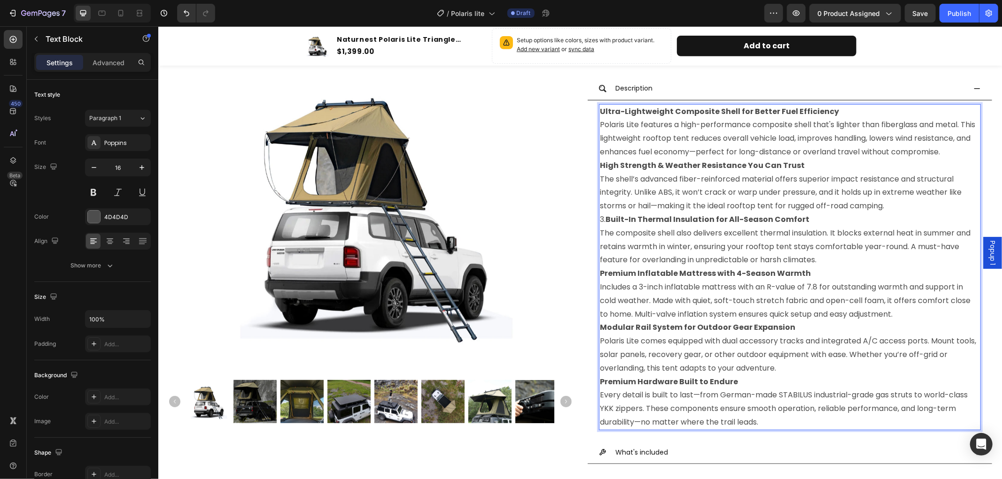
click at [599, 235] on p "3. Built-In Thermal Insulation for All-Season Comfort The composite shell also …" at bounding box center [789, 240] width 380 height 54
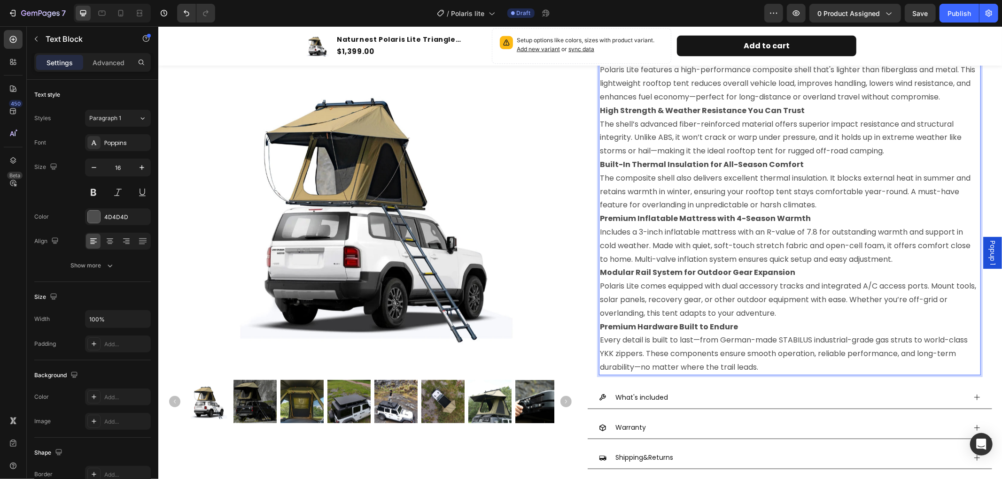
scroll to position [470, 0]
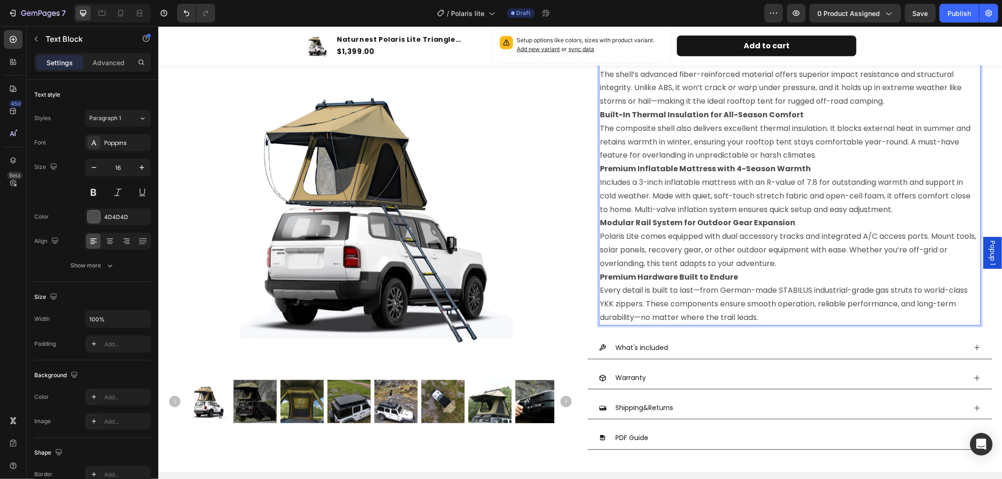
click at [621, 324] on p "Premium Hardware Built to Endure Every detail is built to last—from German-made…" at bounding box center [789, 297] width 380 height 54
click at [606, 324] on p "Premium Hardware Built to Endure Every detail is built to last—from German-made…" at bounding box center [789, 297] width 380 height 54
click at [778, 324] on p "Premium Hardware Built to Endure Every detail is built to last—from German-made…" at bounding box center [789, 297] width 380 height 54
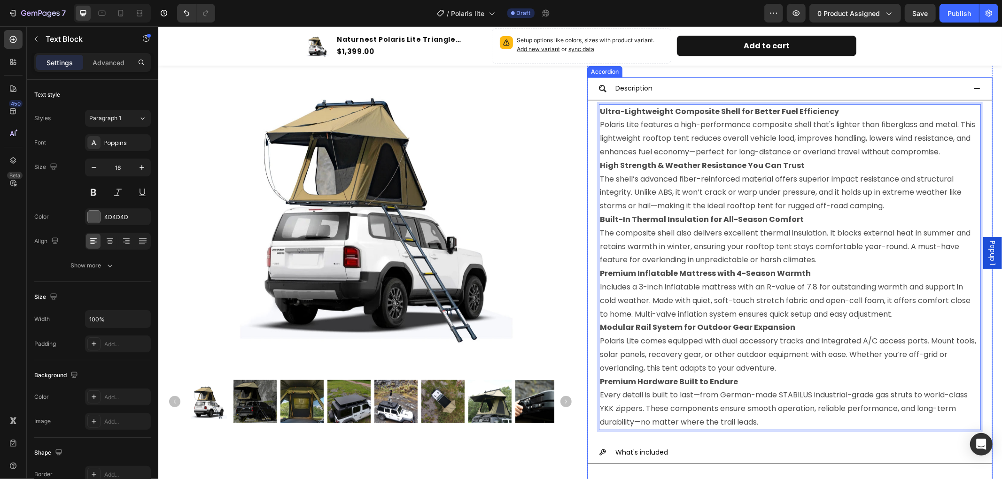
click at [973, 90] on icon at bounding box center [977, 89] width 8 height 8
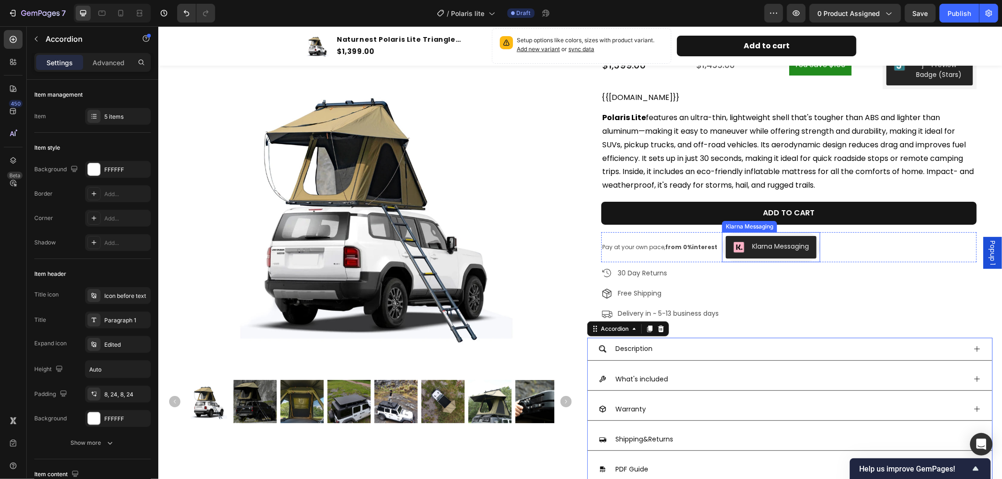
scroll to position [208, 0]
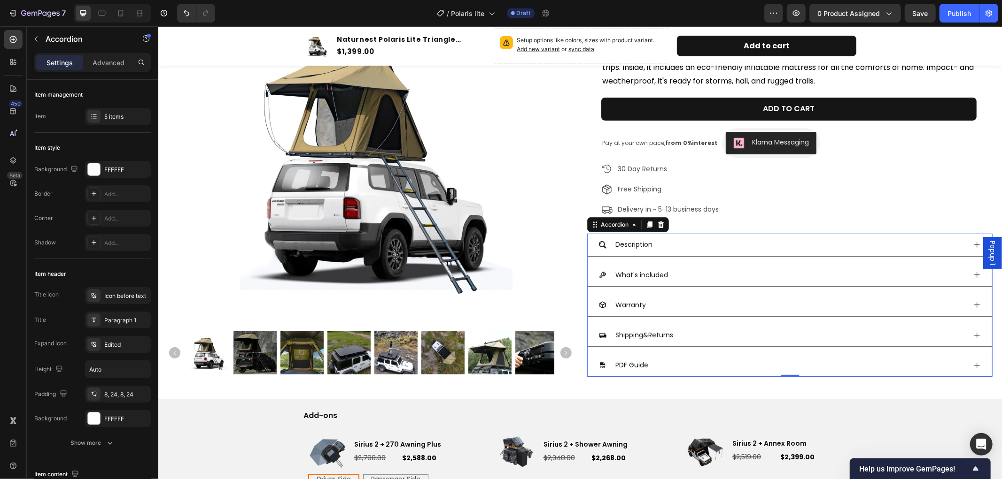
click at [973, 242] on icon at bounding box center [977, 245] width 8 height 8
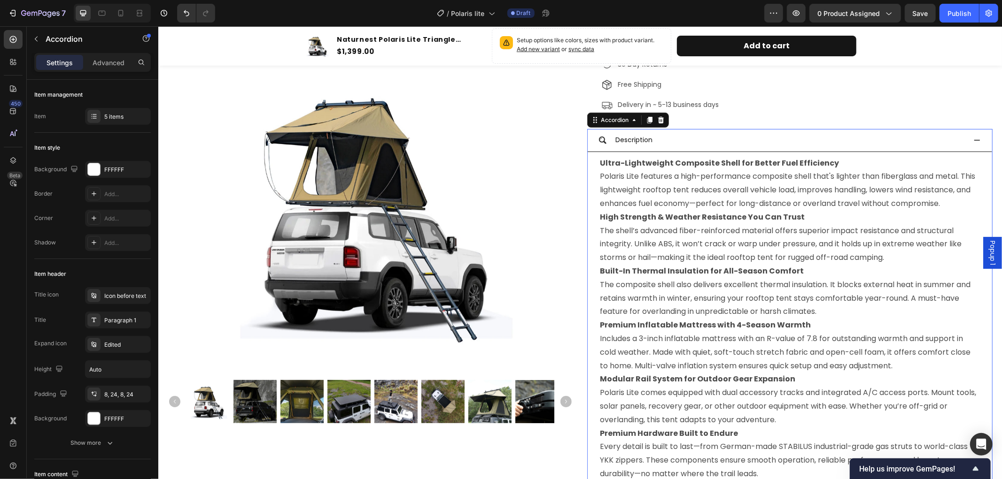
scroll to position [313, 0]
click at [973, 140] on icon at bounding box center [976, 140] width 6 height 1
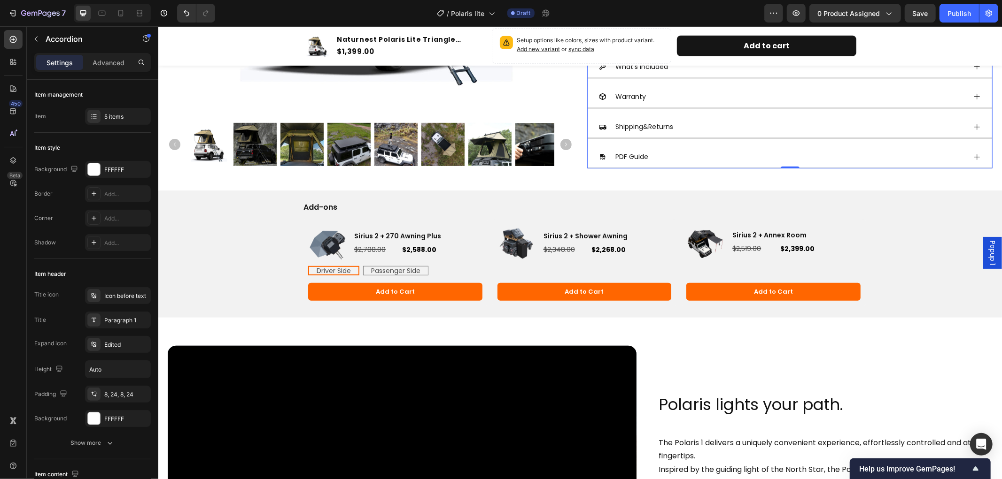
scroll to position [365, 0]
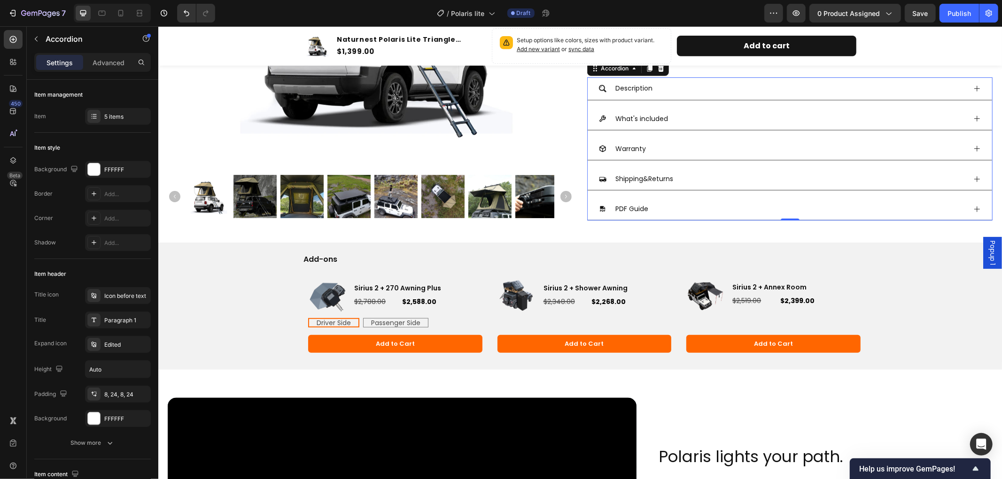
click at [973, 118] on icon at bounding box center [977, 119] width 8 height 8
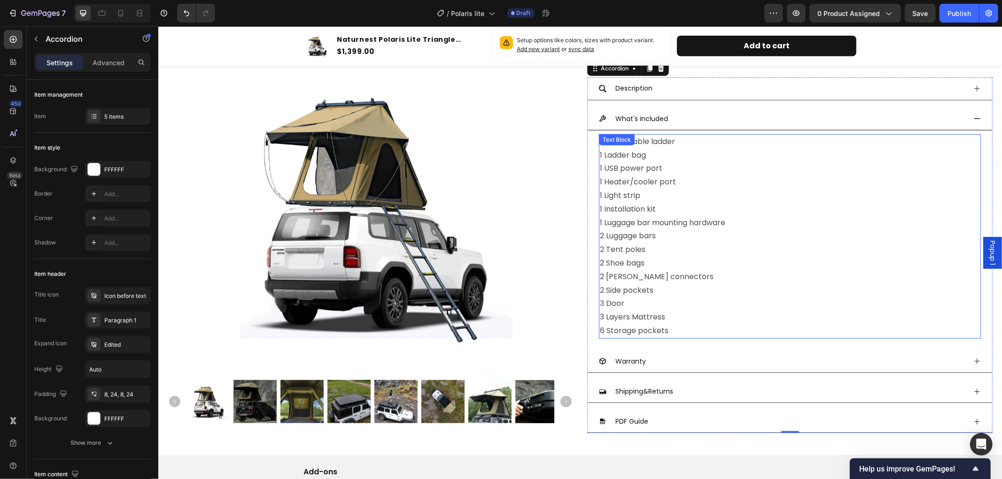
click at [692, 326] on p "1 Retractable ladder 1 Ladder bag 1 USB power port 1 Heater/cooler port 1 Light…" at bounding box center [789, 236] width 380 height 203
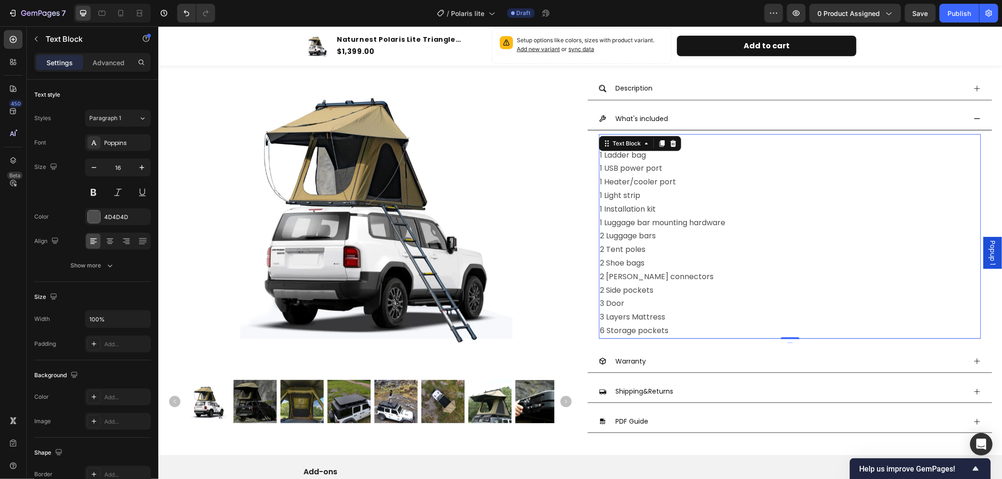
click at [684, 331] on p "1 Retractable ladder 1 Ladder bag 1 USB power port 1 Heater/cooler port 1 Light…" at bounding box center [789, 236] width 380 height 203
click at [672, 333] on p "1 Retractable ladder 1 Ladder bag 1 USB power port 1 Heater/cooler port 1 Light…" at bounding box center [789, 236] width 380 height 203
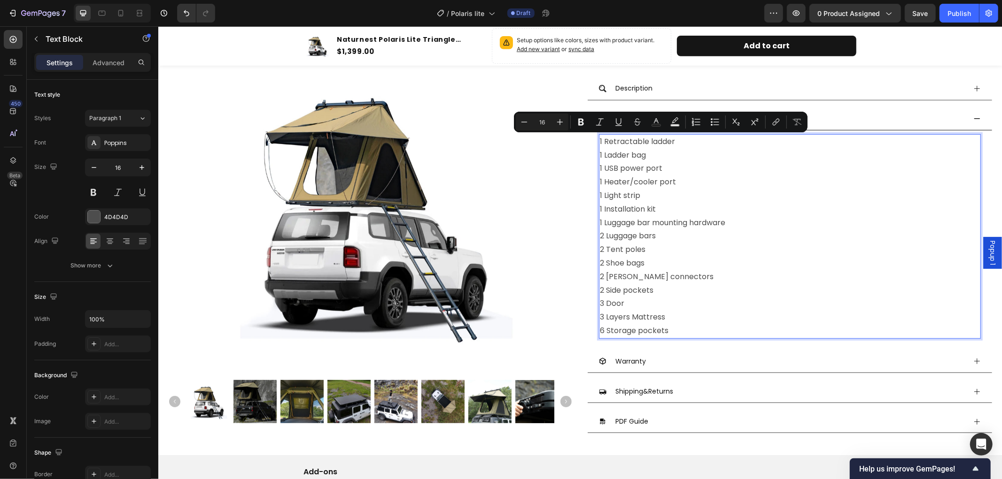
drag, startPoint x: 675, startPoint y: 332, endPoint x: 601, endPoint y: 146, distance: 200.8
click at [601, 146] on p "1 Retractable ladder 1 Ladder bag 1 USB power port 1 Heater/cooler port 1 Light…" at bounding box center [789, 236] width 380 height 203
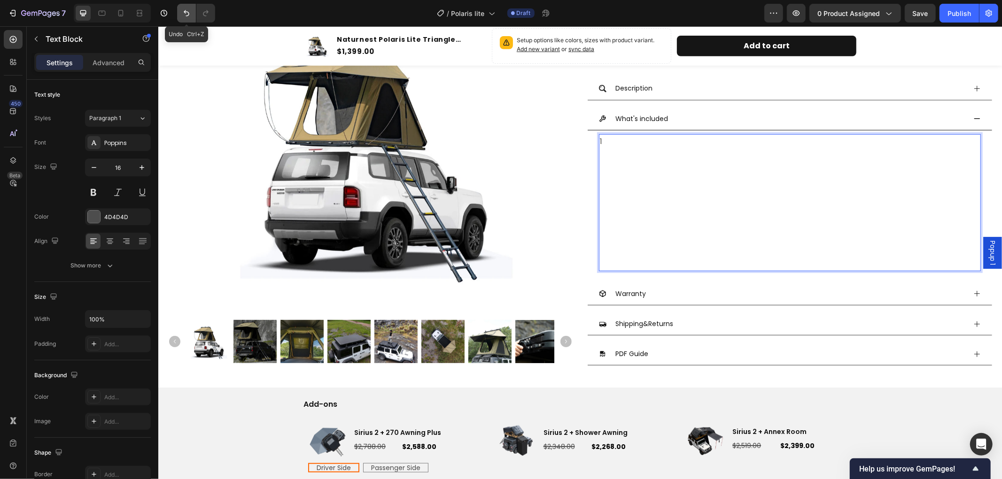
click at [179, 16] on button "Undo/Redo" at bounding box center [186, 13] width 19 height 19
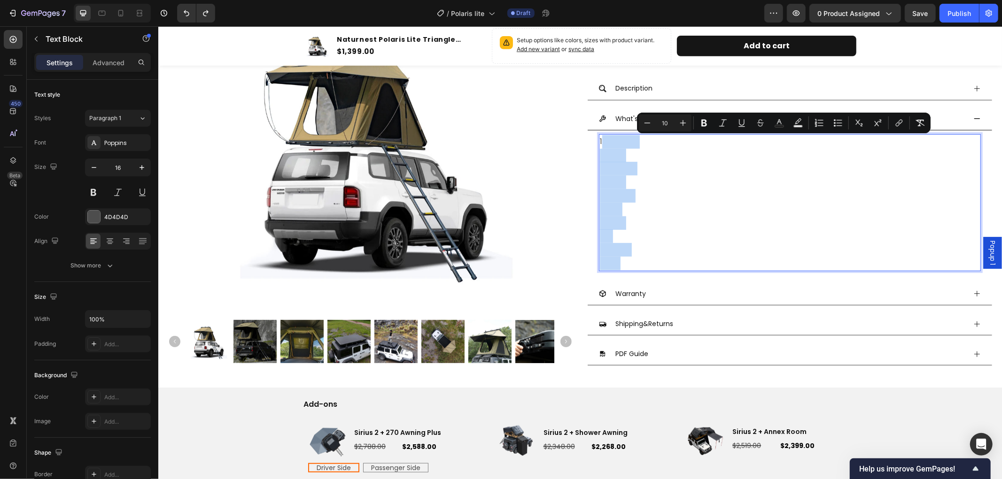
drag, startPoint x: 598, startPoint y: 139, endPoint x: 625, endPoint y: 256, distance: 119.5
click at [625, 256] on div "1" at bounding box center [789, 202] width 382 height 137
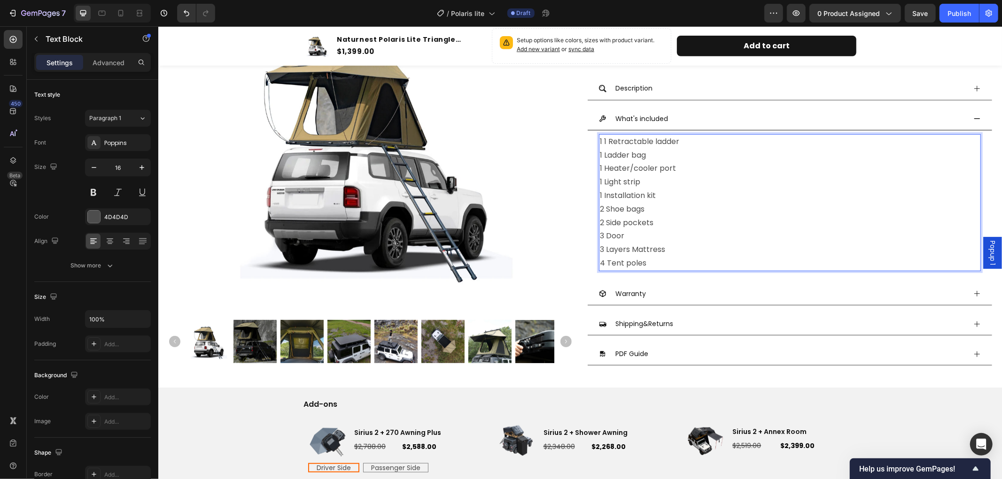
click at [603, 141] on p "1 1 Retractable ladder 1 Ladder bag 1 Heater/cooler port 1 Light strip 1 Instal…" at bounding box center [789, 202] width 380 height 135
click at [541, 143] on div at bounding box center [369, 150] width 405 height 324
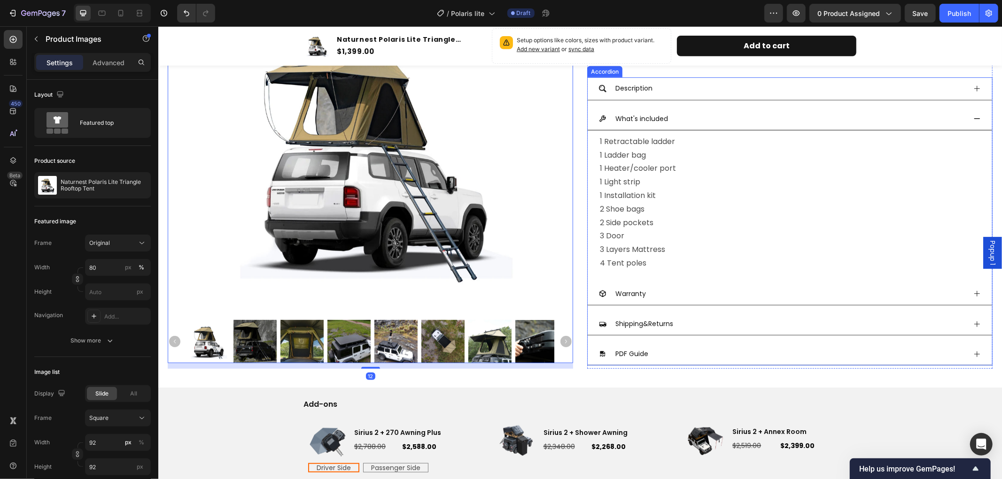
click at [973, 118] on icon at bounding box center [977, 119] width 8 height 8
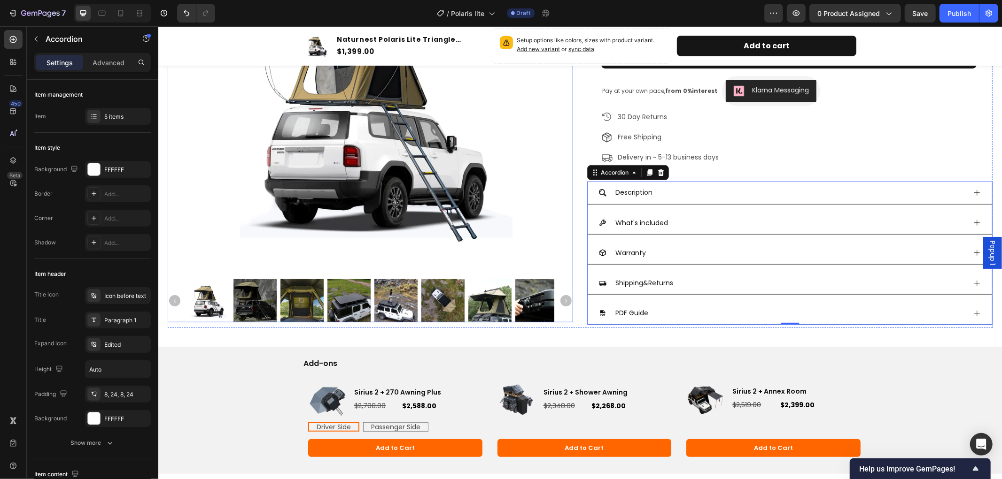
scroll to position [313, 0]
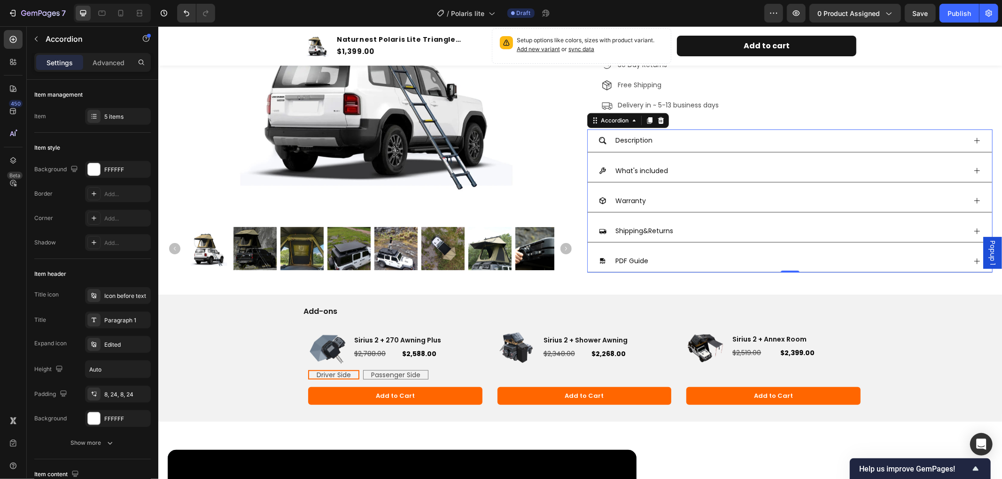
click at [973, 168] on icon at bounding box center [977, 171] width 8 height 8
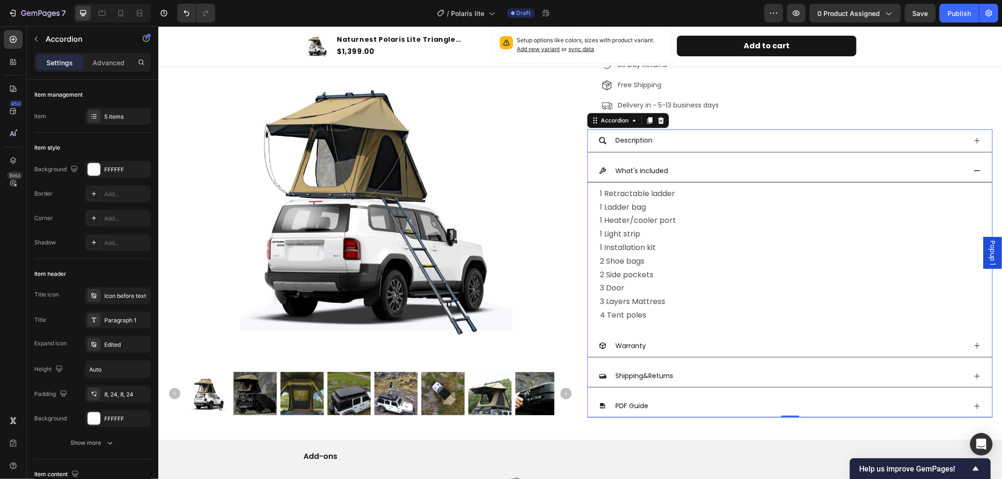
click at [973, 168] on icon at bounding box center [977, 171] width 8 height 8
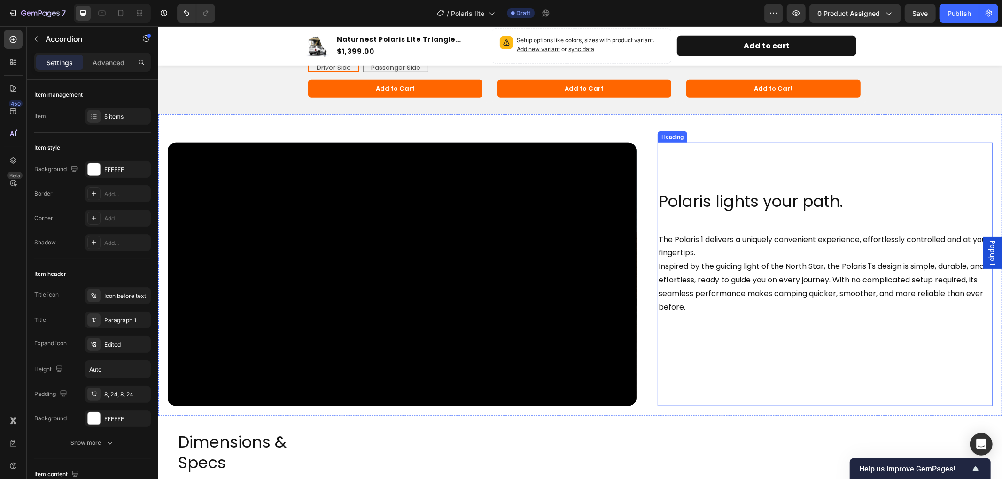
scroll to position [626, 0]
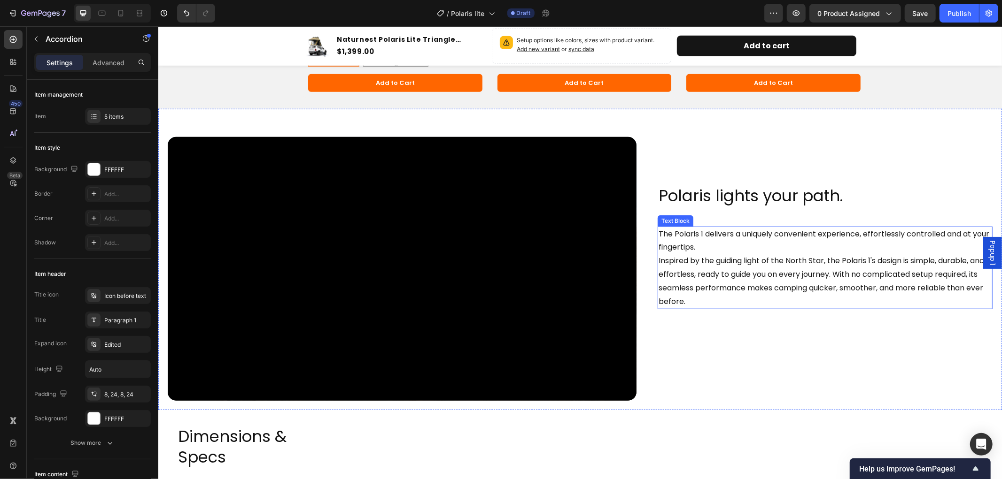
click at [758, 231] on p "The Polaris 1 delivers a uniquely convenient experience, effortlessly controlle…" at bounding box center [824, 267] width 333 height 81
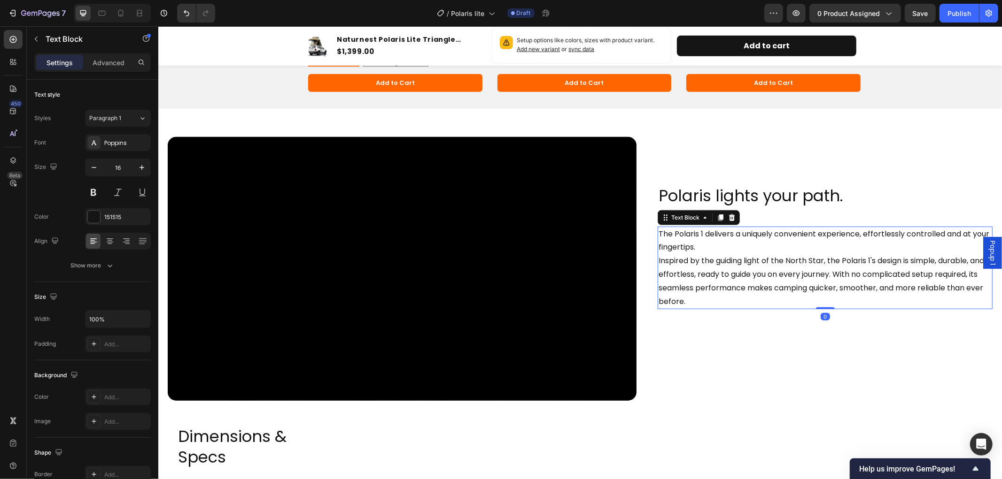
click at [723, 288] on p "The Polaris 1 delivers a uniquely convenient experience, effortlessly controlle…" at bounding box center [824, 267] width 333 height 81
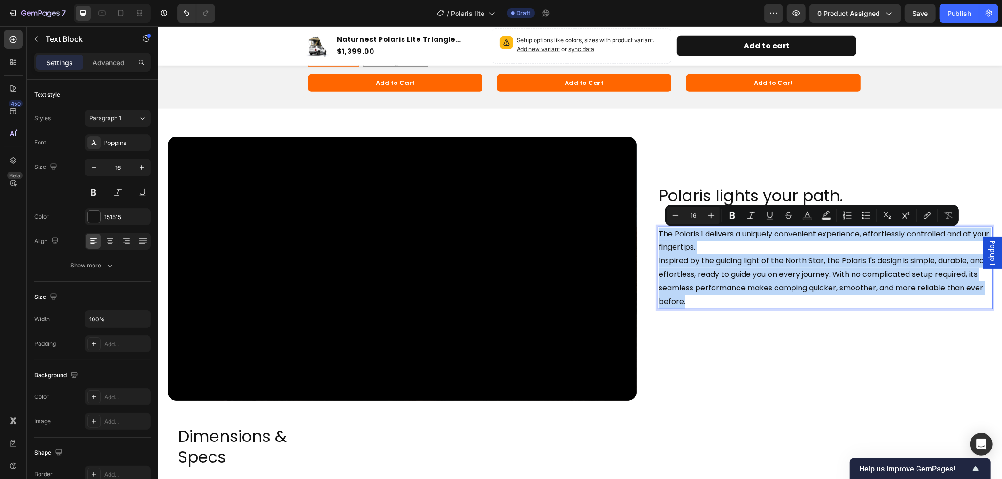
drag, startPoint x: 763, startPoint y: 301, endPoint x: 654, endPoint y: 232, distance: 129.0
click at [658, 232] on p "The Polaris 1 delivers a uniquely convenient experience, effortlessly controlle…" at bounding box center [824, 267] width 333 height 81
copy p "The Polaris 1 delivers a uniquely convenient experience, effortlessly controlle…"
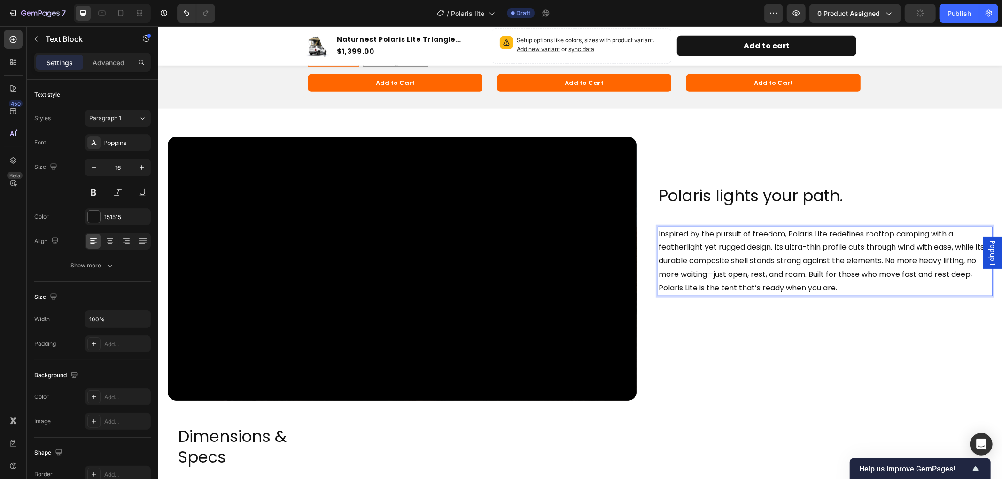
click at [772, 246] on p "Inspired by the pursuit of freedom, Polaris Lite redefines rooftop camping with…" at bounding box center [824, 261] width 333 height 68
click at [771, 247] on p "Inspired by the pursuit of freedom, Polaris Lite redefines rooftop camping with…" at bounding box center [824, 261] width 333 height 68
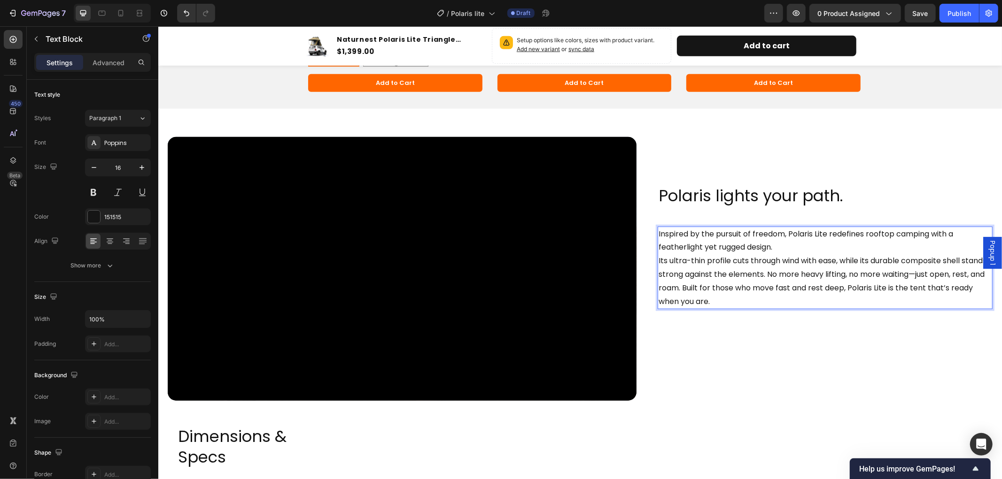
click at [758, 305] on p "Its ultra-thin profile cuts through wind with ease, while its durable composite…" at bounding box center [824, 281] width 333 height 54
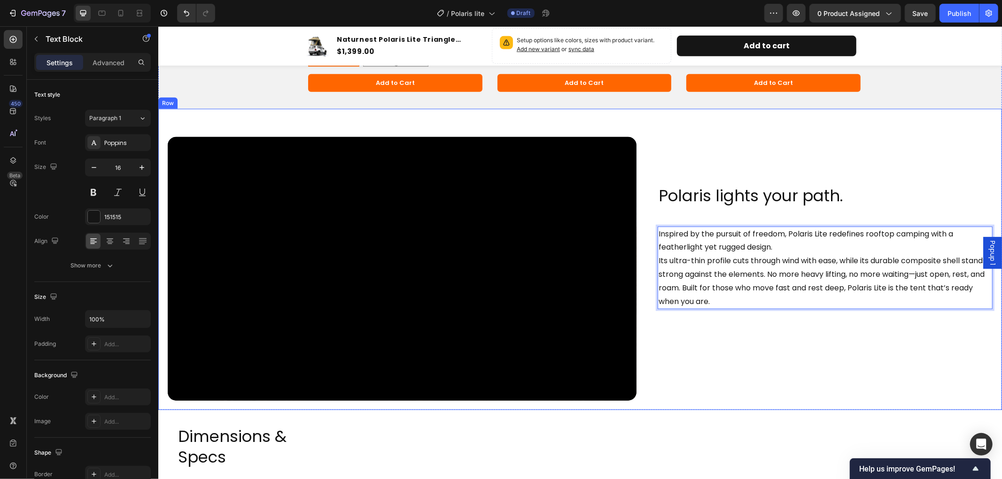
click at [689, 345] on div "Polaris lights your path. Heading Inspired by the pursuit of freedom, Polaris L…" at bounding box center [824, 268] width 335 height 263
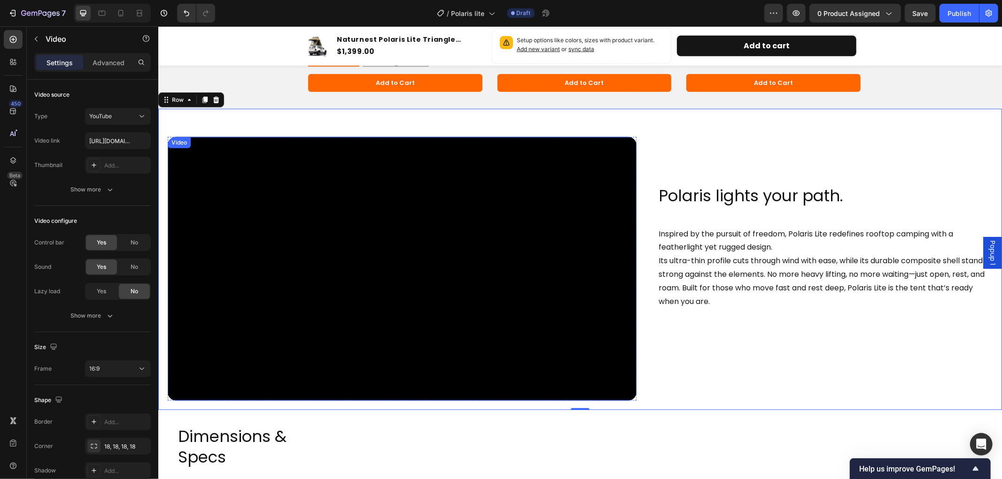
click at [180, 146] on div "Video" at bounding box center [178, 142] width 19 height 8
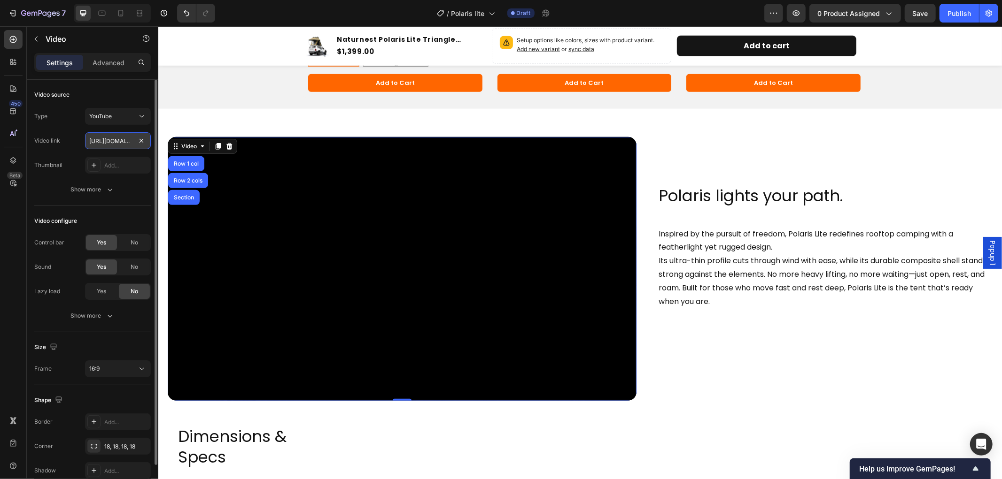
click at [106, 139] on input "https://www.youtube.com/watch?v=f9f2p4xESWk&t=1115s" at bounding box center [118, 140] width 66 height 17
click at [118, 140] on input "https://www.youtube.com/watch?v=f9f2p4xESWk&t=1115s" at bounding box center [118, 140] width 66 height 17
drag, startPoint x: 88, startPoint y: 140, endPoint x: 133, endPoint y: 143, distance: 45.2
click at [133, 143] on input "https://www.youtube.com/watch?v=f9f2p4xESWk&t=1115s" at bounding box center [118, 140] width 66 height 17
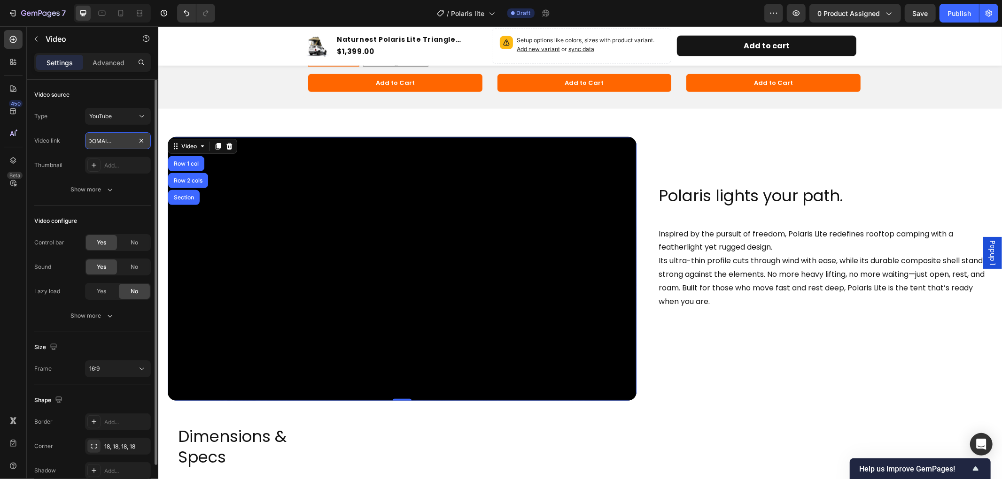
paste input "VLvh6xtY_2k"
type input "https://www.youtube.com/watch?v=VLvh6xtY_2k"
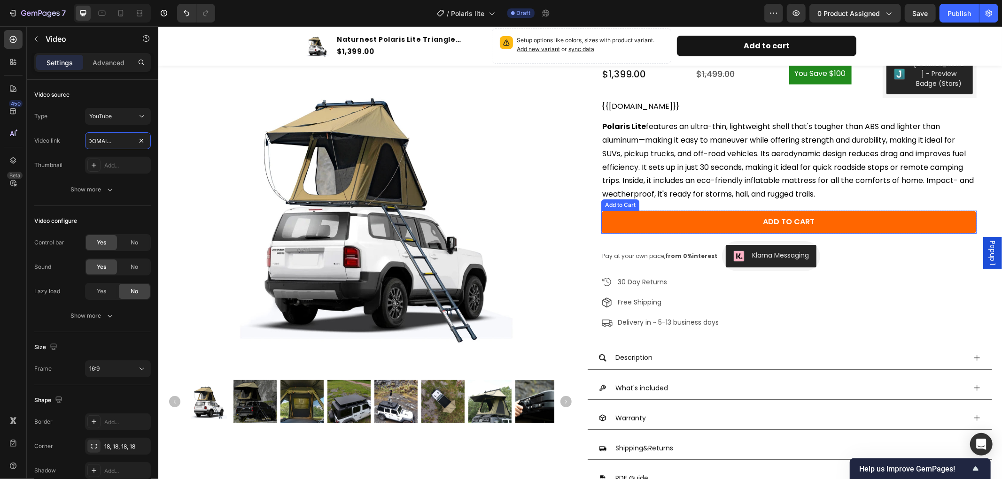
scroll to position [156, 0]
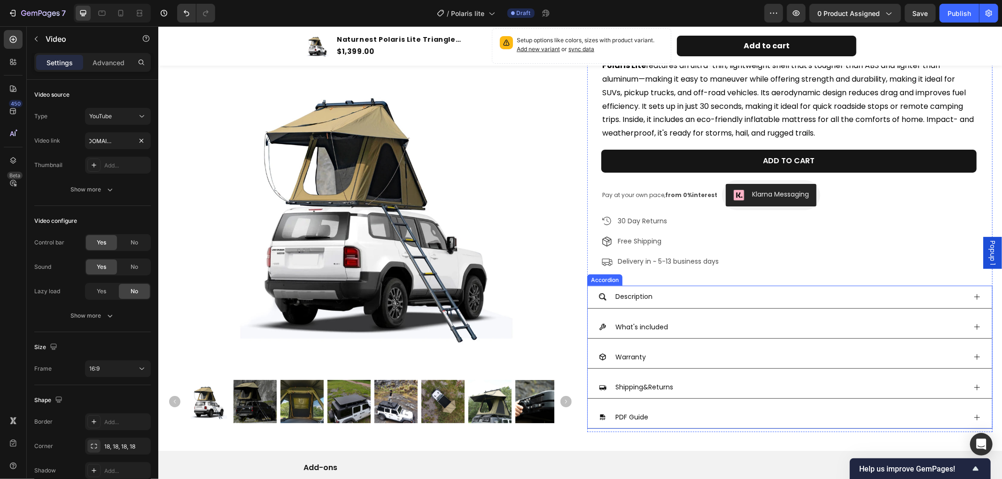
click at [973, 420] on icon at bounding box center [977, 418] width 8 height 8
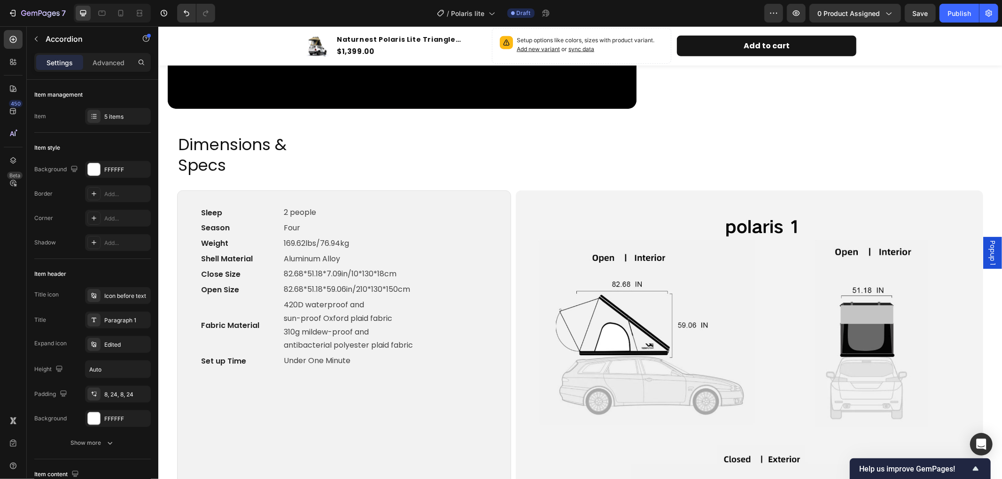
scroll to position [991, 0]
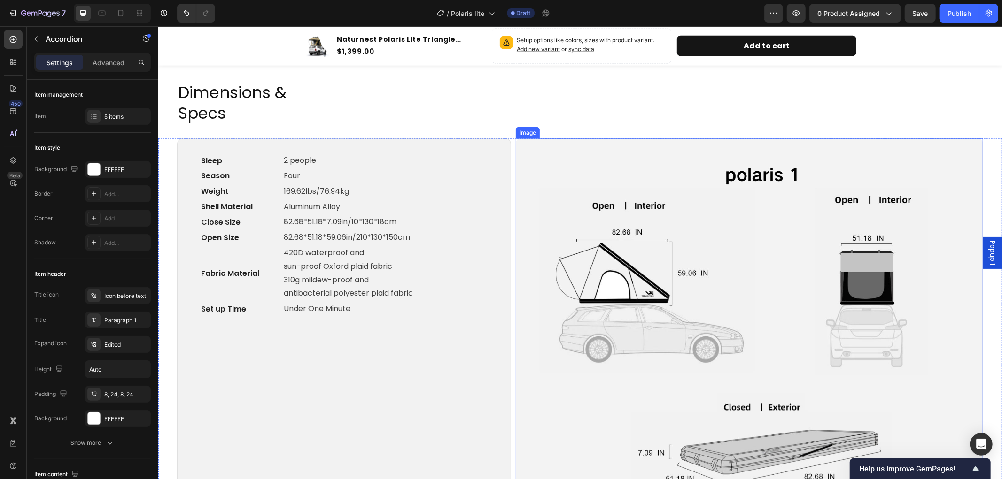
click at [730, 244] on img at bounding box center [748, 319] width 467 height 362
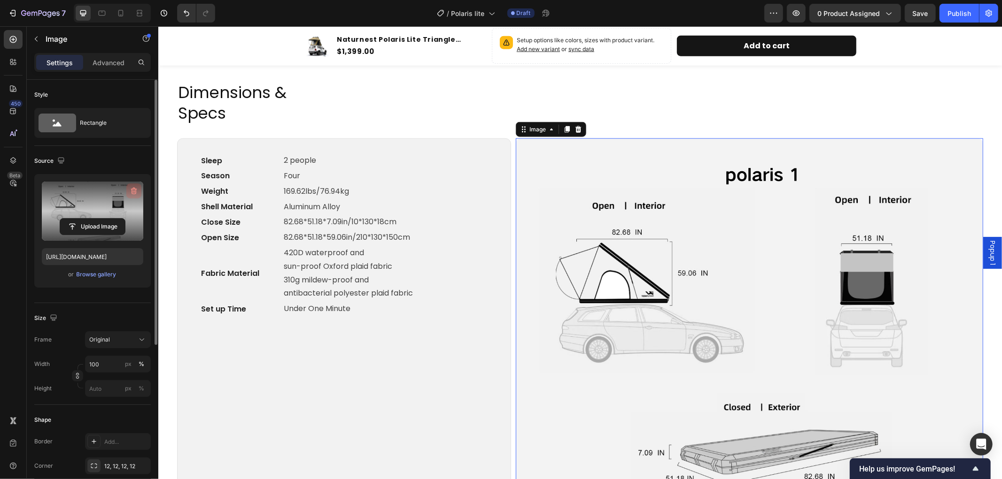
click at [133, 188] on icon "button" at bounding box center [134, 191] width 6 height 7
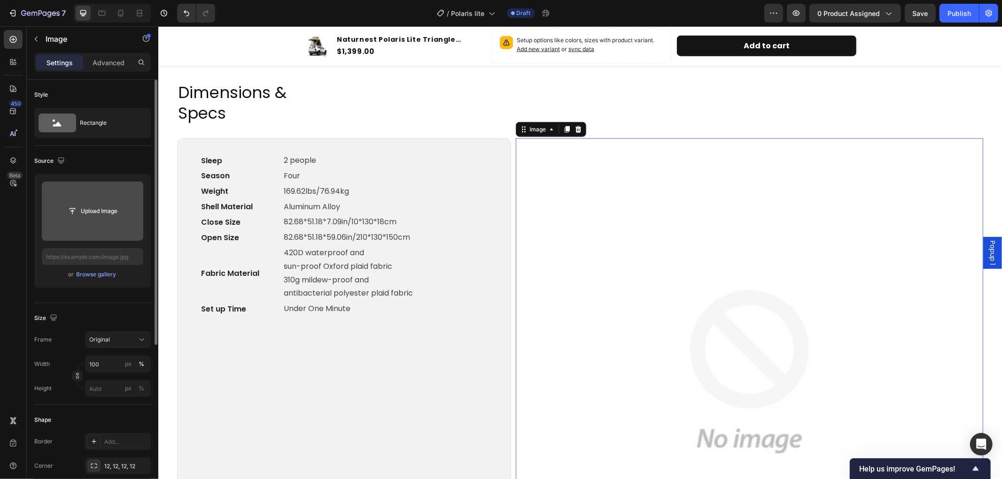
click at [91, 208] on input "file" at bounding box center [92, 211] width 65 height 16
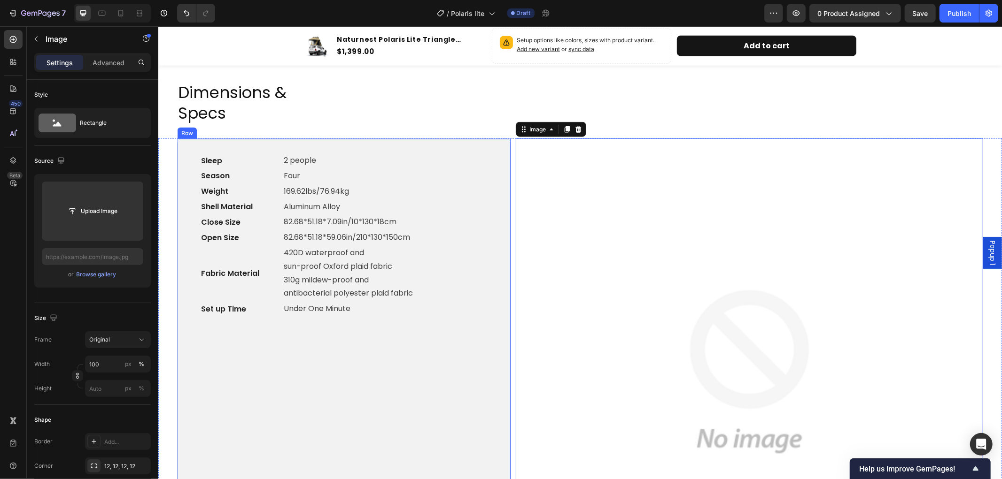
click at [352, 338] on div "Sleep Text block 2 people Text block Row Season Text block Four Text block Row …" at bounding box center [344, 379] width 288 height 452
click at [769, 286] on img at bounding box center [748, 371] width 467 height 467
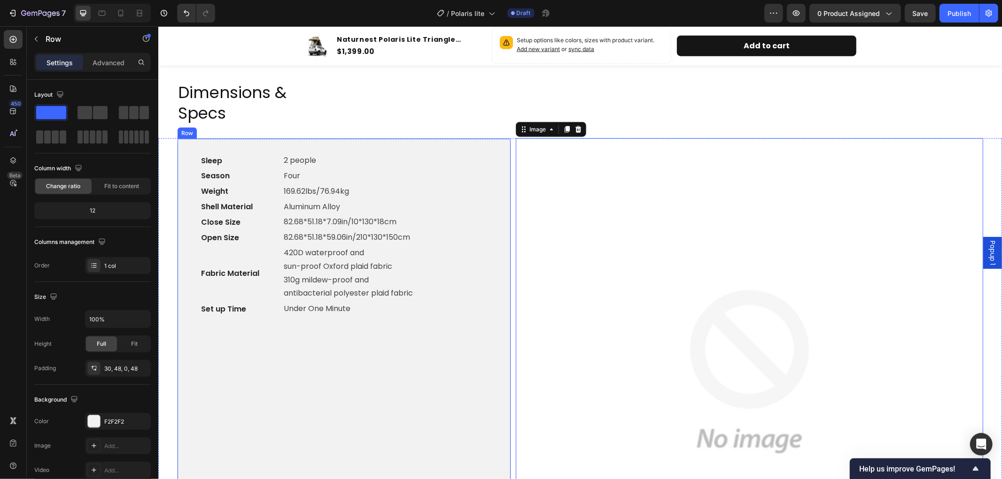
click at [428, 346] on div "Sleep Text block 2 people Text block Row Season Text block Four Text block Row …" at bounding box center [344, 379] width 288 height 452
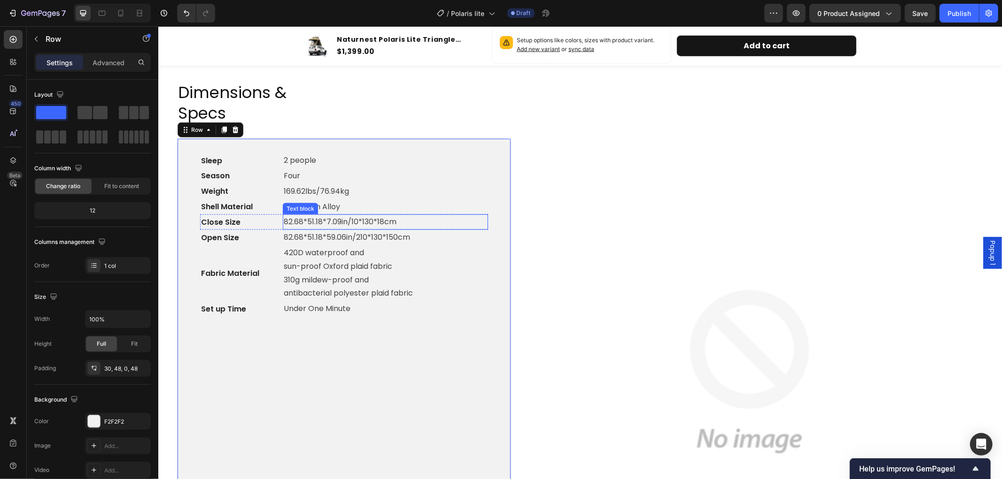
click at [350, 222] on p "82.68*51.18*7.09in/10*130*18cm" at bounding box center [384, 222] width 203 height 14
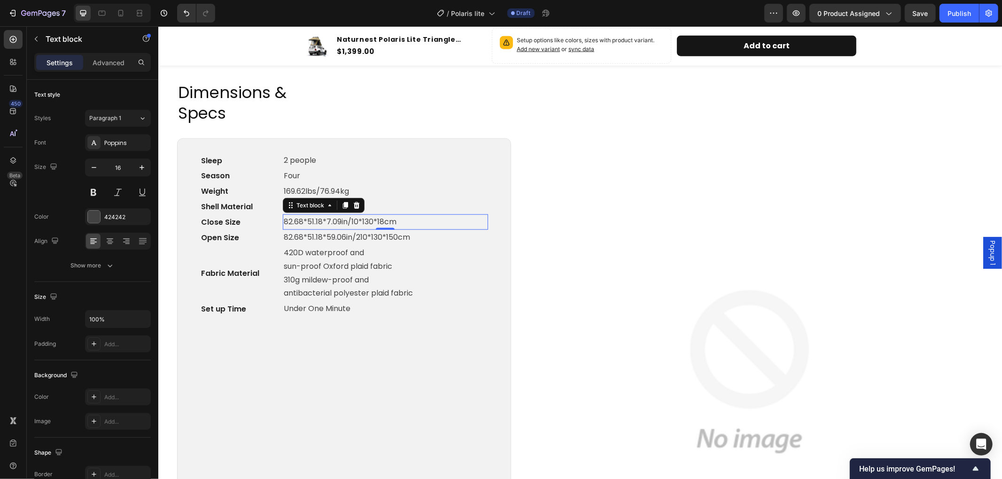
click at [350, 222] on p "82.68*51.18*7.09in/10*130*18cm" at bounding box center [384, 222] width 203 height 14
click at [403, 222] on p "82.68*51.18*7.09in/10*130*18cm" at bounding box center [384, 222] width 203 height 14
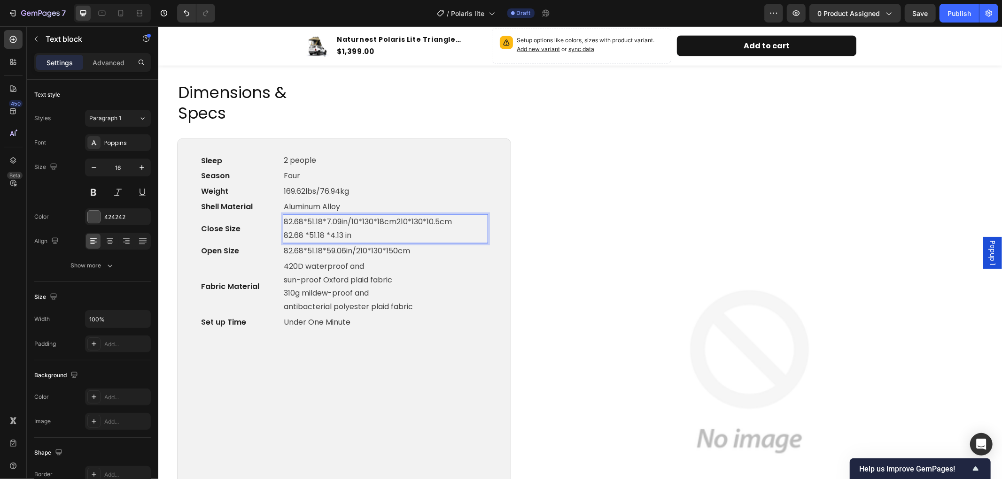
click at [396, 221] on p "82.68*51.18*7.09in/10*130*18cm210*130*10.5cm" at bounding box center [384, 222] width 203 height 14
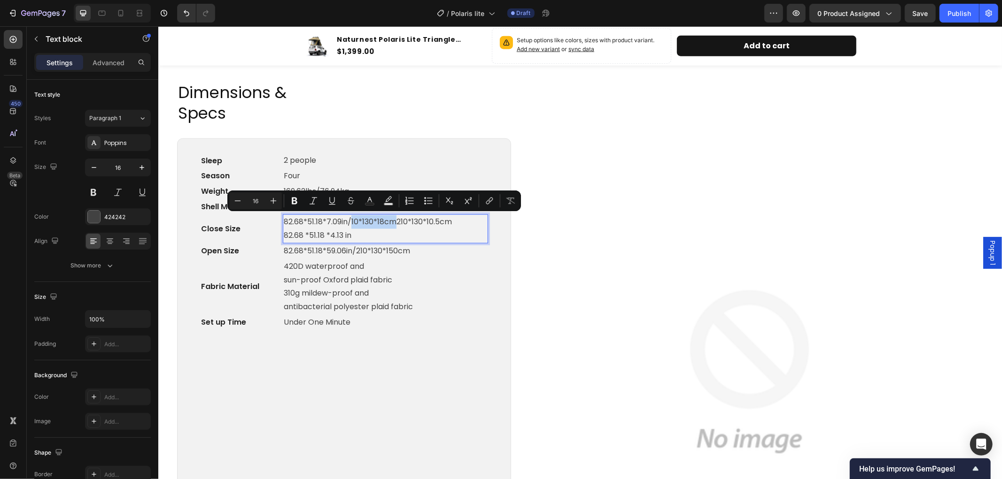
drag, startPoint x: 350, startPoint y: 219, endPoint x: 397, endPoint y: 222, distance: 46.6
click at [397, 222] on p "82.68*51.18*7.09in/10*130*18cm210*130*10.5cm" at bounding box center [384, 222] width 203 height 14
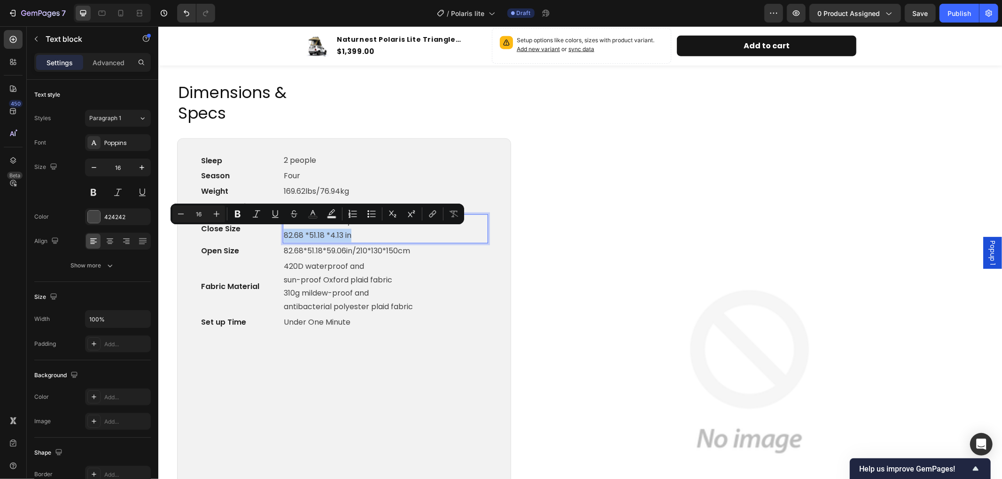
drag, startPoint x: 358, startPoint y: 231, endPoint x: 284, endPoint y: 235, distance: 74.8
click at [284, 235] on p "82.68 *51.18 *4.13 in" at bounding box center [384, 236] width 203 height 14
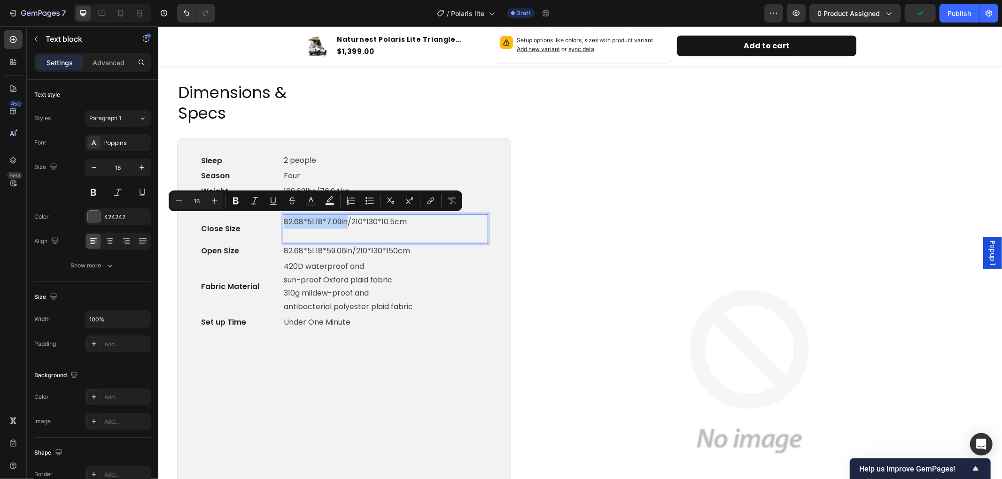
drag, startPoint x: 346, startPoint y: 216, endPoint x: 281, endPoint y: 217, distance: 64.3
click at [283, 217] on p "82.68*51.18*7.09in/210*130*10.5cm" at bounding box center [384, 222] width 203 height 14
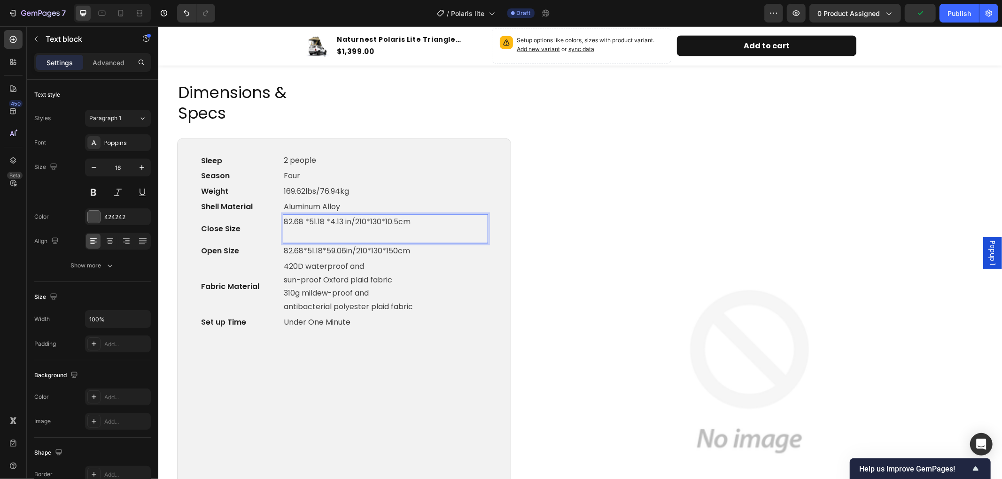
click at [331, 229] on p "Rich Text Editor. Editing area: main" at bounding box center [384, 236] width 203 height 14
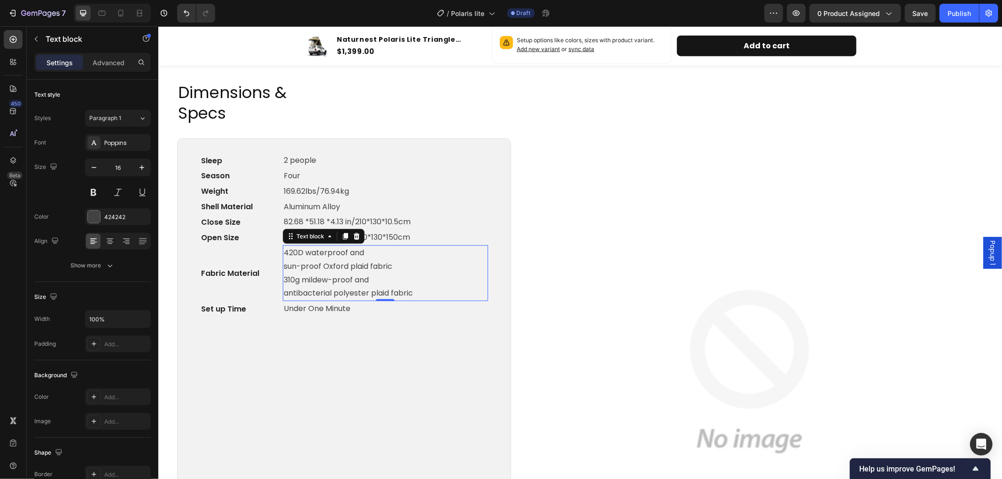
click at [430, 277] on p "420D waterproof and sun-proof Oxford plaid fabric 310g mildew-proof and antibac…" at bounding box center [384, 273] width 203 height 54
click at [333, 189] on p "169.62lbs/76.94kg" at bounding box center [384, 192] width 203 height 14
click at [368, 188] on span at bounding box center [362, 190] width 28 height 9
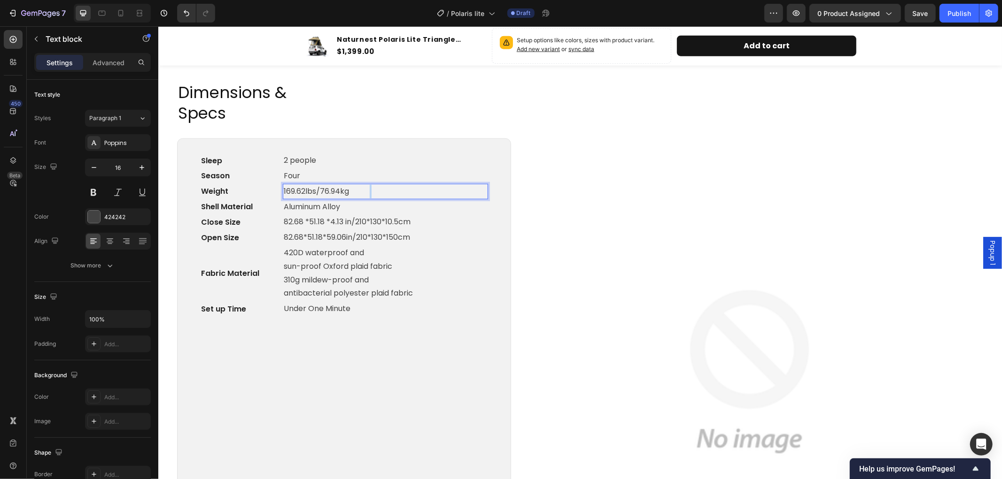
click at [368, 188] on span "Rich Text Editor. Editing area: main" at bounding box center [362, 190] width 28 height 9
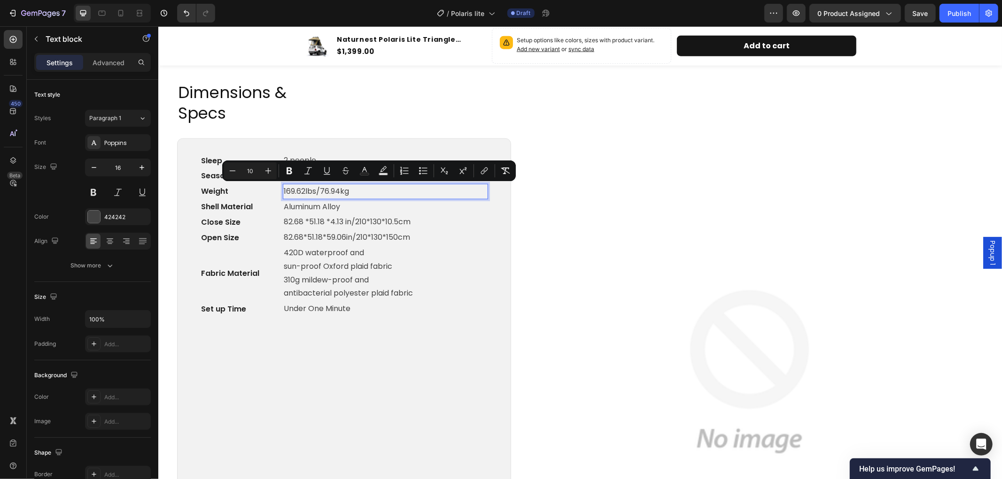
click at [355, 191] on span "Rich Text Editor. Editing area: main" at bounding box center [362, 190] width 28 height 9
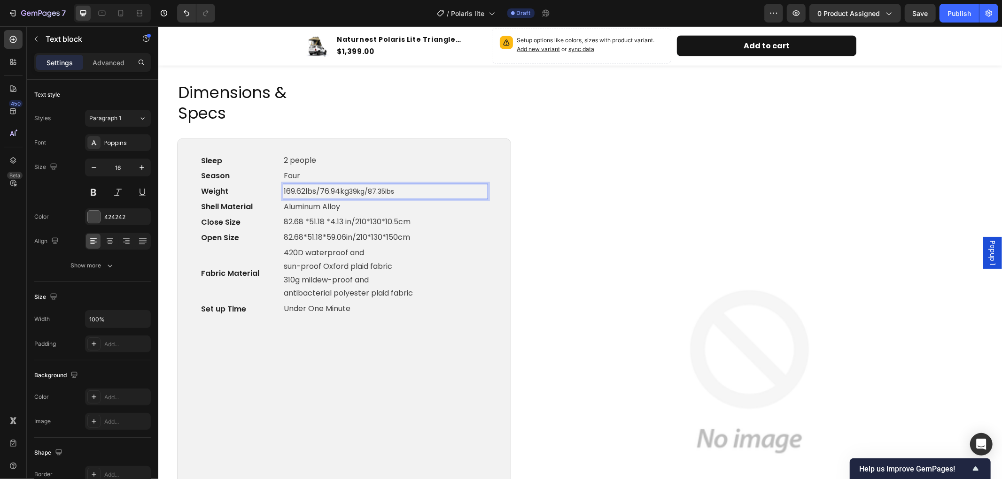
click at [377, 188] on span "39kg/87.35lbs" at bounding box center [370, 190] width 45 height 9
click at [330, 188] on p "169.62lbs/76.94kg 39kg/87.35lbs" at bounding box center [384, 192] width 203 height 14
click at [332, 186] on p "169.62lbs/76.94kg 39kg/87.35lbs" at bounding box center [384, 192] width 203 height 14
click at [366, 189] on span "39kg/87.35lbs" at bounding box center [370, 190] width 45 height 9
click at [353, 190] on span "39kg/87.35lbs" at bounding box center [370, 190] width 45 height 9
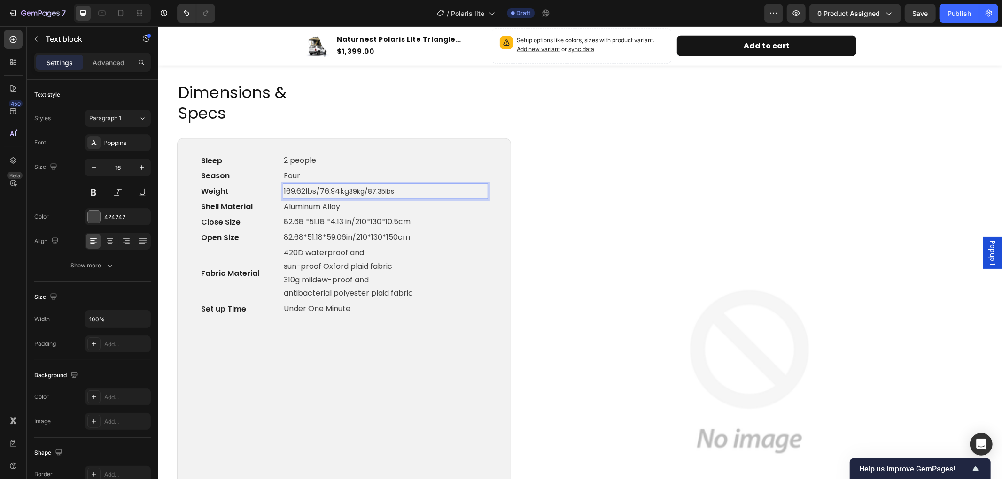
click at [356, 189] on span "39kg/87.35lbs" at bounding box center [370, 190] width 45 height 9
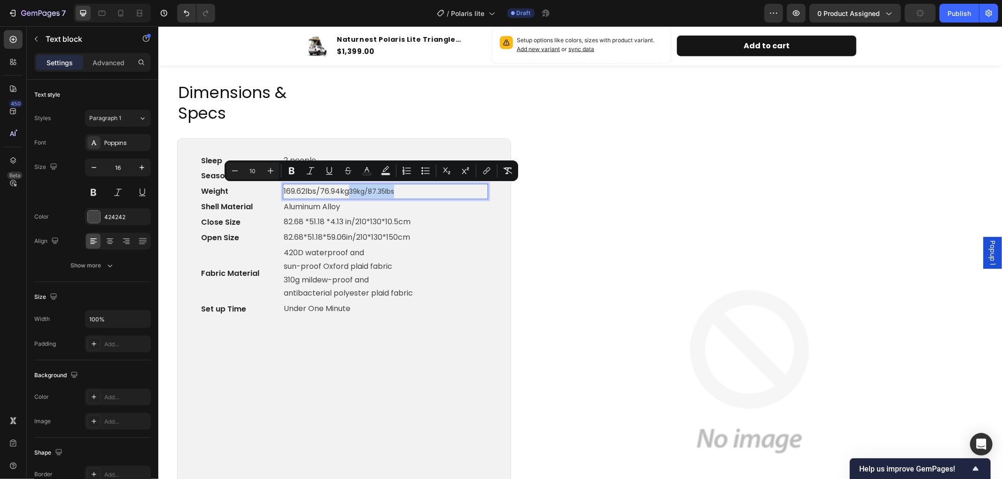
drag, startPoint x: 349, startPoint y: 189, endPoint x: 394, endPoint y: 191, distance: 44.6
click at [394, 191] on span "39kg/87.35lbs" at bounding box center [370, 190] width 45 height 9
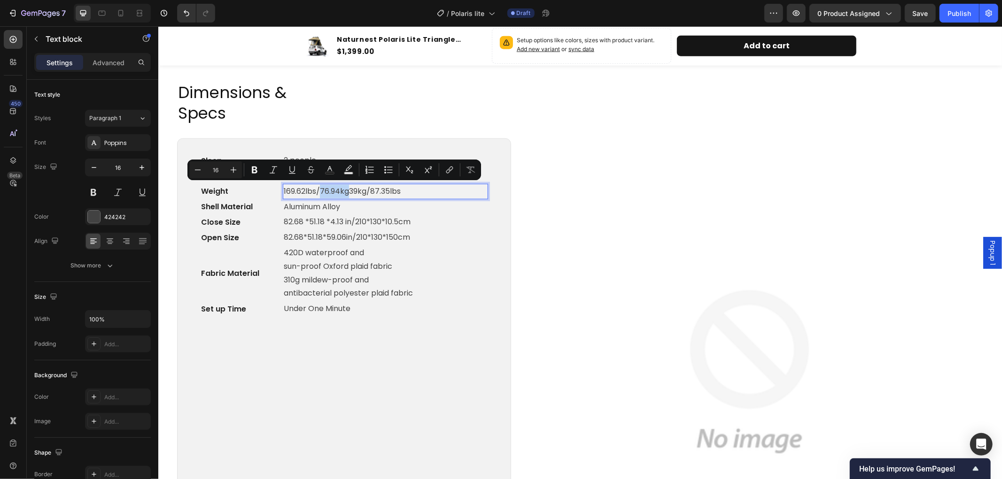
drag, startPoint x: 346, startPoint y: 190, endPoint x: 321, endPoint y: 191, distance: 25.4
click at [321, 191] on p "169.62lbs/76.94kg39kg/87.35lbs" at bounding box center [384, 192] width 203 height 14
drag, startPoint x: 341, startPoint y: 188, endPoint x: 382, endPoint y: 189, distance: 40.9
click at [382, 189] on p "169.62lbs/39kg/87.35lbs" at bounding box center [384, 192] width 203 height 14
copy p "87.35lbs"
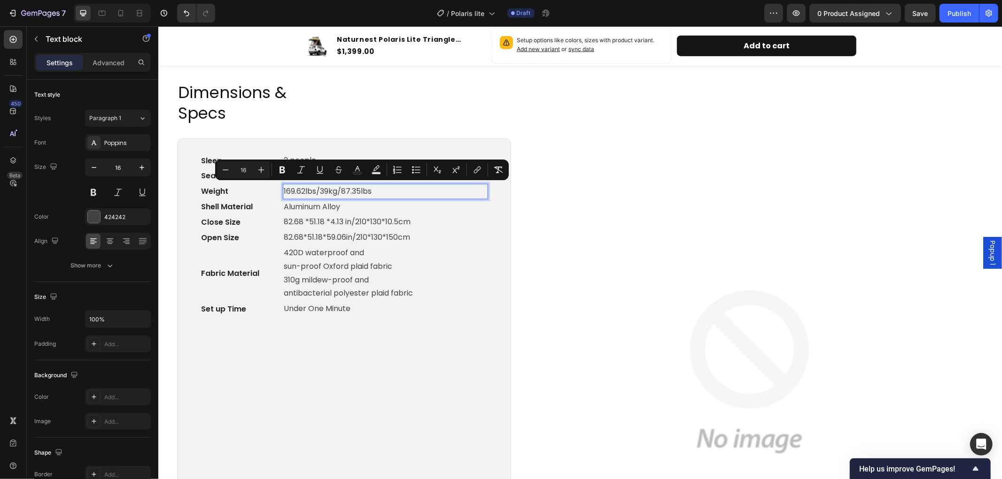
click at [295, 185] on p "169.62lbs/39kg/87.35lbs" at bounding box center [384, 192] width 203 height 14
drag, startPoint x: 283, startPoint y: 186, endPoint x: 316, endPoint y: 190, distance: 32.6
click at [316, 190] on p "169.62lbs/39kg/87.35lbs" at bounding box center [384, 192] width 203 height 14
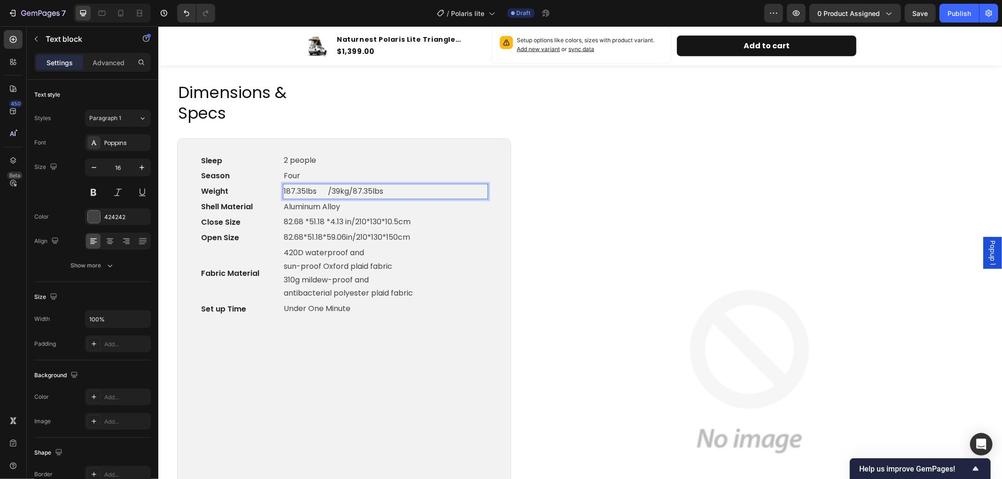
click at [286, 191] on p "187.35lbs /39kg/87.35lbs" at bounding box center [384, 192] width 203 height 14
click at [321, 190] on span "Rich Text Editor. Editing area: main" at bounding box center [319, 190] width 11 height 9
drag, startPoint x: 336, startPoint y: 188, endPoint x: 374, endPoint y: 191, distance: 38.2
click at [374, 191] on p "87.35lbs /39kg/87.35lbs" at bounding box center [384, 192] width 203 height 14
click at [359, 203] on p "Aluminum Alloy" at bounding box center [384, 207] width 203 height 14
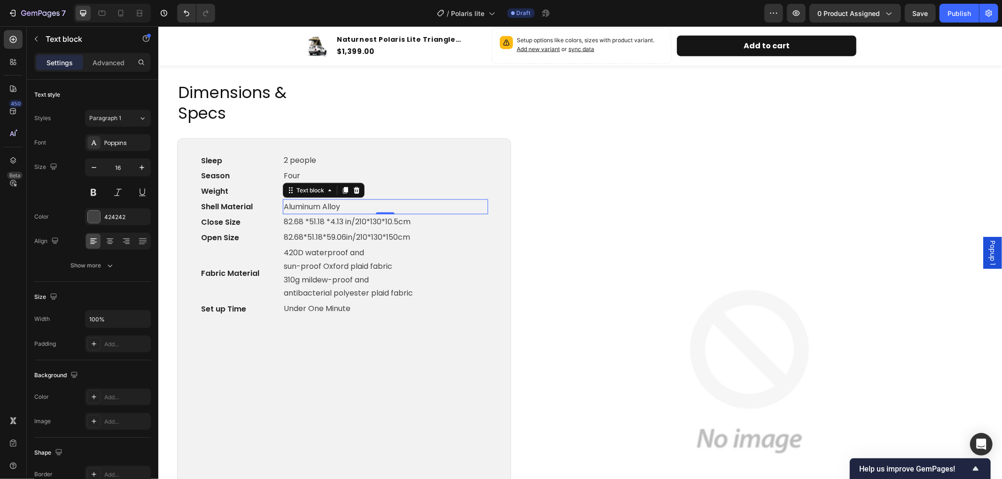
click at [382, 193] on p "87.35lbs /39kg" at bounding box center [384, 192] width 203 height 14
click at [337, 206] on p "Aluminum Alloy" at bounding box center [384, 207] width 203 height 14
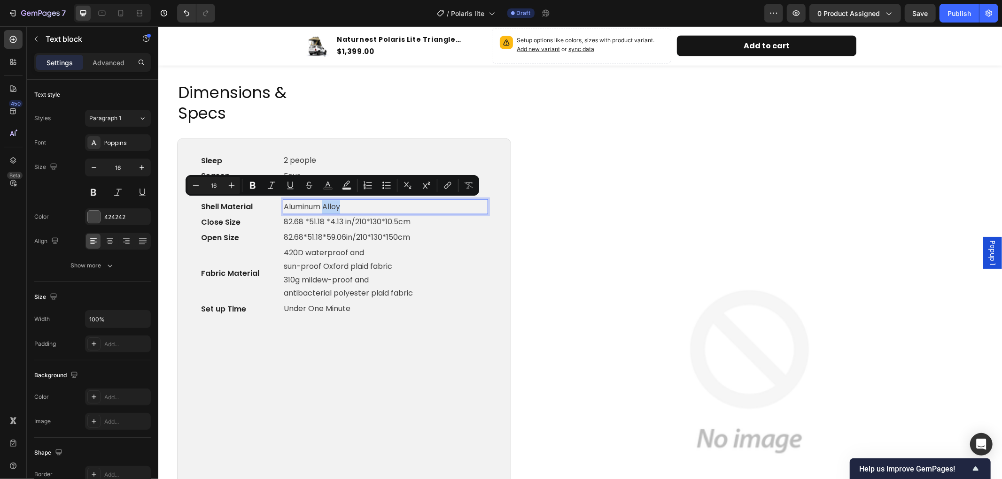
click at [346, 204] on p "Aluminum Alloy" at bounding box center [384, 207] width 203 height 14
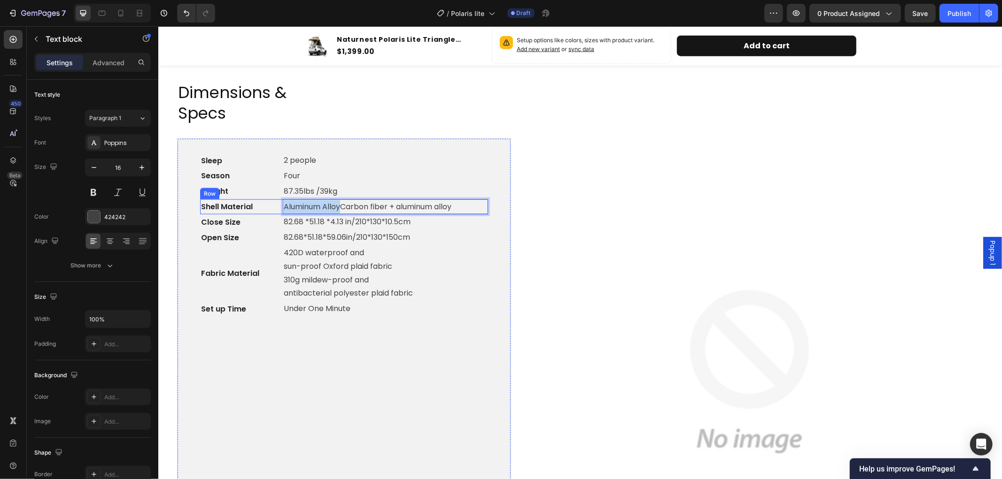
drag, startPoint x: 340, startPoint y: 205, endPoint x: 280, endPoint y: 205, distance: 59.2
click at [280, 205] on div "Shell Material Text block Aluminum AlloyCarbon fiber + aluminum alloy Text bloc…" at bounding box center [344, 206] width 288 height 15
click at [314, 204] on p "Carbon fiber + aluminum alloy" at bounding box center [384, 207] width 203 height 14
click at [344, 207] on p "Carbon Fiber + aluminum alloy" at bounding box center [384, 207] width 203 height 14
click at [386, 207] on p "Carbon Fiber + Aluminum alloy" at bounding box center [384, 207] width 203 height 14
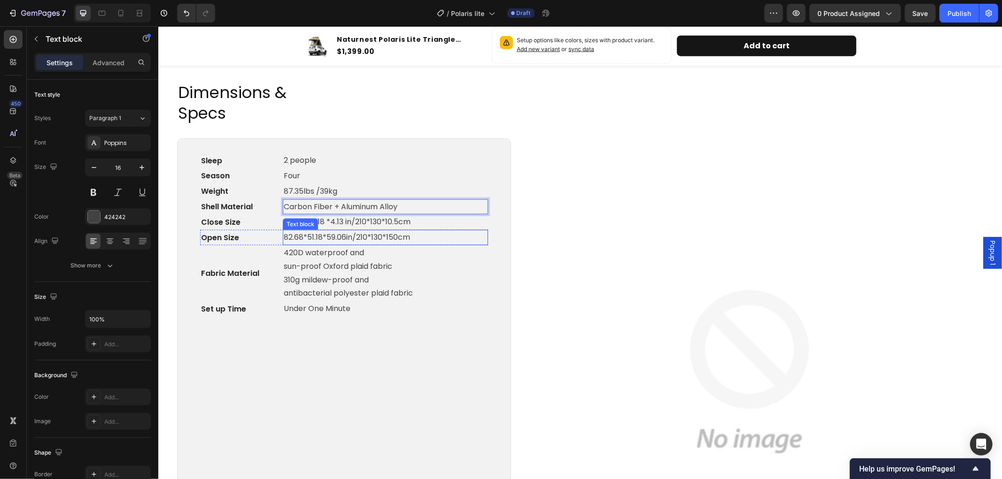
click at [424, 238] on p "82.68*51.18*59.06in/210*130*150cm" at bounding box center [384, 238] width 203 height 14
click at [413, 265] on p "420D waterproof and sun-proof Oxford plaid fabric 310g mildew-proof and antibac…" at bounding box center [384, 273] width 203 height 54
click at [416, 291] on p "420D waterproof and sun-proof Oxford plaid fabric 310g mildew-proof and antibac…" at bounding box center [384, 273] width 203 height 54
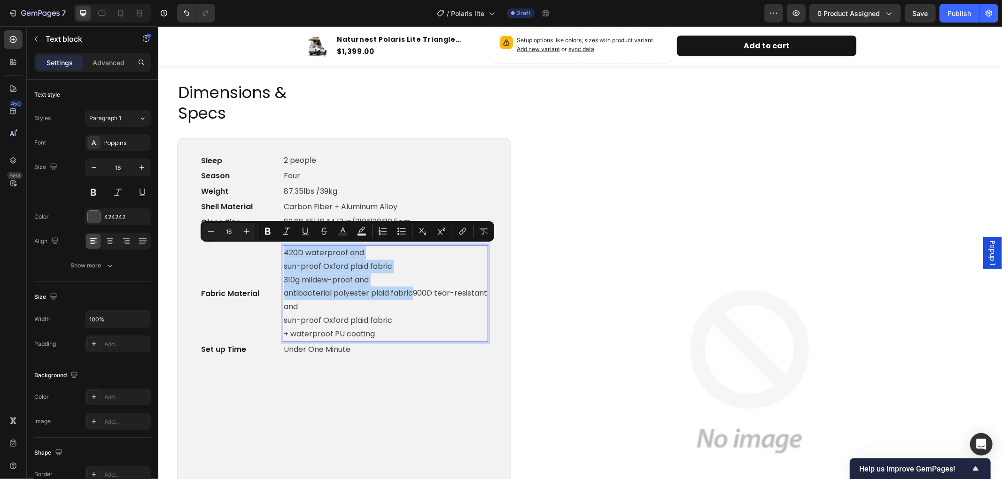
drag, startPoint x: 412, startPoint y: 292, endPoint x: 283, endPoint y: 250, distance: 135.7
click at [283, 250] on p "420D waterproof and sun-proof Oxford plaid fabric 310g mildew-proof and antibac…" at bounding box center [384, 293] width 203 height 95
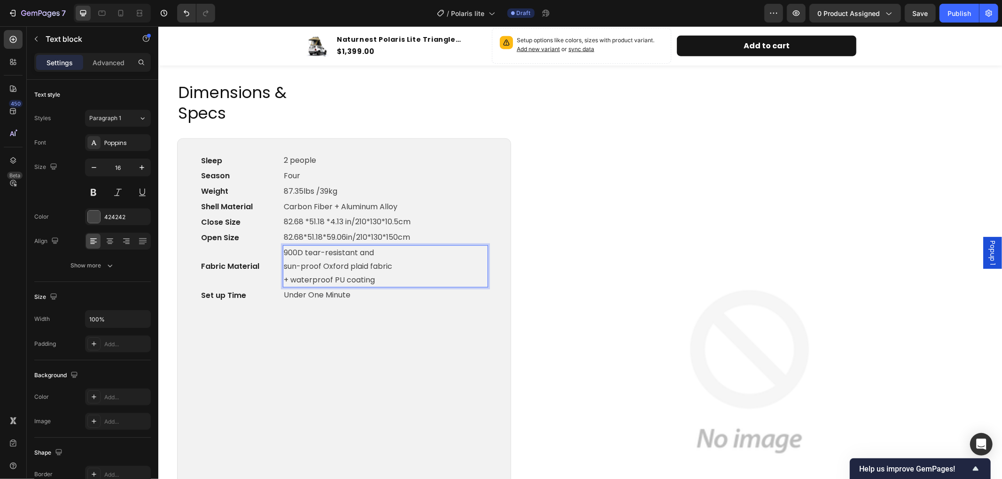
click at [287, 278] on p "900D tear-resistant and sun-proof Oxford plaid fabric + waterproof PU coating" at bounding box center [384, 266] width 203 height 40
click at [376, 278] on p "900D tear-resistant and sun-proof Oxford plaid fabric waterproof PU coating" at bounding box center [384, 266] width 203 height 40
click at [284, 278] on p "900D tear-resistant and sun-proof Oxford plaid fabric waterproof PU coating" at bounding box center [384, 266] width 203 height 40
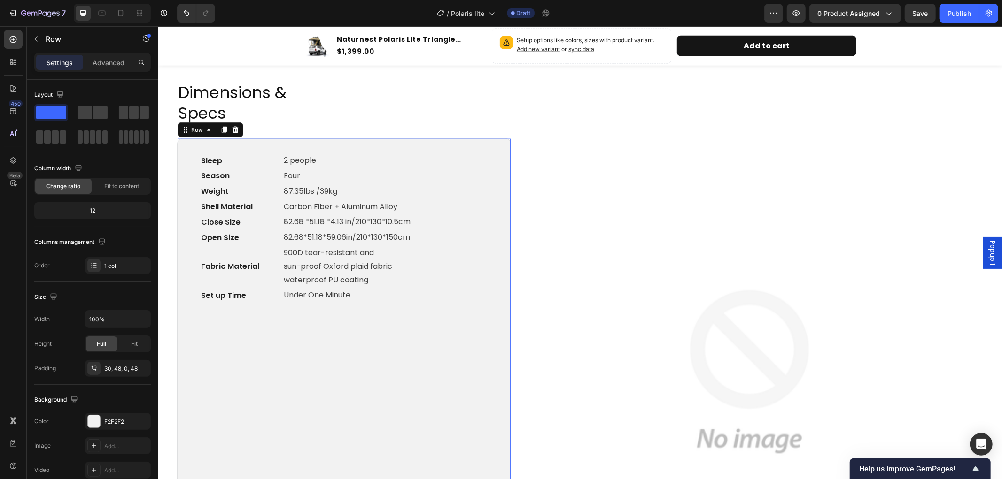
click at [346, 340] on div "Sleep Text block 2 people Text block Row Season Text block Four Text block Row …" at bounding box center [344, 379] width 288 height 452
click at [696, 266] on img at bounding box center [748, 371] width 467 height 467
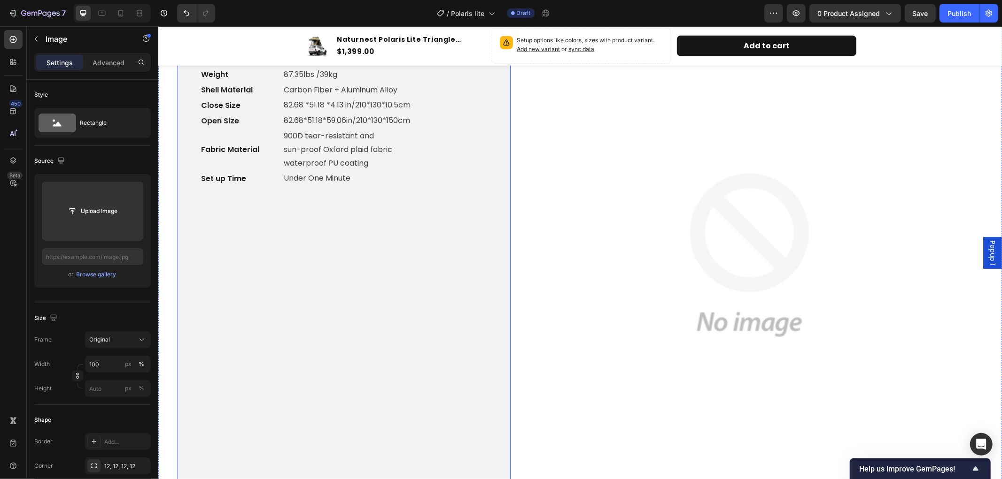
scroll to position [1043, 0]
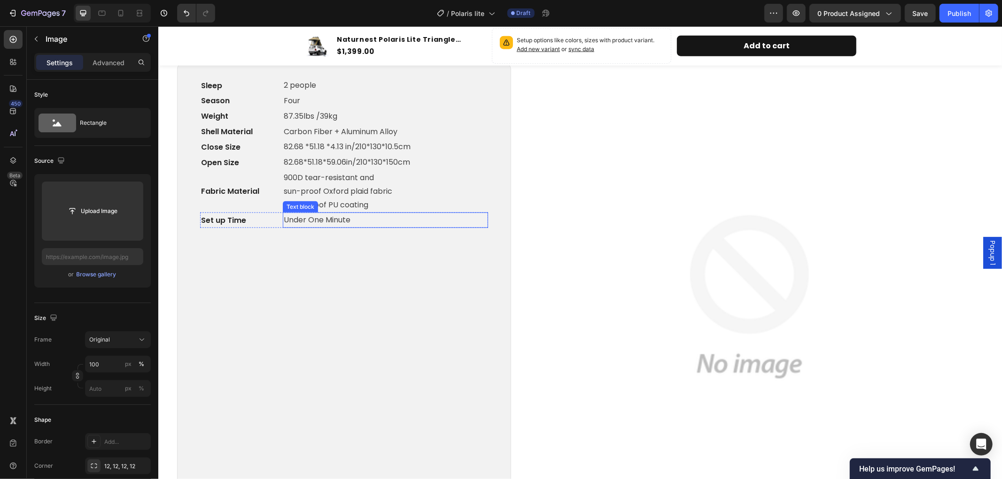
click at [330, 222] on p "Under One Minute" at bounding box center [384, 220] width 203 height 14
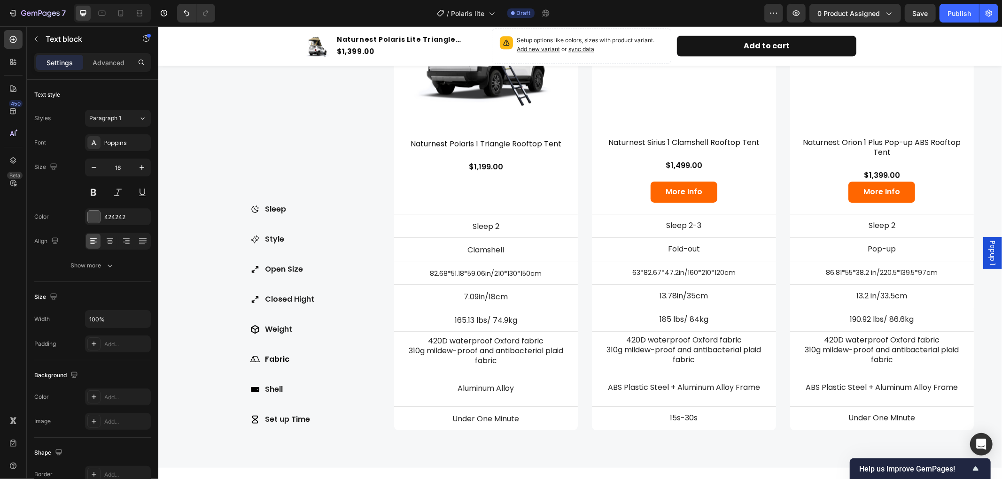
scroll to position [2452, 0]
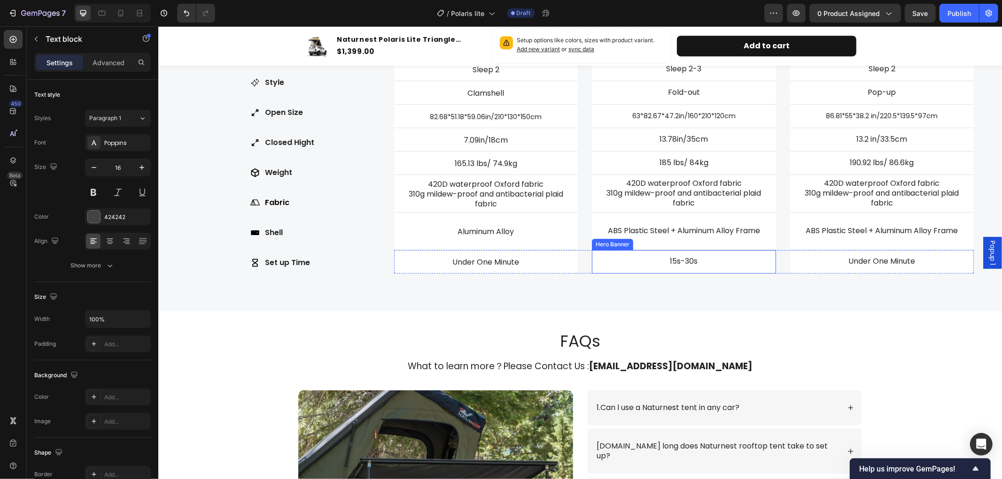
click at [683, 252] on div "15s-30s Text Block" at bounding box center [683, 261] width 184 height 34
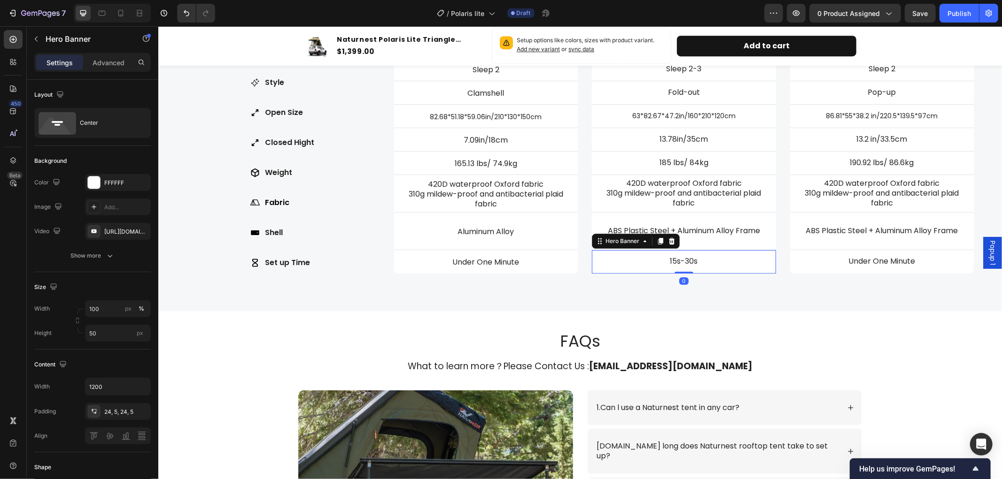
click at [683, 252] on div "15s-30s Text Block" at bounding box center [683, 261] width 184 height 34
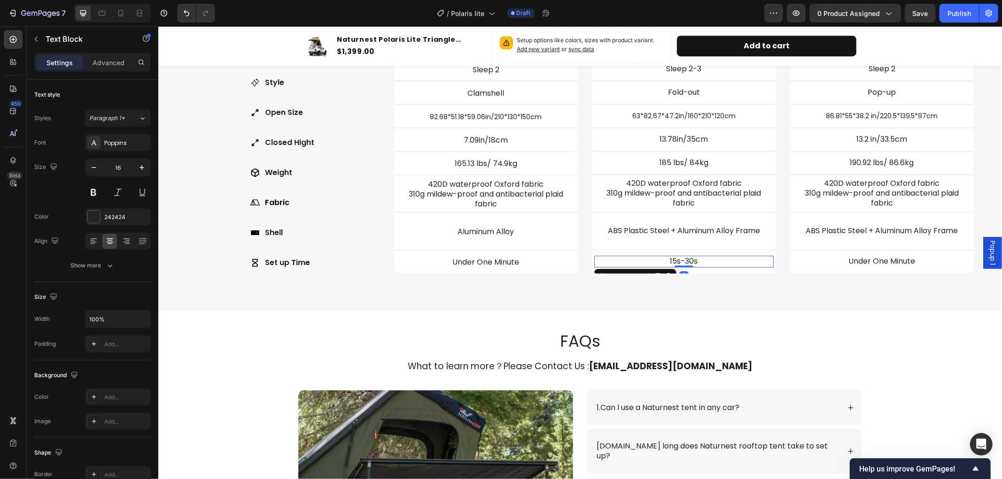
click at [697, 259] on p "15s-30s" at bounding box center [683, 261] width 178 height 10
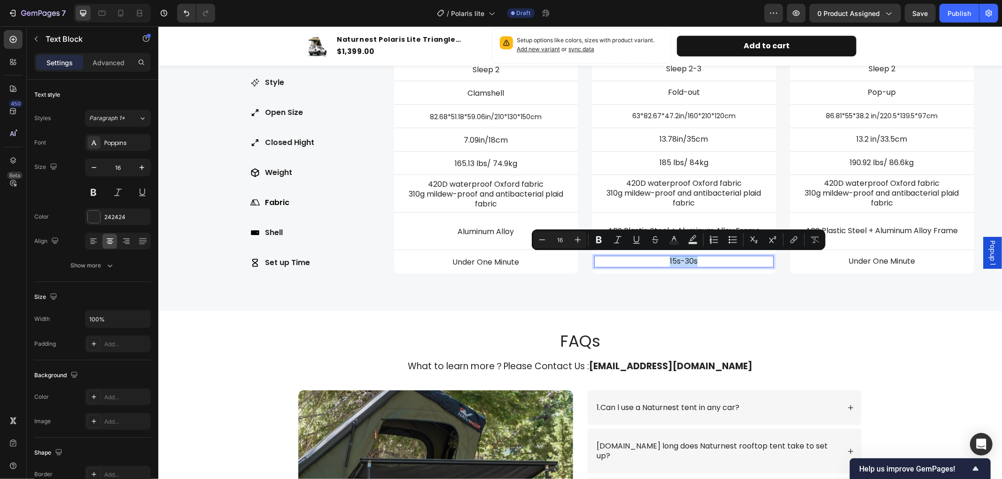
copy p "15s-30s"
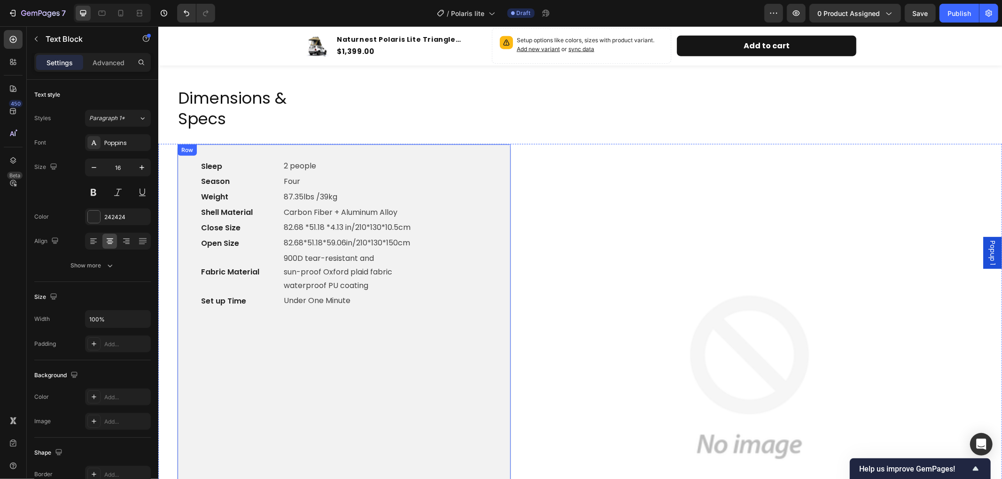
scroll to position [881, 0]
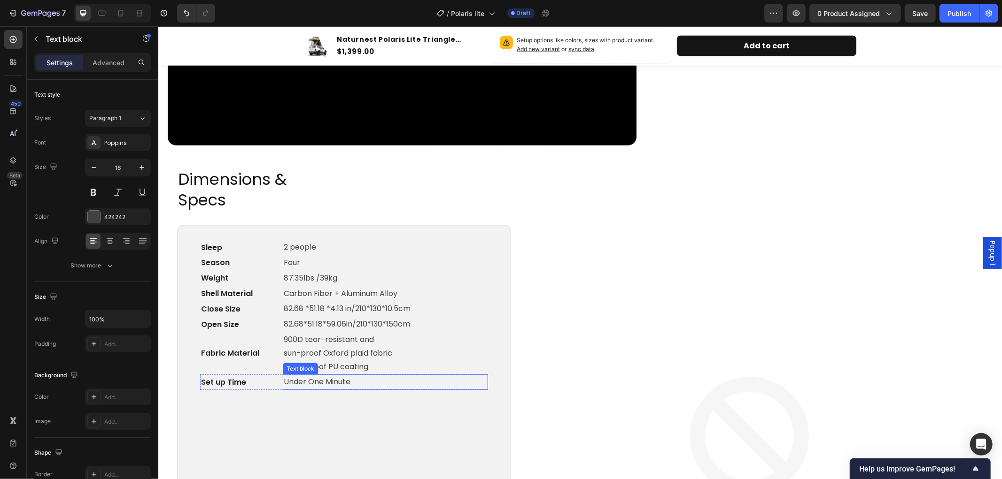
click at [353, 381] on p "Under One Minute" at bounding box center [384, 382] width 203 height 14
click at [353, 381] on p "Under One Minute" at bounding box center [384, 384] width 203 height 14
drag, startPoint x: 349, startPoint y: 383, endPoint x: 283, endPoint y: 385, distance: 66.2
click at [283, 385] on p "Under One Minute15s-30s" at bounding box center [384, 384] width 203 height 14
click at [482, 292] on p "Carbon Fiber + Aluminum Alloy" at bounding box center [384, 295] width 203 height 14
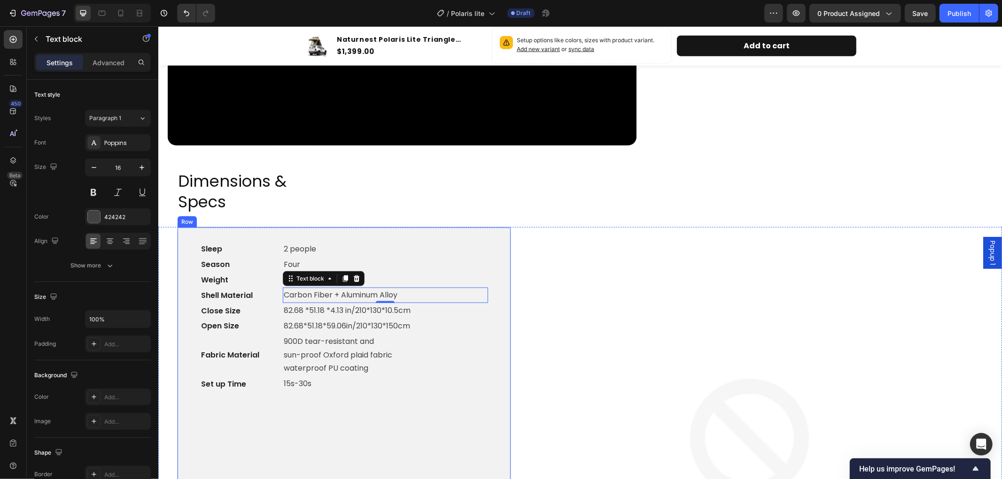
click at [363, 409] on div "Sleep Text block 2 people Text block Row Season Text block Four Text block Row …" at bounding box center [344, 467] width 288 height 452
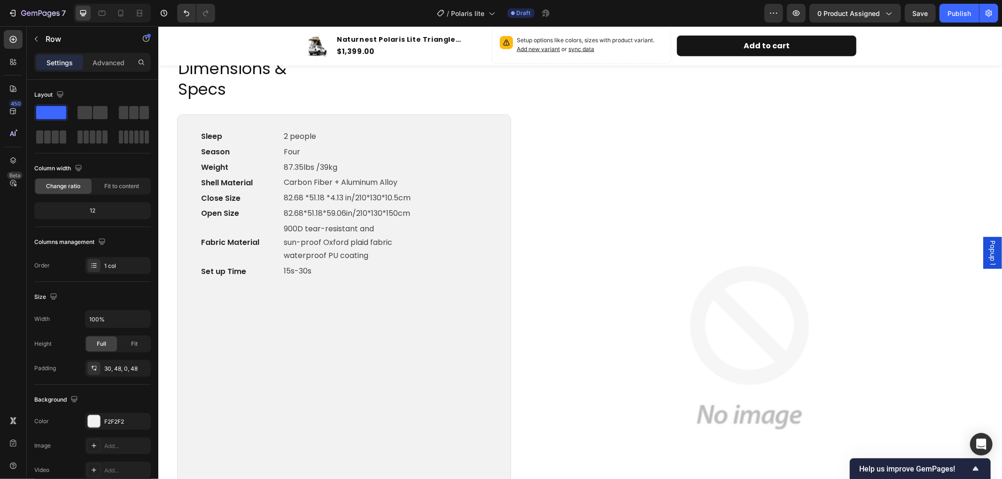
scroll to position [1043, 0]
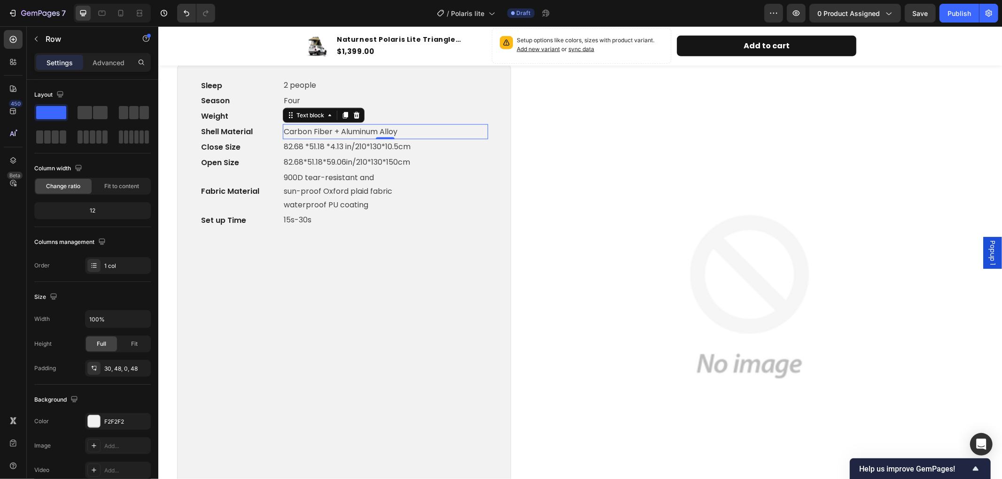
click at [330, 129] on p "Carbon Fiber + Aluminum Alloy" at bounding box center [384, 132] width 203 height 14
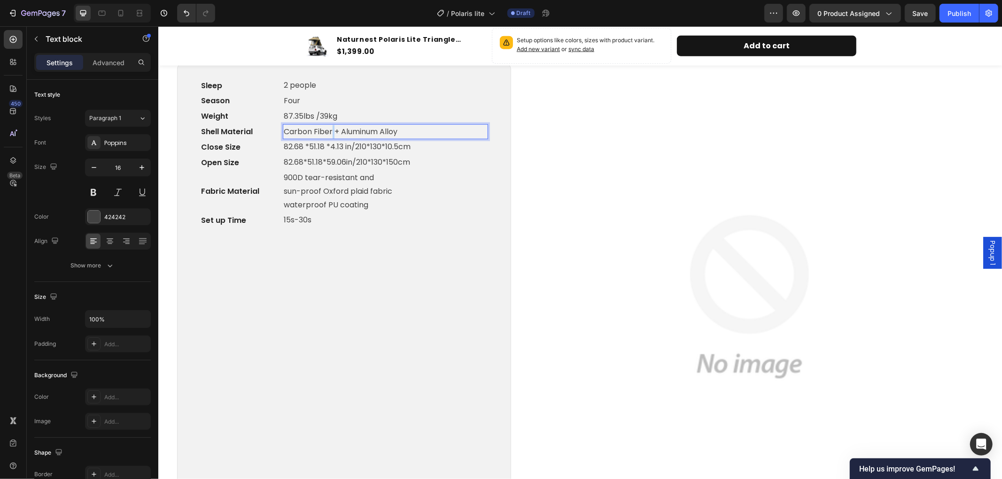
click at [330, 129] on p "Carbon Fiber + Aluminum Alloy" at bounding box center [384, 132] width 203 height 14
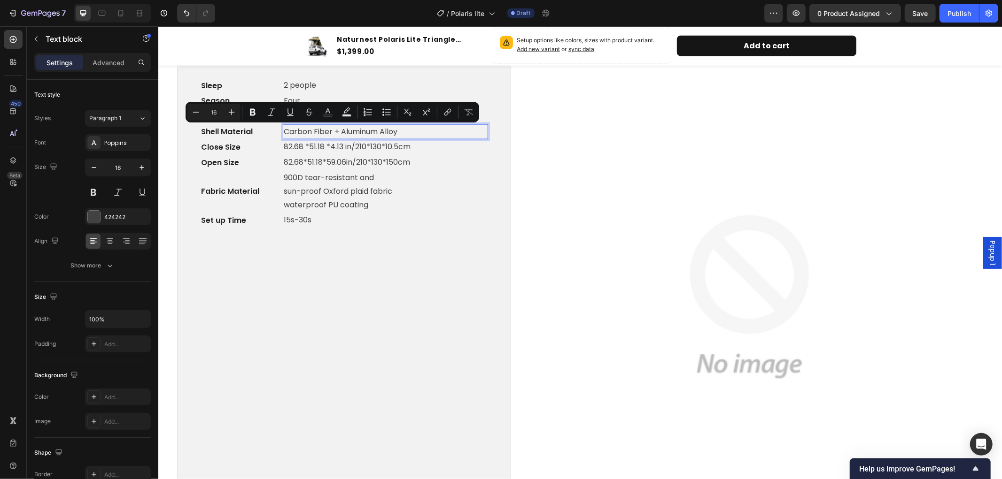
click at [283, 129] on p "Carbon Fiber + Aluminum Alloy" at bounding box center [384, 132] width 203 height 14
drag, startPoint x: 282, startPoint y: 129, endPoint x: 403, endPoint y: 134, distance: 121.3
click at [403, 134] on p "Carbon Fiber + Aluminum Alloy" at bounding box center [384, 132] width 203 height 14
copy p "Carbon Fiber + Aluminum Alloy"
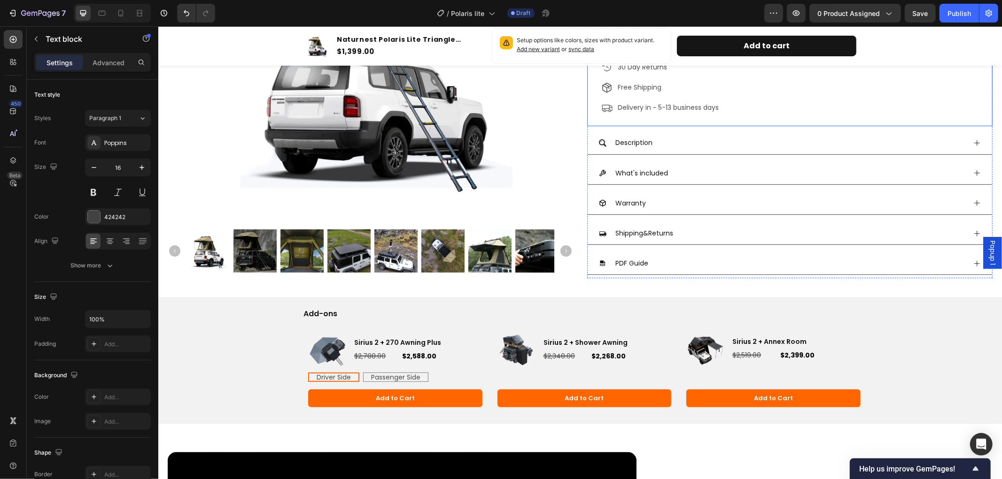
scroll to position [313, 0]
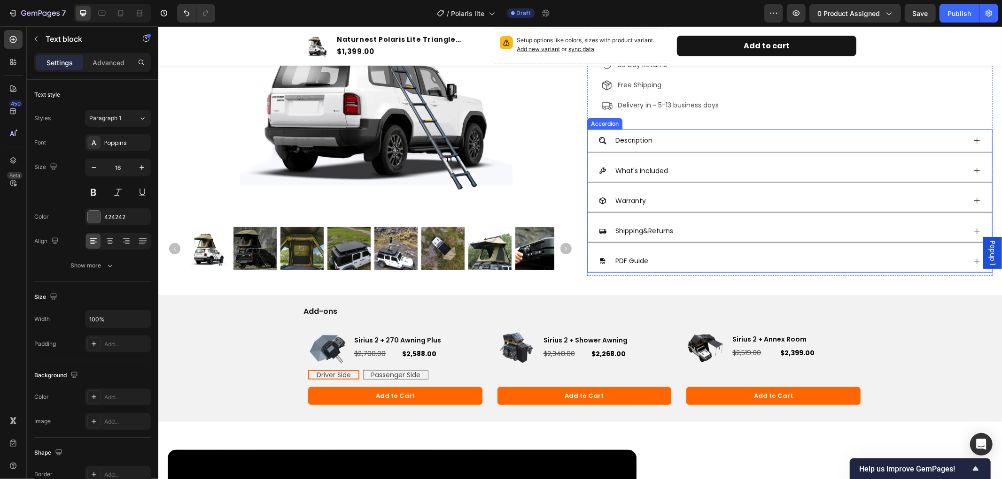
click at [973, 170] on icon at bounding box center [976, 171] width 6 height 6
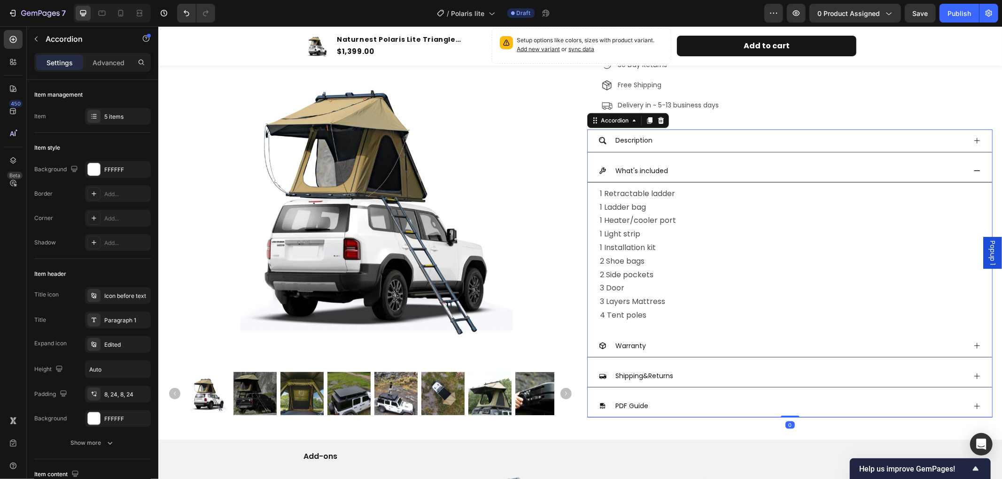
click at [973, 170] on icon at bounding box center [976, 170] width 6 height 1
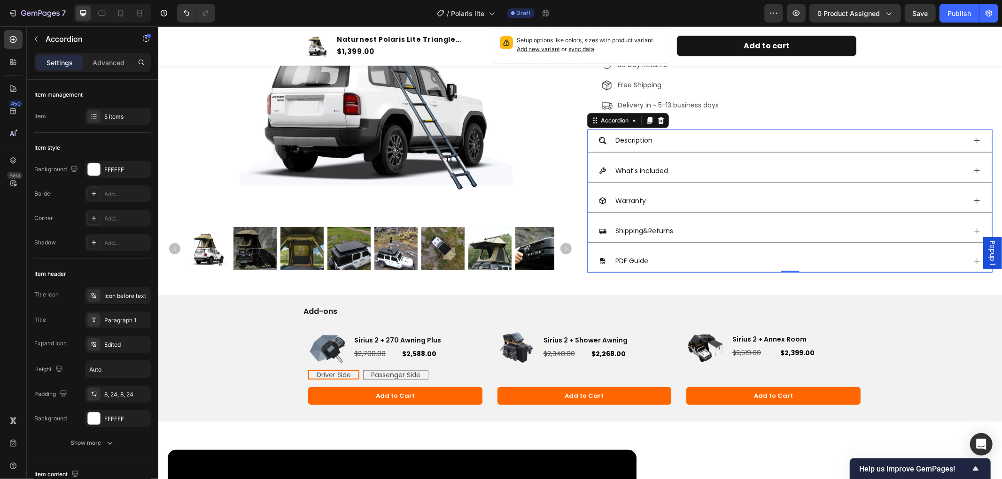
click at [973, 139] on icon at bounding box center [977, 141] width 8 height 8
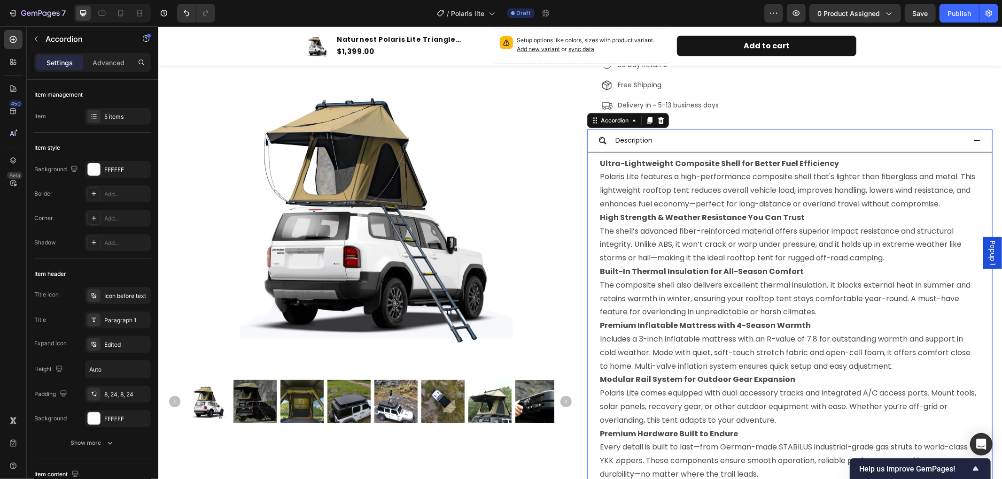
click at [973, 139] on icon at bounding box center [977, 141] width 8 height 8
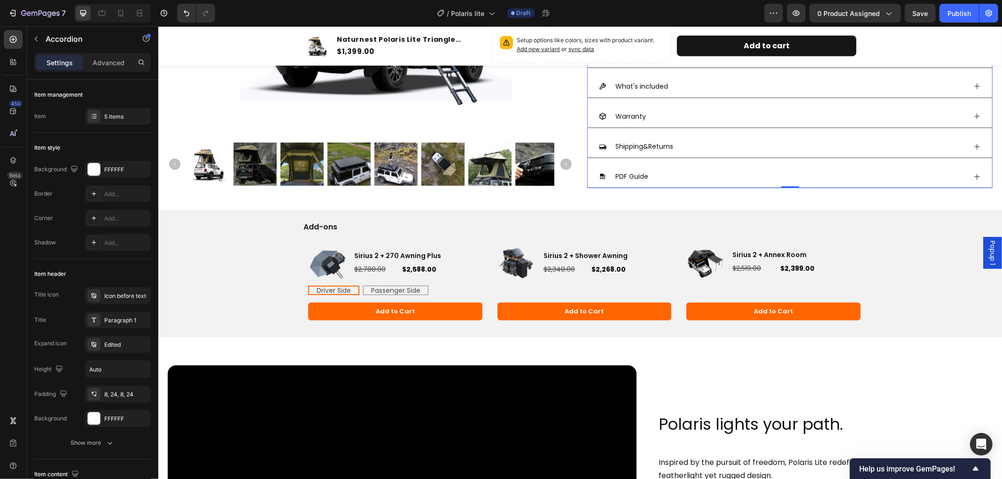
scroll to position [417, 0]
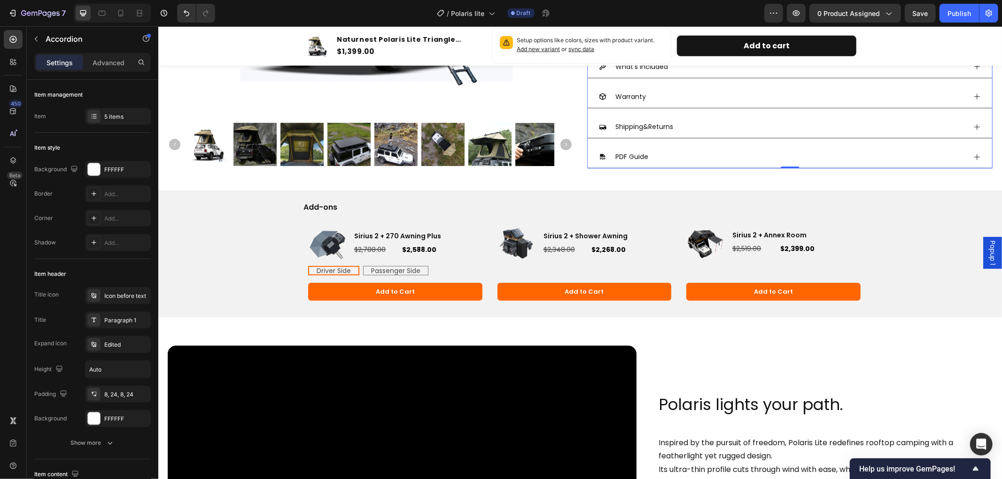
click at [973, 156] on icon at bounding box center [977, 157] width 8 height 8
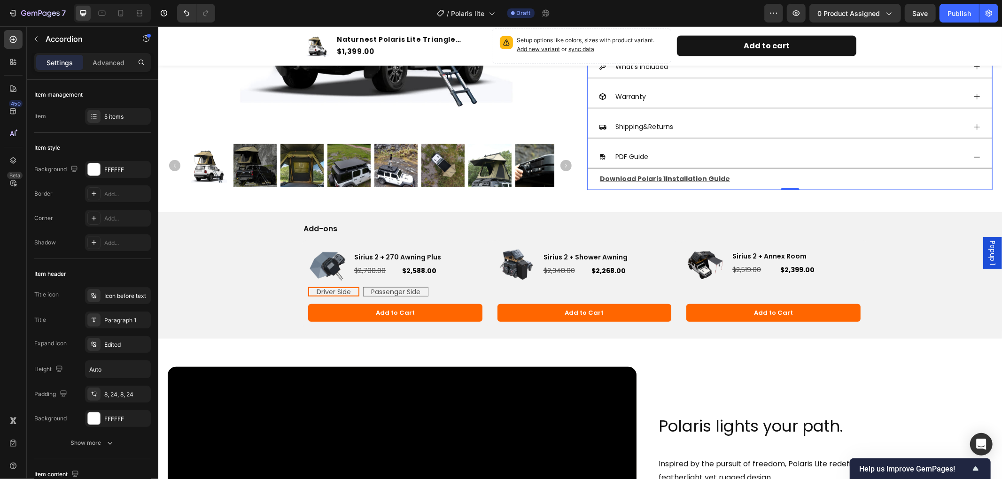
click at [973, 156] on icon at bounding box center [977, 157] width 8 height 8
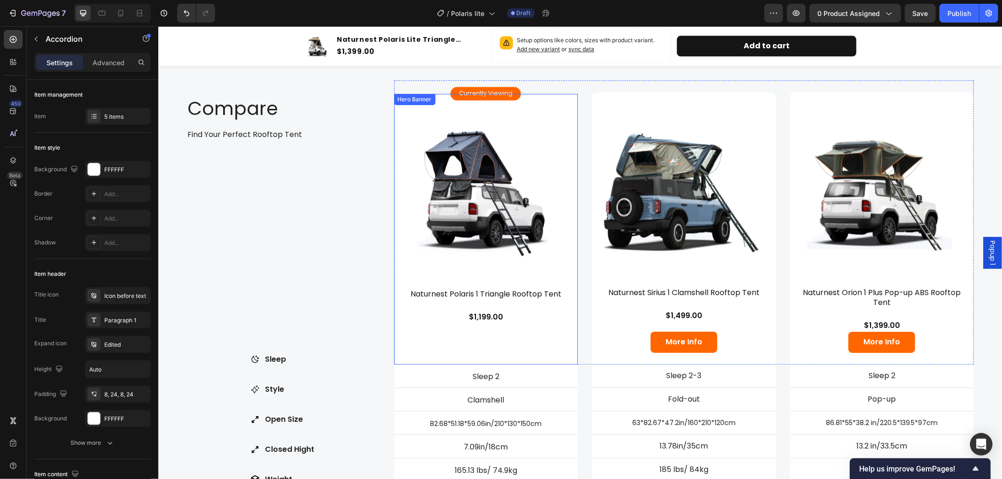
scroll to position [2191, 0]
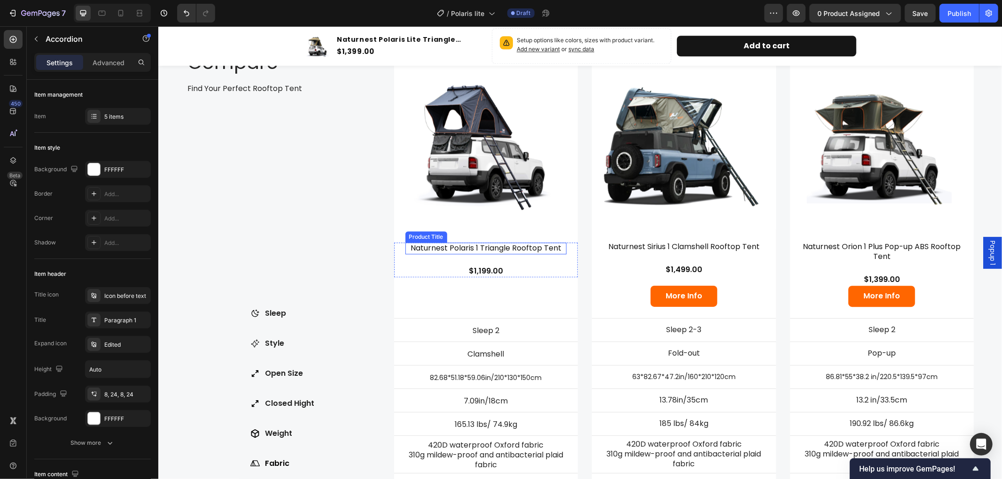
click at [476, 243] on h3 "Naturnest Polaris 1 Triangle Rooftop Tent" at bounding box center [486, 248] width 162 height 12
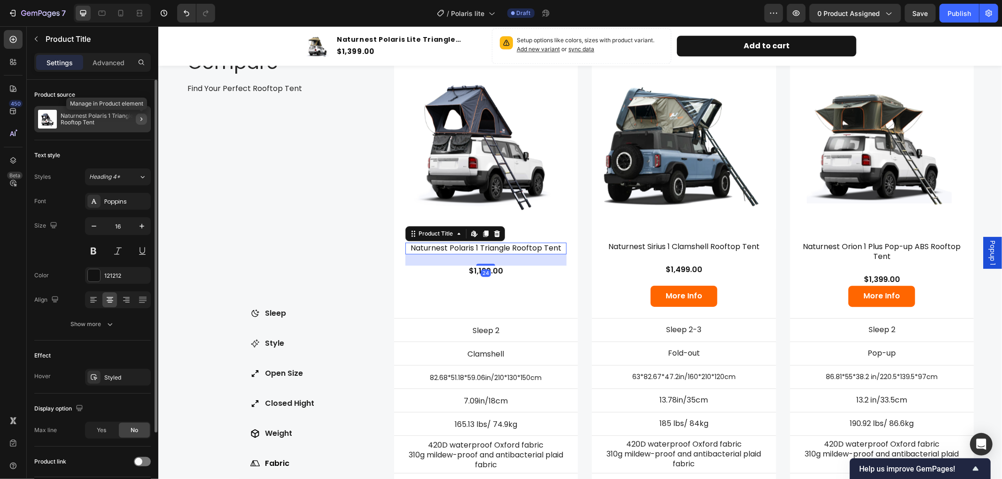
click at [139, 118] on icon "button" at bounding box center [142, 120] width 8 height 8
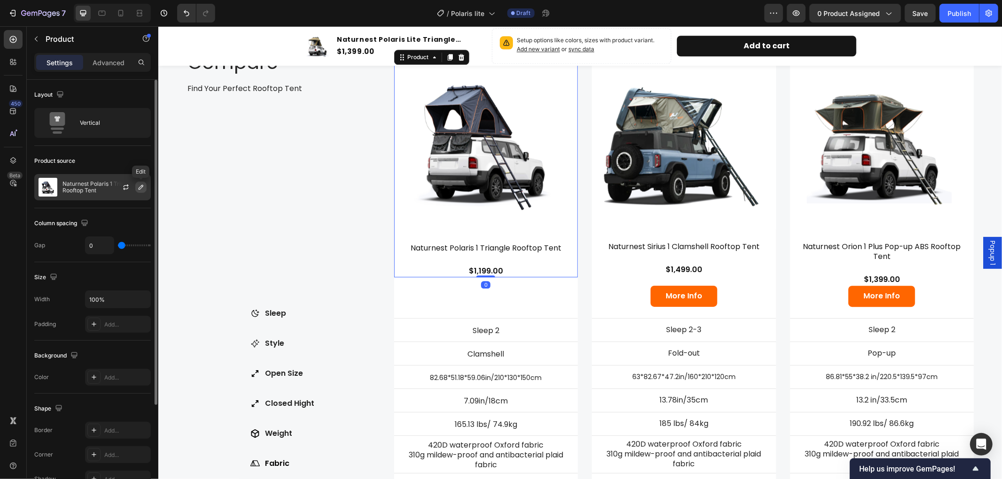
click at [139, 186] on icon "button" at bounding box center [141, 188] width 8 height 8
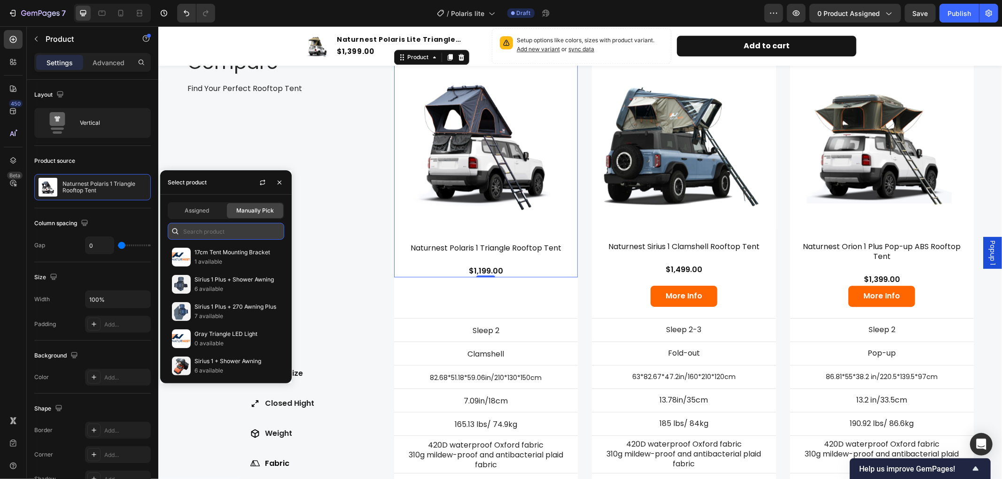
click at [223, 235] on input "text" at bounding box center [226, 231] width 116 height 17
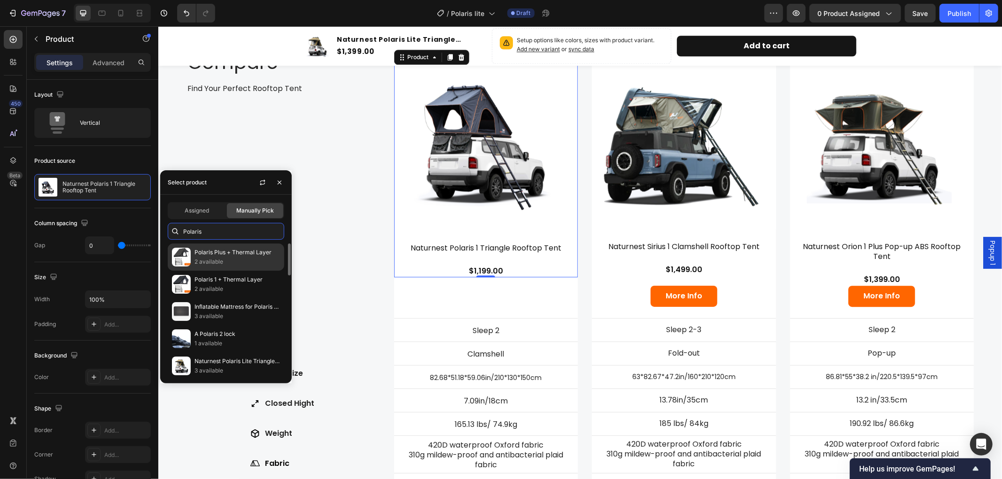
scroll to position [104, 0]
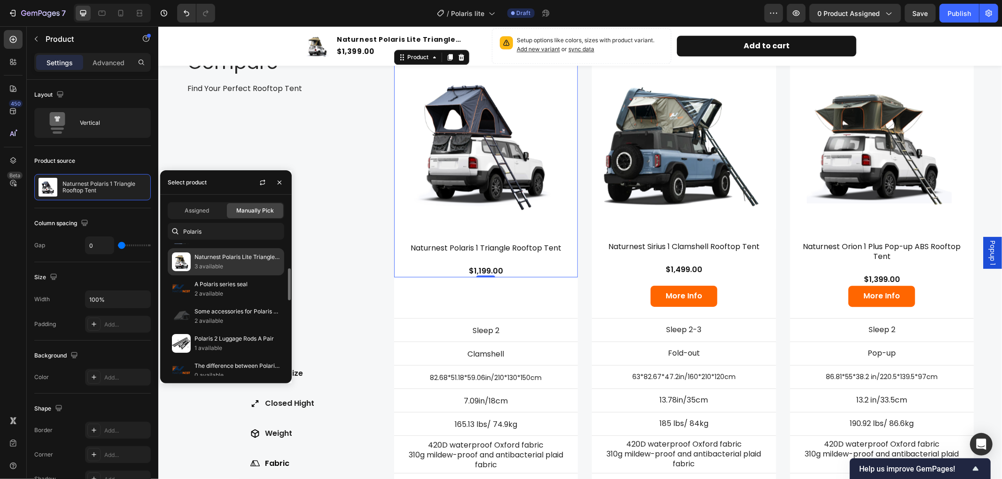
type input "Polaris"
click at [236, 255] on p "Naturnest Polaris Lite Triangle Rooftop Tent" at bounding box center [236, 257] width 85 height 9
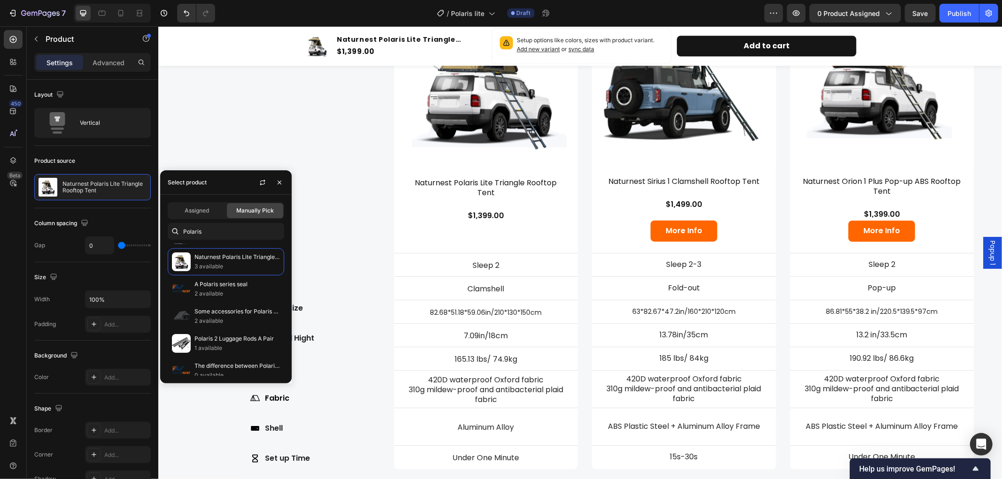
scroll to position [2295, 0]
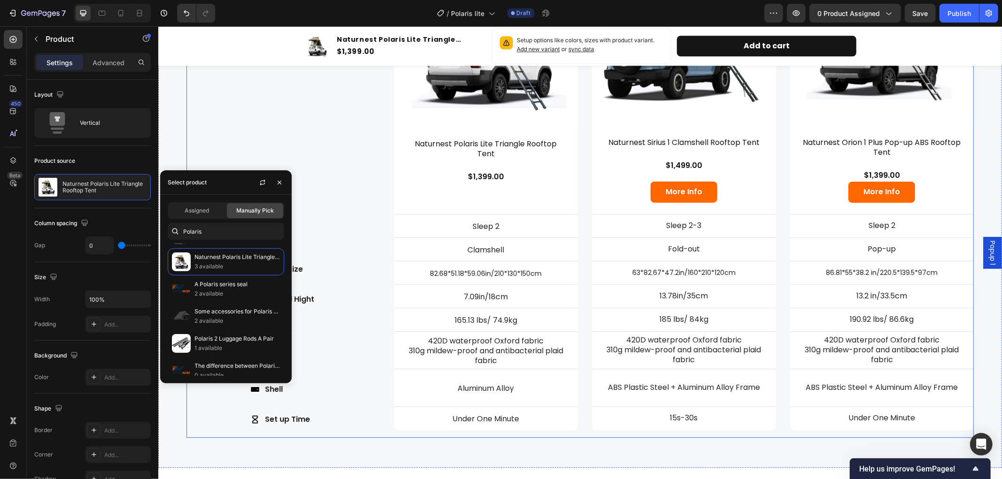
click at [336, 117] on div "Compare Heading Find Your Perfect Rooftop Tent Text Block Row Sleep Style Open …" at bounding box center [282, 184] width 193 height 508
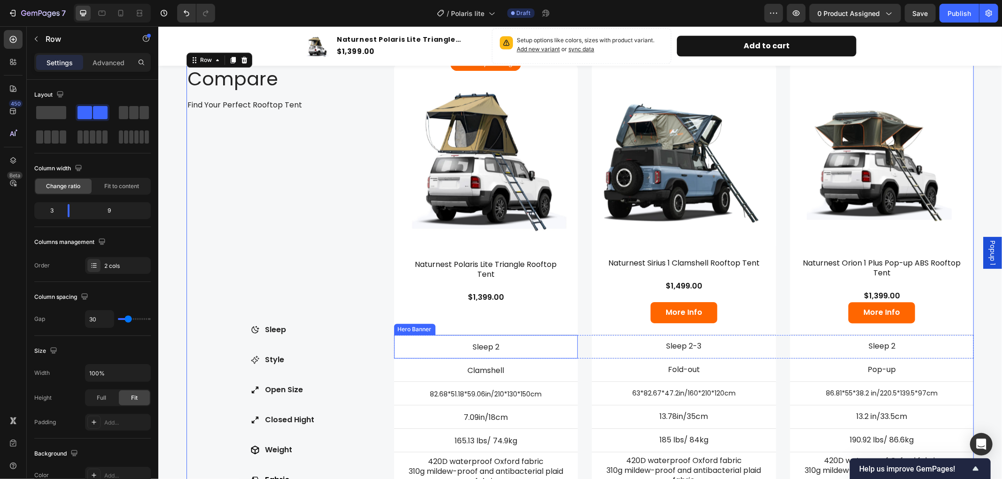
scroll to position [2139, 0]
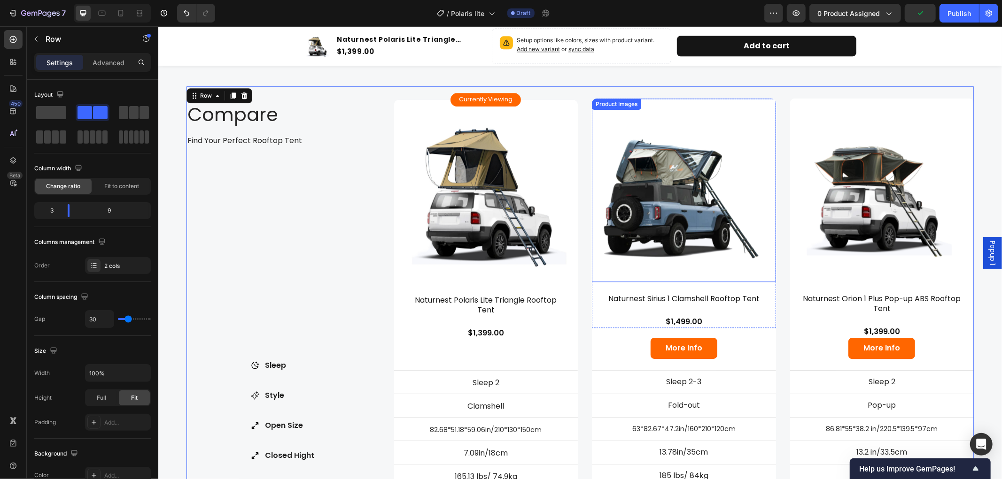
click at [718, 192] on img at bounding box center [683, 190] width 184 height 184
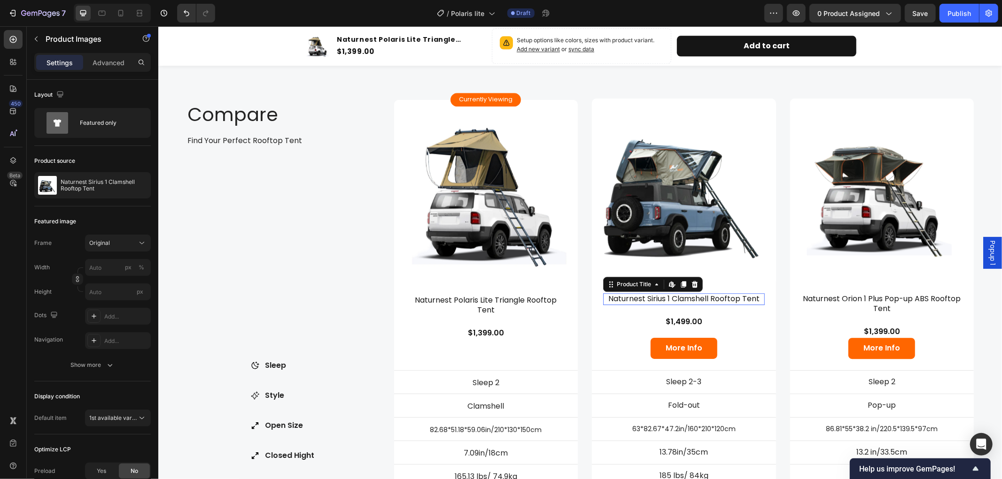
click at [687, 295] on h3 "Naturnest Sirius 1 Clamshell Rooftop Tent" at bounding box center [683, 299] width 162 height 12
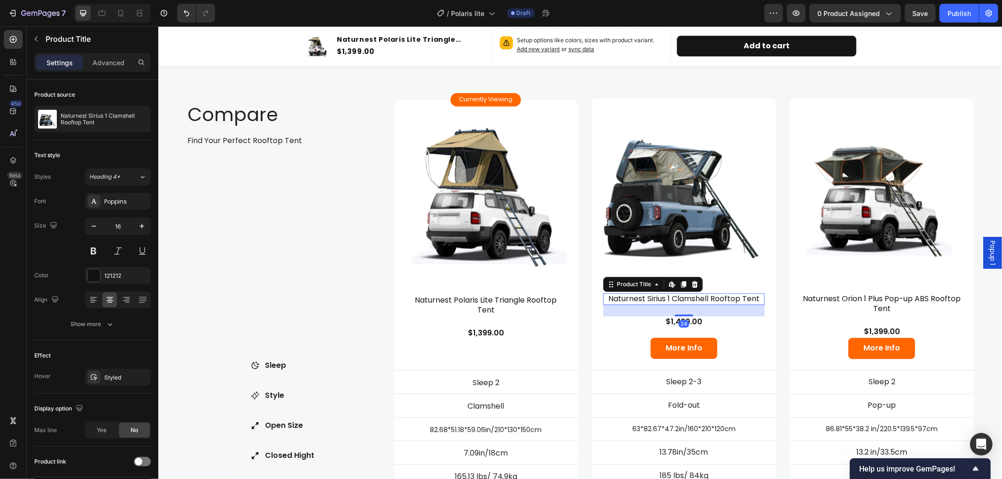
click at [687, 295] on h3 "Naturnest Sirius 1 Clamshell Rooftop Tent" at bounding box center [683, 299] width 162 height 12
click at [711, 108] on img at bounding box center [683, 190] width 184 height 184
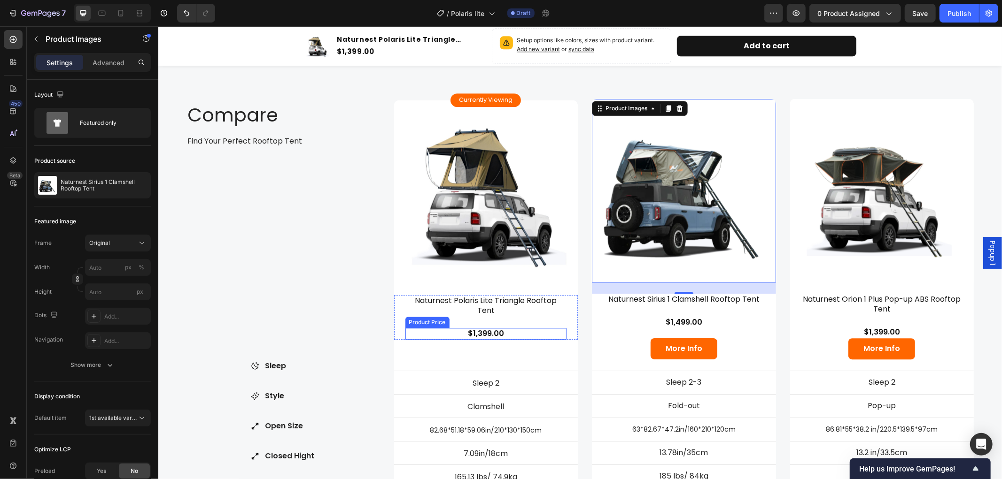
scroll to position [2087, 0]
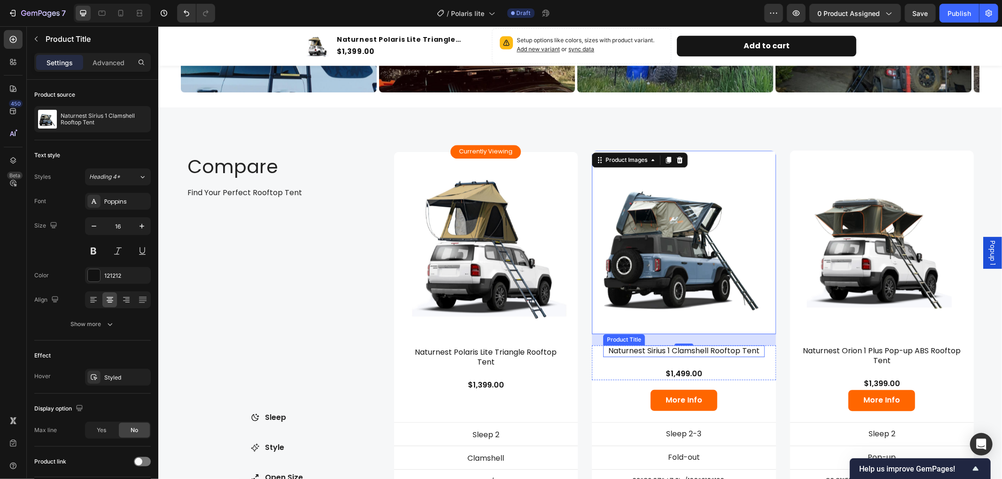
click at [696, 347] on h3 "Naturnest Sirius 1 Clamshell Rooftop Tent" at bounding box center [683, 351] width 162 height 12
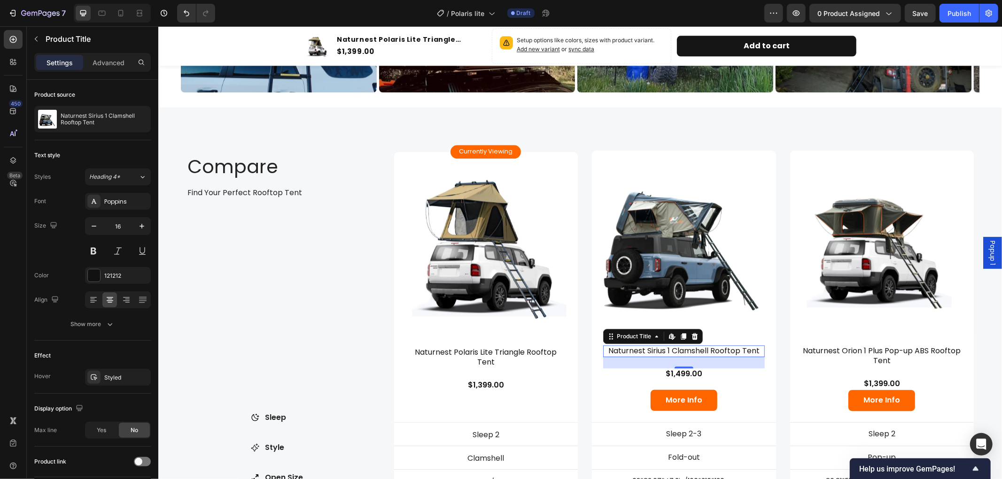
click at [696, 347] on h3 "Naturnest Sirius 1 Clamshell Rooftop Tent" at bounding box center [683, 351] width 162 height 12
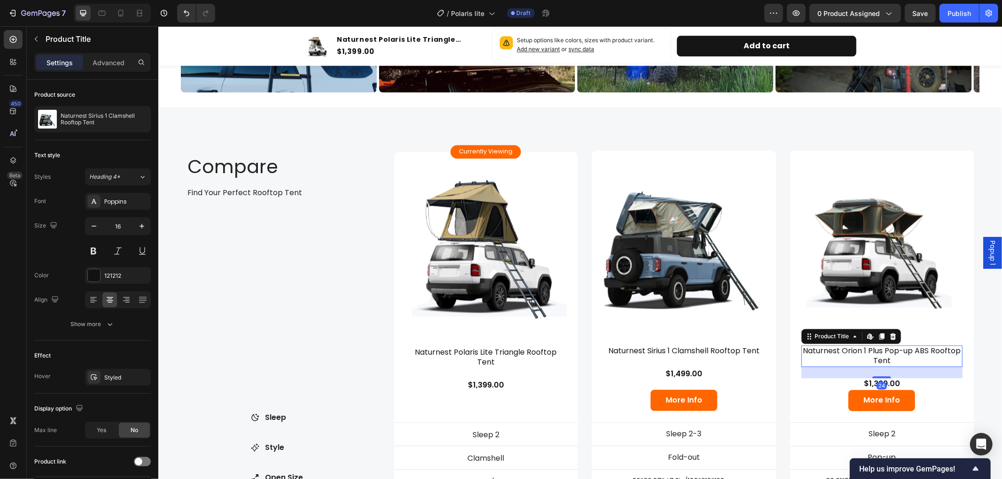
click at [874, 346] on h3 "Naturnest Orion 1 Plus Pop-up ABS Rooftop Tent" at bounding box center [882, 356] width 162 height 22
click at [872, 346] on h3 "Naturnest Orion 1 Plus Pop-up ABS Rooftop Tent" at bounding box center [882, 356] width 162 height 22
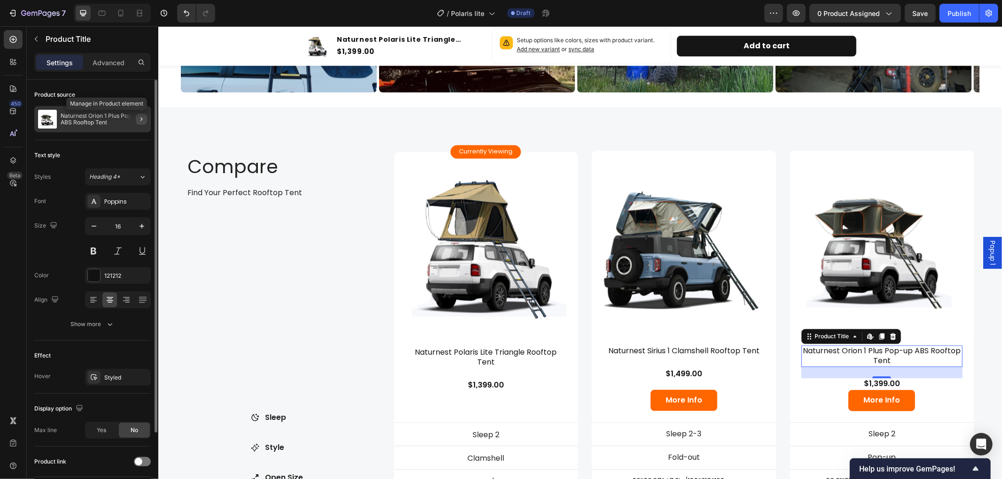
click at [139, 121] on icon "button" at bounding box center [142, 120] width 8 height 8
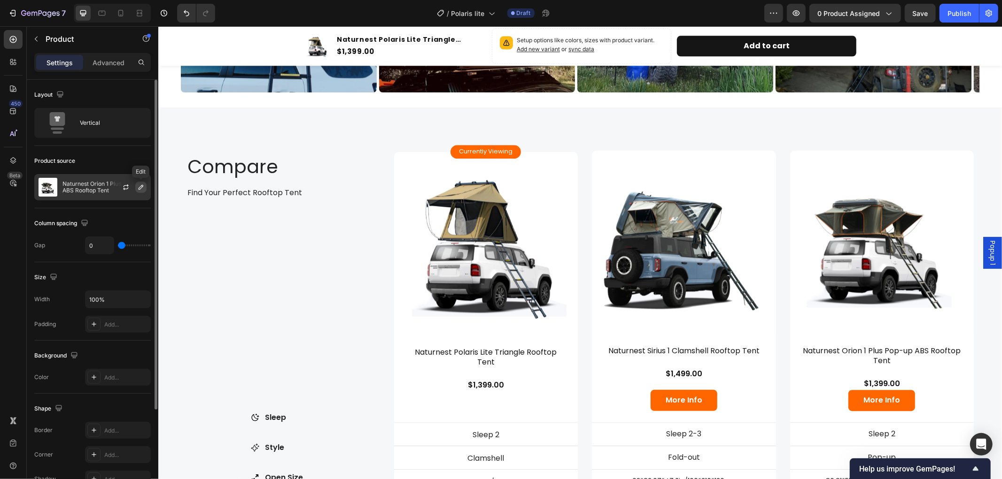
click at [138, 185] on icon "button" at bounding box center [141, 188] width 8 height 8
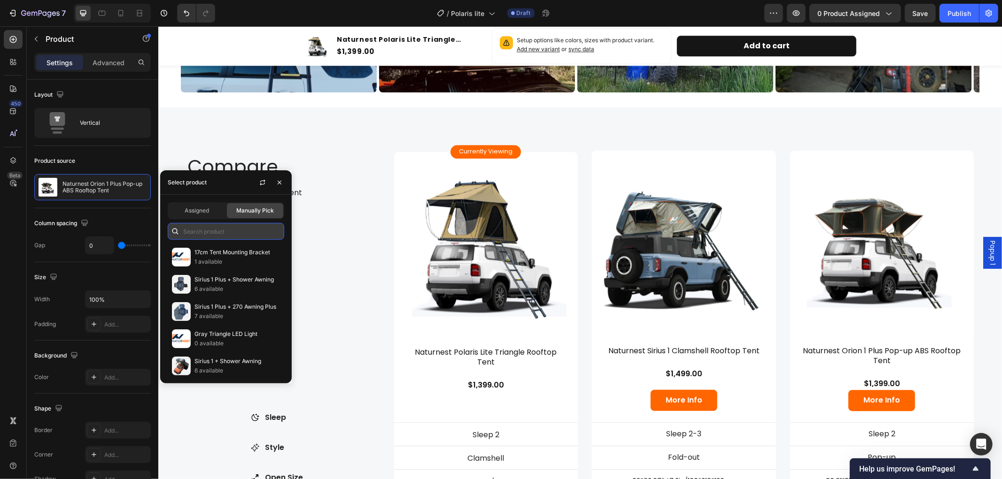
click at [206, 231] on input "text" at bounding box center [226, 231] width 116 height 17
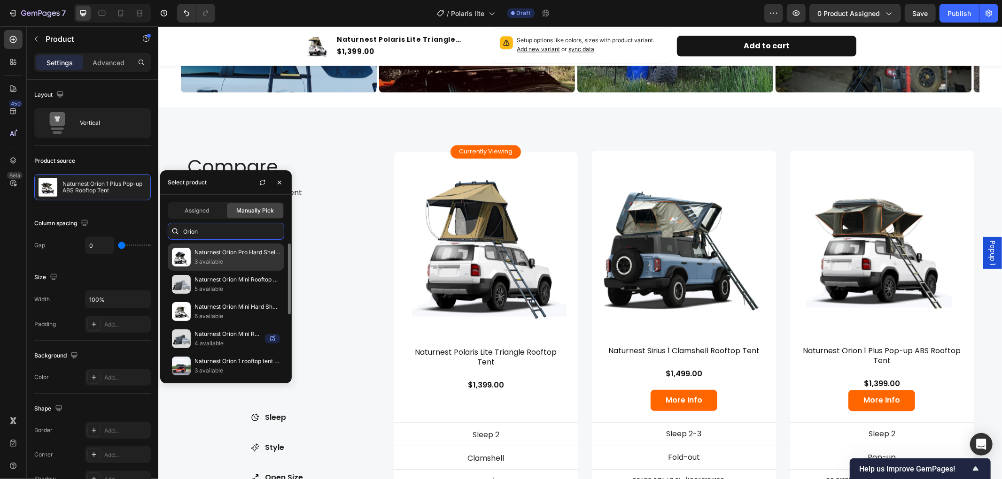
type input "Orion"
click at [255, 253] on p "Naturnest Orion Pro Hard Shell Rooftop Tent" at bounding box center [236, 252] width 85 height 9
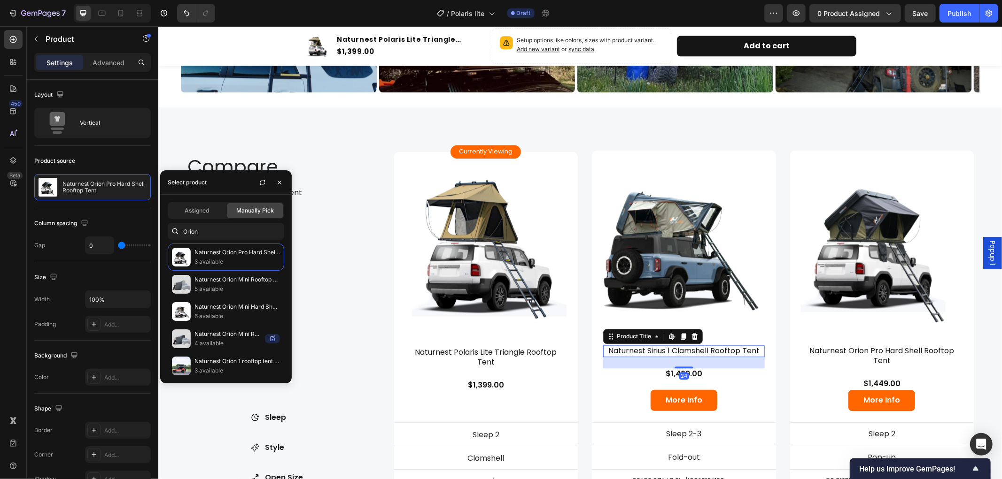
click at [687, 345] on h3 "Naturnest Sirius 1 Clamshell Rooftop Tent" at bounding box center [683, 351] width 162 height 12
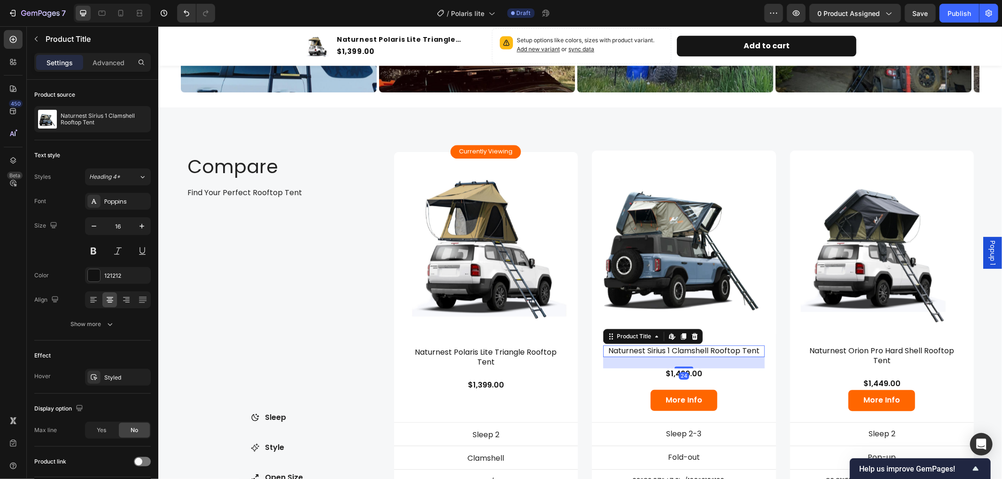
click at [687, 345] on h3 "Naturnest Sirius 1 Clamshell Rooftop Tent" at bounding box center [683, 351] width 162 height 12
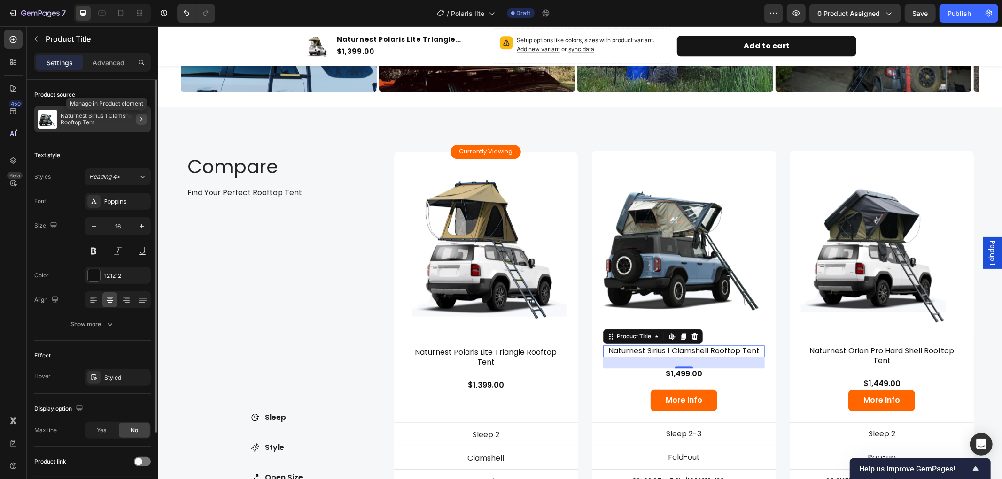
click at [140, 116] on icon "button" at bounding box center [142, 120] width 8 height 8
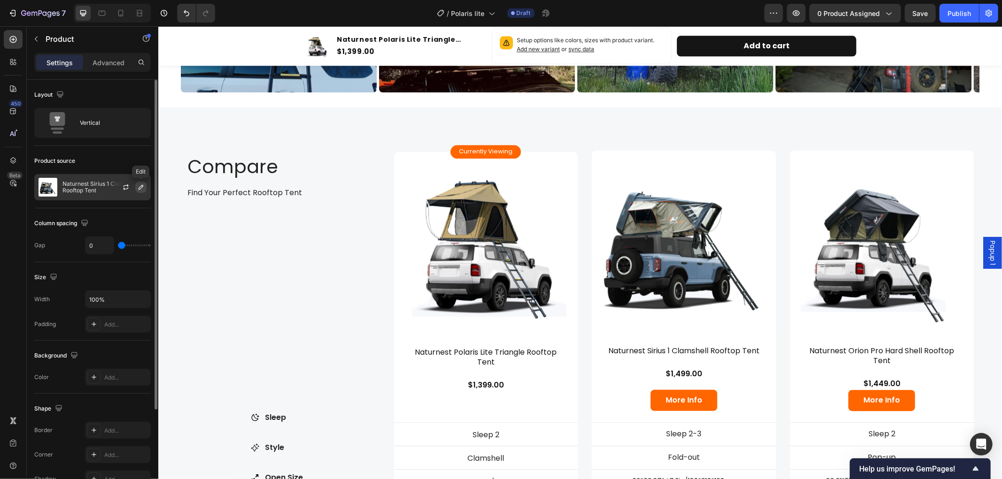
click at [141, 185] on icon "button" at bounding box center [141, 187] width 5 height 5
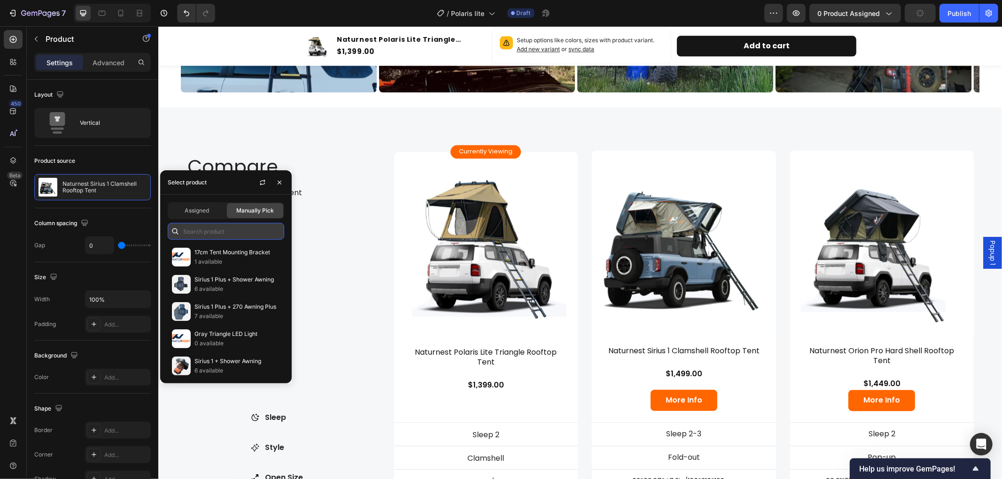
click at [217, 229] on input "text" at bounding box center [226, 231] width 116 height 17
type input "Sirius"
click at [282, 181] on icon "button" at bounding box center [280, 183] width 8 height 8
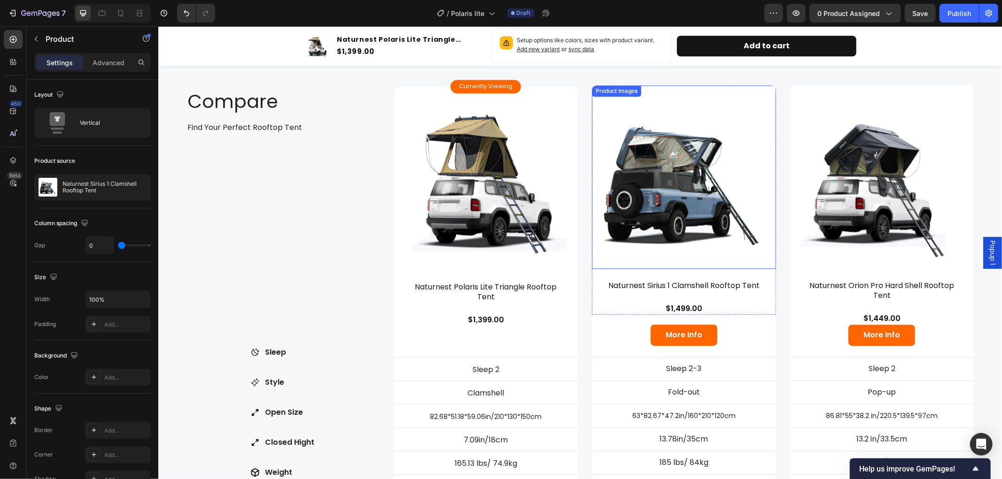
scroll to position [2191, 0]
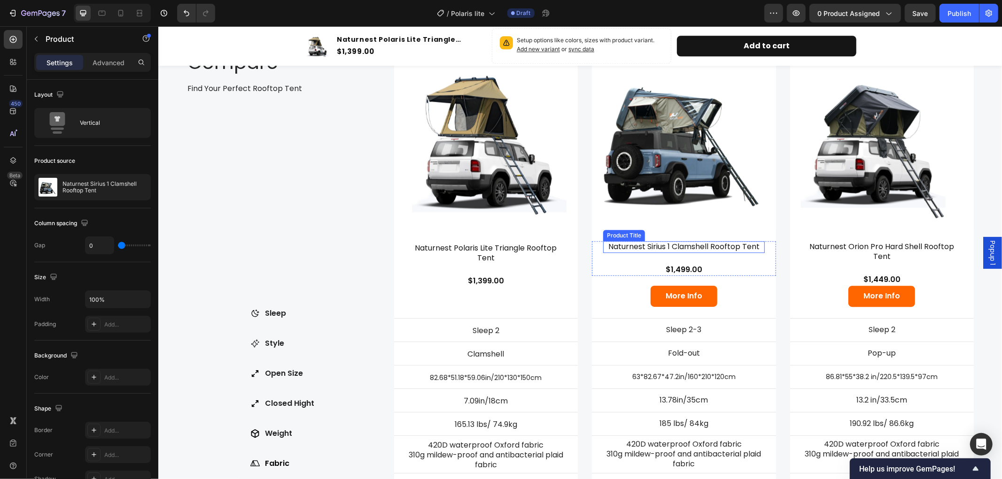
click at [685, 241] on h3 "Naturnest Sirius 1 Clamshell Rooftop Tent" at bounding box center [683, 247] width 162 height 12
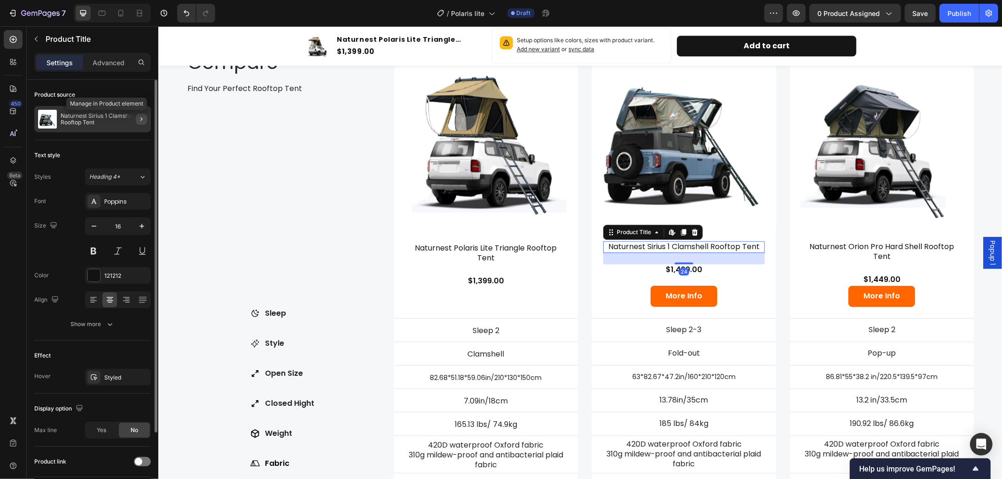
click at [144, 120] on icon "button" at bounding box center [142, 120] width 8 height 8
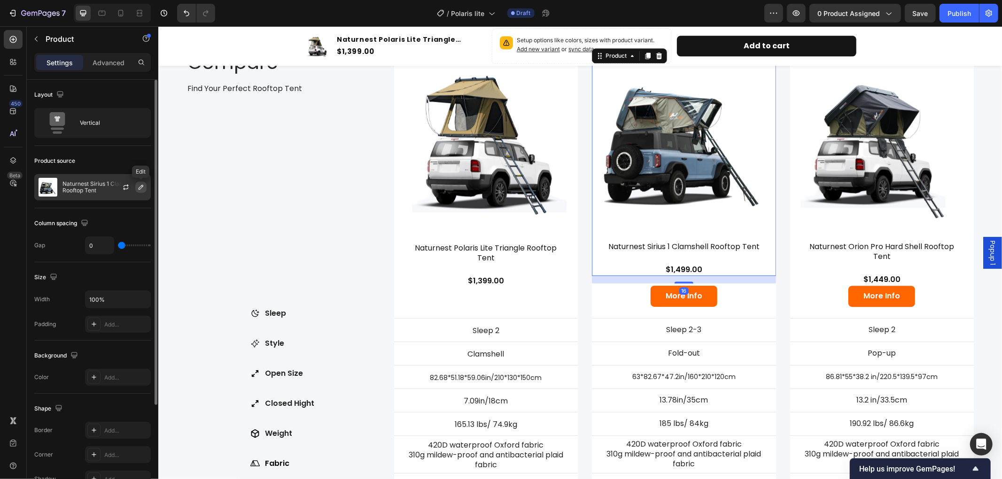
click at [142, 188] on icon "button" at bounding box center [141, 188] width 8 height 8
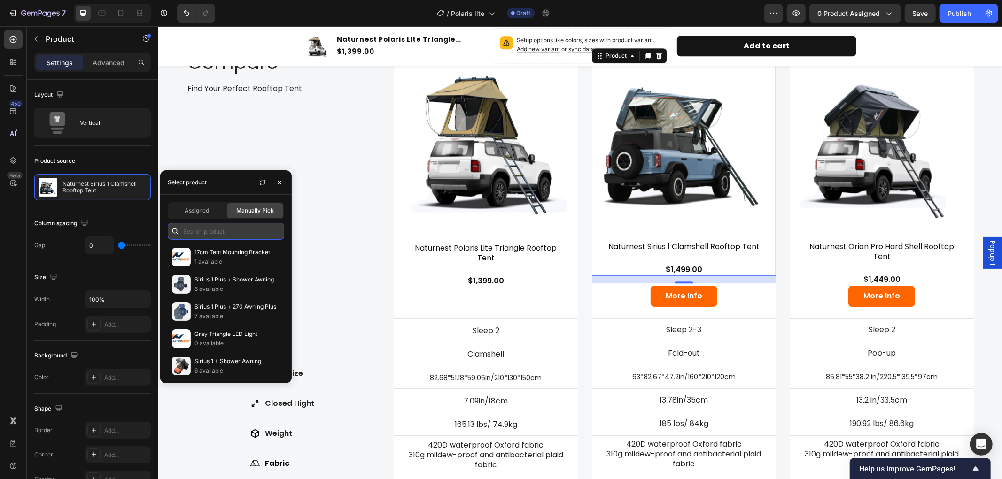
click at [238, 232] on input "text" at bounding box center [226, 231] width 116 height 17
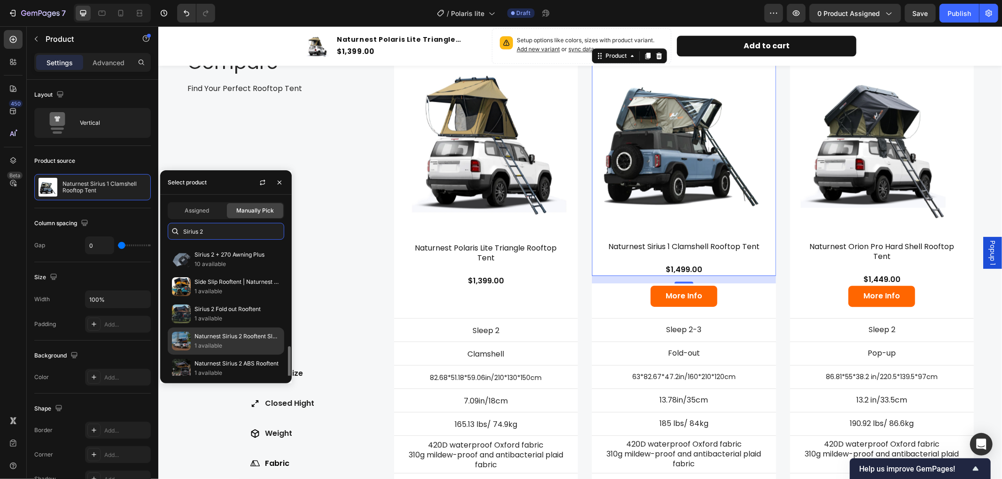
scroll to position [104, 0]
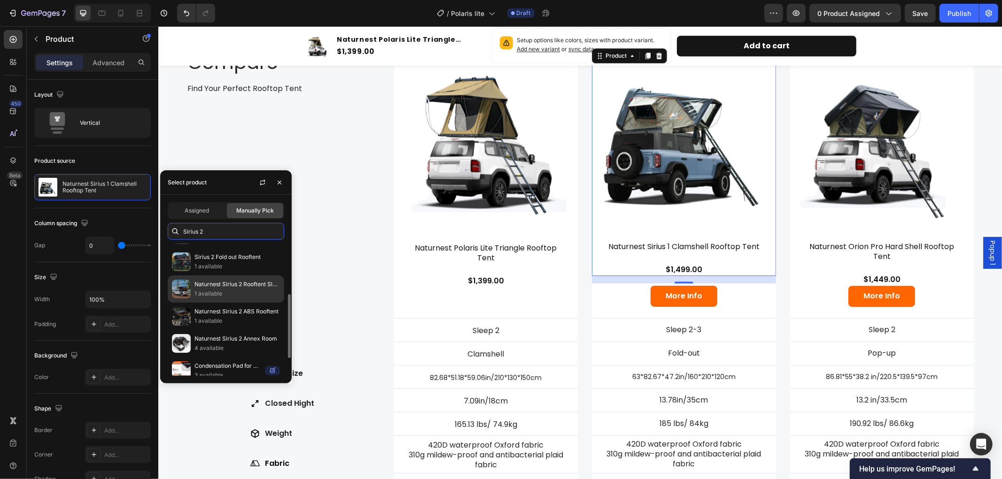
type input "Sirius 2"
click at [222, 287] on p "Naturnest Sirius 2 Rooftent Sleep 2-3" at bounding box center [236, 284] width 85 height 9
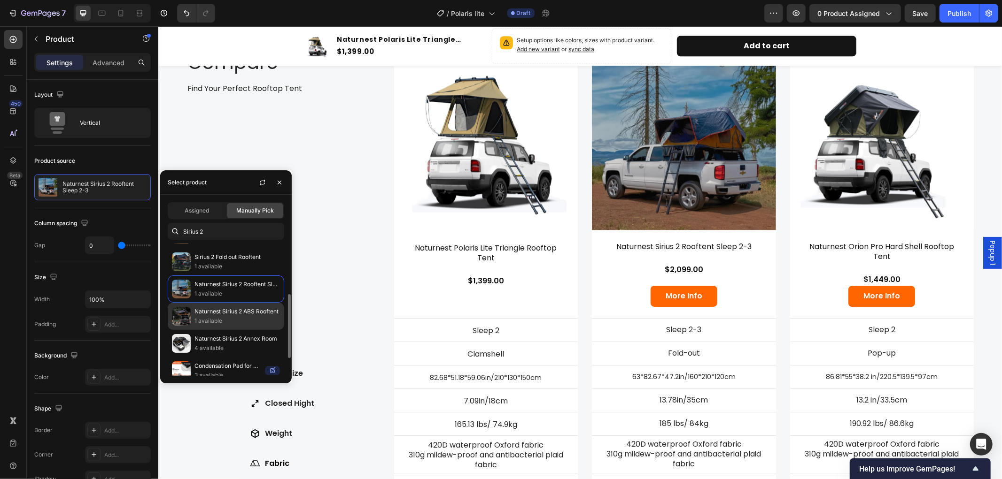
click at [233, 311] on p "Naturnest Sirius 2 ABS Rooftent" at bounding box center [236, 311] width 85 height 9
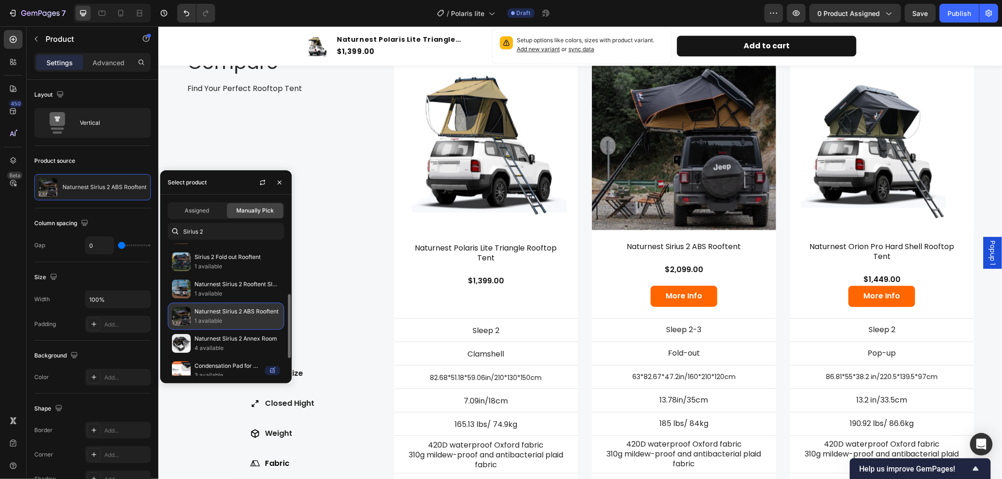
scroll to position [141, 0]
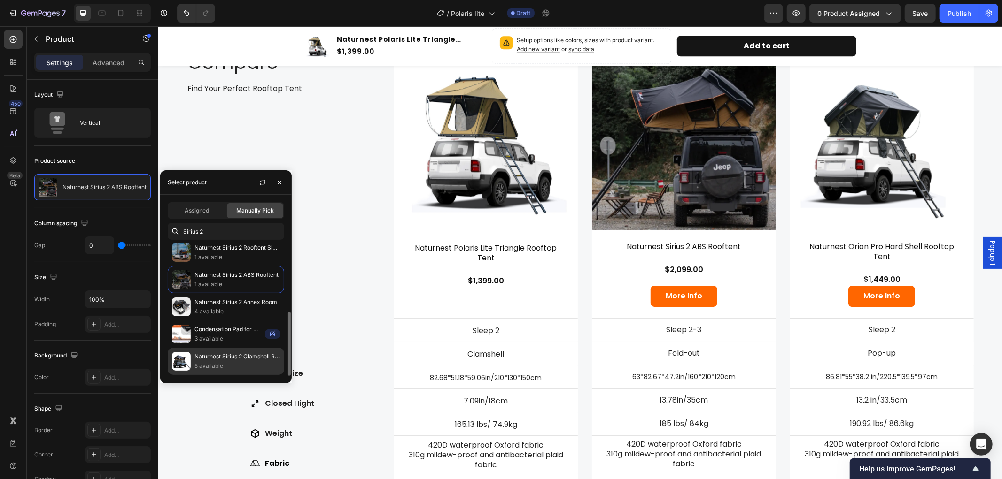
click at [229, 359] on p "Naturnest Sirius 2 Clamshell Rooftop Tent" at bounding box center [236, 356] width 85 height 9
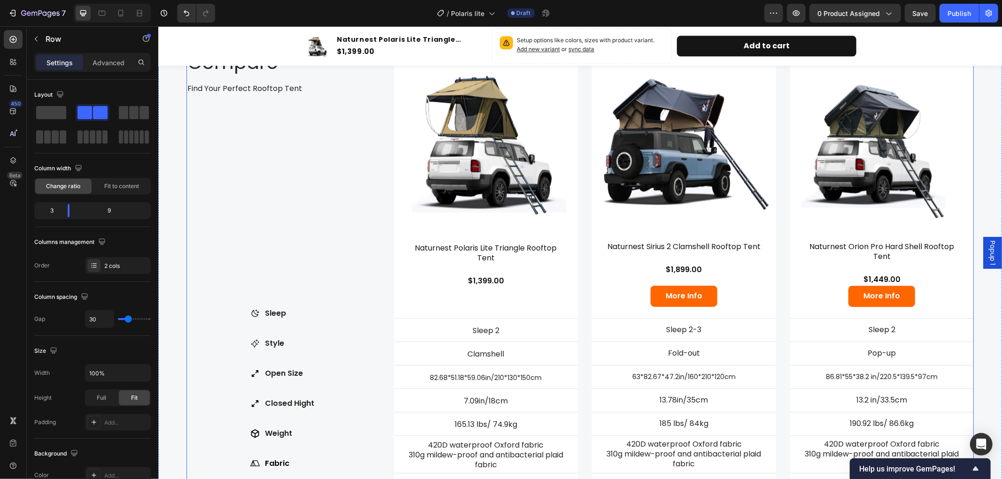
click at [337, 151] on div "Compare Heading Find Your Perfect Rooftop Tent Text Block Row Sleep Style Open …" at bounding box center [282, 288] width 193 height 508
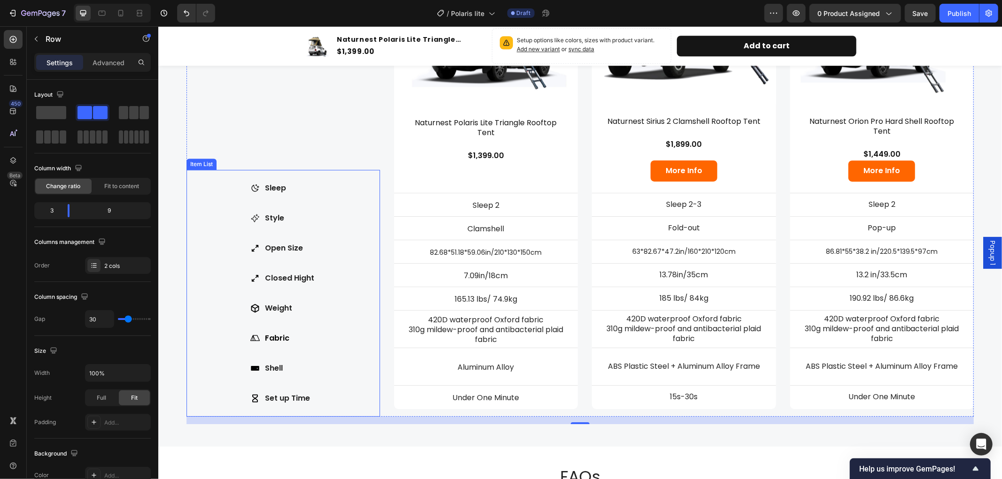
scroll to position [2295, 0]
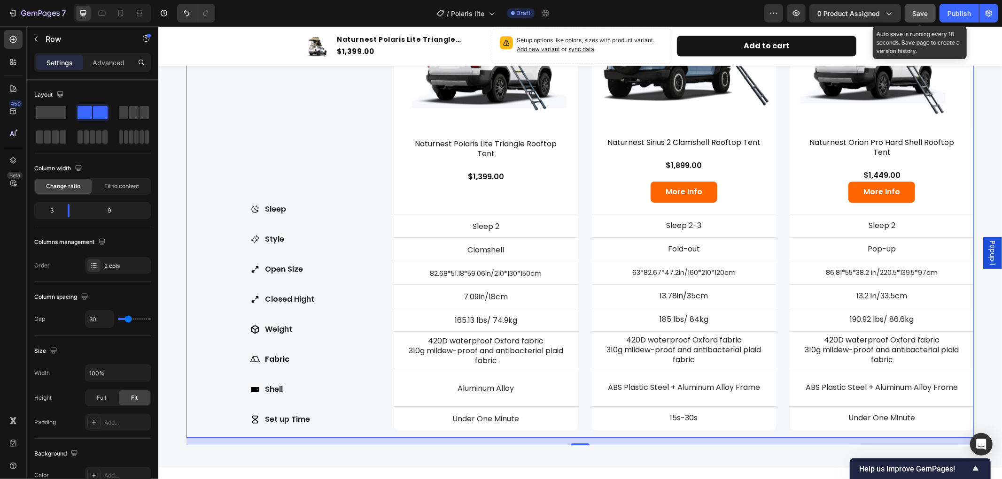
click at [922, 11] on span "Save" at bounding box center [919, 13] width 15 height 8
click at [921, 15] on span "Save" at bounding box center [919, 13] width 15 height 8
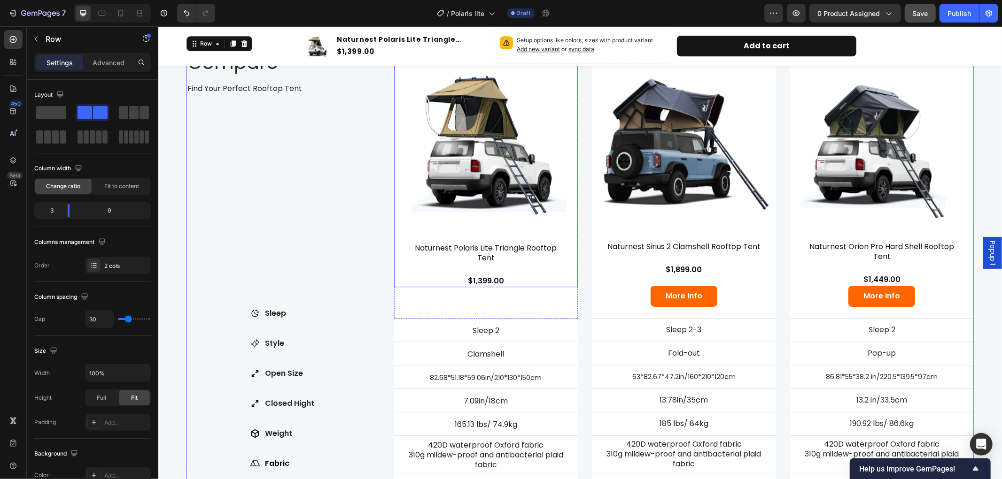
scroll to position [2087, 0]
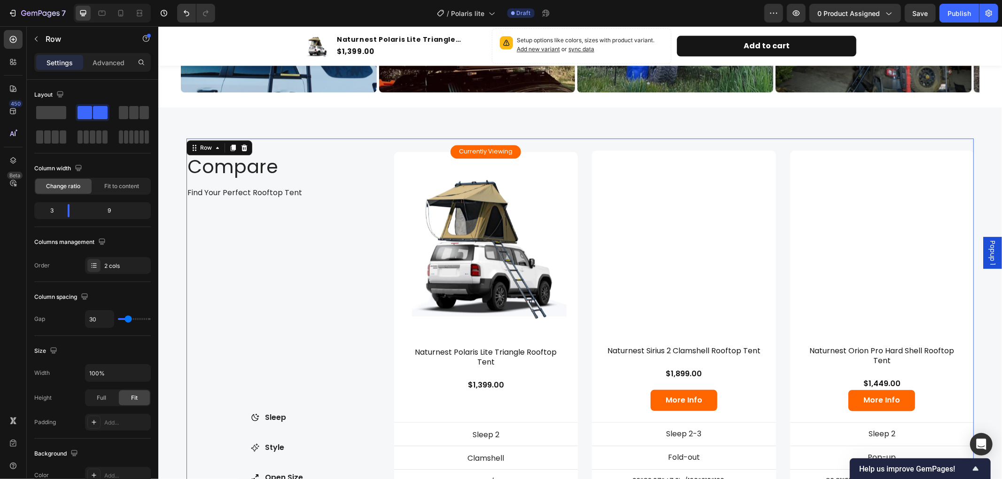
scroll to position [2087, 0]
